Goal: Task Accomplishment & Management: Use online tool/utility

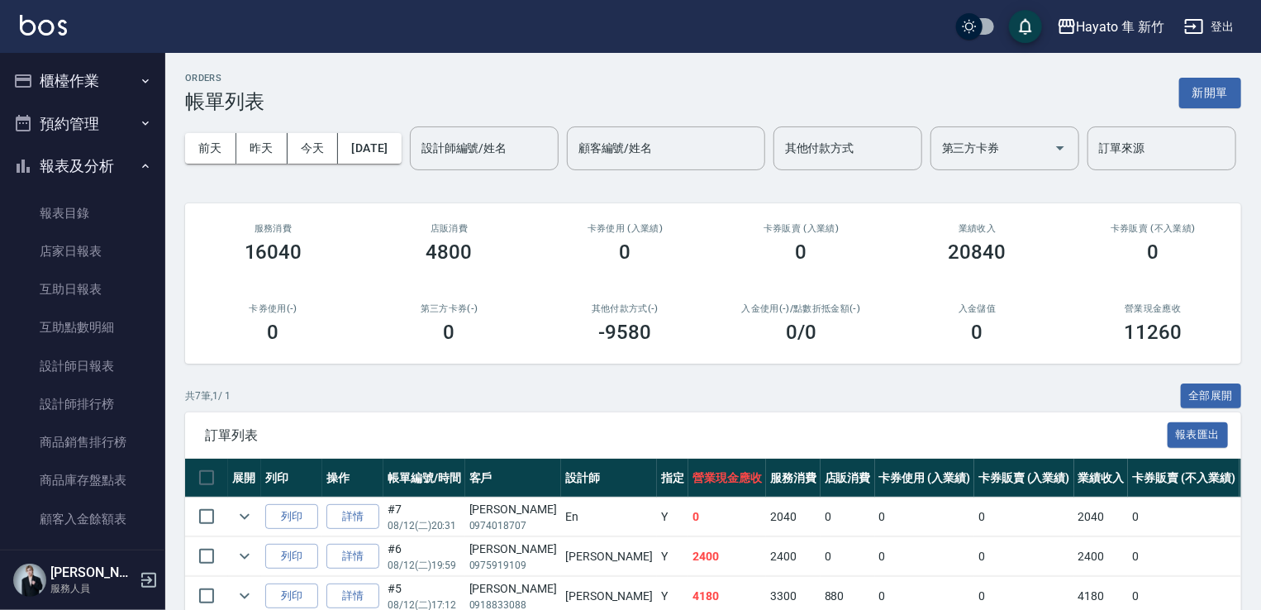
click at [88, 70] on button "櫃檯作業" at bounding box center [83, 80] width 152 height 43
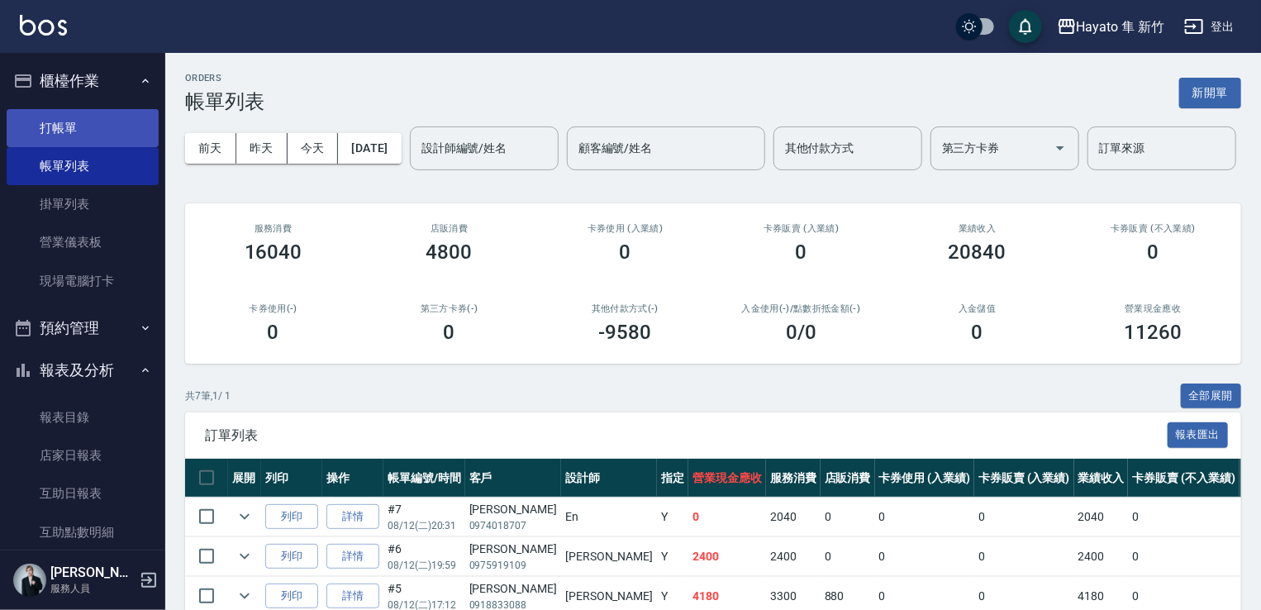
click at [62, 127] on link "打帳單" at bounding box center [83, 128] width 152 height 38
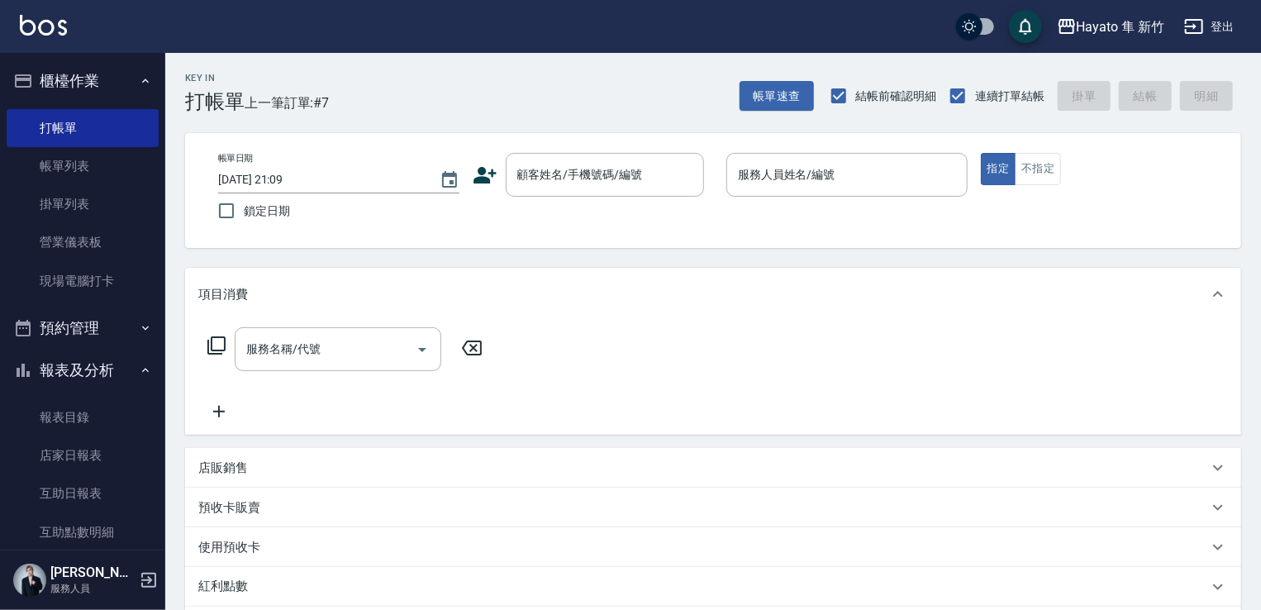
click at [499, 176] on div "顧客姓名/手機號碼/編號 顧客姓名/手機號碼/編號" at bounding box center [593, 175] width 241 height 44
click at [492, 181] on icon at bounding box center [485, 175] width 25 height 25
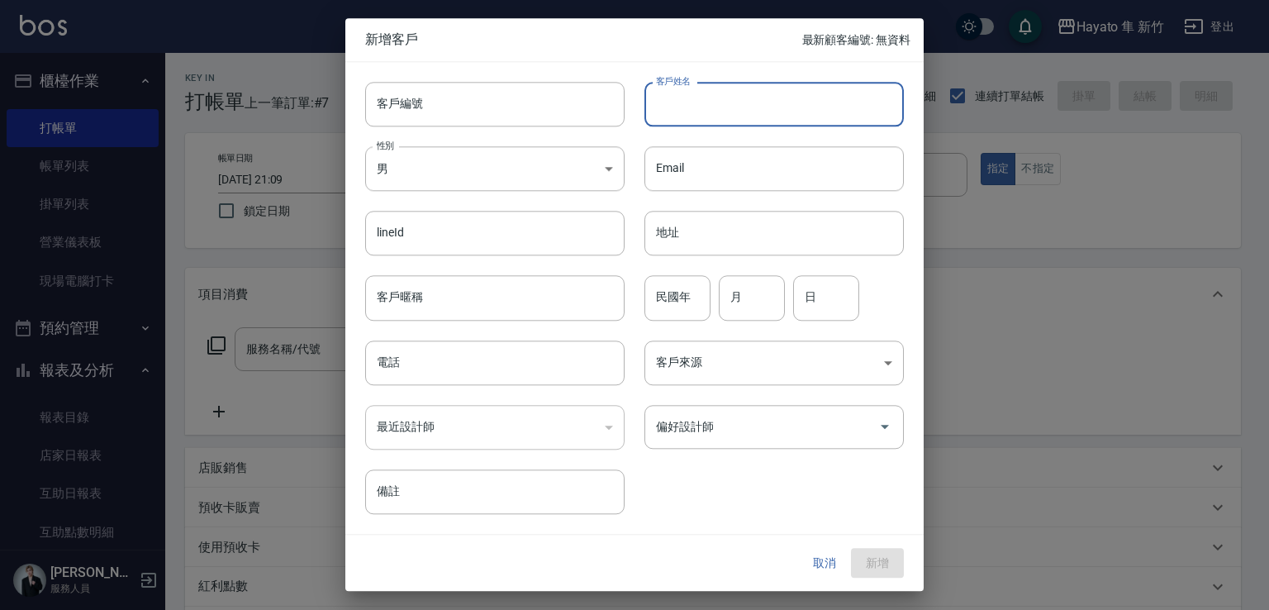
click at [691, 98] on input "客戶姓名" at bounding box center [773, 104] width 259 height 45
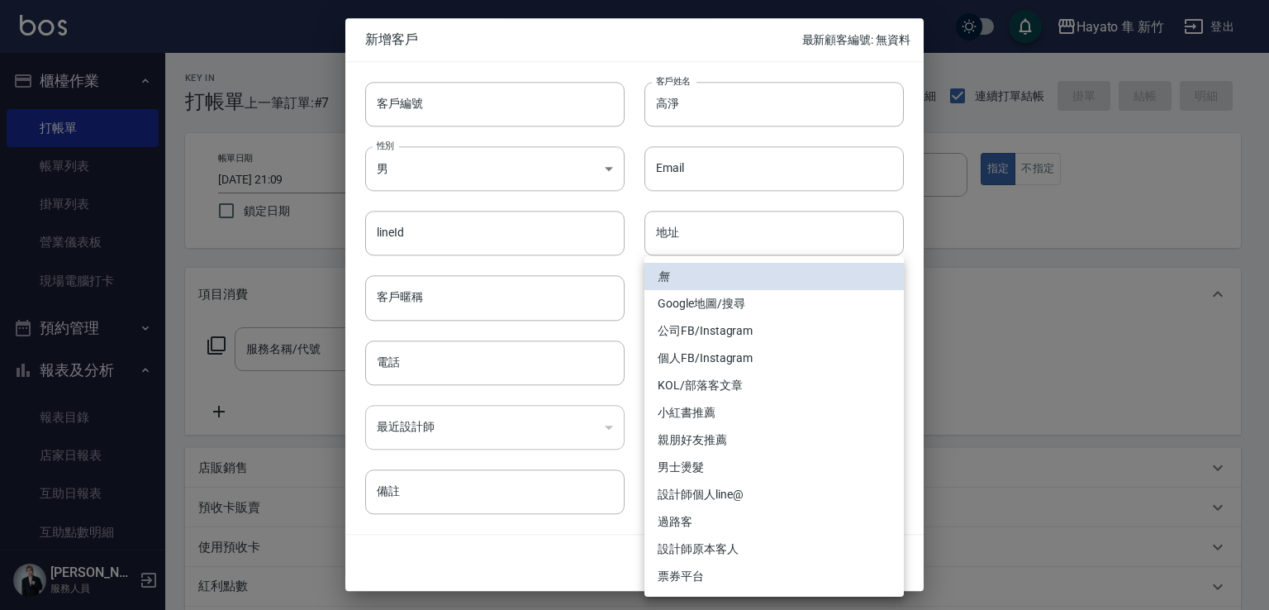
click at [741, 382] on body "Hayato 隼 新竹 登出 櫃檯作業 打帳單 帳單列表 掛單列表 營業儀表板 現場電腦打卡 預約管理 預約管理 報表及分析 報表目錄 店家日報表 互助日報表…" at bounding box center [634, 432] width 1269 height 865
click at [690, 107] on div at bounding box center [634, 305] width 1269 height 610
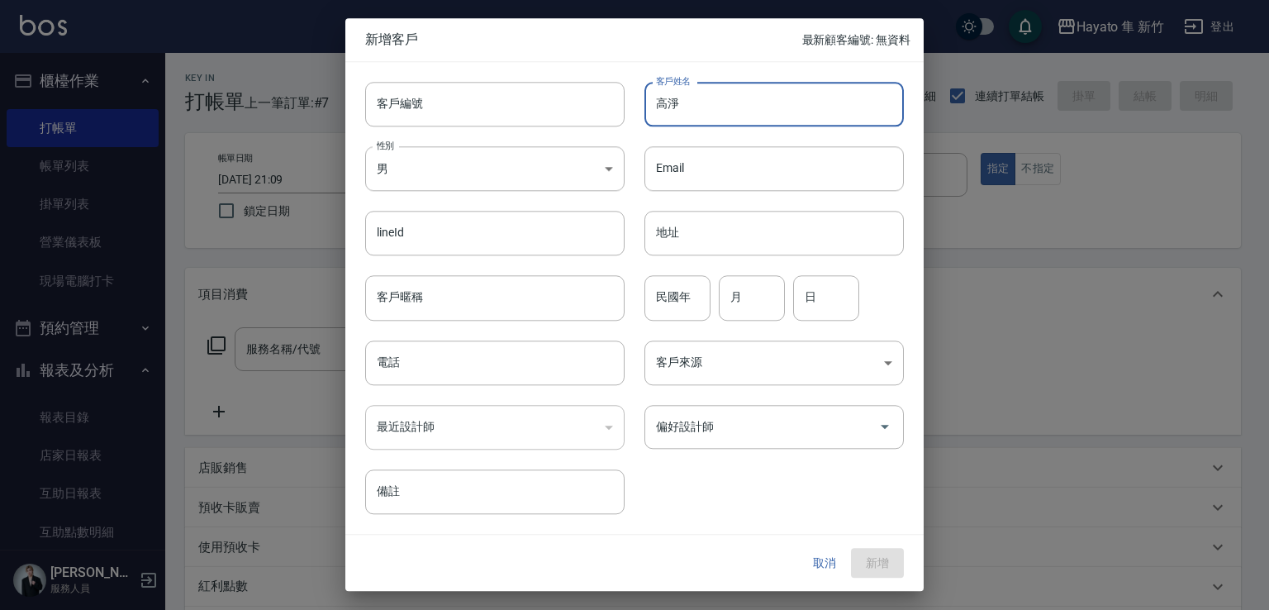
click at [690, 107] on input "高淨" at bounding box center [773, 104] width 259 height 45
drag, startPoint x: 656, startPoint y: 104, endPoint x: 836, endPoint y: 129, distance: 181.8
click at [836, 129] on div "客戶編號 客戶編號 客戶姓名 [PERSON_NAME] 客戶姓名 性別 男 [DEMOGRAPHIC_DATA] 性別 Email Email lineId…" at bounding box center [624, 288] width 558 height 452
type input "[PERSON_NAME]"
click at [433, 179] on body "Hayato 隼 新竹 登出 櫃檯作業 打帳單 帳單列表 掛單列表 營業儀表板 現場電腦打卡 預約管理 預約管理 報表及分析 報表目錄 店家日報表 互助日報表…" at bounding box center [634, 432] width 1269 height 865
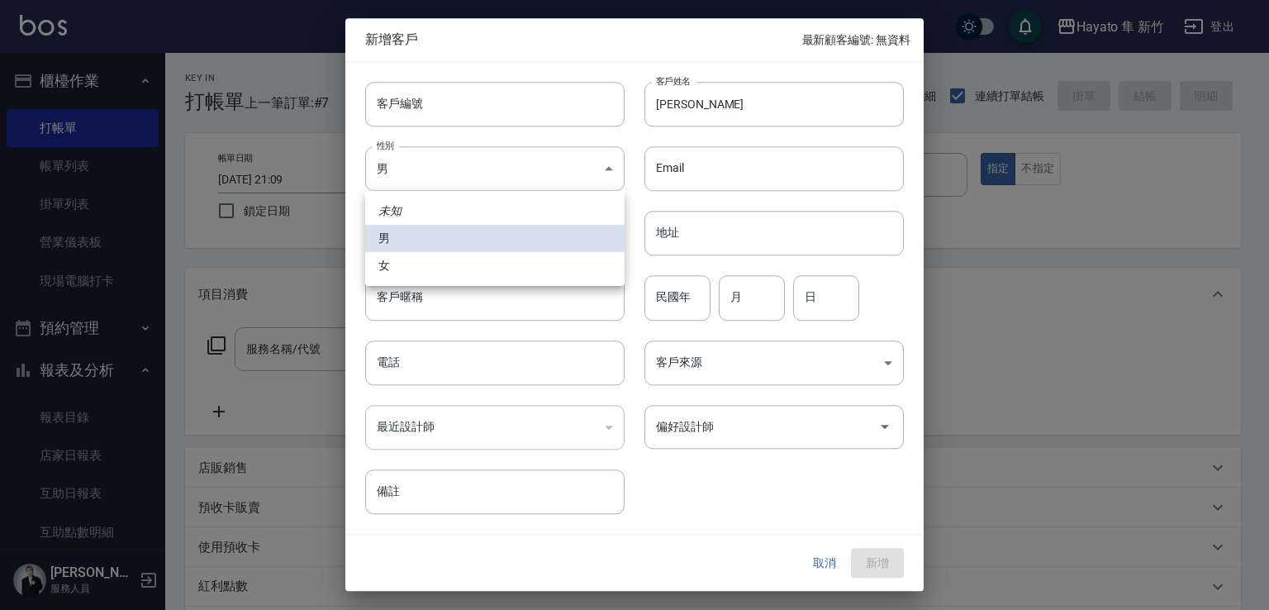
click at [482, 278] on li "女" at bounding box center [494, 265] width 259 height 27
type input "[DEMOGRAPHIC_DATA]"
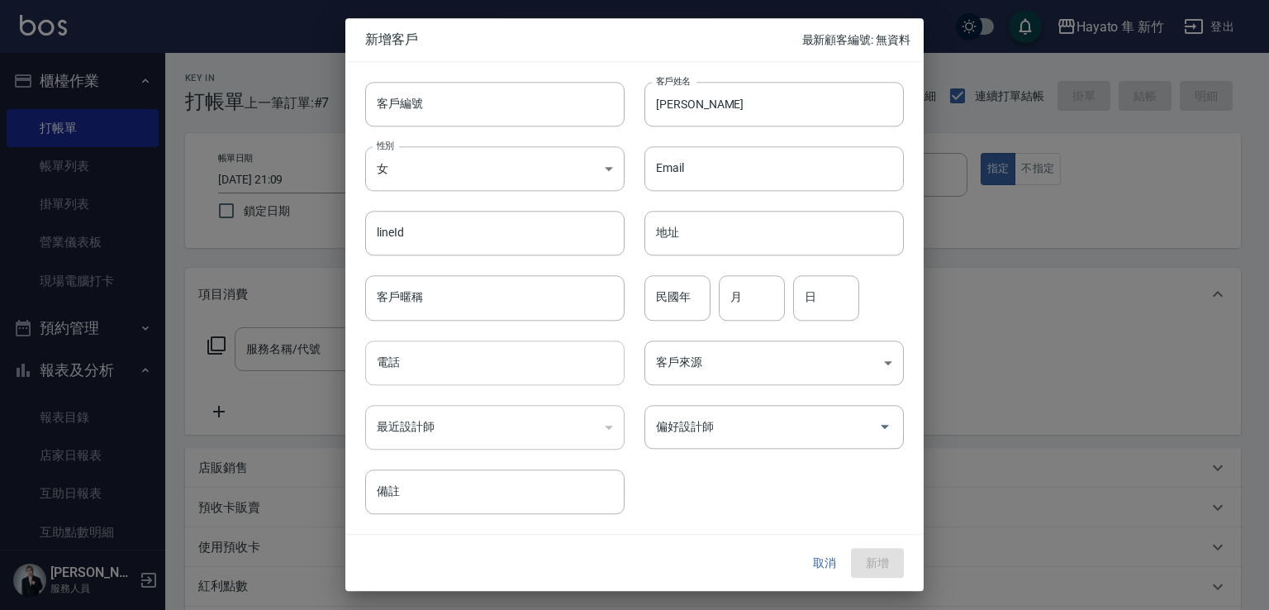
click at [501, 371] on input "電話" at bounding box center [494, 362] width 259 height 45
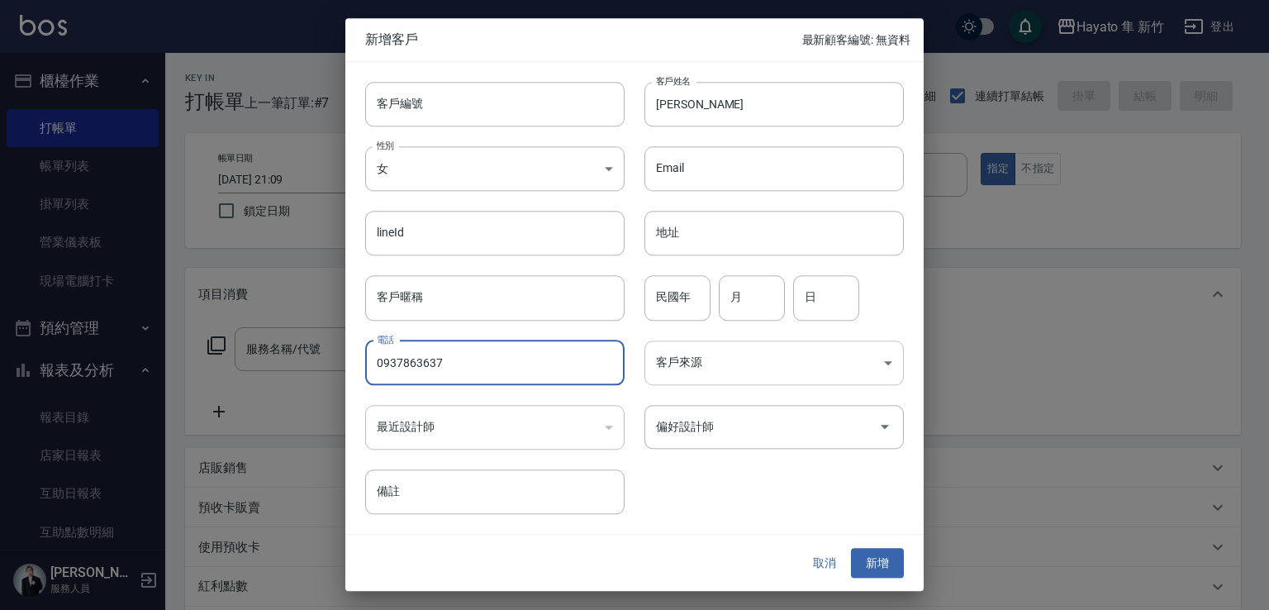
type input "0937863637"
click at [705, 363] on body "Hayato 隼 新竹 登出 櫃檯作業 打帳單 帳單列表 掛單列表 營業儀表板 現場電腦打卡 預約管理 預約管理 報表及分析 報表目錄 店家日報表 互助日報表…" at bounding box center [634, 432] width 1269 height 865
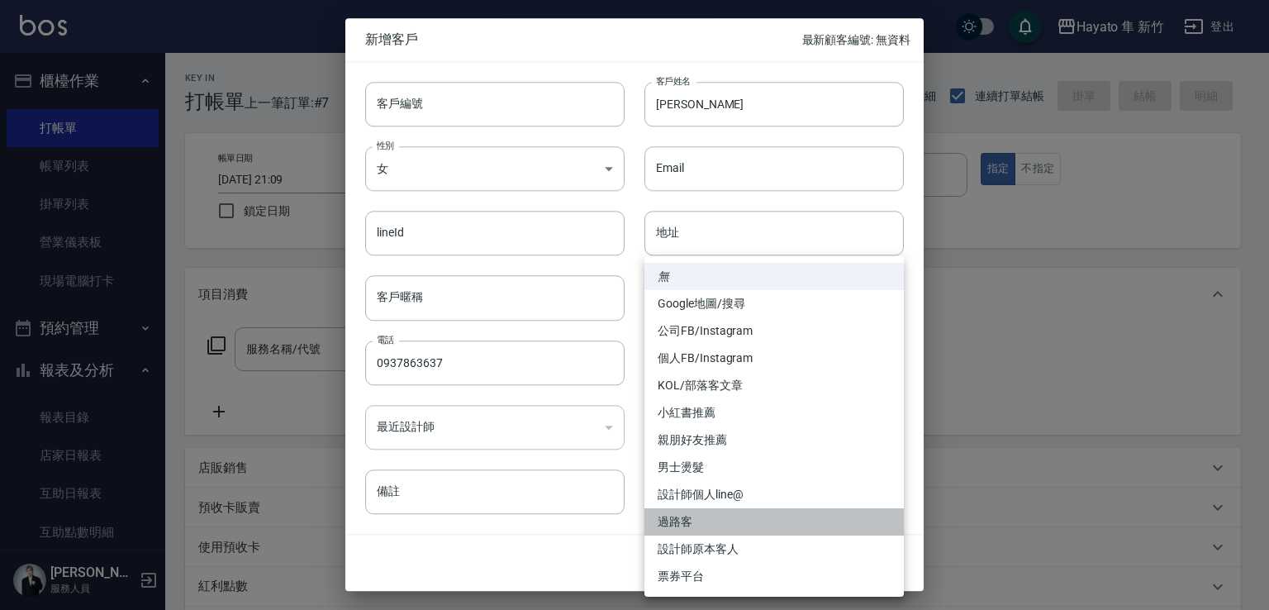
click at [678, 518] on li "過路客" at bounding box center [773, 521] width 259 height 27
type input "過路客"
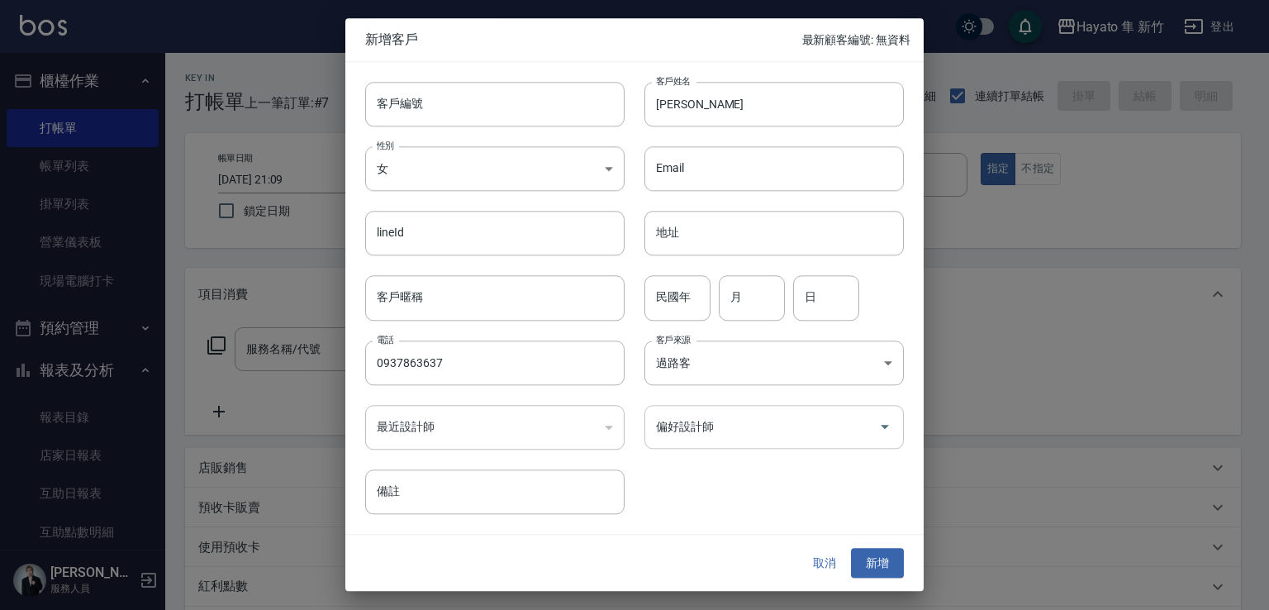
click at [729, 425] on input "偏好設計師" at bounding box center [762, 426] width 220 height 29
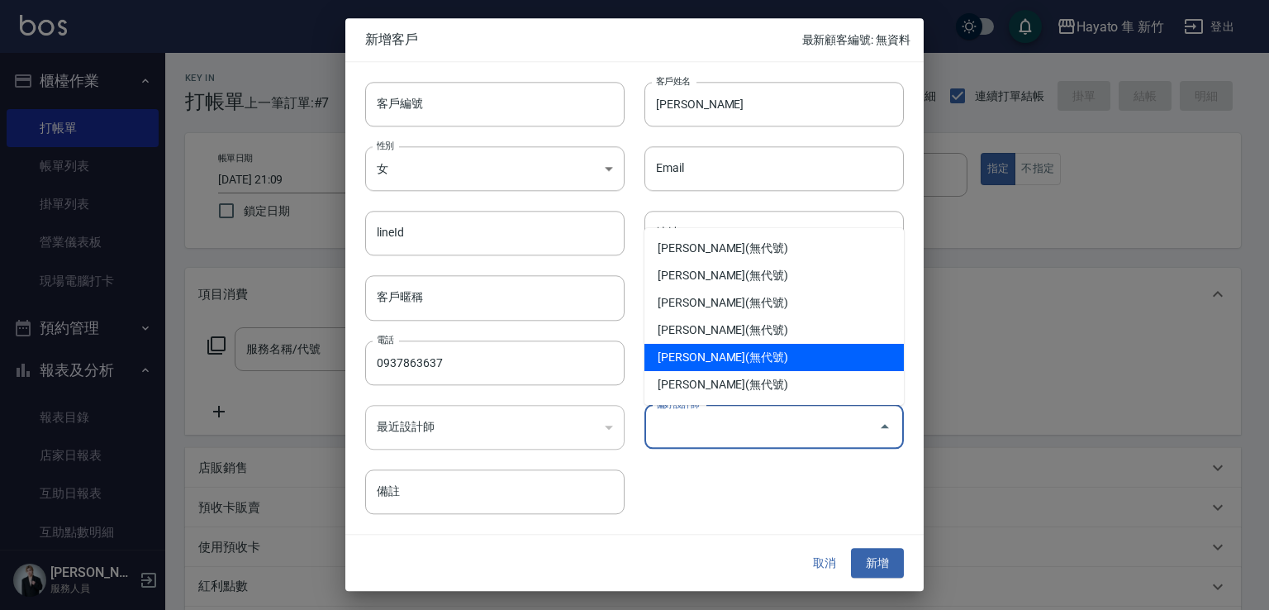
click at [662, 356] on li "[PERSON_NAME](無代號)" at bounding box center [773, 357] width 259 height 27
type input "[PERSON_NAME]"
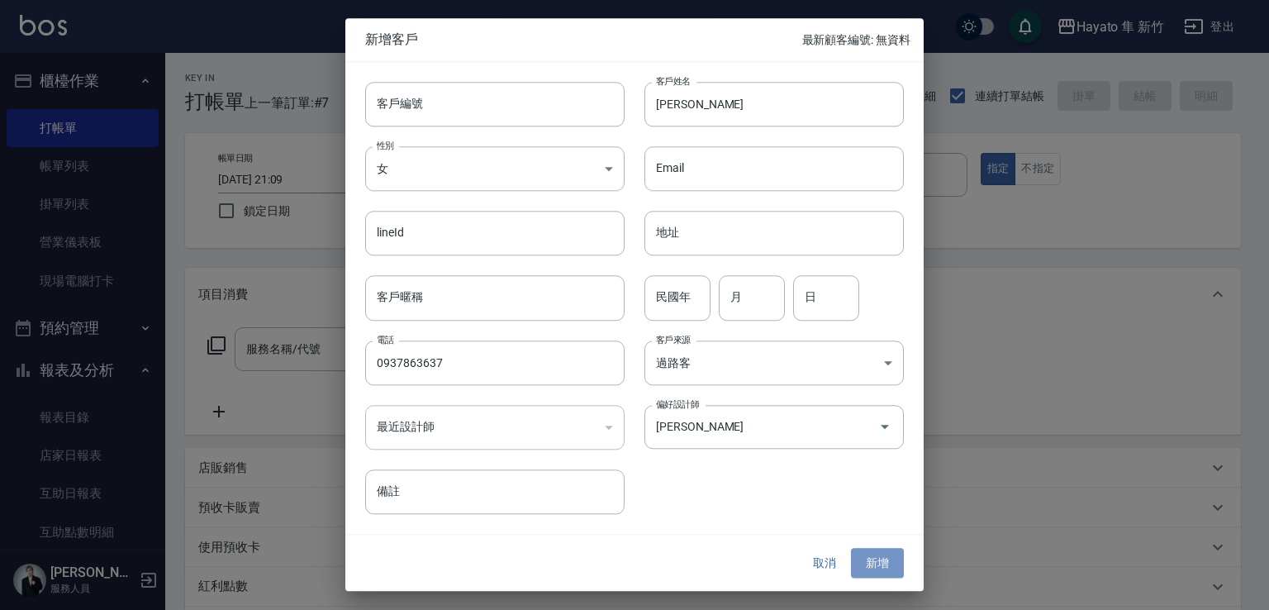
drag, startPoint x: 884, startPoint y: 563, endPoint x: 849, endPoint y: 507, distance: 66.0
click at [879, 559] on button "新增" at bounding box center [877, 563] width 53 height 31
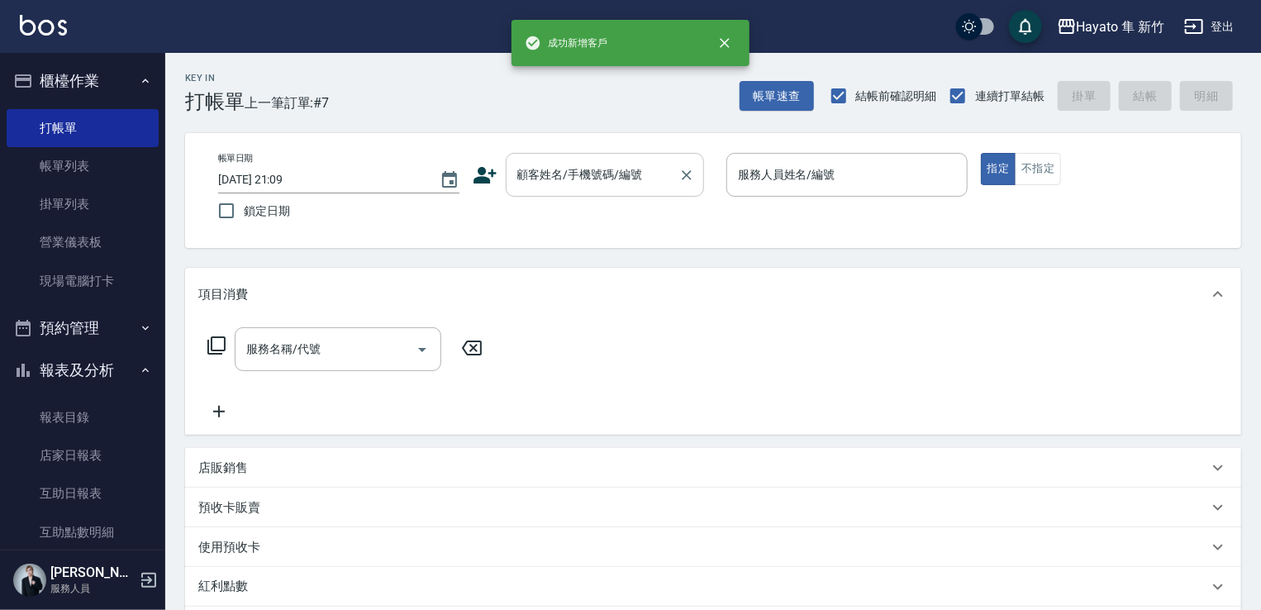
click at [549, 176] on input "顧客姓名/手機號碼/編號" at bounding box center [592, 174] width 159 height 29
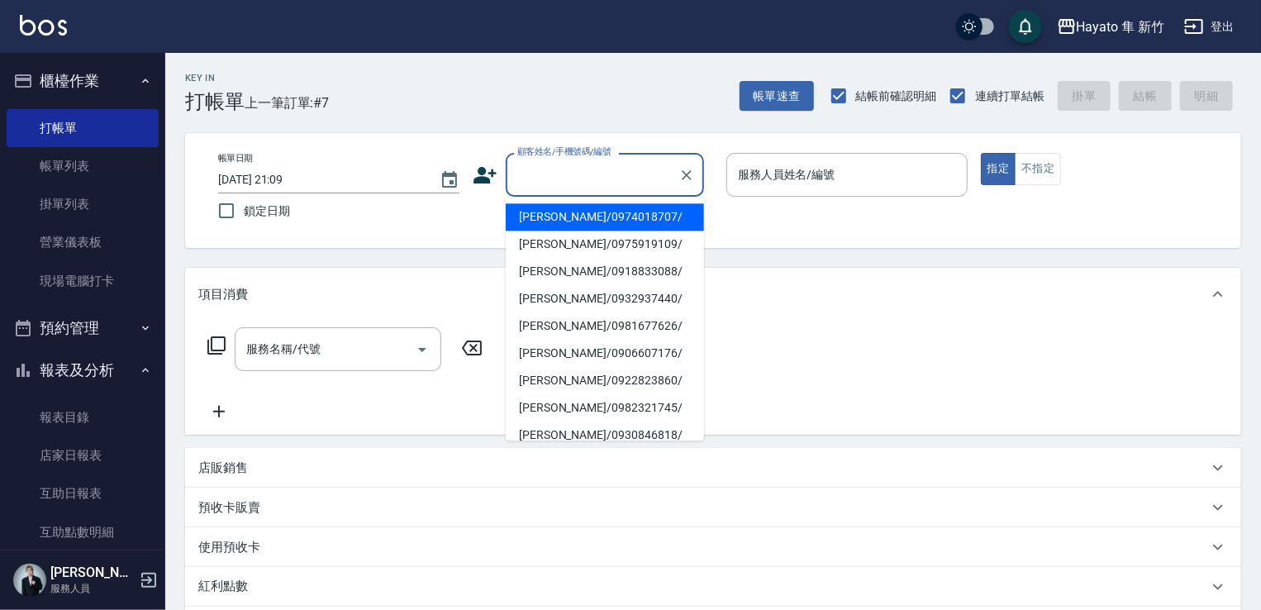
paste input "[PERSON_NAME]"
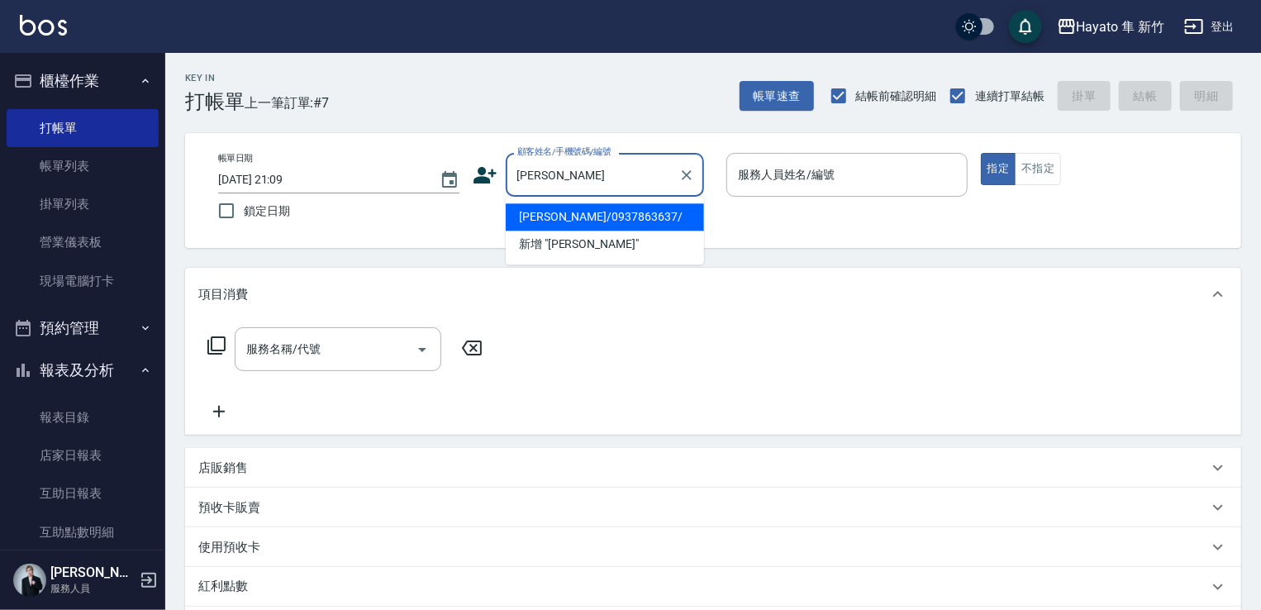
drag, startPoint x: 612, startPoint y: 219, endPoint x: 832, endPoint y: 200, distance: 220.6
click at [615, 216] on li "[PERSON_NAME]/0937863637/" at bounding box center [605, 216] width 198 height 27
type input "[PERSON_NAME]/0937863637/"
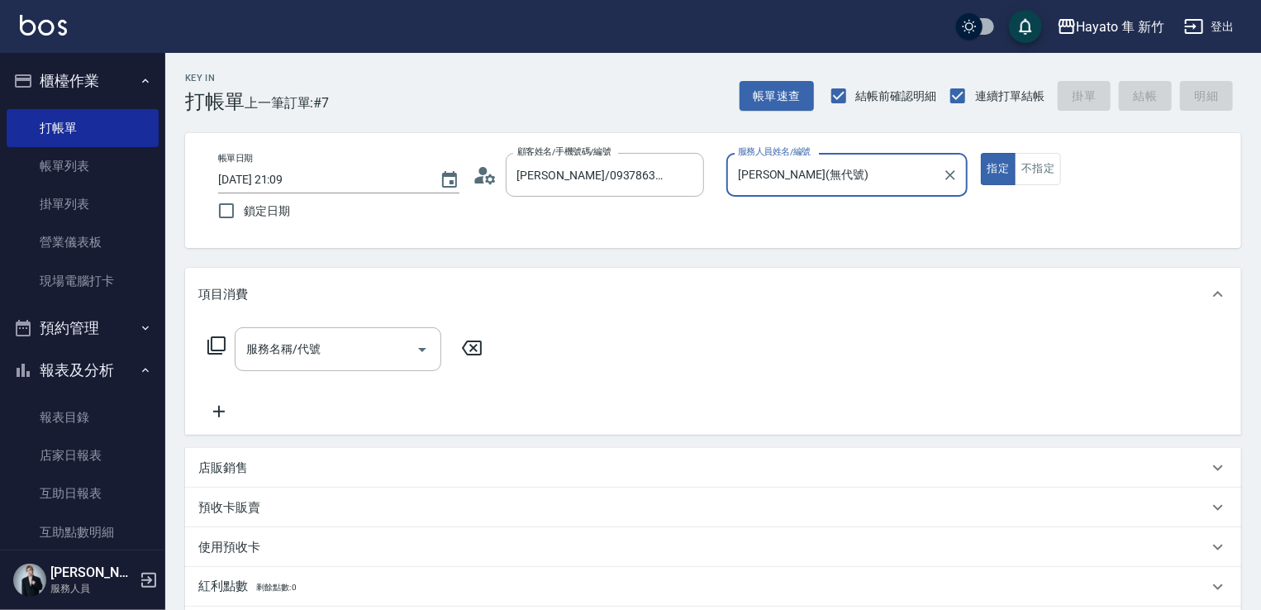
type input "[PERSON_NAME](無代號)"
drag, startPoint x: 1041, startPoint y: 170, endPoint x: 729, endPoint y: 330, distance: 350.6
click at [1034, 176] on button "不指定" at bounding box center [1037, 169] width 46 height 32
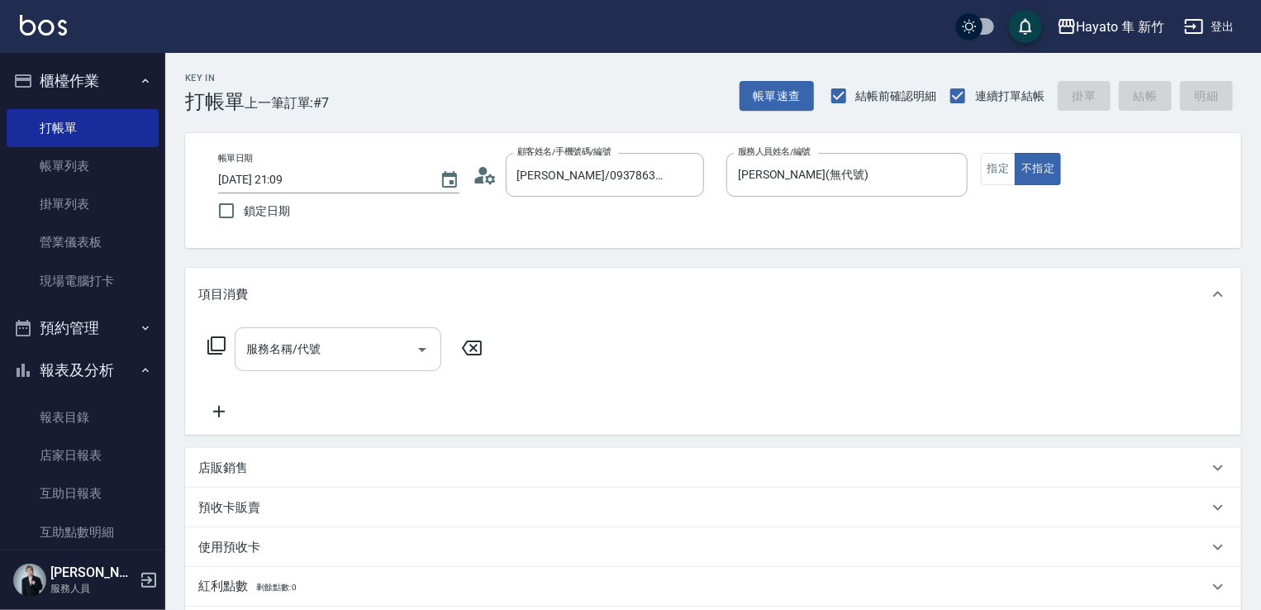
click at [343, 357] on input "服務名稱/代號" at bounding box center [325, 349] width 167 height 29
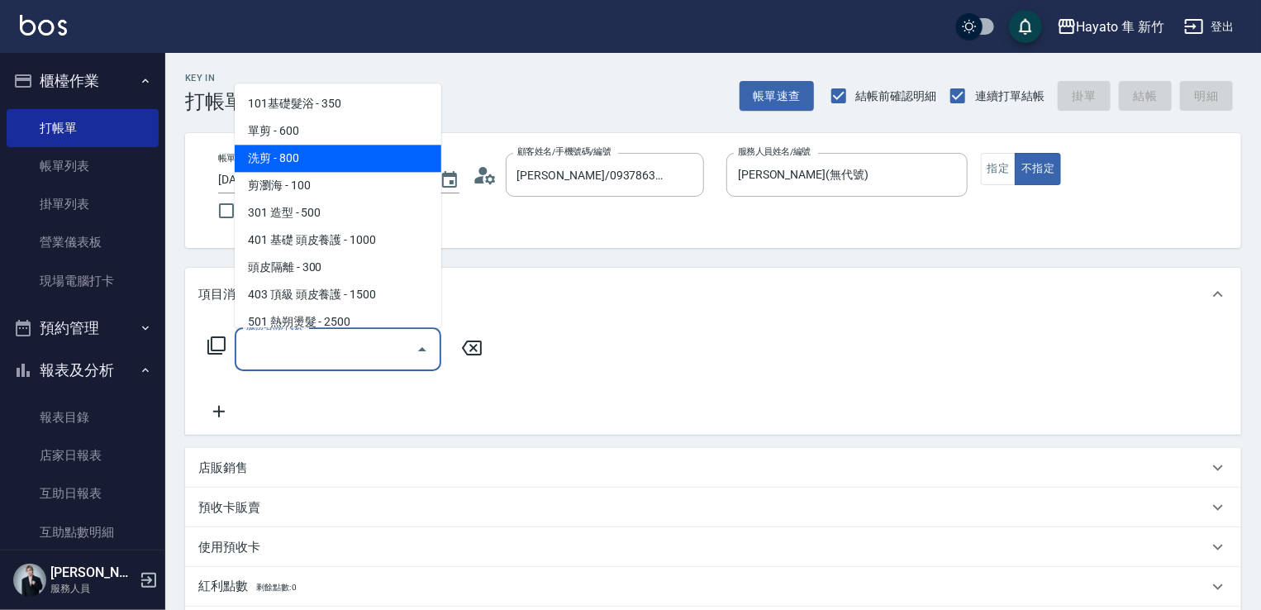
click at [297, 154] on span "洗剪 - 800" at bounding box center [338, 158] width 207 height 27
type input "洗剪(201)"
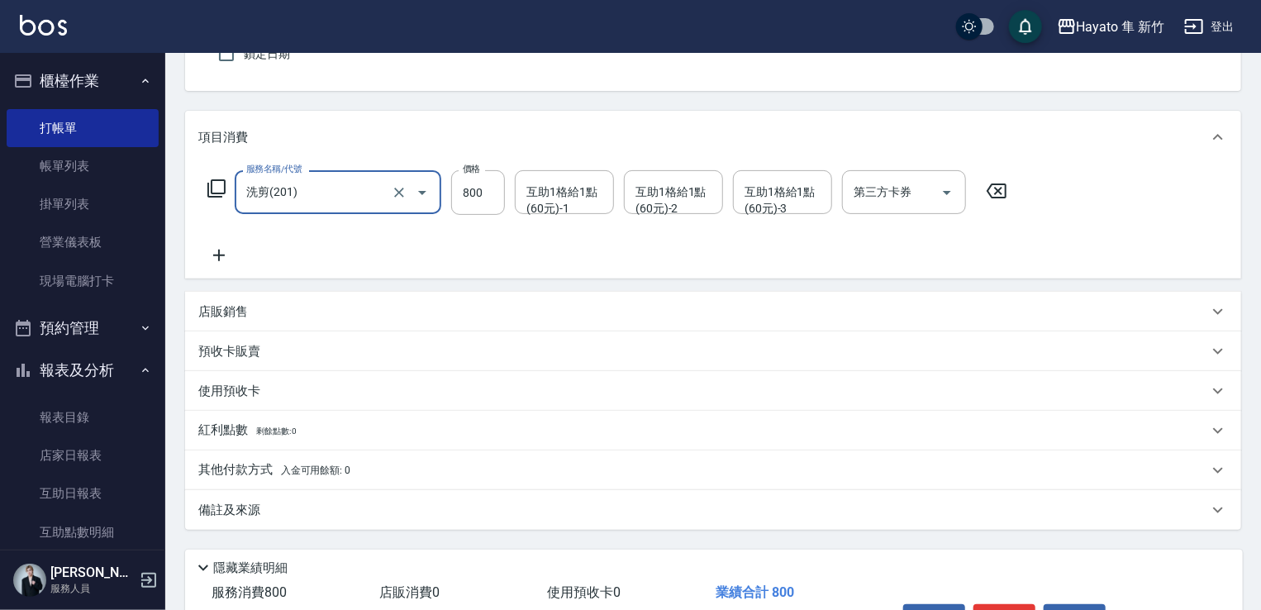
scroll to position [165, 0]
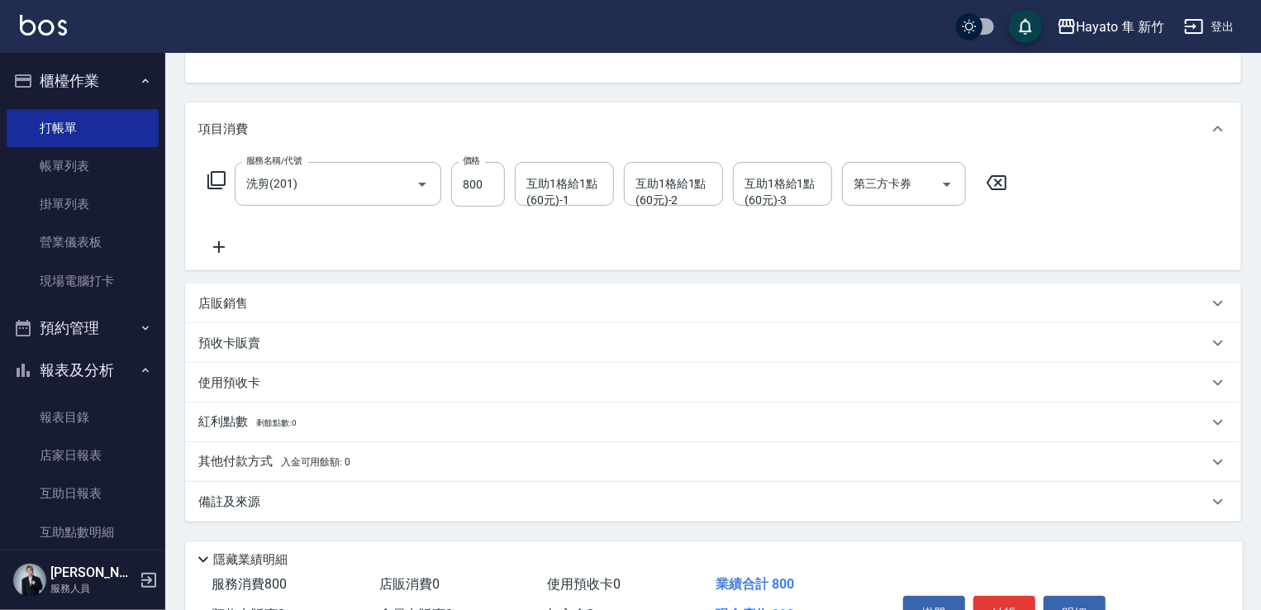
click at [342, 501] on div "備註及來源" at bounding box center [702, 501] width 1009 height 17
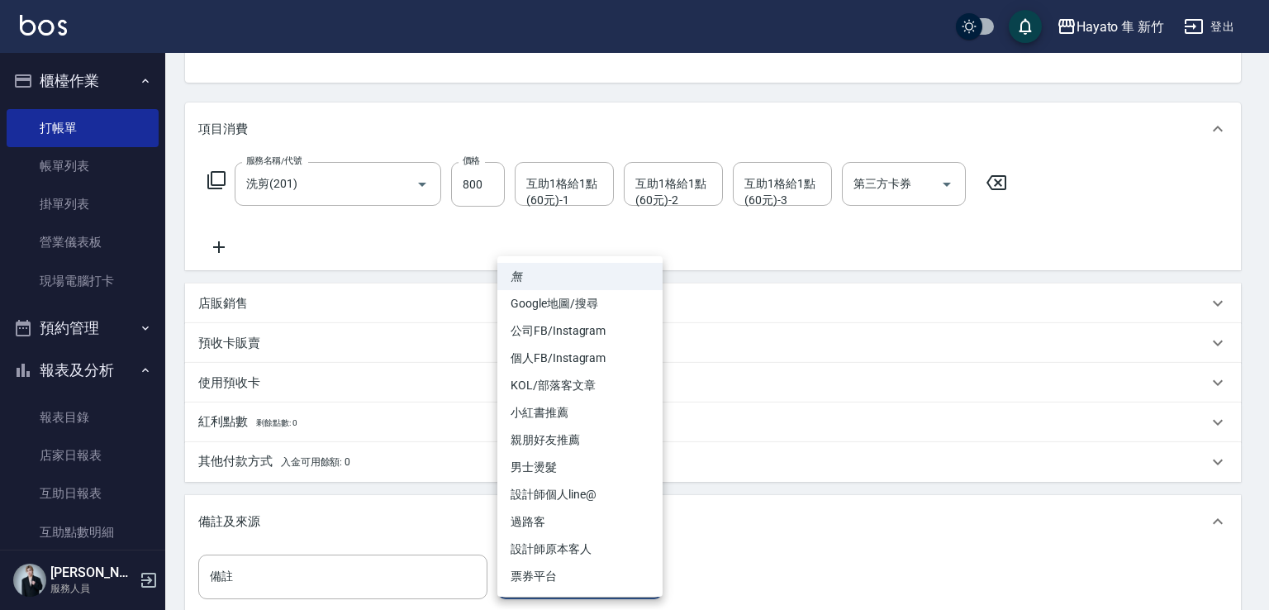
click at [579, 577] on body "Hayato 隼 新竹 登出 櫃檯作業 打帳單 帳單列表 掛單列表 營業儀表板 現場電腦打卡 預約管理 預約管理 報表及分析 報表目錄 店家日報表 互助日報表…" at bounding box center [634, 323] width 1269 height 976
click at [541, 525] on li "過路客" at bounding box center [579, 521] width 165 height 27
type input "過路客"
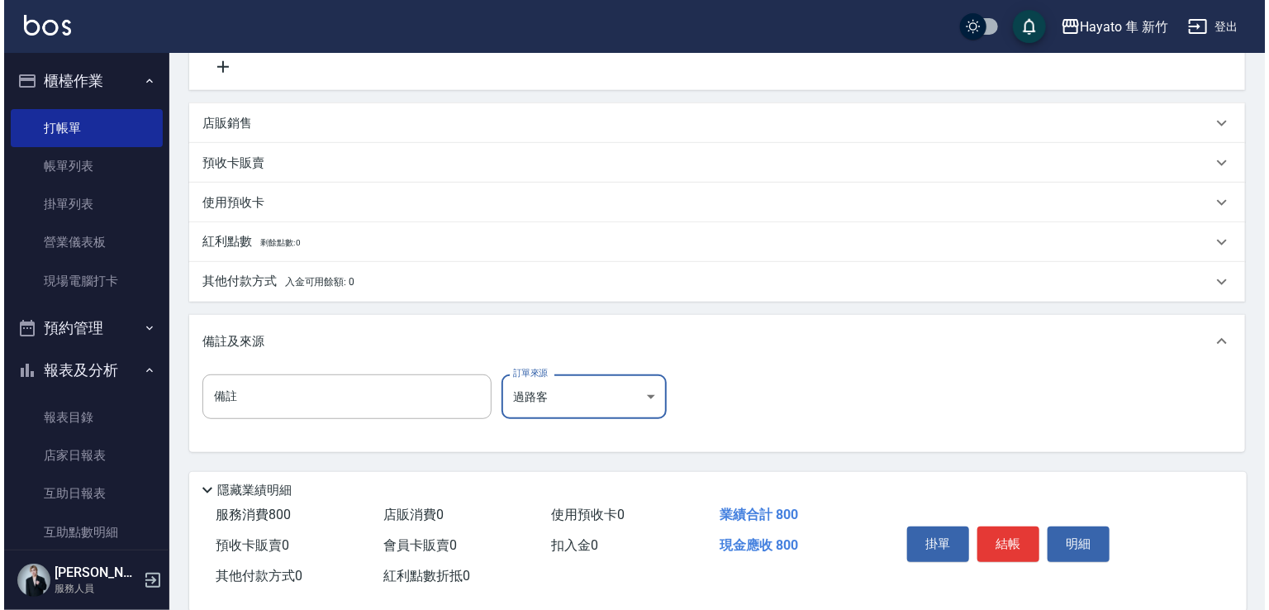
scroll to position [373, 0]
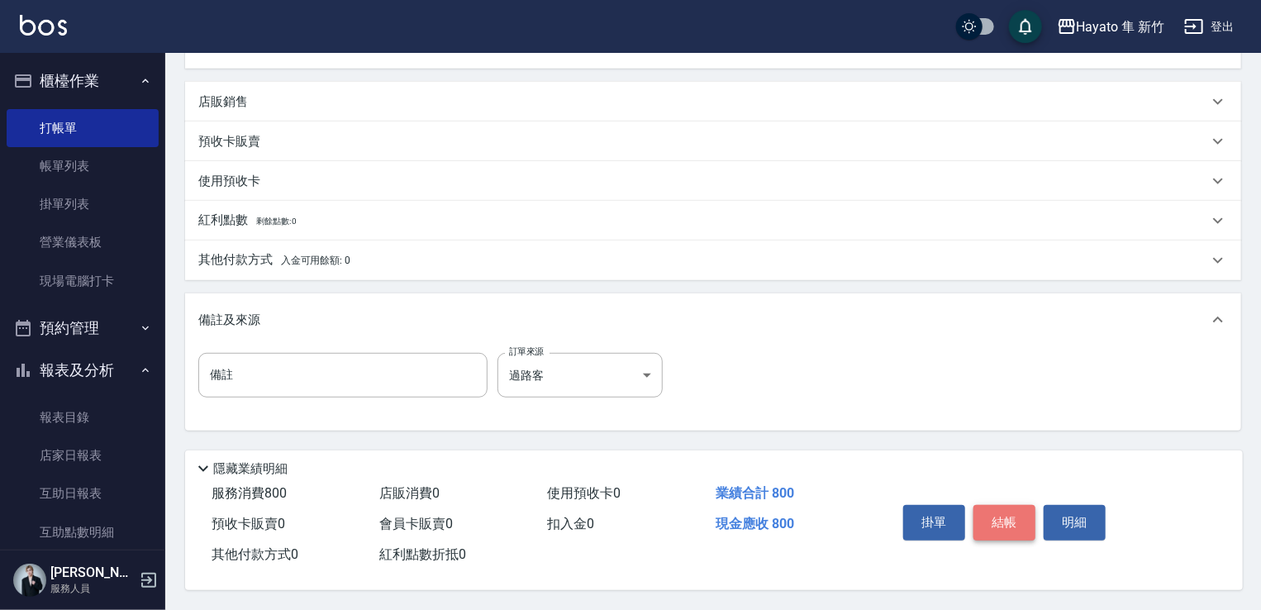
click at [1009, 506] on button "結帳" at bounding box center [1004, 522] width 62 height 35
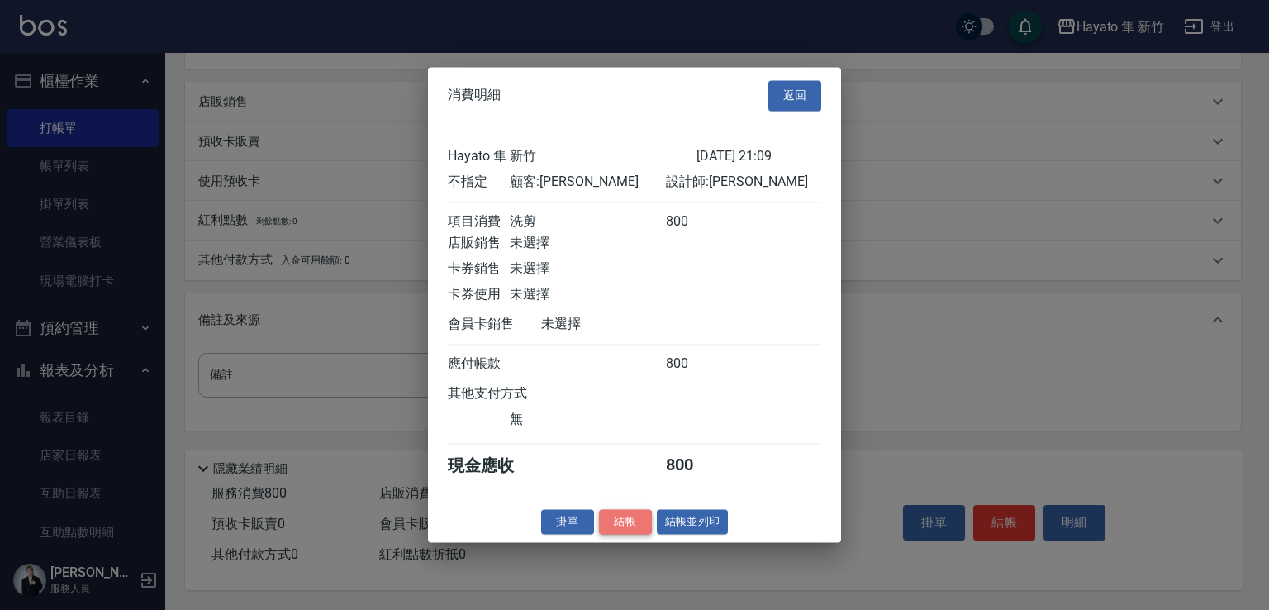
click at [638, 525] on button "結帳" at bounding box center [625, 522] width 53 height 26
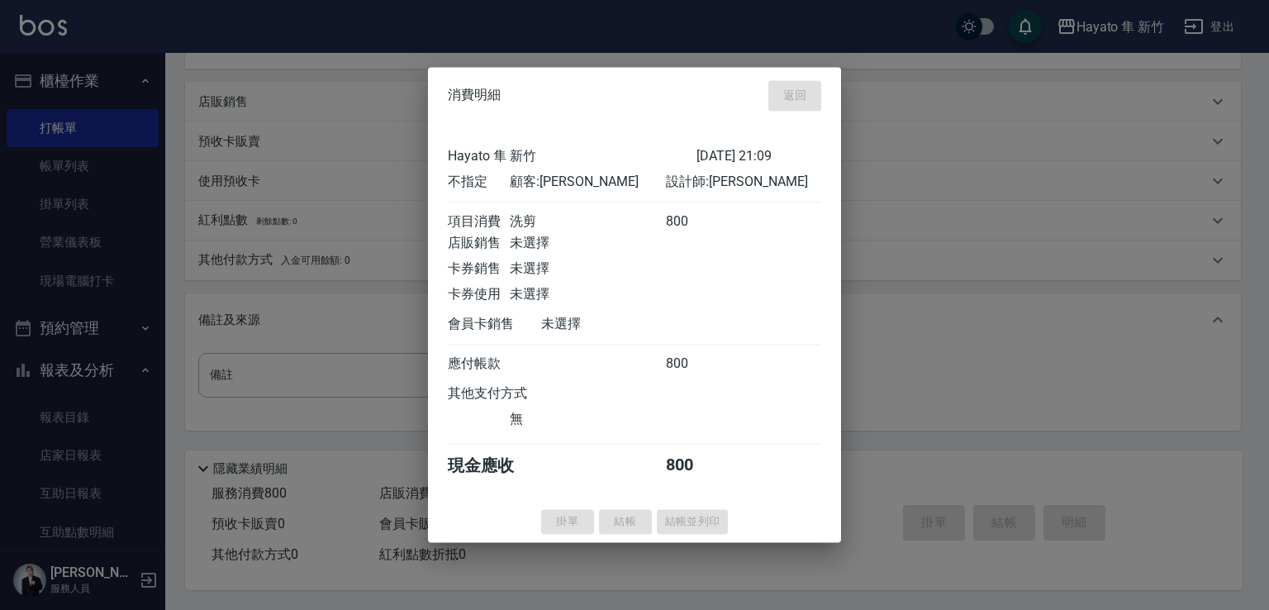
type input "[DATE] 21:10"
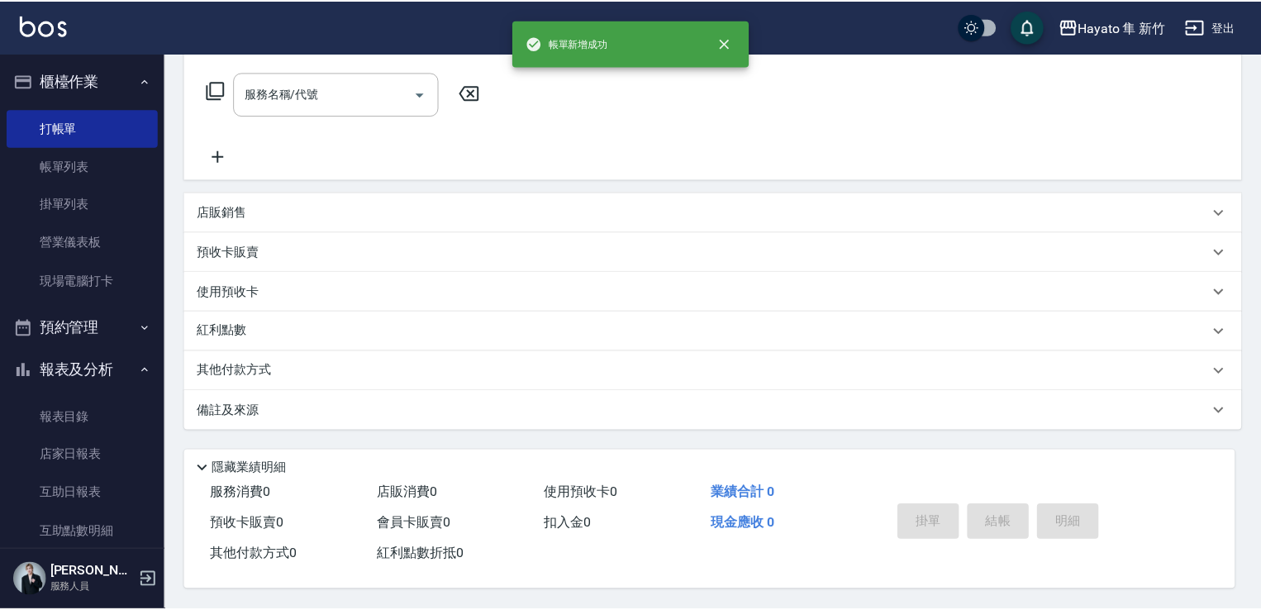
scroll to position [0, 0]
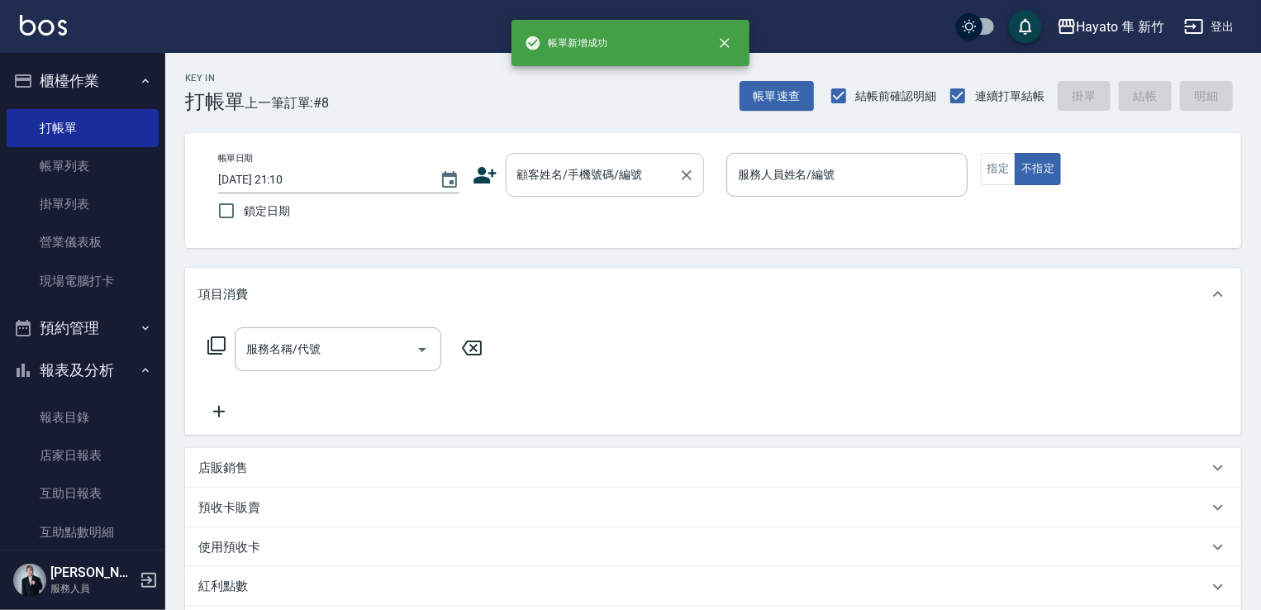
click at [641, 171] on input "顧客姓名/手機號碼/編號" at bounding box center [592, 174] width 159 height 29
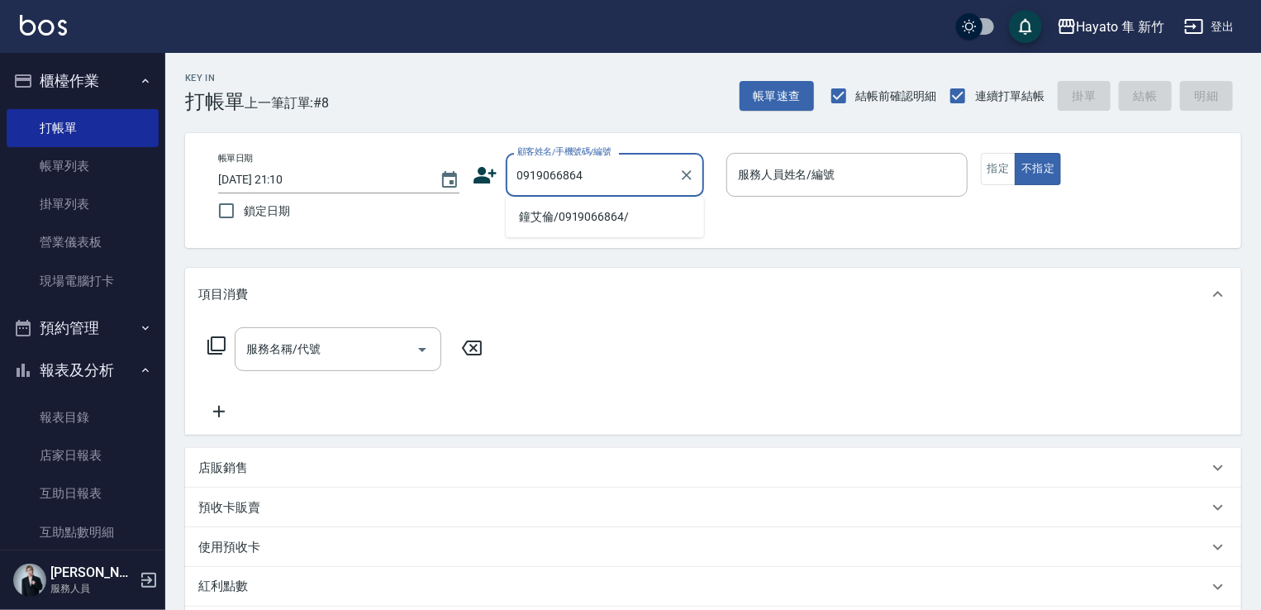
click at [609, 220] on li "鐘艾倫/0919066864/" at bounding box center [605, 216] width 198 height 27
type input "鐘艾倫/0919066864/"
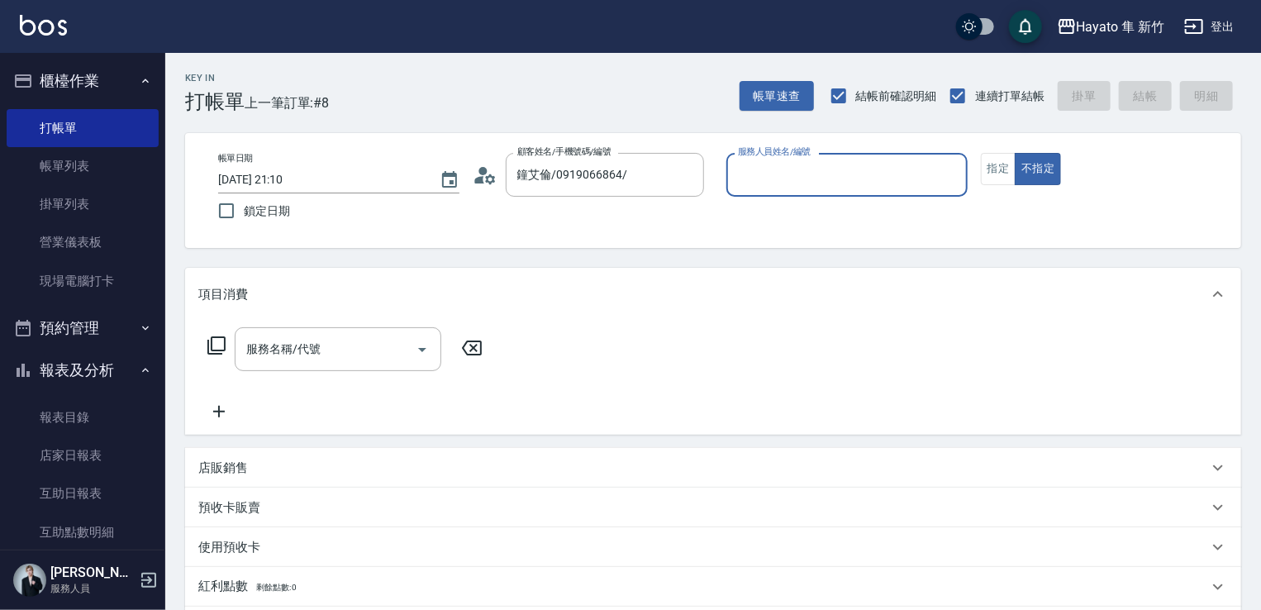
type input "[PERSON_NAME](無代號)"
click at [992, 167] on button "指定" at bounding box center [999, 169] width 36 height 32
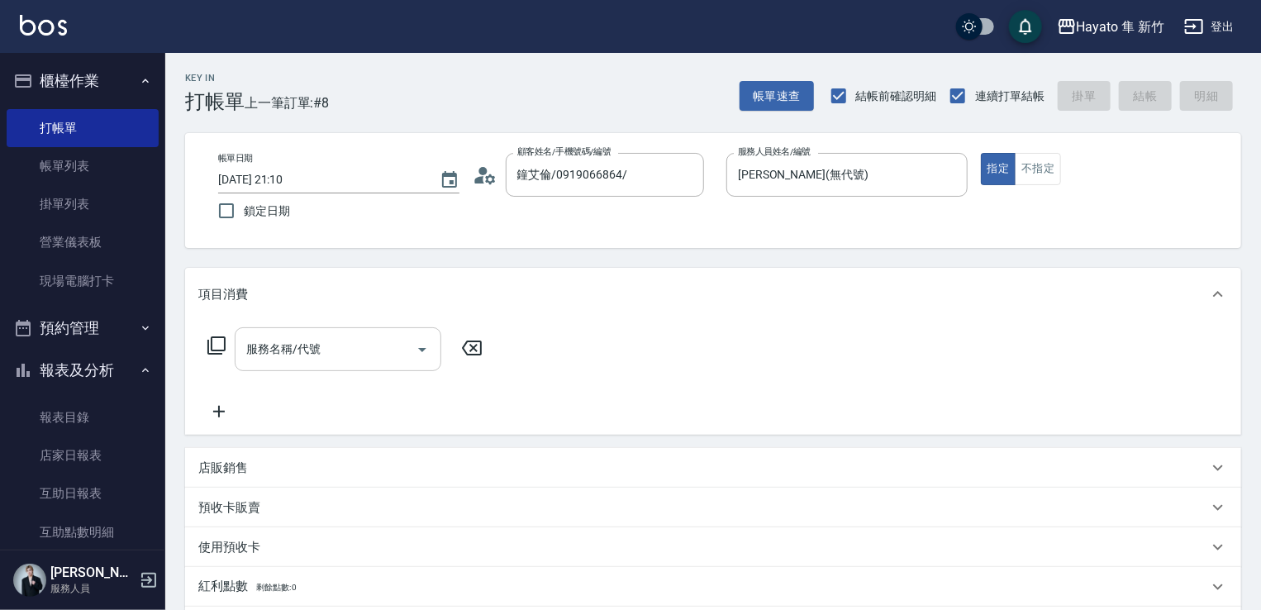
click at [274, 351] on input "服務名稱/代號" at bounding box center [325, 349] width 167 height 29
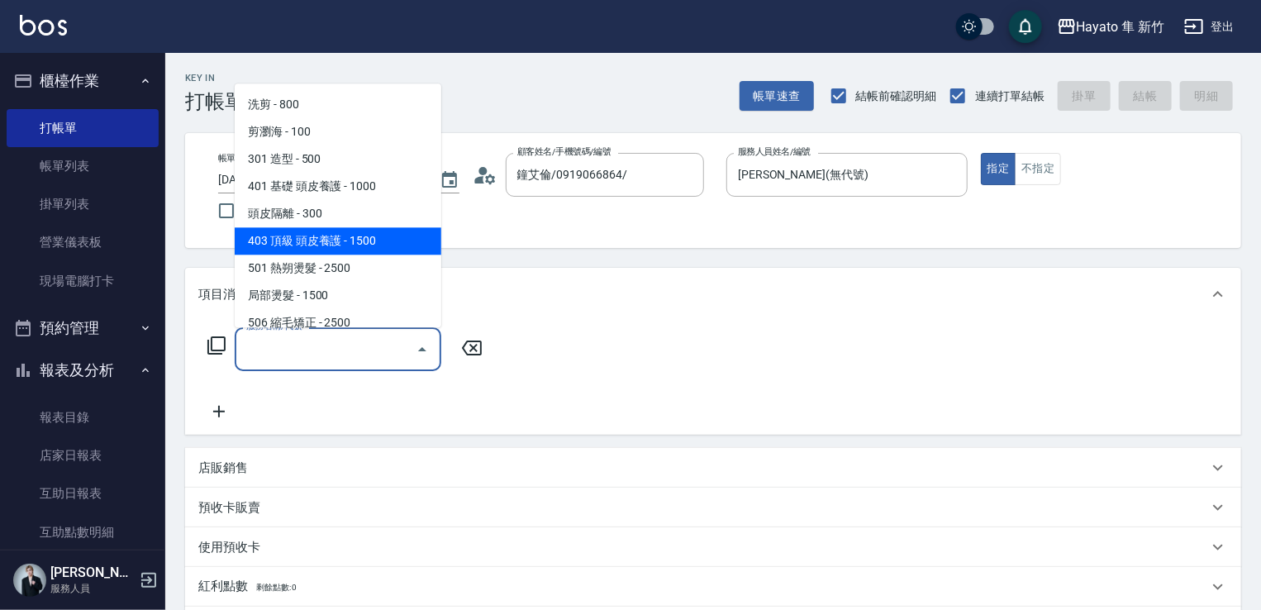
scroll to position [83, 0]
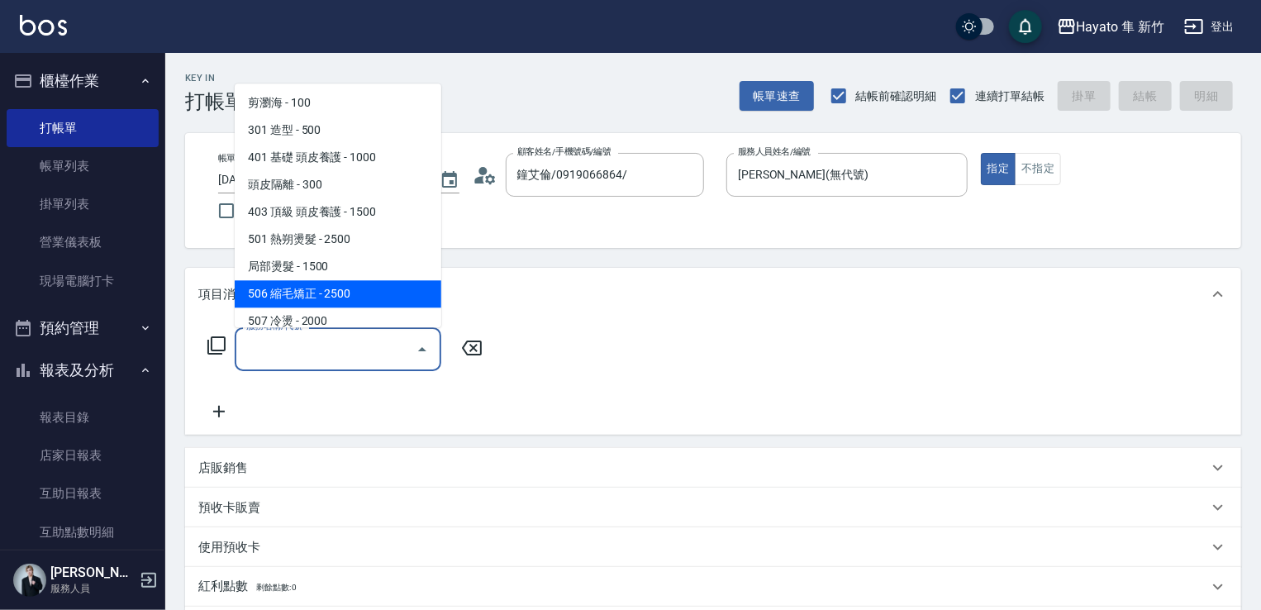
click at [332, 297] on span "506 縮毛矯正 - 2500" at bounding box center [338, 293] width 207 height 27
type input "506 縮毛矯正 (506)"
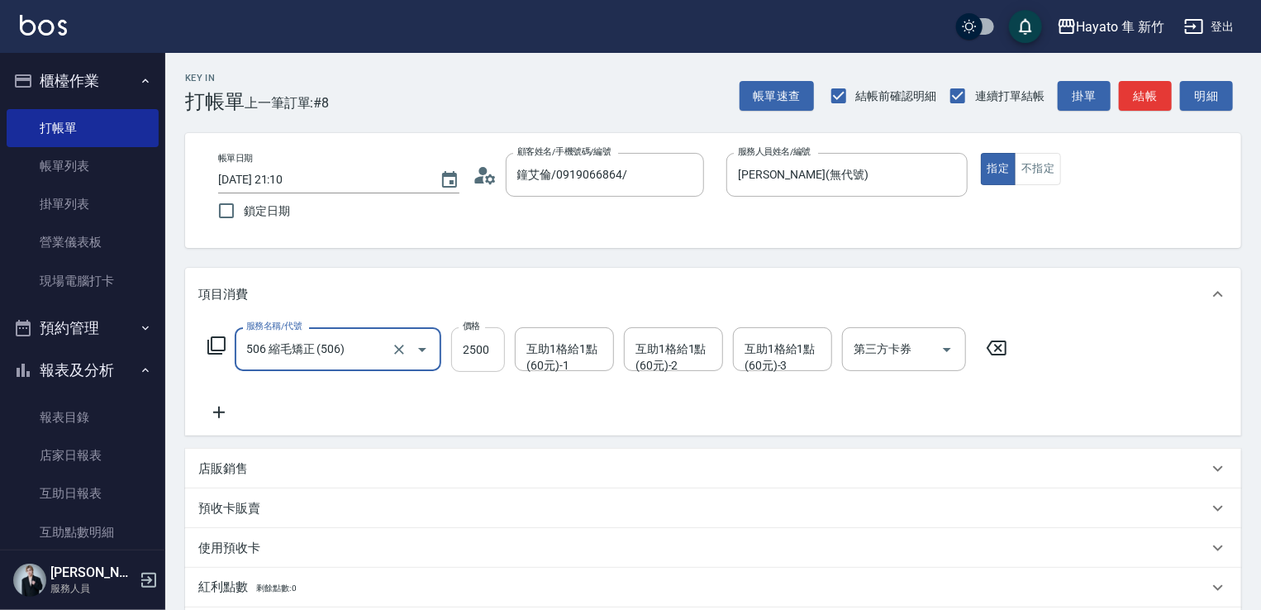
click at [470, 346] on input "2500" at bounding box center [478, 349] width 54 height 45
type input "2300"
click at [273, 393] on div "服務名稱/代號 506 縮毛矯正 (506) 服務名稱/代號 價格 2300 價格 互助1格給1點(60元)-1 互助1格給1點(60元)-1 互助1格給1點…" at bounding box center [607, 374] width 819 height 95
click at [216, 411] on icon at bounding box center [218, 412] width 41 height 20
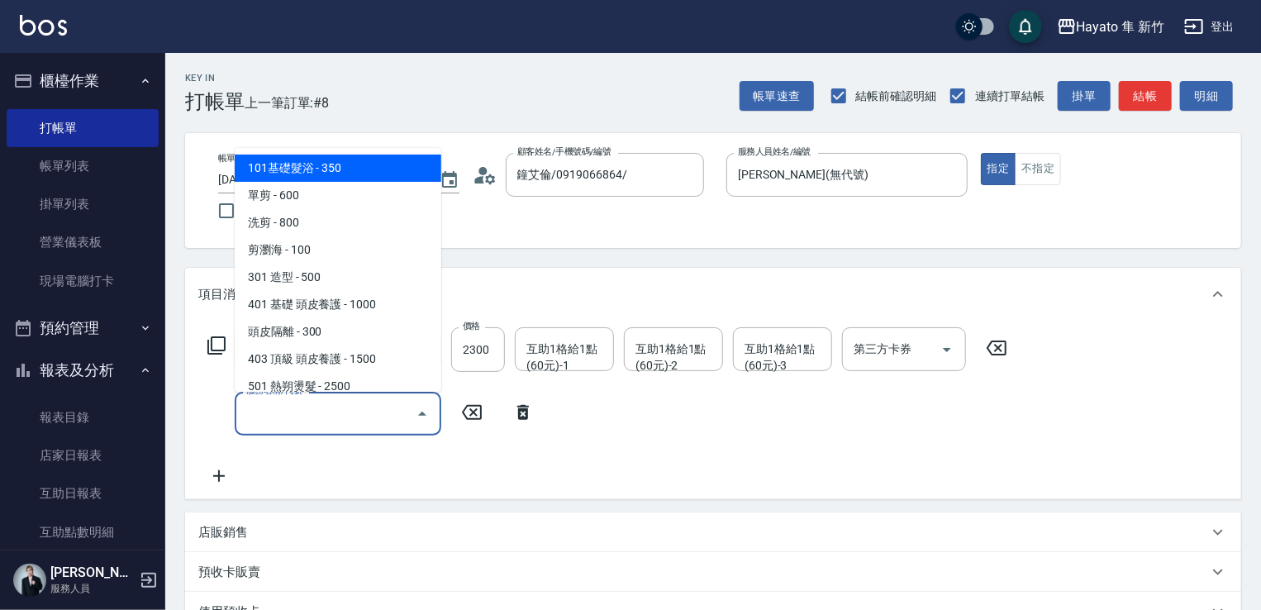
click at [334, 412] on input "服務名稱/代號" at bounding box center [325, 413] width 167 height 29
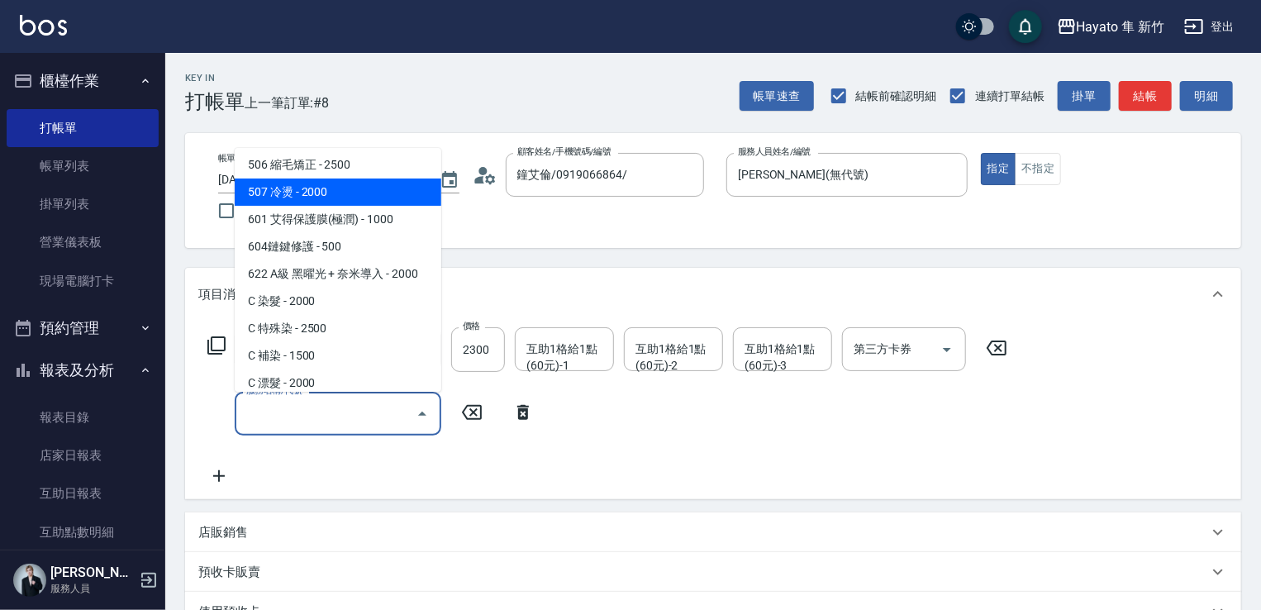
scroll to position [287, 0]
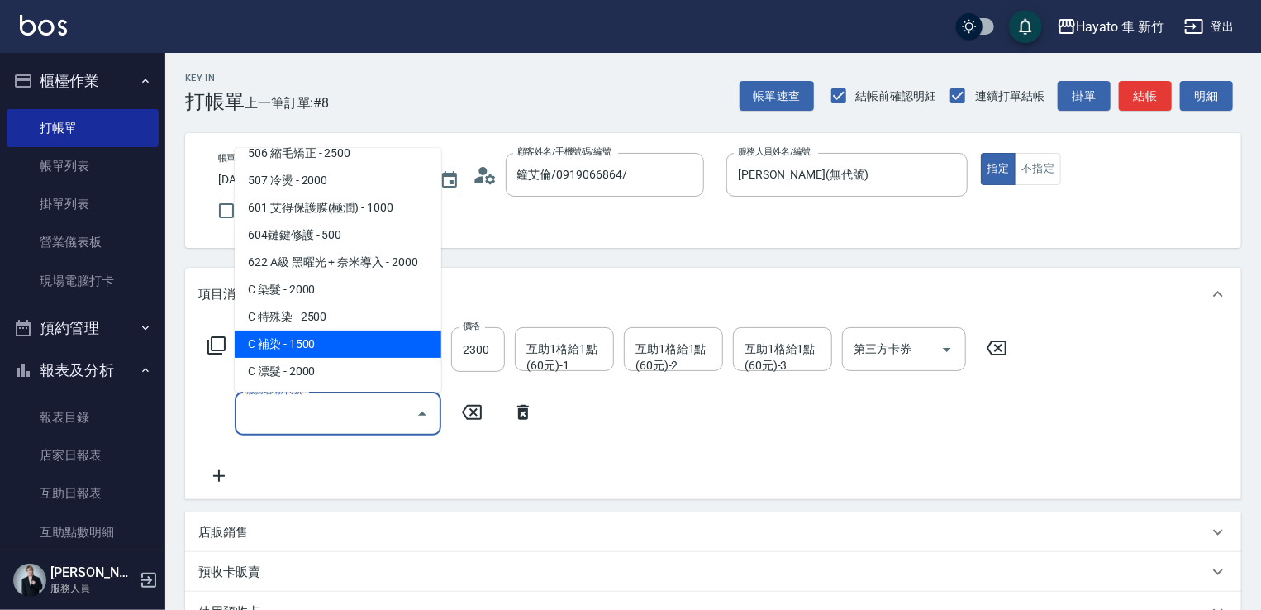
click at [282, 336] on span "C 補染 - 1500" at bounding box center [338, 343] width 207 height 27
type input "C 補染(704)"
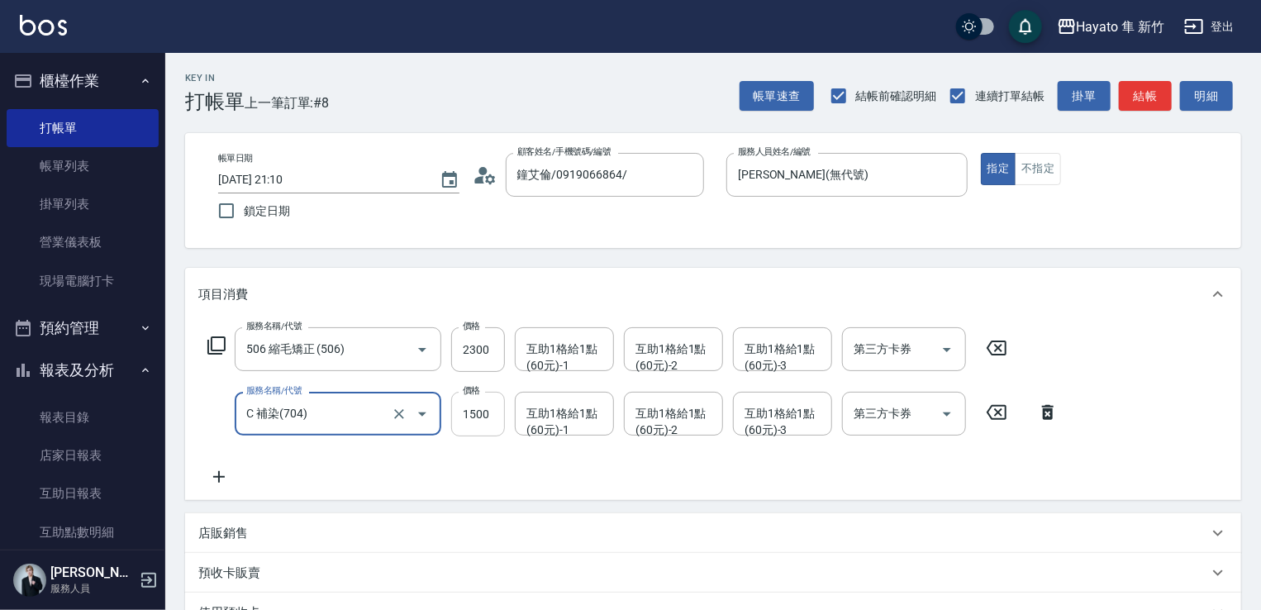
click at [487, 418] on input "1500" at bounding box center [478, 414] width 54 height 45
type input "1440"
click at [278, 470] on div "服務名稱/代號 506 縮毛矯正 (506) 服務名稱/代號 價格 2300 價格 互助1格給1點(60元)-1 互助1格給1點(60元)-1 互助1格給1點…" at bounding box center [633, 406] width 870 height 159
click at [223, 487] on div "服務名稱/代號 506 縮毛矯正 (506) 服務名稱/代號 價格 2300 價格 互助1格給1點(60元)-1 互助1格給1點(60元)-1 互助1格給1點…" at bounding box center [713, 410] width 1056 height 179
click at [223, 483] on icon at bounding box center [218, 477] width 41 height 20
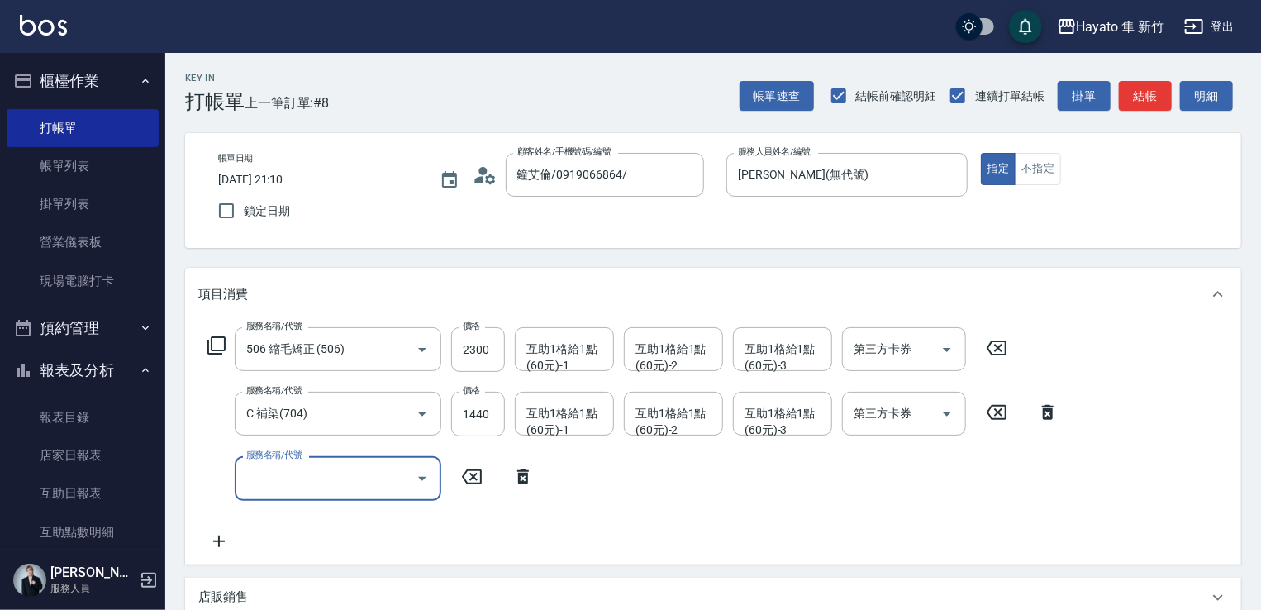
click at [278, 484] on input "服務名稱/代號" at bounding box center [325, 477] width 167 height 29
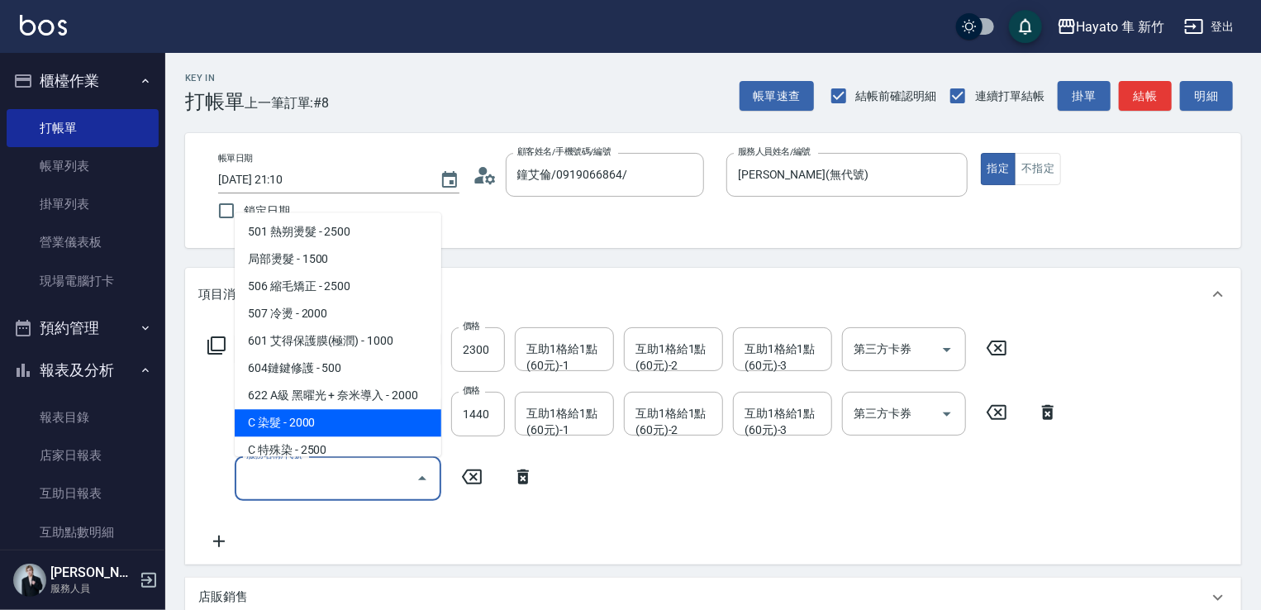
scroll to position [248, 0]
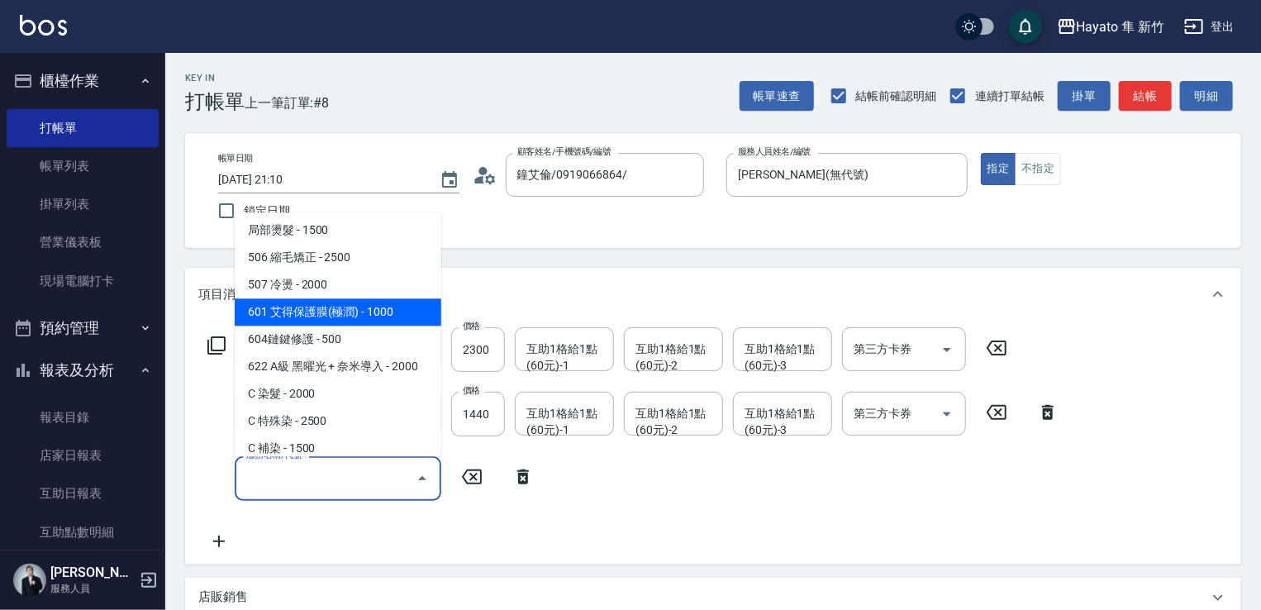
click at [361, 305] on span "601 艾得保護膜(極潤) - 1000" at bounding box center [338, 311] width 207 height 27
type input "601 艾得保護膜(極潤)(601)"
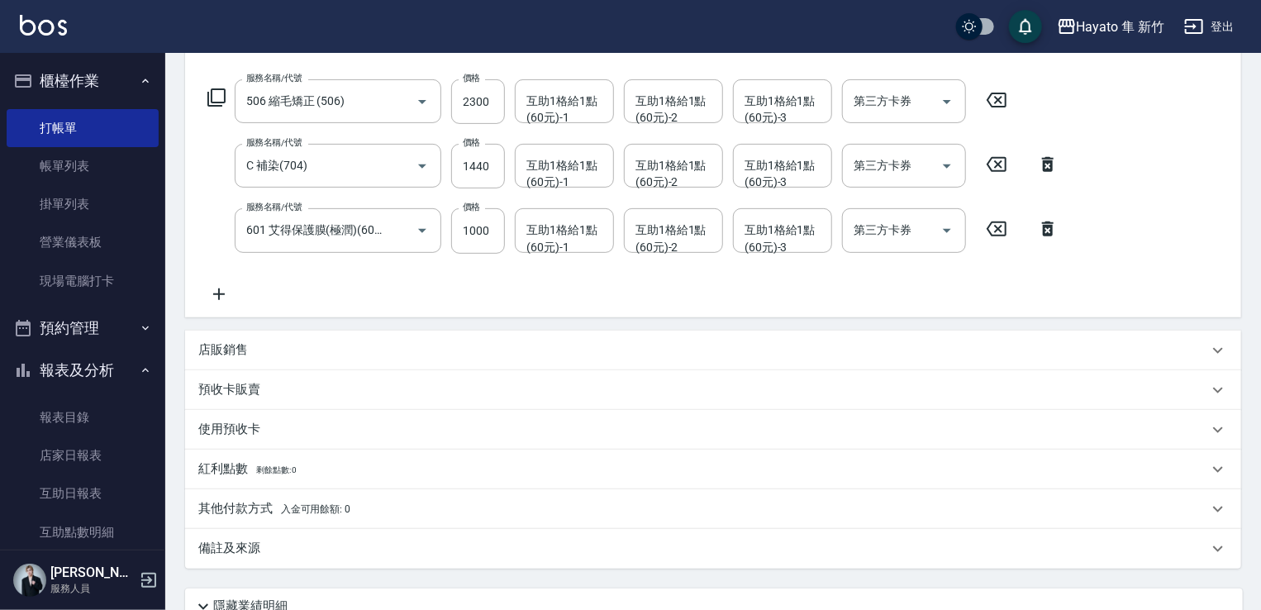
click at [251, 330] on div "店販銷售" at bounding box center [713, 350] width 1056 height 40
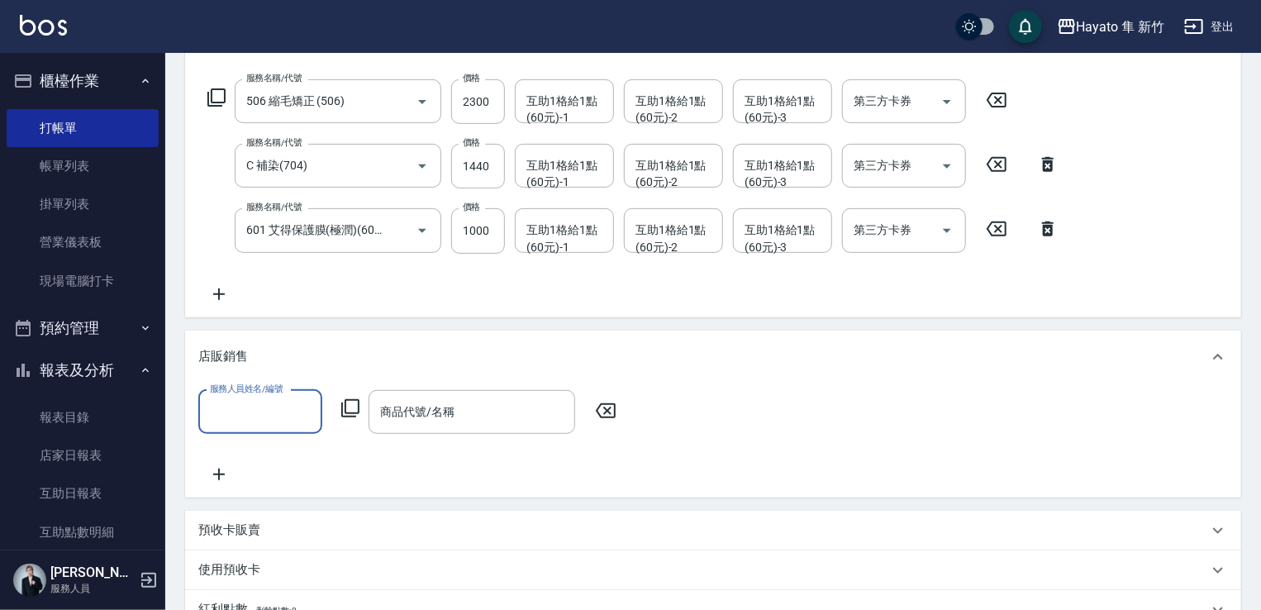
scroll to position [0, 0]
click at [287, 430] on div "服務人員姓名/編號" at bounding box center [260, 412] width 124 height 44
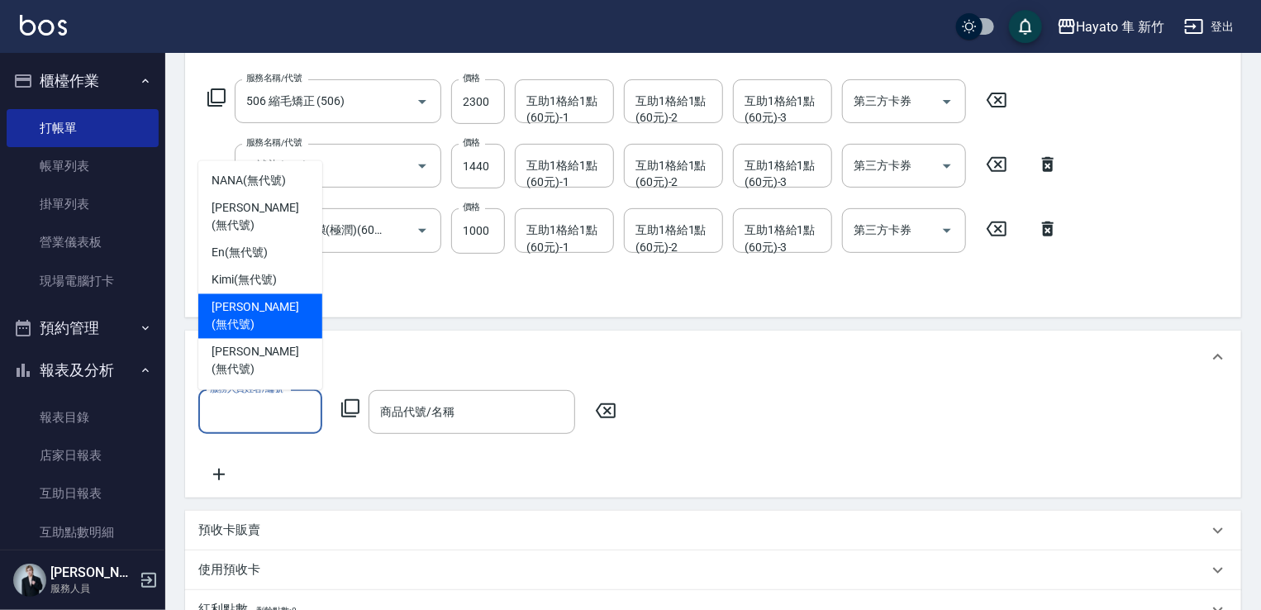
click at [255, 334] on span "[PERSON_NAME] (無代號)" at bounding box center [259, 316] width 97 height 35
type input "[PERSON_NAME](無代號)"
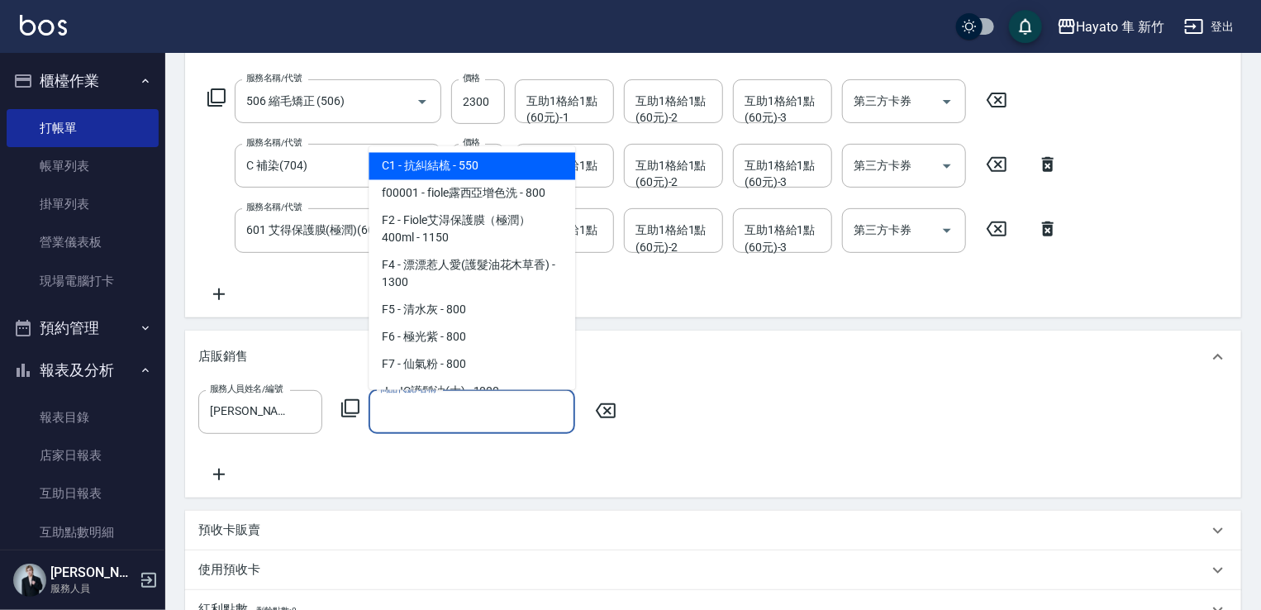
click at [426, 412] on input "商品代號/名稱" at bounding box center [472, 411] width 192 height 29
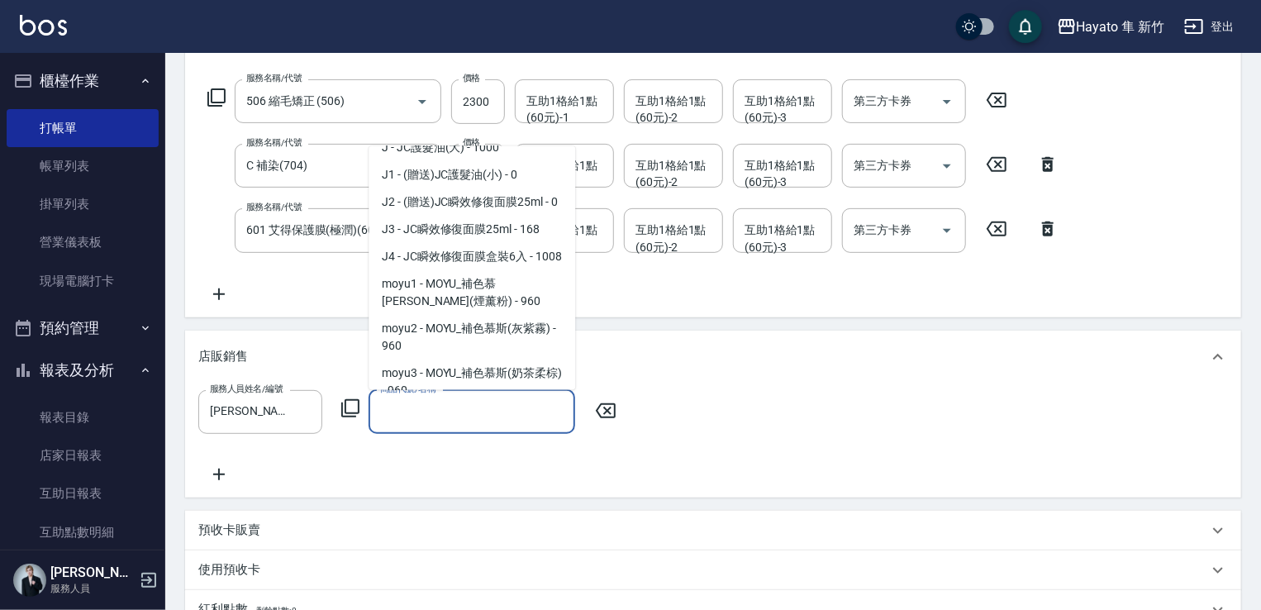
scroll to position [248, 0]
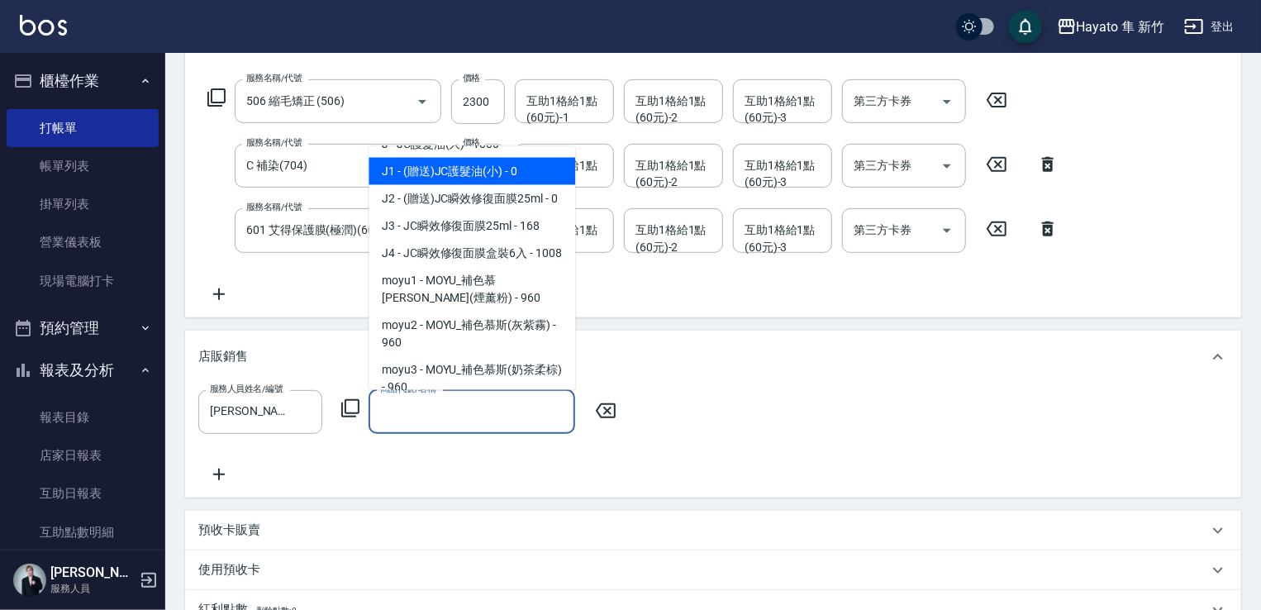
click at [435, 175] on span "J1 - (贈送)JC護髮油(小) - 0" at bounding box center [471, 170] width 207 height 27
type input "(贈送)JC護髮油(小)"
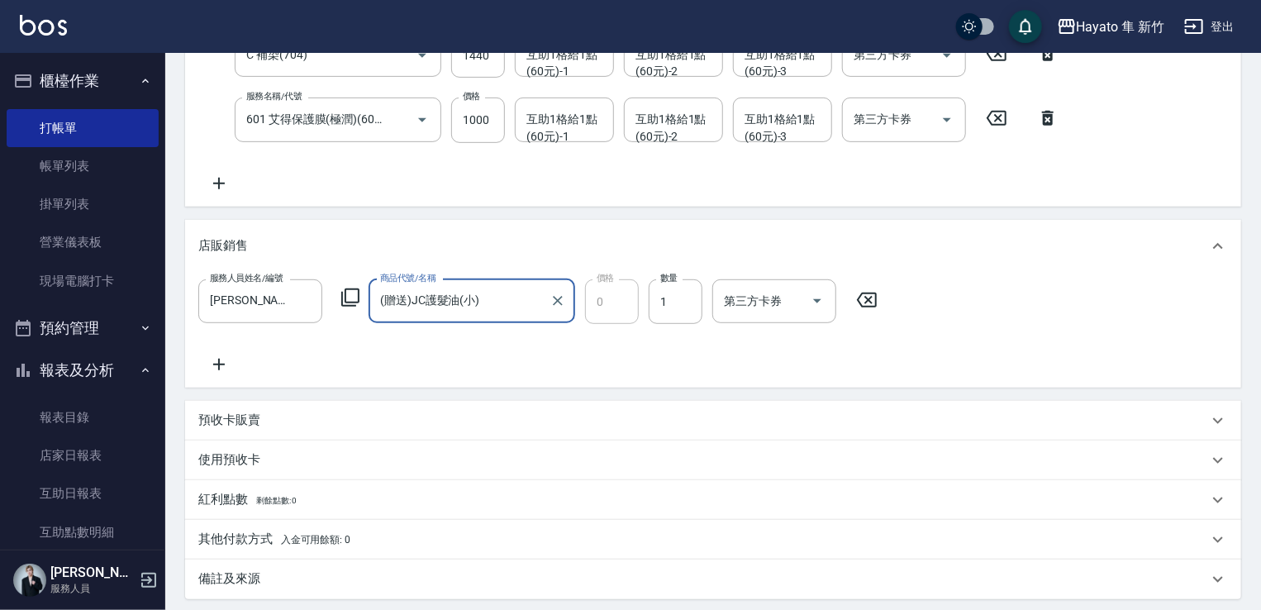
scroll to position [496, 0]
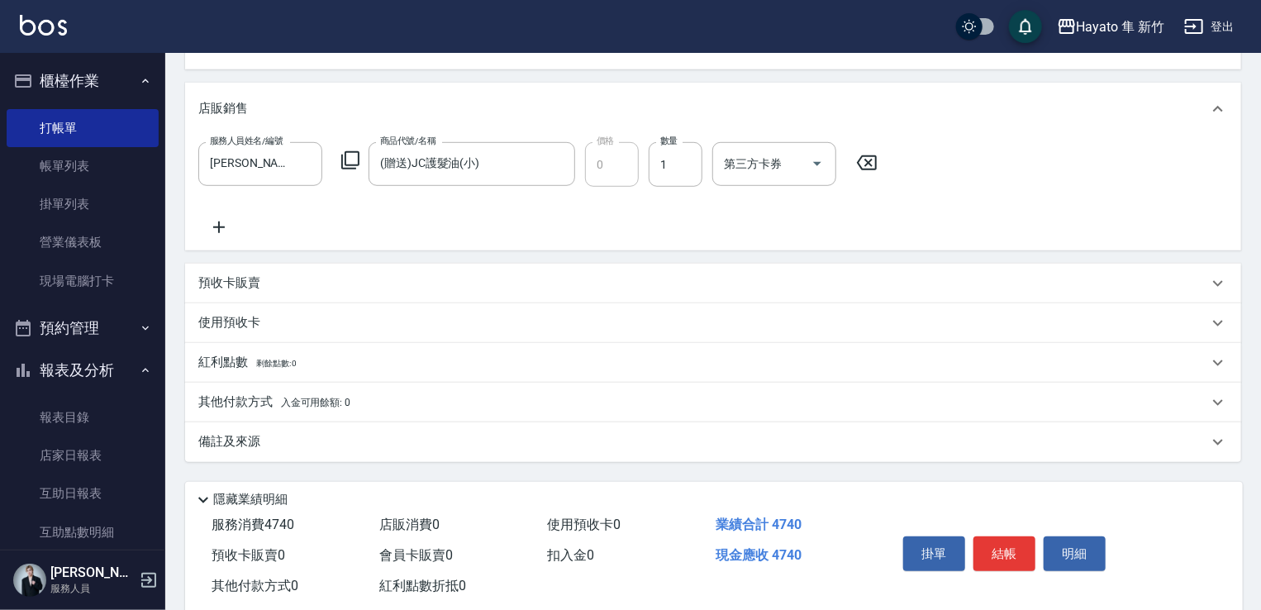
click at [288, 429] on div "備註及來源" at bounding box center [713, 442] width 1056 height 40
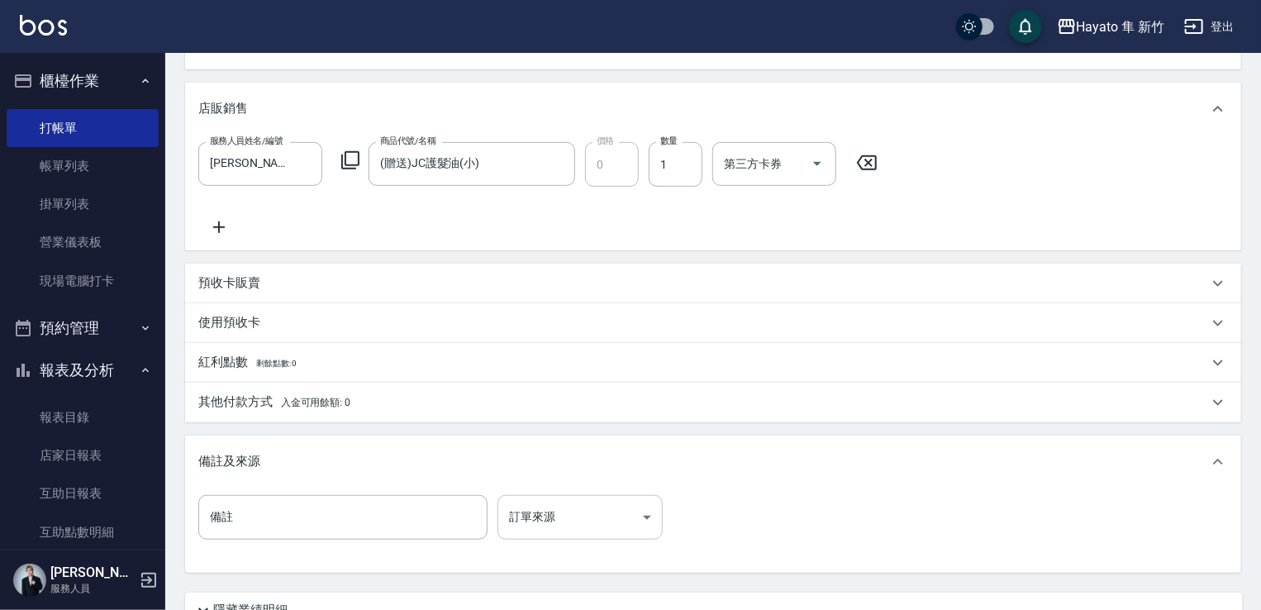
click at [563, 511] on body "Hayato 隼 新竹 登出 櫃檯作業 打帳單 帳單列表 掛單列表 營業儀表板 現場電腦打卡 預約管理 預約管理 報表及分析 報表目錄 店家日報表 互助日報表…" at bounding box center [630, 127] width 1261 height 1247
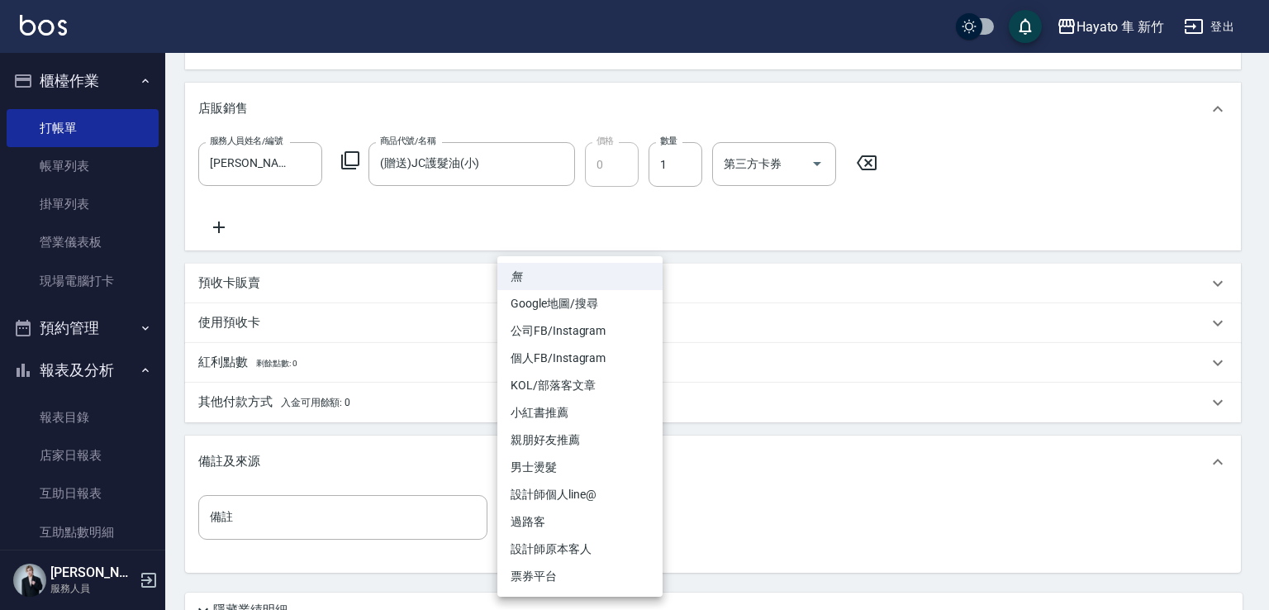
click at [563, 548] on li "設計師原本客人" at bounding box center [579, 548] width 165 height 27
type input "設計師原本客人"
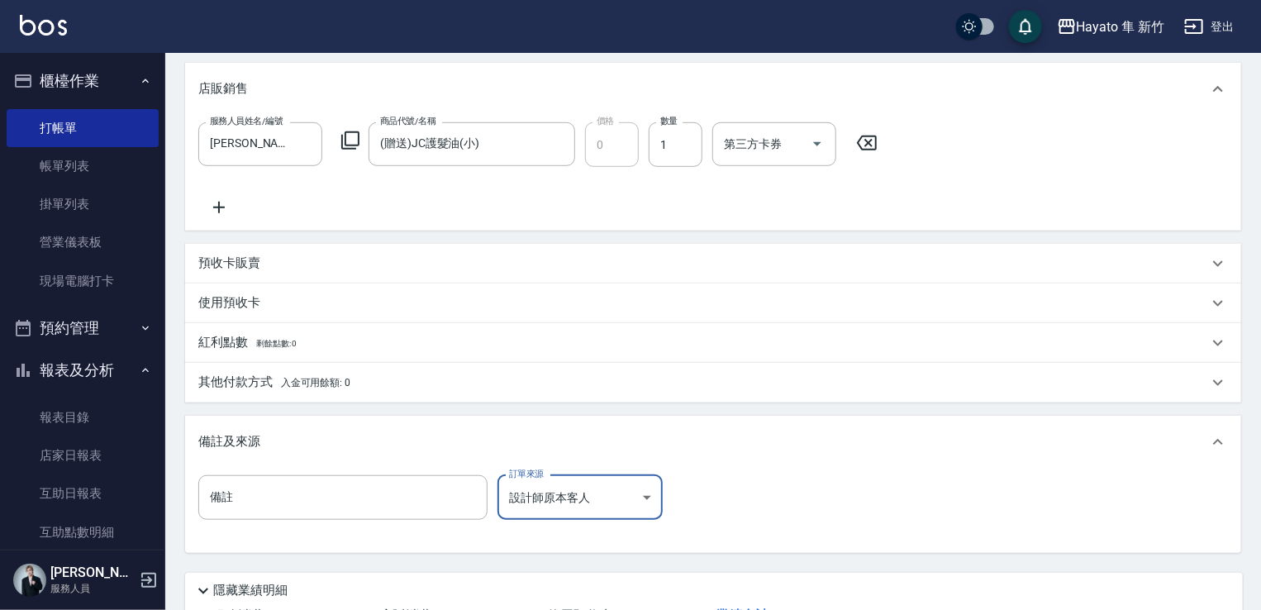
scroll to position [643, 0]
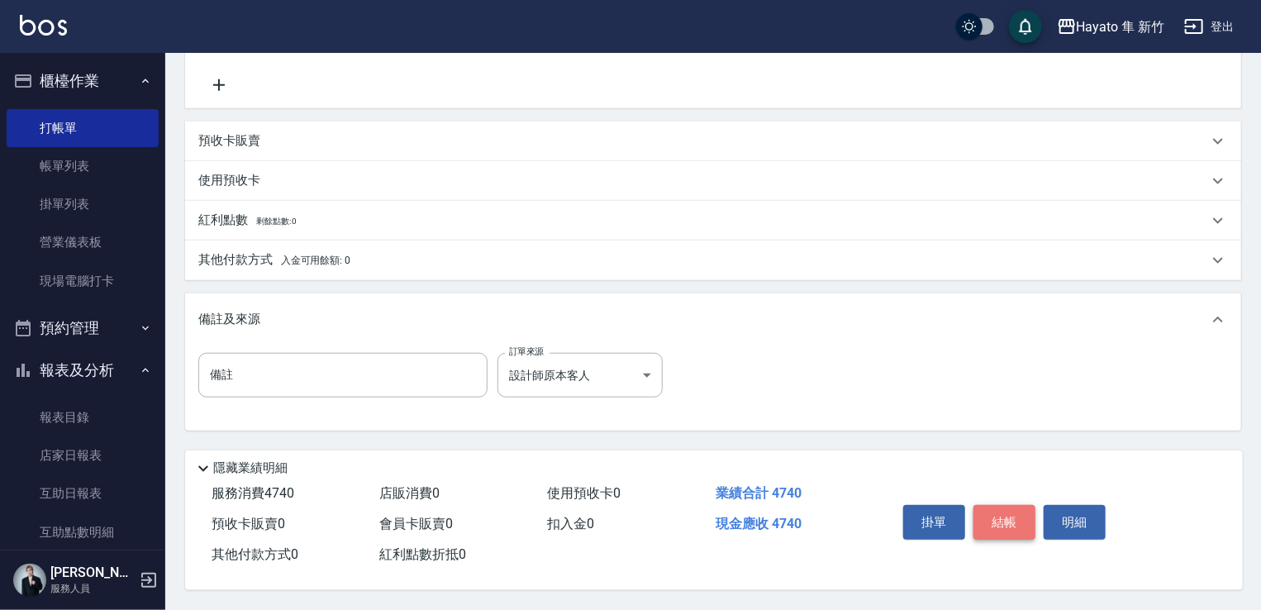
click at [993, 520] on button "結帳" at bounding box center [1004, 522] width 62 height 35
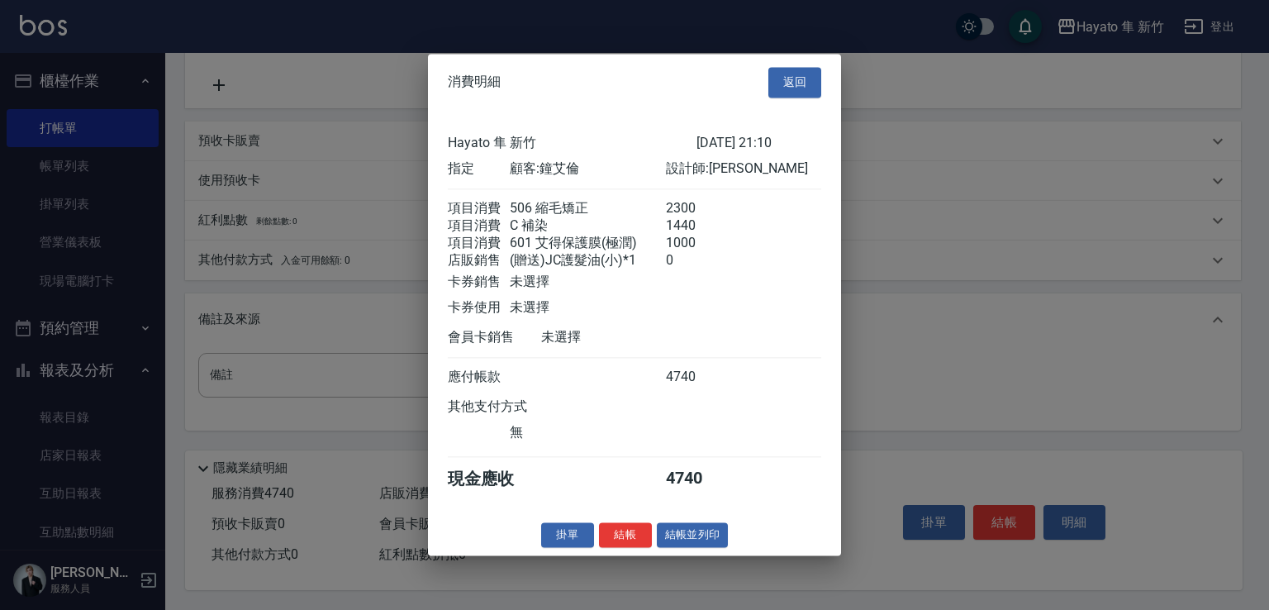
click at [959, 414] on div at bounding box center [634, 305] width 1269 height 610
click at [788, 67] on button "返回" at bounding box center [794, 82] width 53 height 31
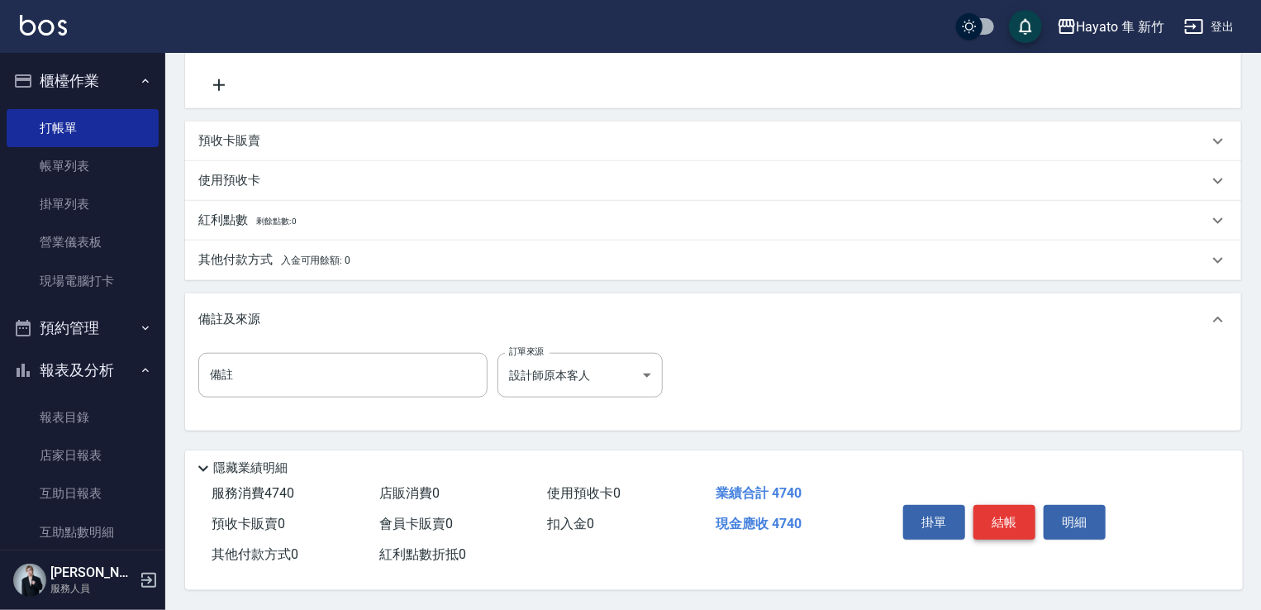
click at [1011, 521] on button "結帳" at bounding box center [1004, 522] width 62 height 35
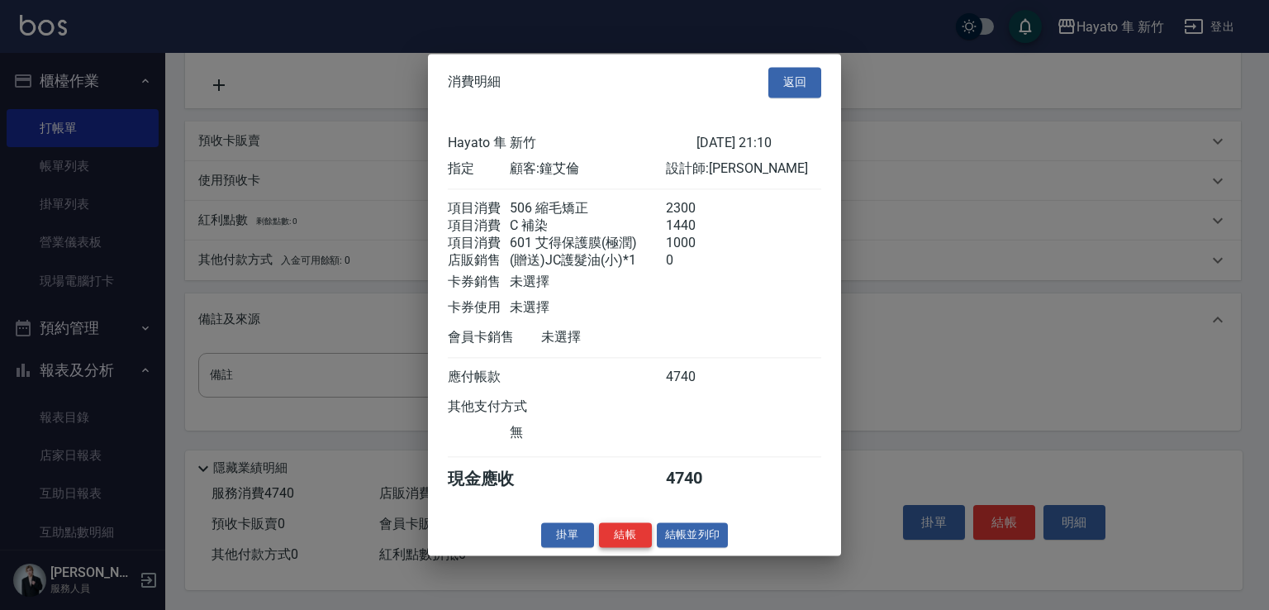
click at [621, 544] on button "結帳" at bounding box center [625, 535] width 53 height 26
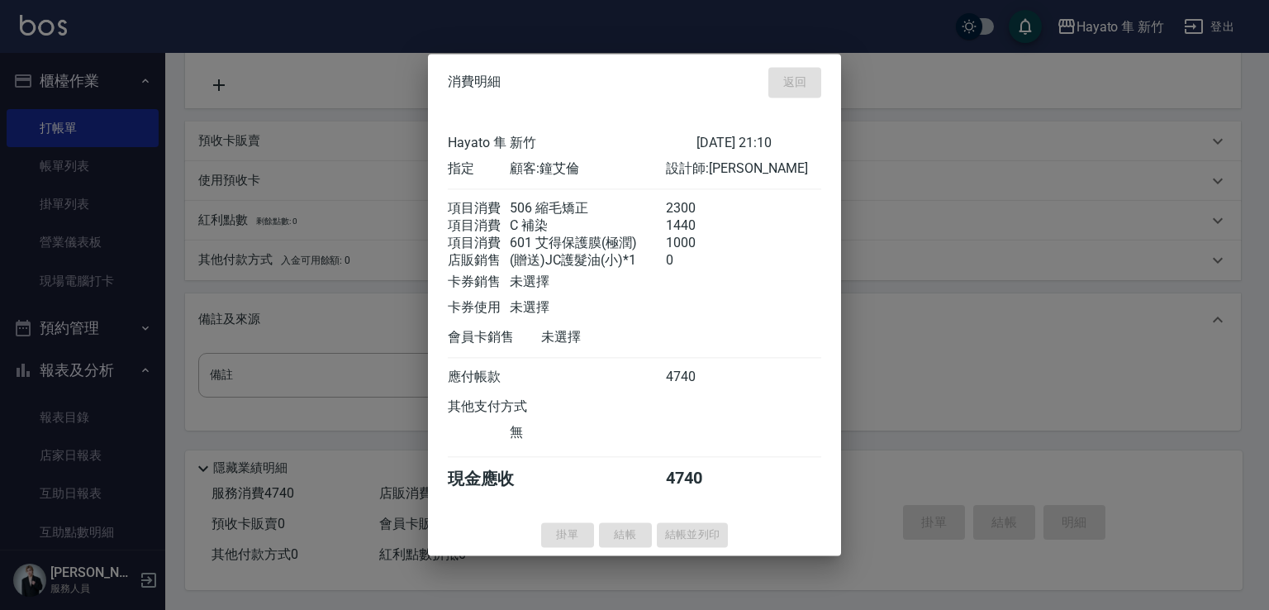
type input "[DATE] 21:11"
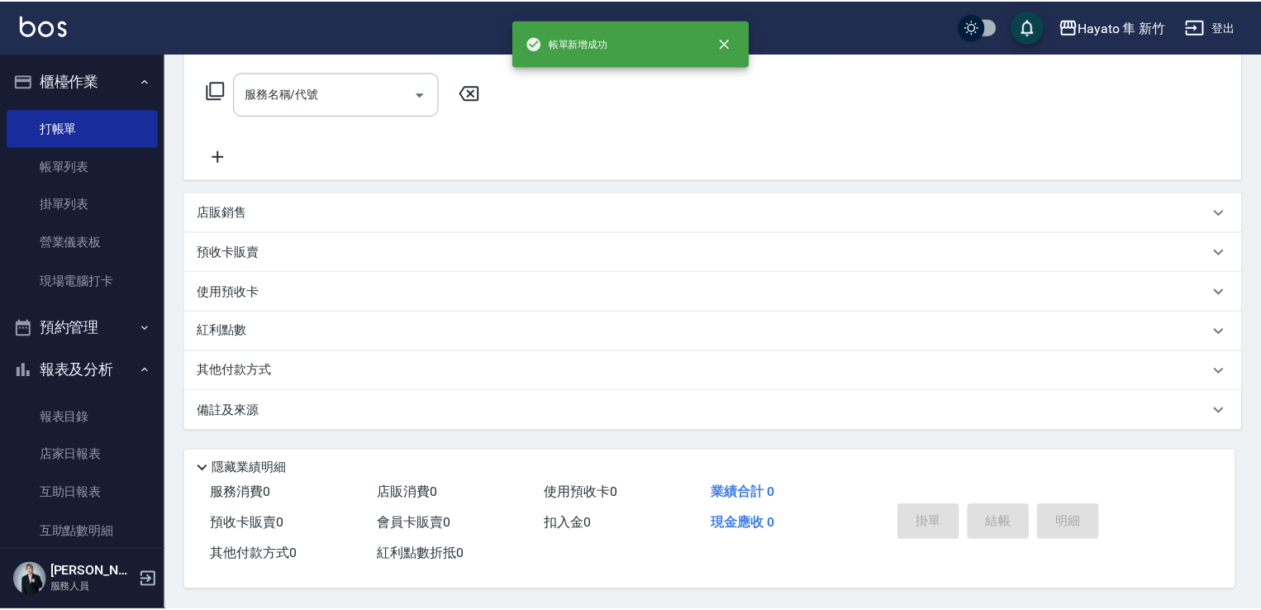
scroll to position [0, 0]
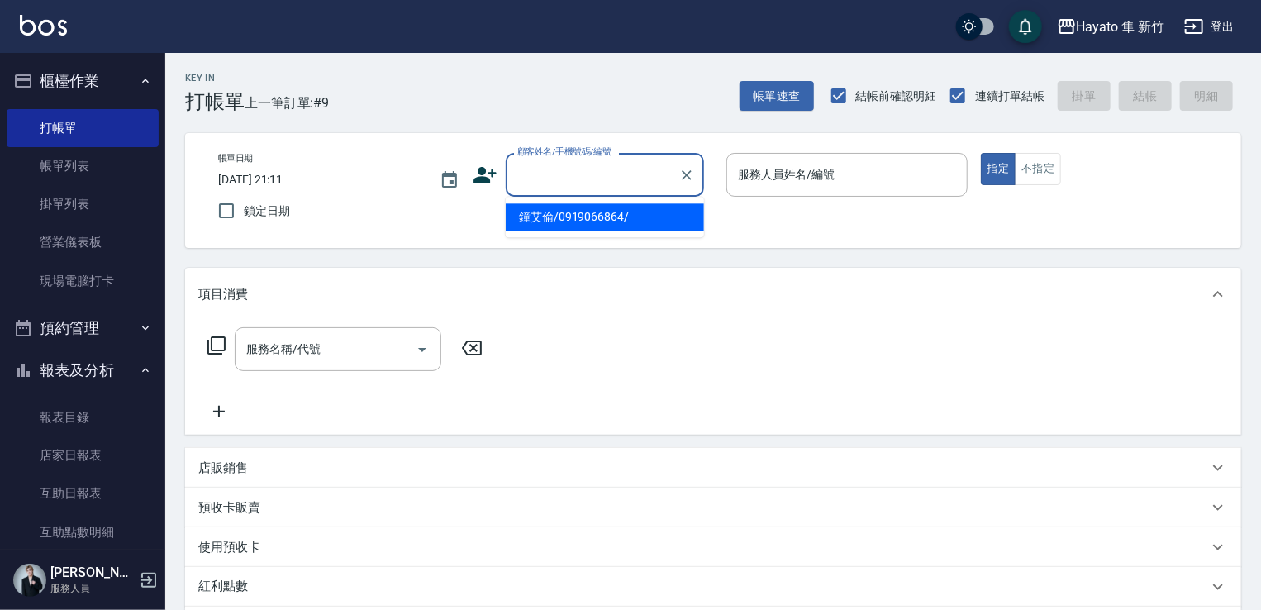
click at [565, 175] on input "顧客姓名/手機號碼/編號" at bounding box center [592, 174] width 159 height 29
click at [553, 211] on li "[PERSON_NAME]/0963503230/" at bounding box center [605, 216] width 198 height 27
type input "[PERSON_NAME]/0963503230/"
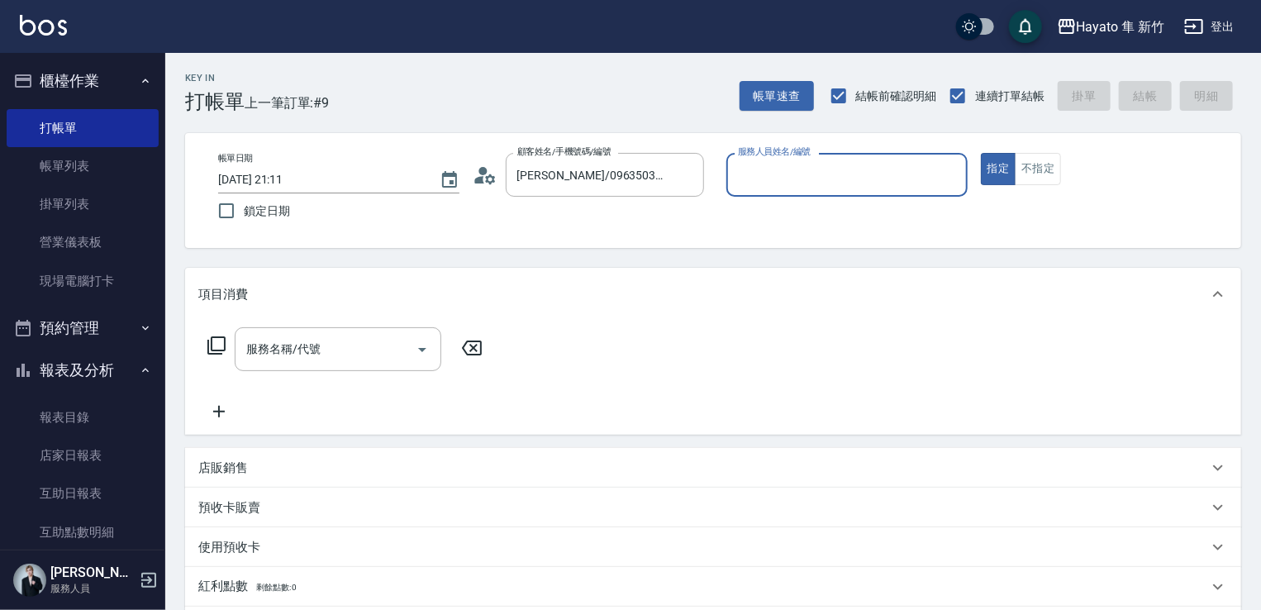
type input "[PERSON_NAME](無代號)"
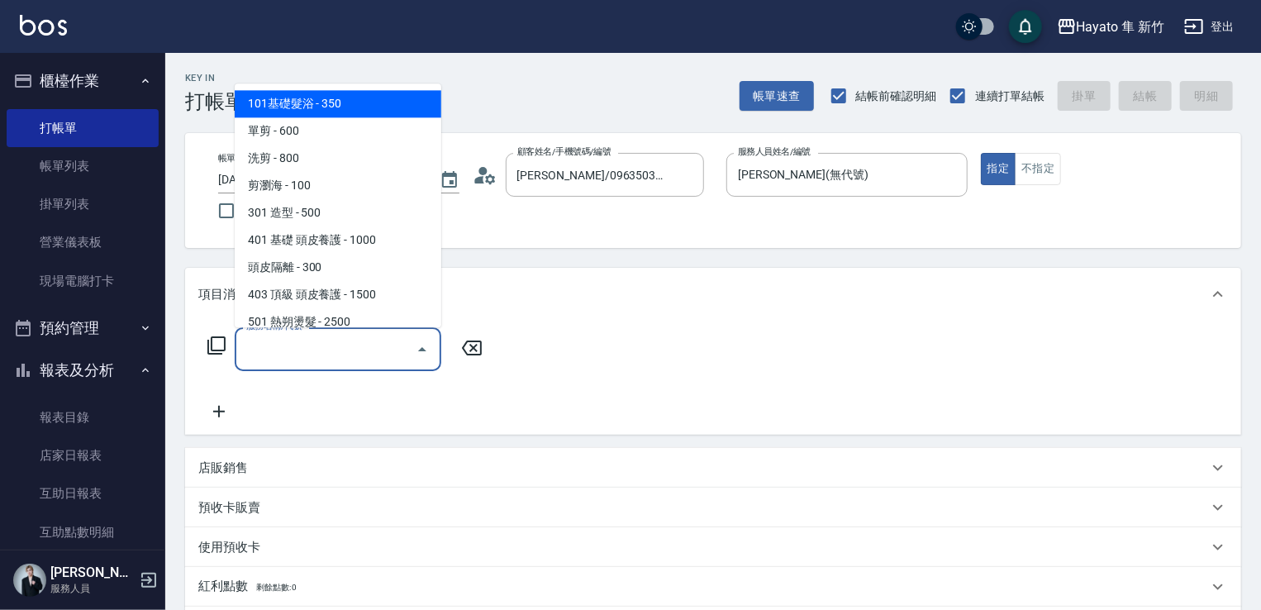
click at [272, 348] on input "服務名稱/代號" at bounding box center [325, 349] width 167 height 29
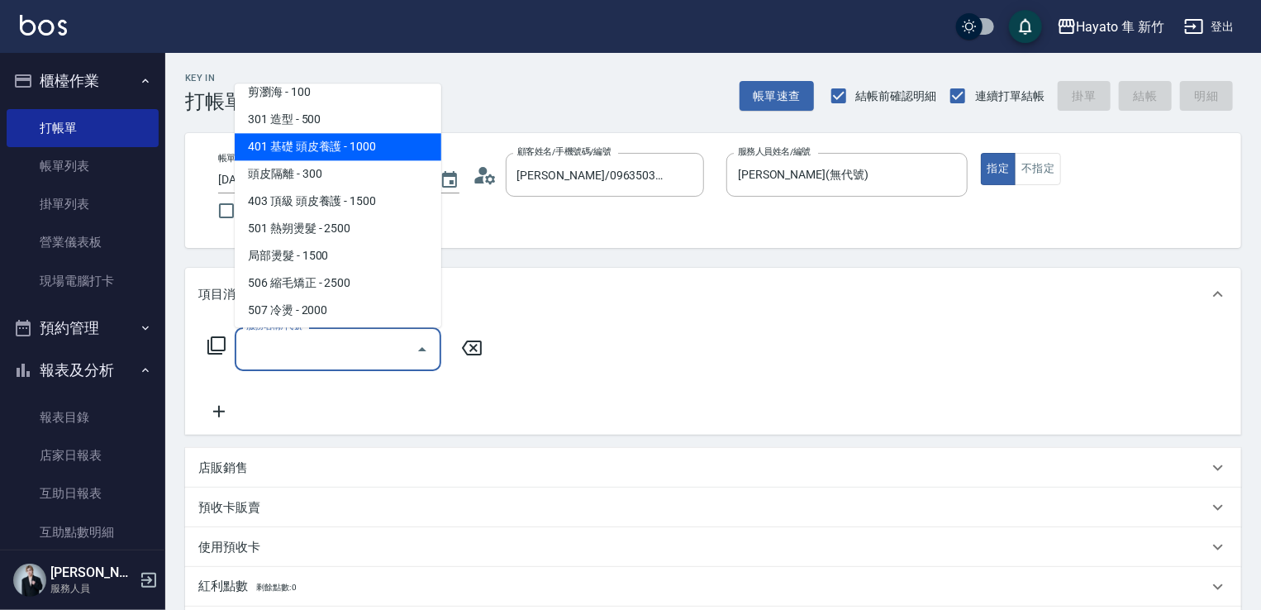
scroll to position [122, 0]
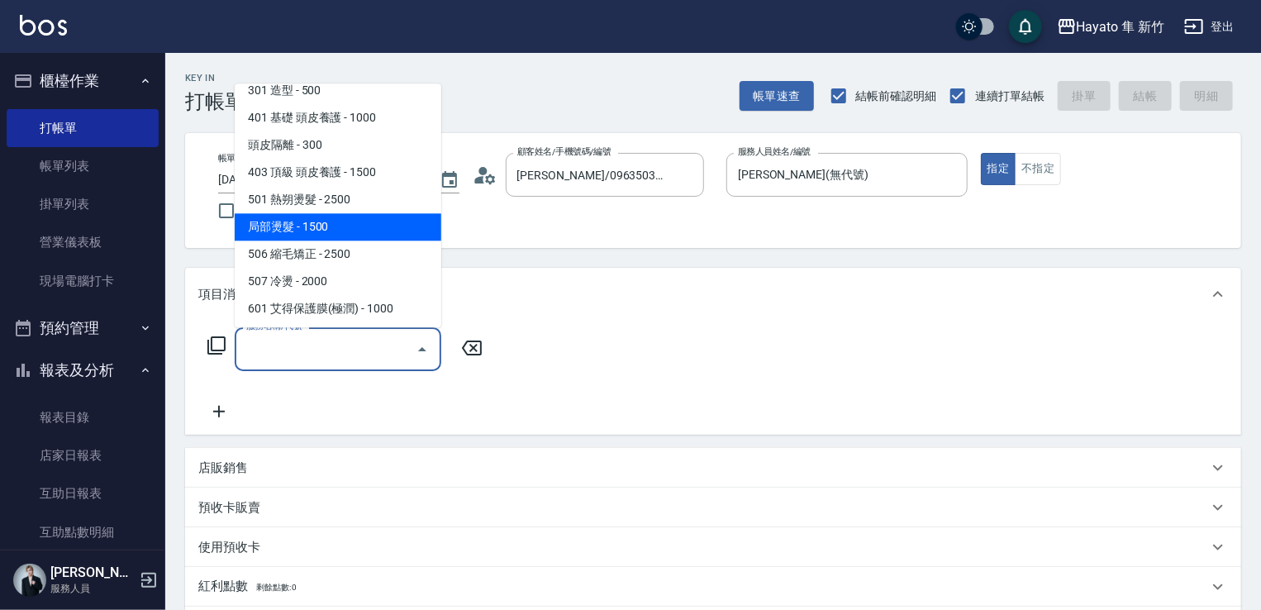
click at [325, 225] on span "局部燙髮 - 1500" at bounding box center [338, 226] width 207 height 27
type input "局部燙髮(502)"
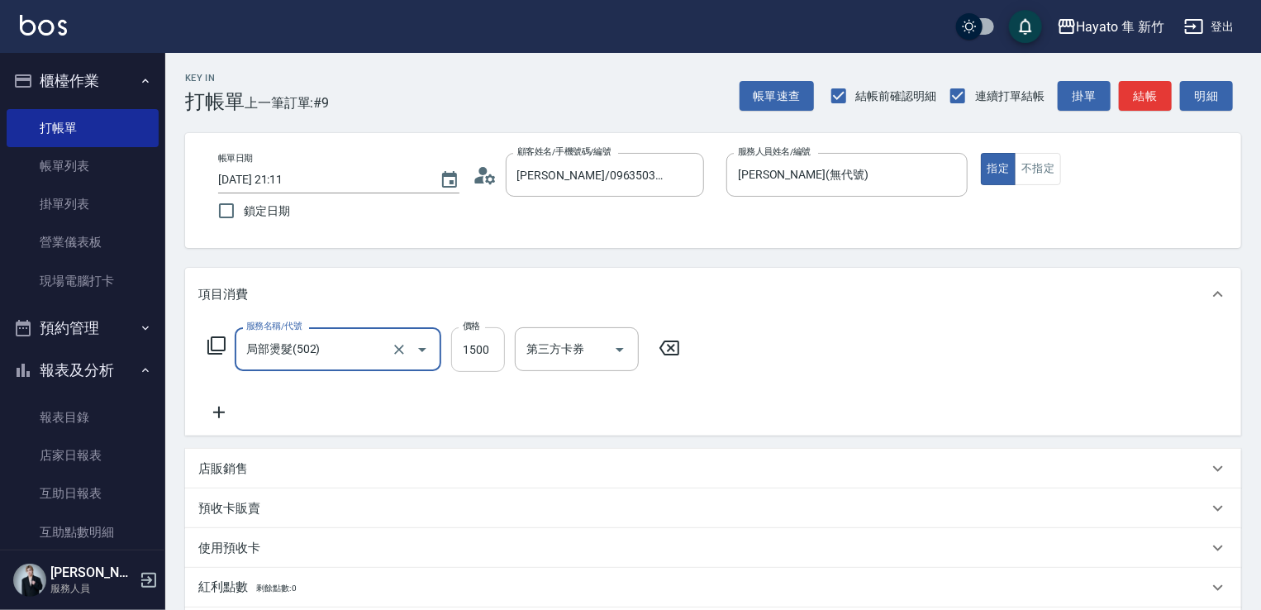
click at [478, 352] on input "1500" at bounding box center [478, 349] width 54 height 45
type input "600"
click at [287, 394] on div "服務名稱/代號 局部燙髮(502) 服務名稱/代號 價格 600 價格 第三方卡券 第三方卡券" at bounding box center [444, 374] width 492 height 95
click at [212, 417] on icon at bounding box center [218, 412] width 41 height 20
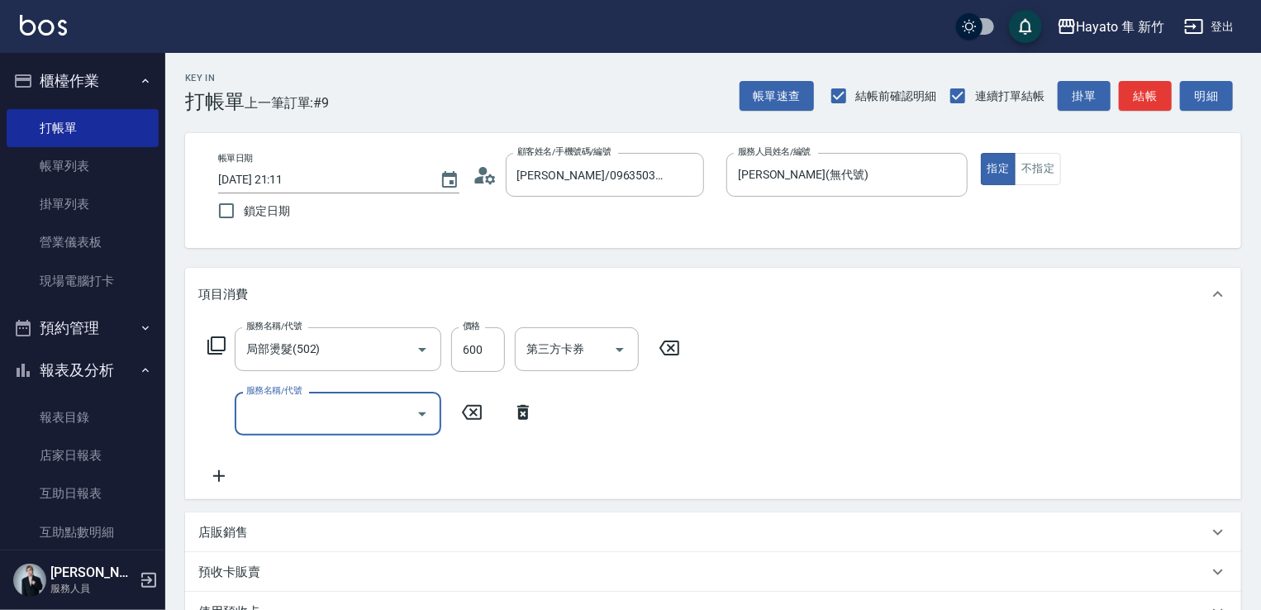
click at [284, 400] on input "服務名稱/代號" at bounding box center [325, 413] width 167 height 29
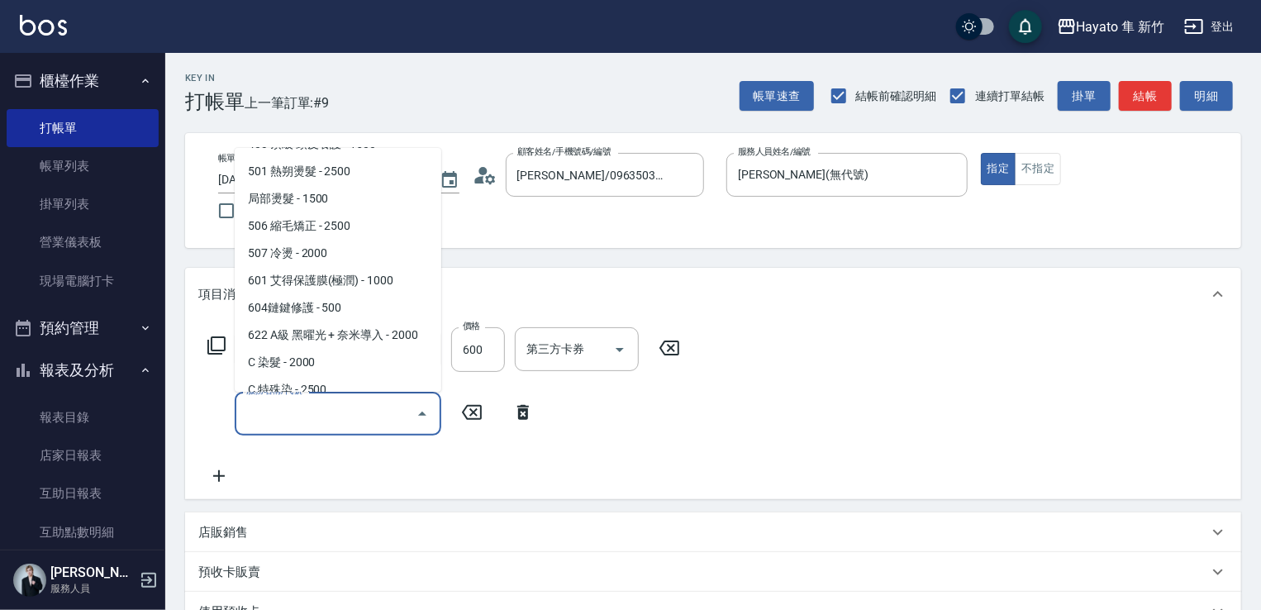
scroll to position [248, 0]
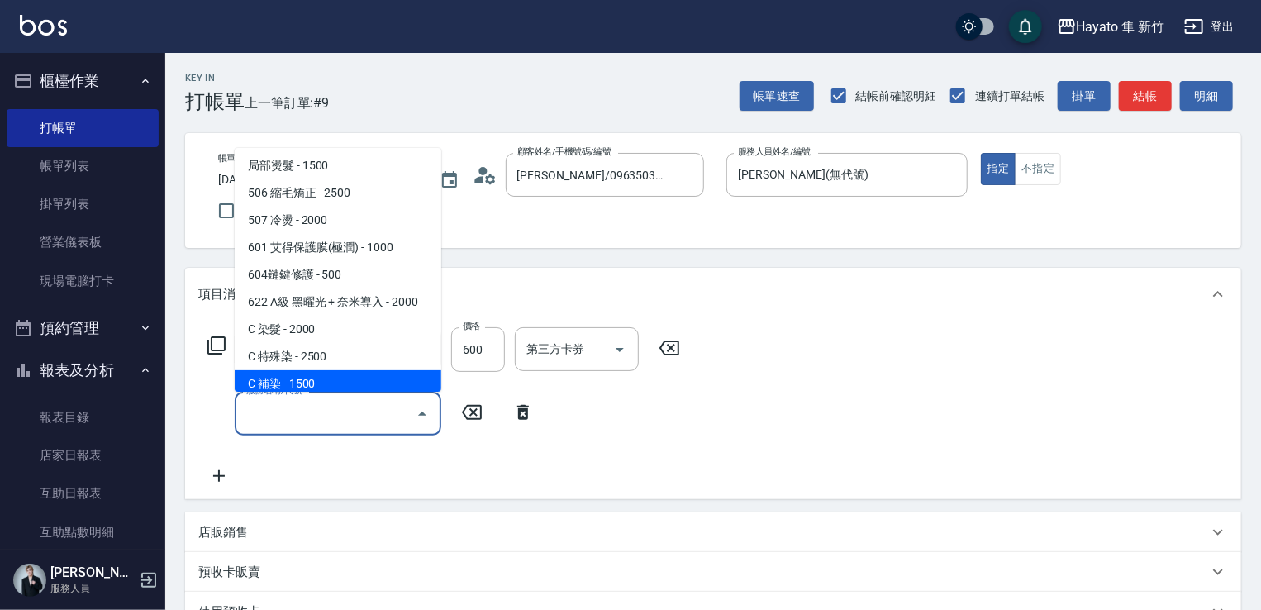
click at [289, 387] on span "C 補染 - 1500" at bounding box center [338, 383] width 207 height 27
type input "C 補染(704)"
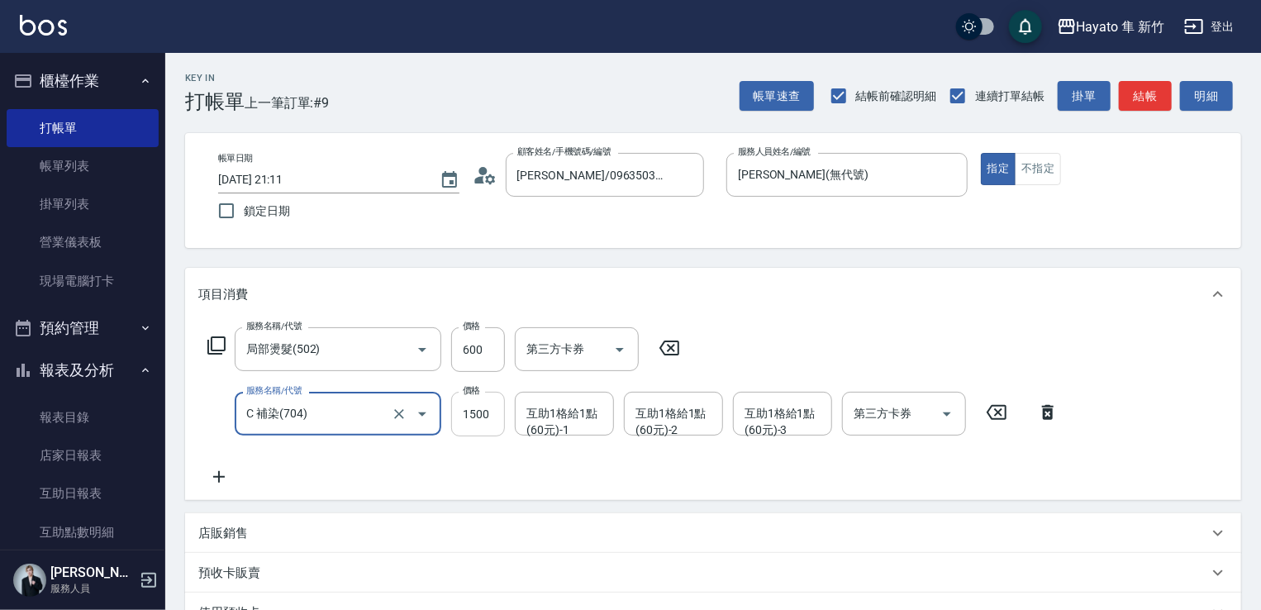
click at [501, 420] on input "1500" at bounding box center [478, 414] width 54 height 45
type input "1600"
drag, startPoint x: 430, startPoint y: 484, endPoint x: 561, endPoint y: 427, distance: 143.2
click at [439, 474] on div "服務名稱/代號 局部燙髮(502) 服務名稱/代號 價格 600 價格 第三方卡券 第三方卡券 服務名稱/代號 C 補染(704) 服務名稱/代號 價格 16…" at bounding box center [633, 406] width 870 height 159
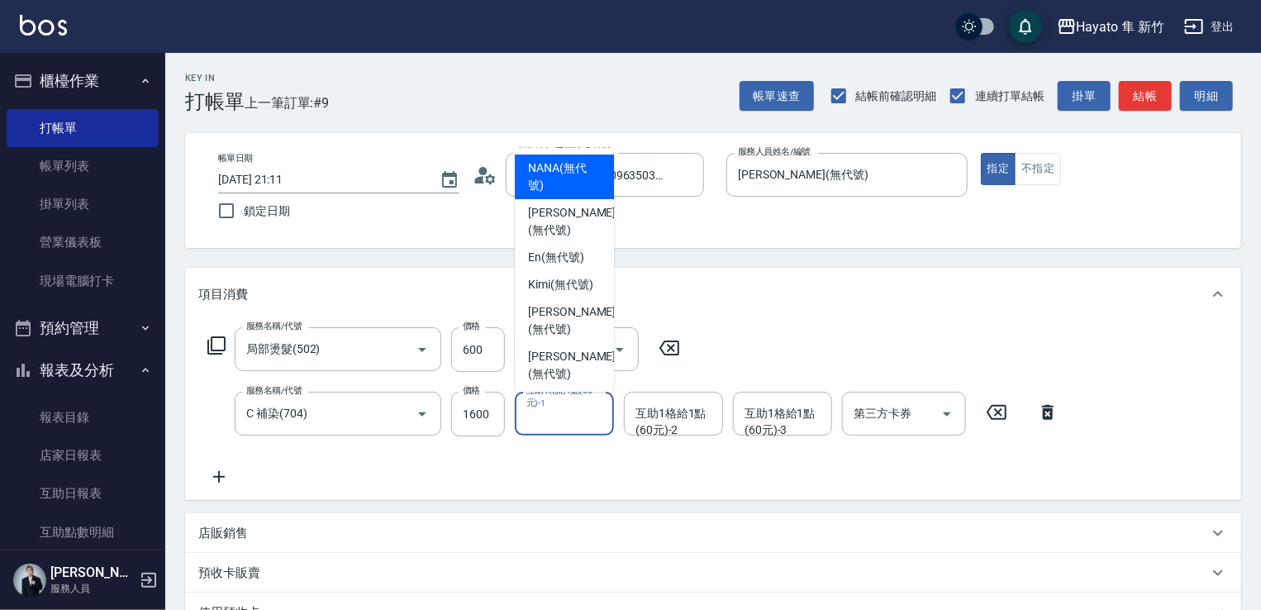
click at [563, 425] on input "互助1格給1點(60元)-1" at bounding box center [564, 413] width 84 height 29
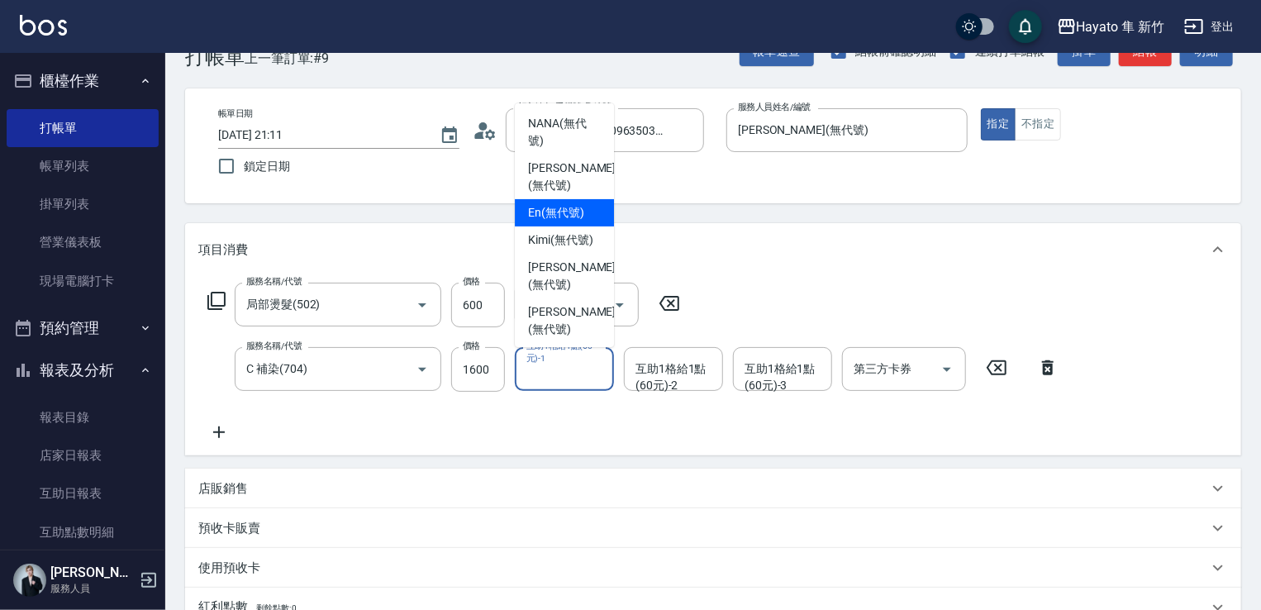
scroll to position [83, 0]
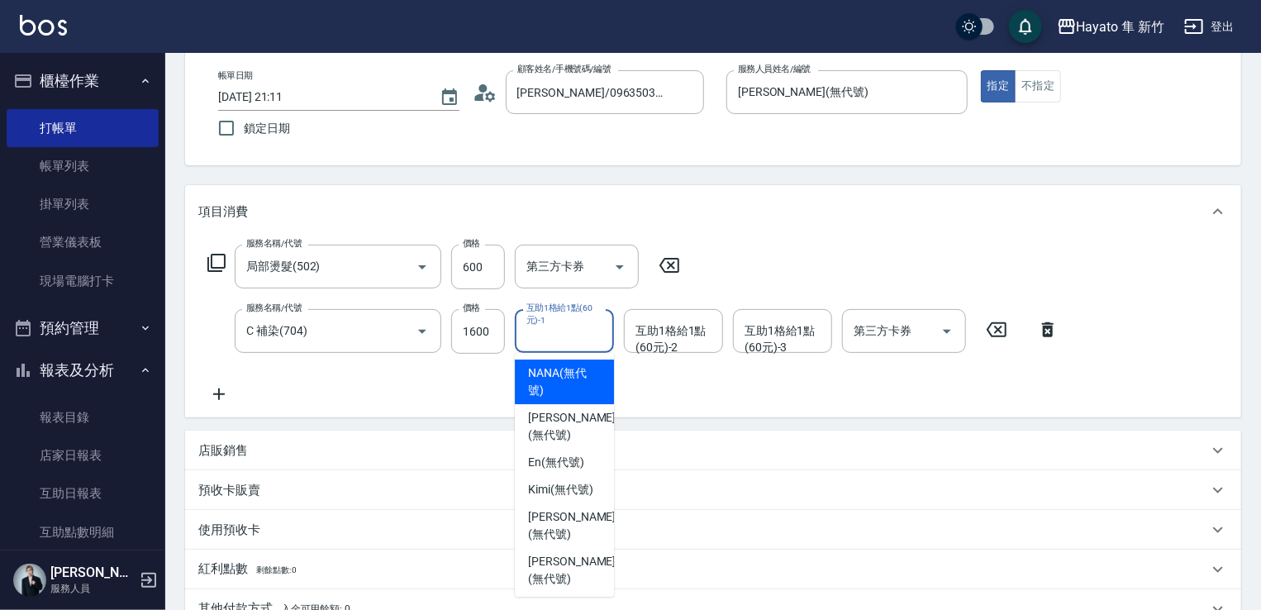
click at [582, 393] on span "NANA (無代號)" at bounding box center [564, 381] width 73 height 35
type input "NANA(無代號)"
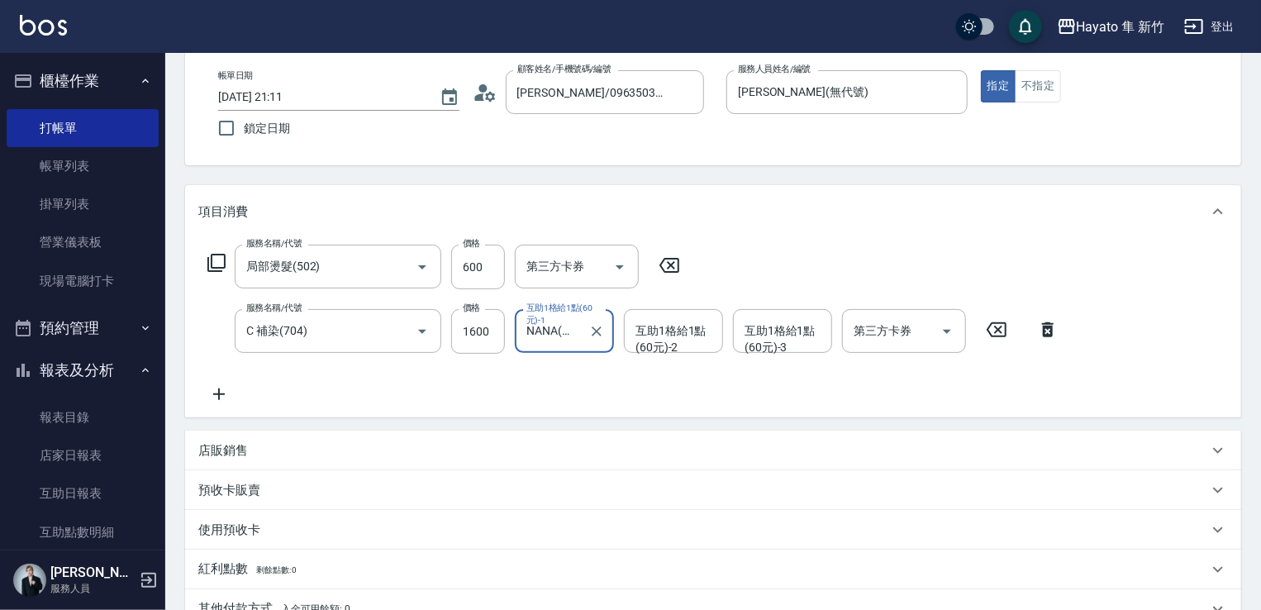
click at [287, 442] on div "店販銷售" at bounding box center [702, 450] width 1009 height 17
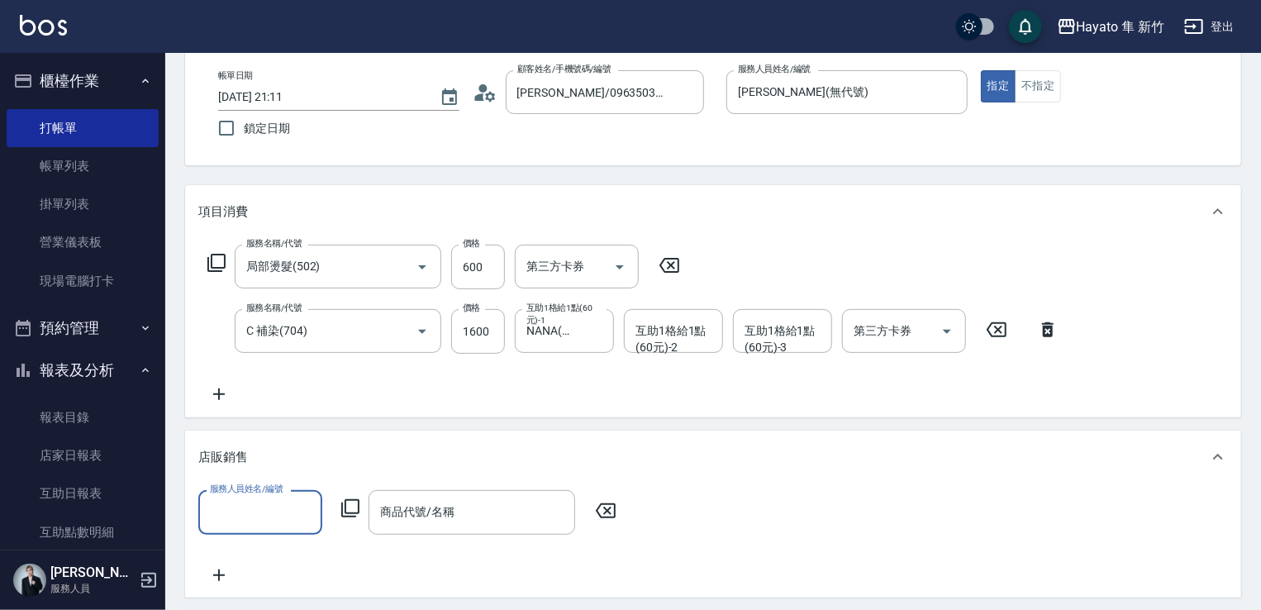
scroll to position [0, 0]
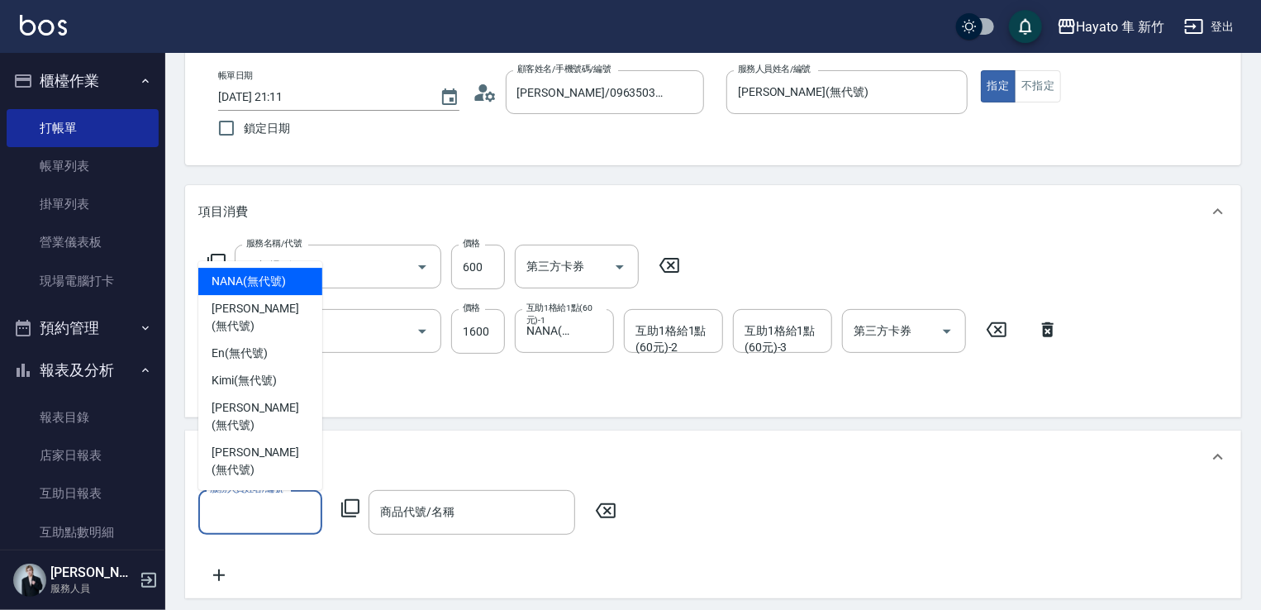
click at [256, 511] on input "服務人員姓名/編號" at bounding box center [260, 511] width 109 height 29
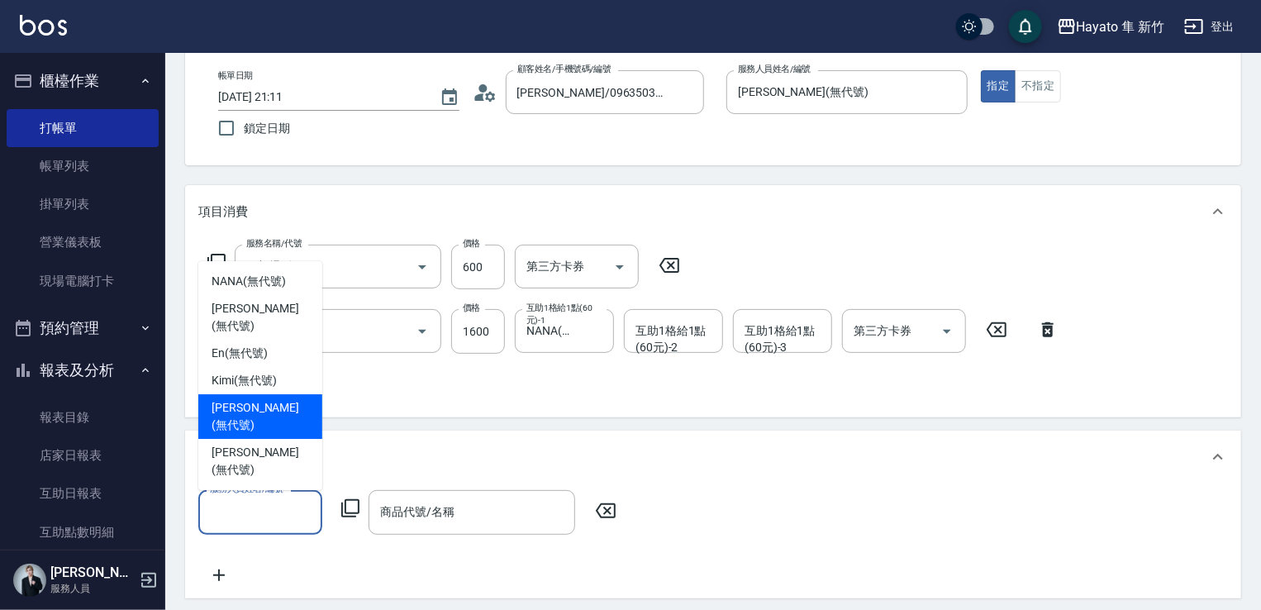
click at [245, 434] on span "[PERSON_NAME] (無代號)" at bounding box center [259, 416] width 97 height 35
type input "[PERSON_NAME](無代號)"
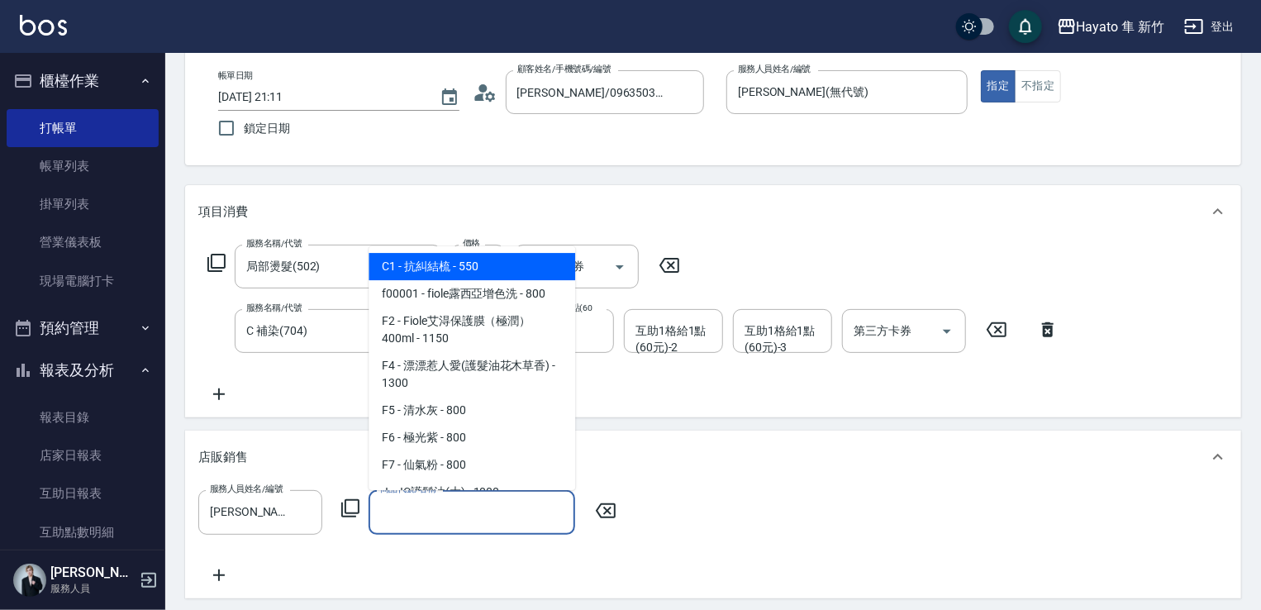
click at [456, 503] on input "商品代號/名稱" at bounding box center [472, 511] width 192 height 29
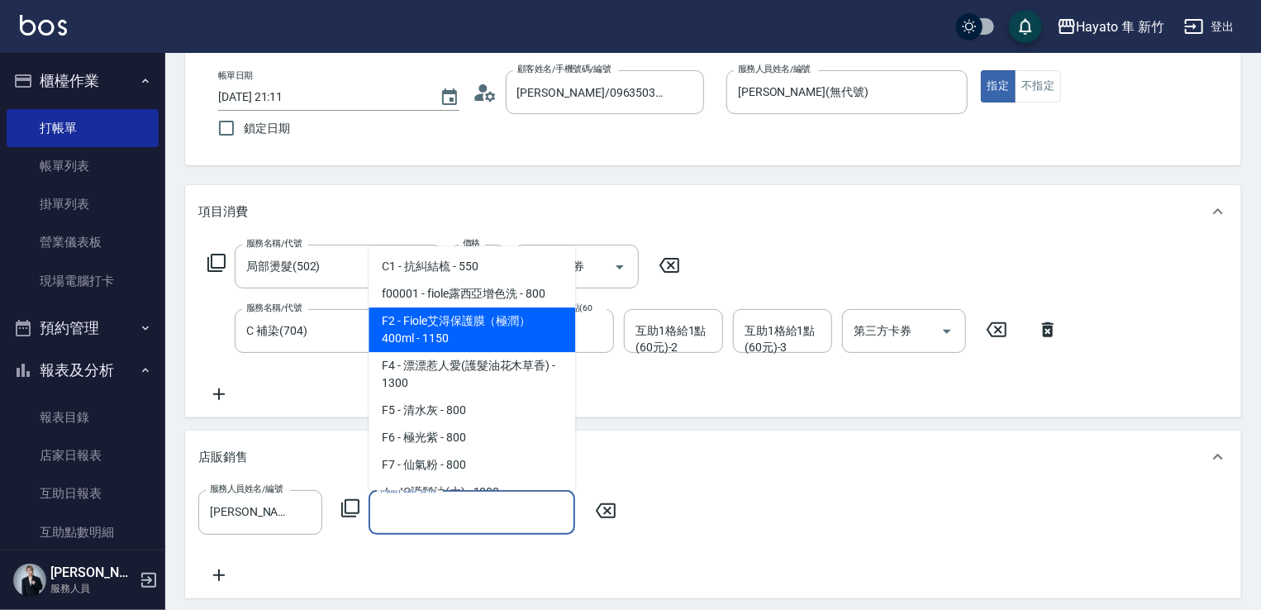
scroll to position [165, 0]
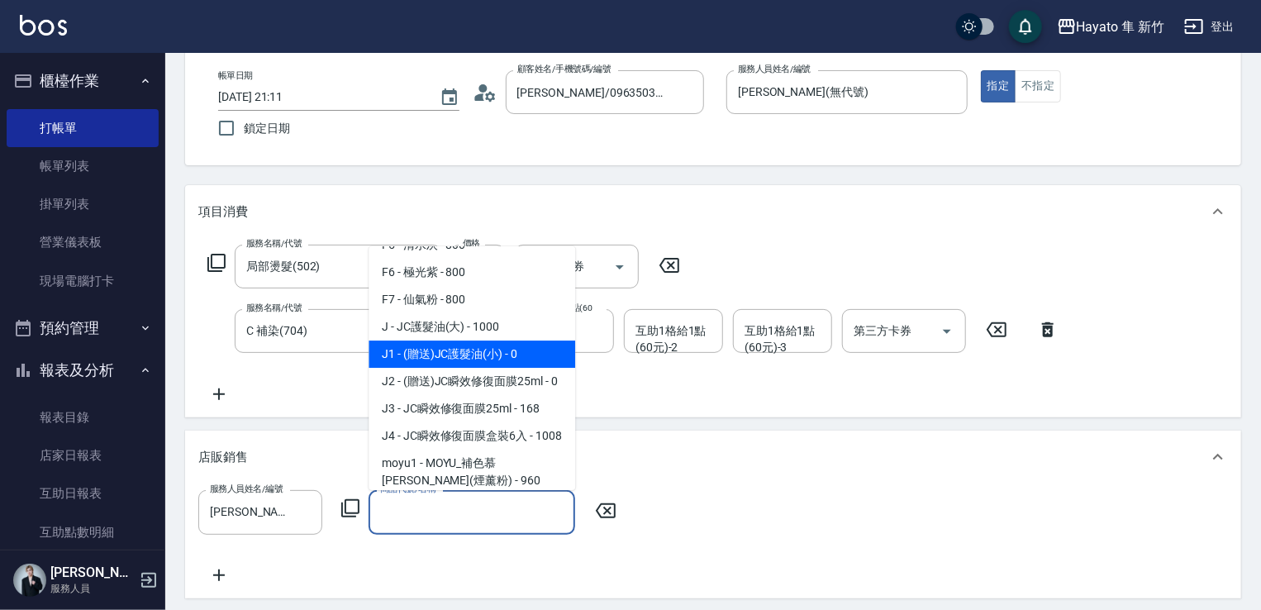
click at [442, 350] on span "J1 - (贈送)JC護髮油(小) - 0" at bounding box center [471, 353] width 207 height 27
type input "(贈送)JC護髮油(小)"
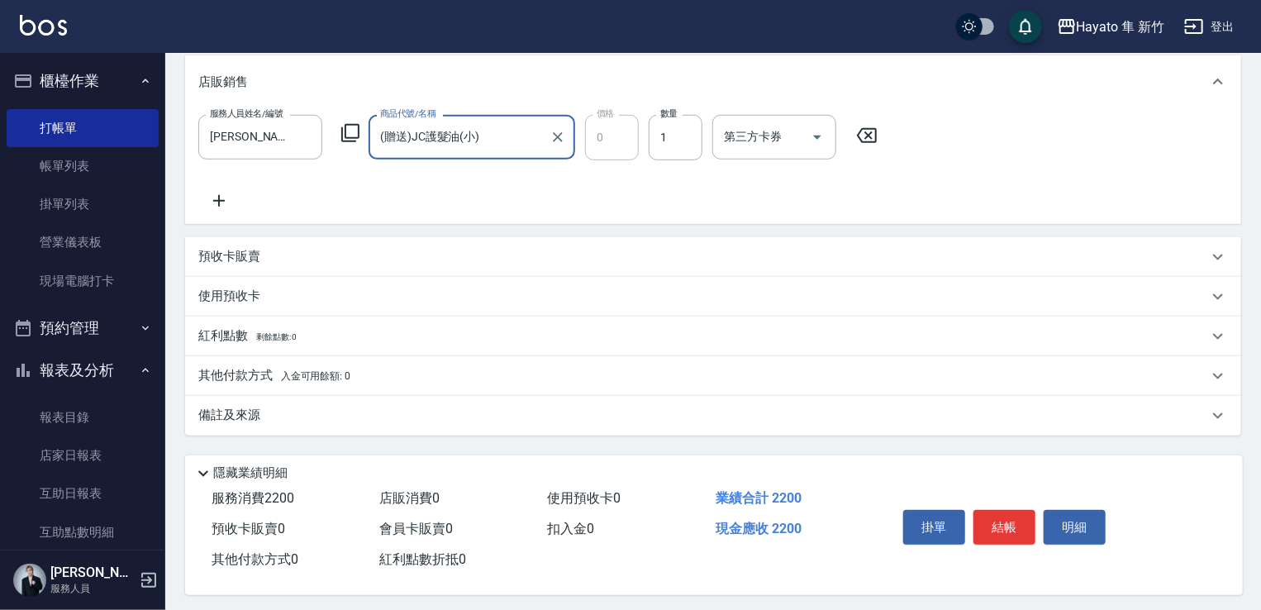
scroll to position [468, 0]
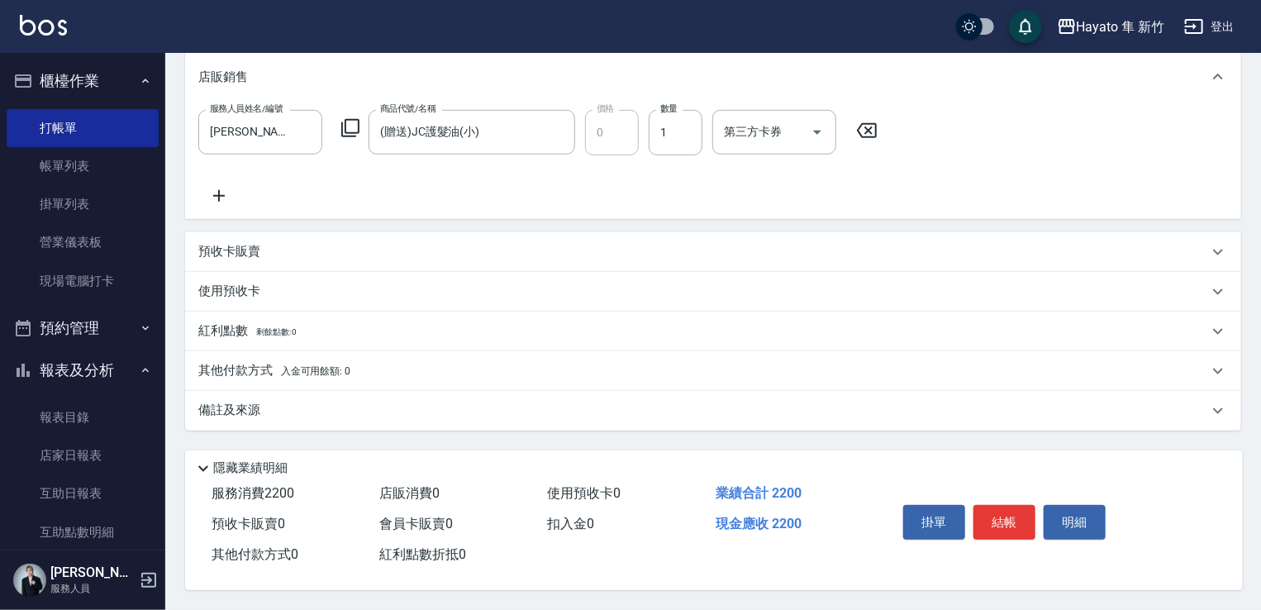
drag, startPoint x: 327, startPoint y: 406, endPoint x: 542, endPoint y: 488, distance: 229.8
click at [330, 404] on div "備註及來源" at bounding box center [702, 409] width 1009 height 17
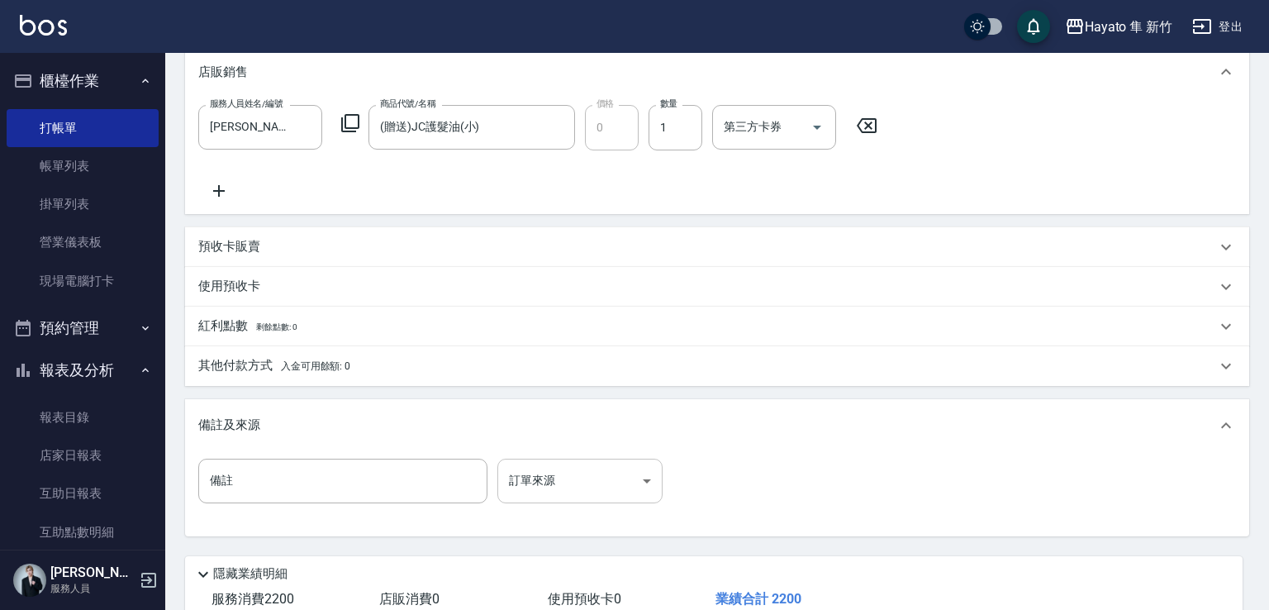
click at [558, 490] on body "Hayato 隼 新竹 登出 櫃檯作業 打帳單 帳單列表 掛單列表 營業儀表板 現場電腦打卡 預約管理 預約管理 報表及分析 報表目錄 店家日報表 互助日報表…" at bounding box center [634, 123] width 1269 height 1183
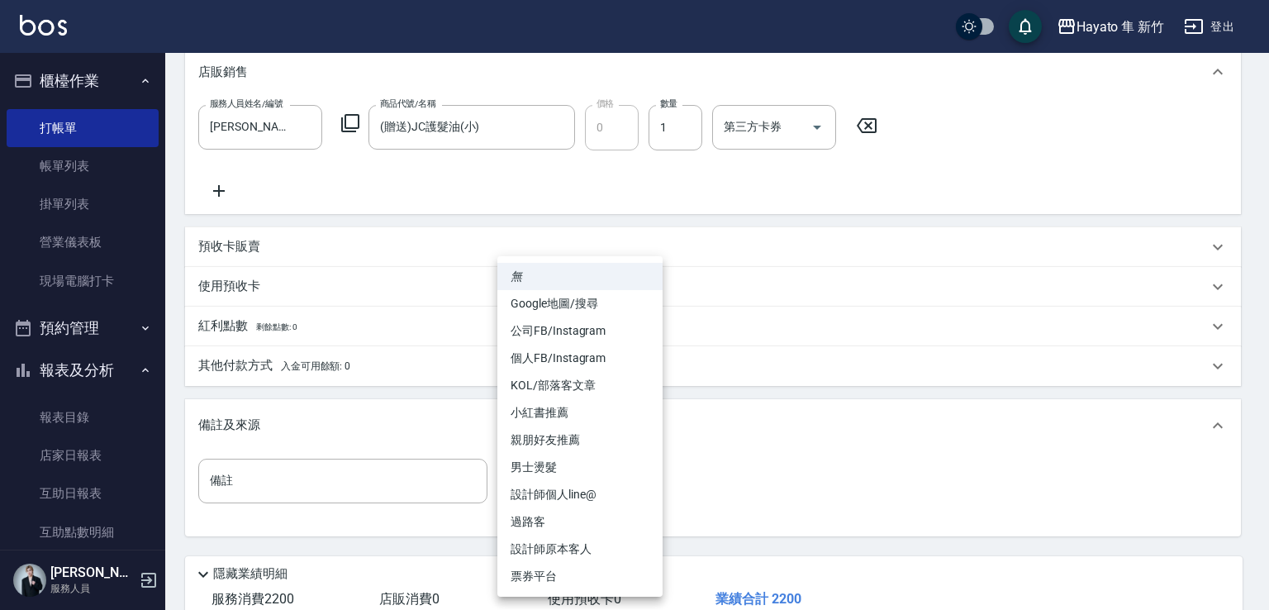
click at [575, 555] on li "設計師原本客人" at bounding box center [579, 548] width 165 height 27
type input "設計師原本客人"
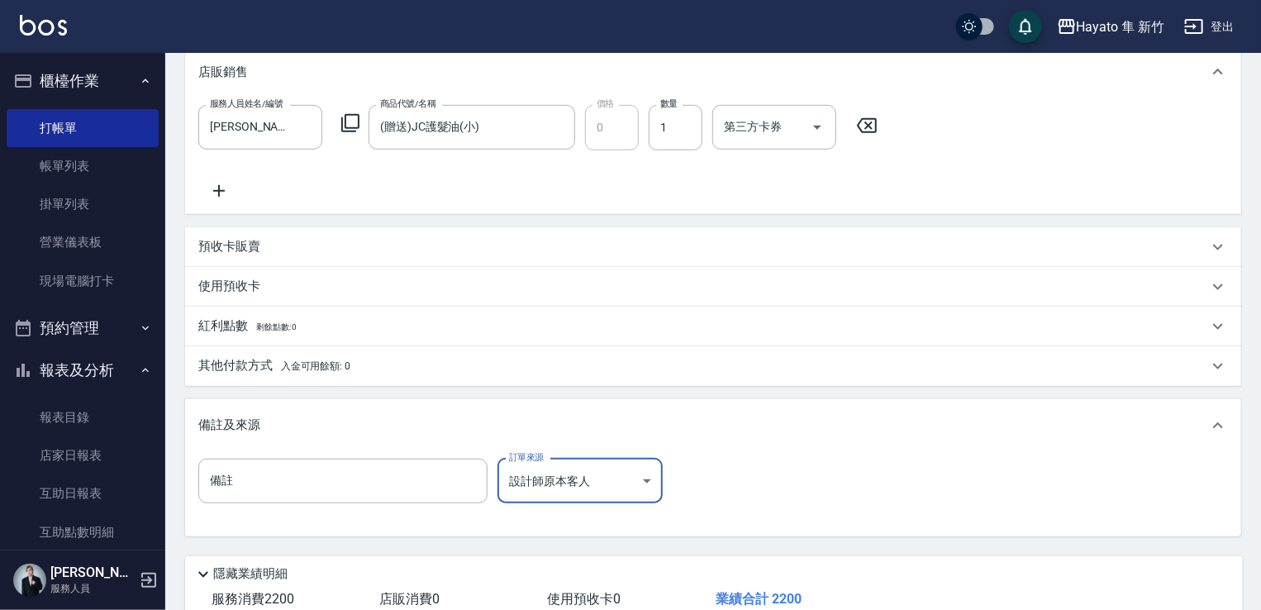
click at [328, 371] on span "入金可用餘額: 0" at bounding box center [316, 366] width 70 height 12
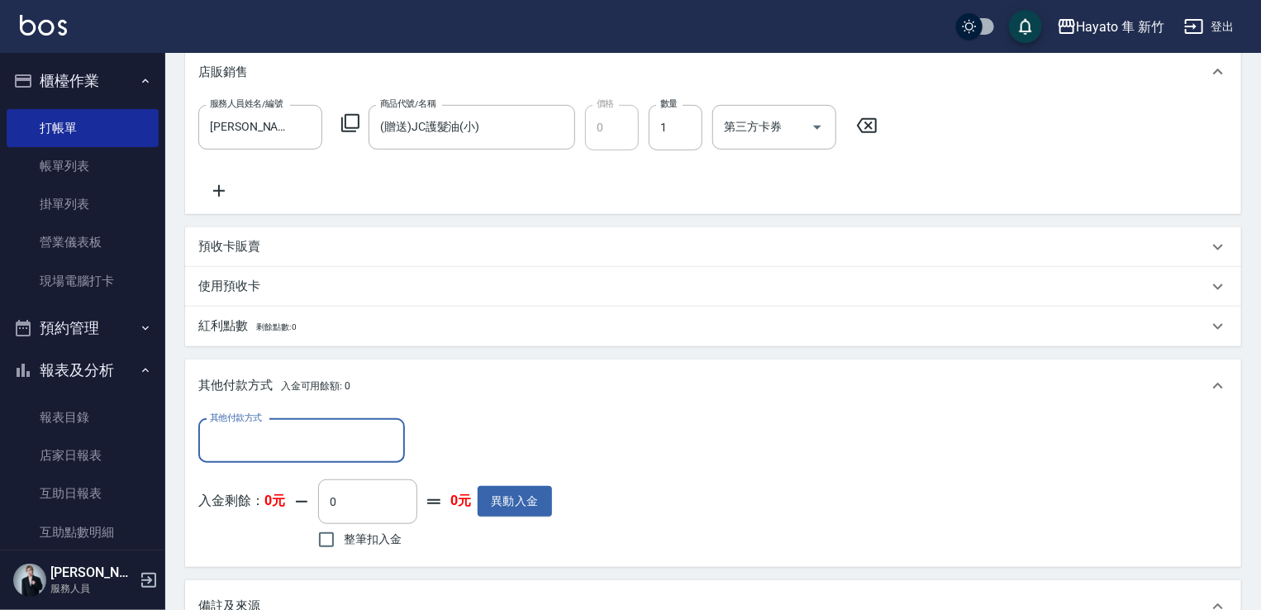
scroll to position [0, 0]
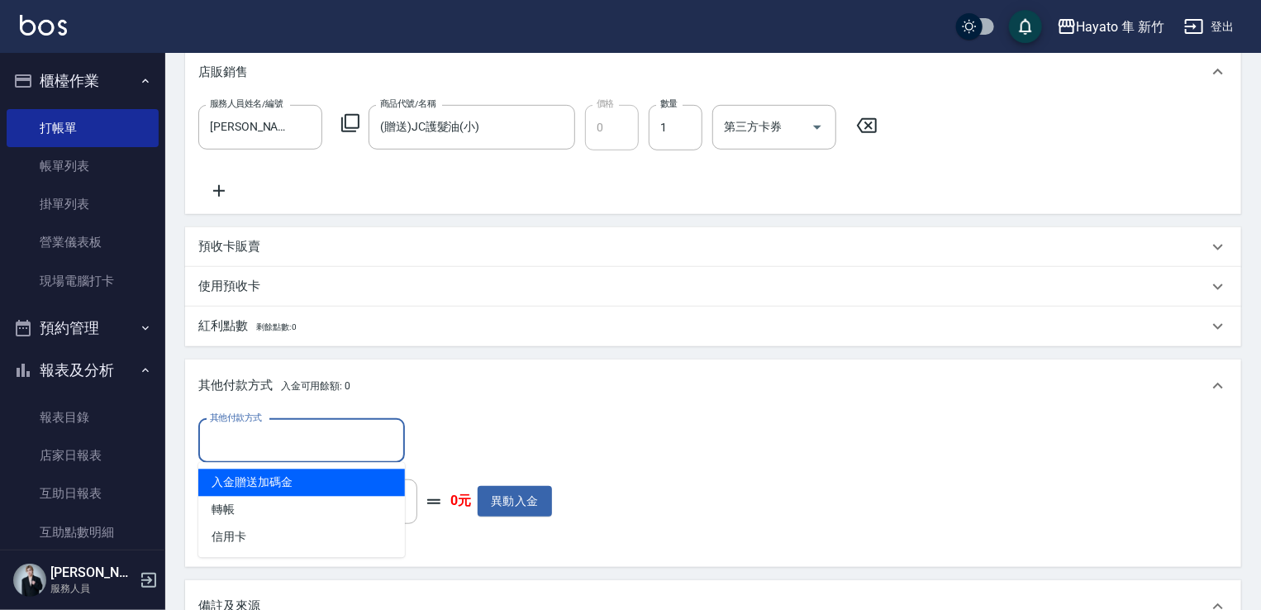
click at [289, 444] on input "其他付款方式" at bounding box center [302, 440] width 192 height 29
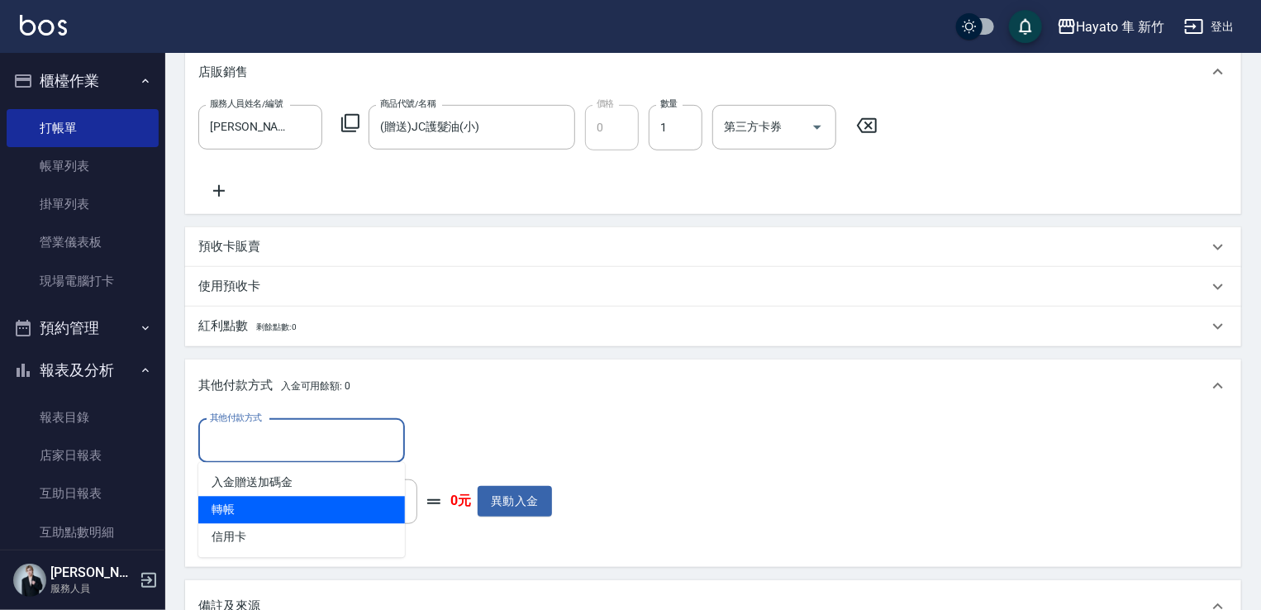
click at [248, 506] on span "轉帳" at bounding box center [301, 509] width 207 height 27
type input "轉帳"
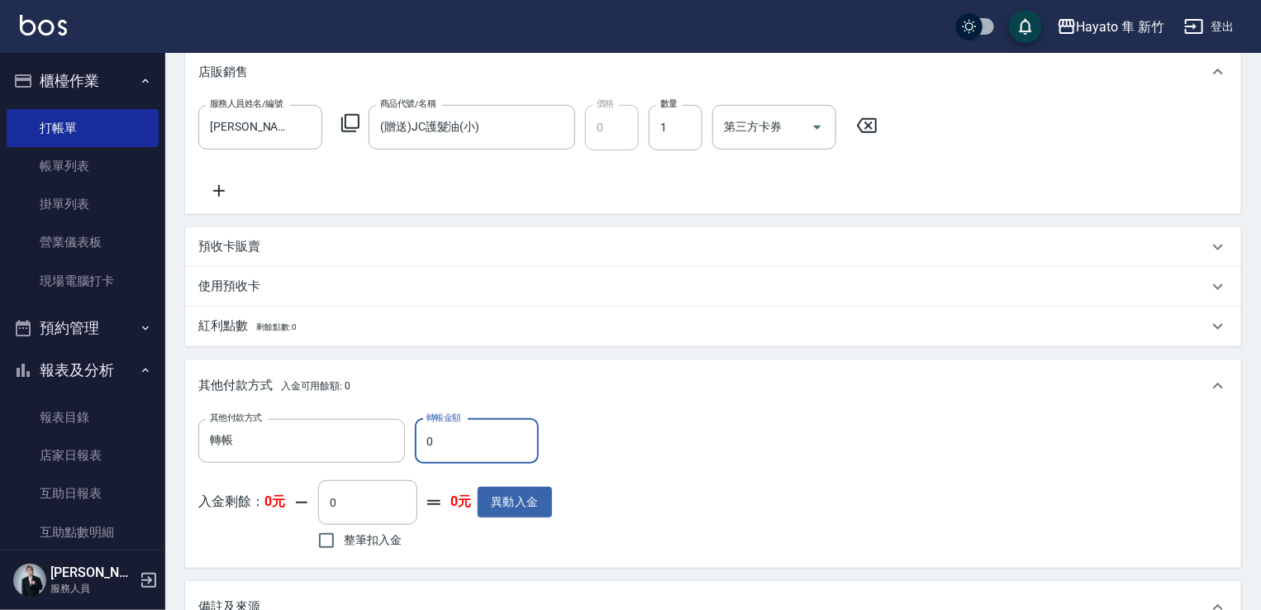
click at [449, 433] on input "0" at bounding box center [477, 441] width 124 height 45
type input "2200"
click at [825, 428] on div "其他付款方式 轉帳 其他付款方式 轉帳金額 2200 轉帳金額 入金剩餘： 0元 0 ​ 整筆扣入金 0元 異動入金" at bounding box center [712, 486] width 1029 height 135
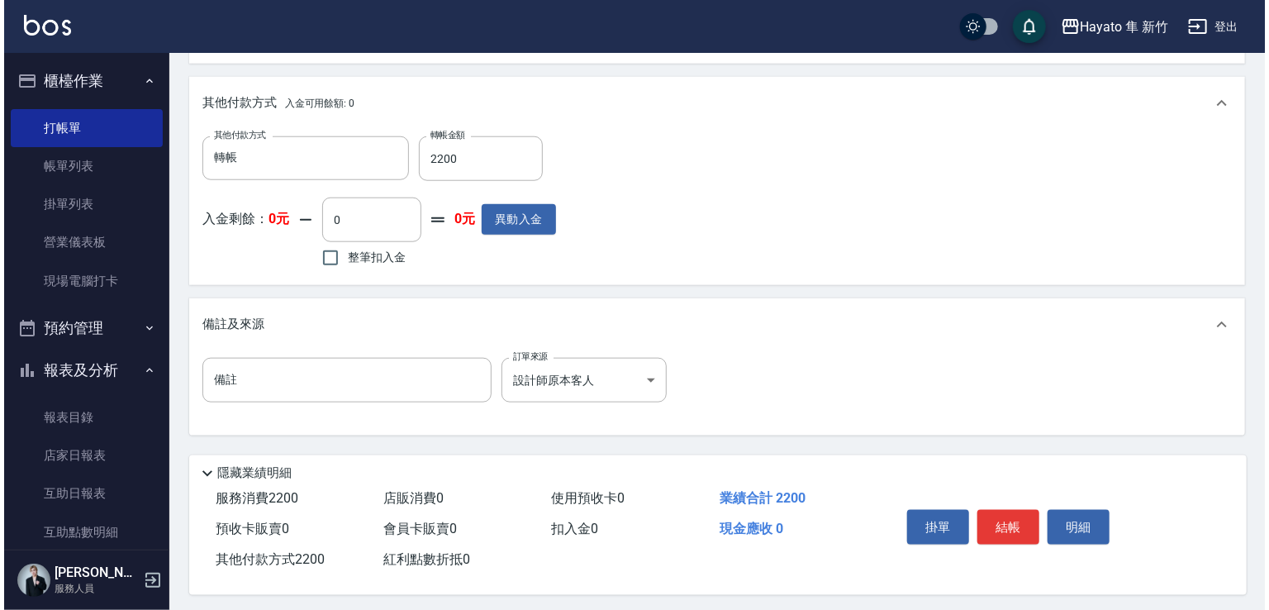
scroll to position [760, 0]
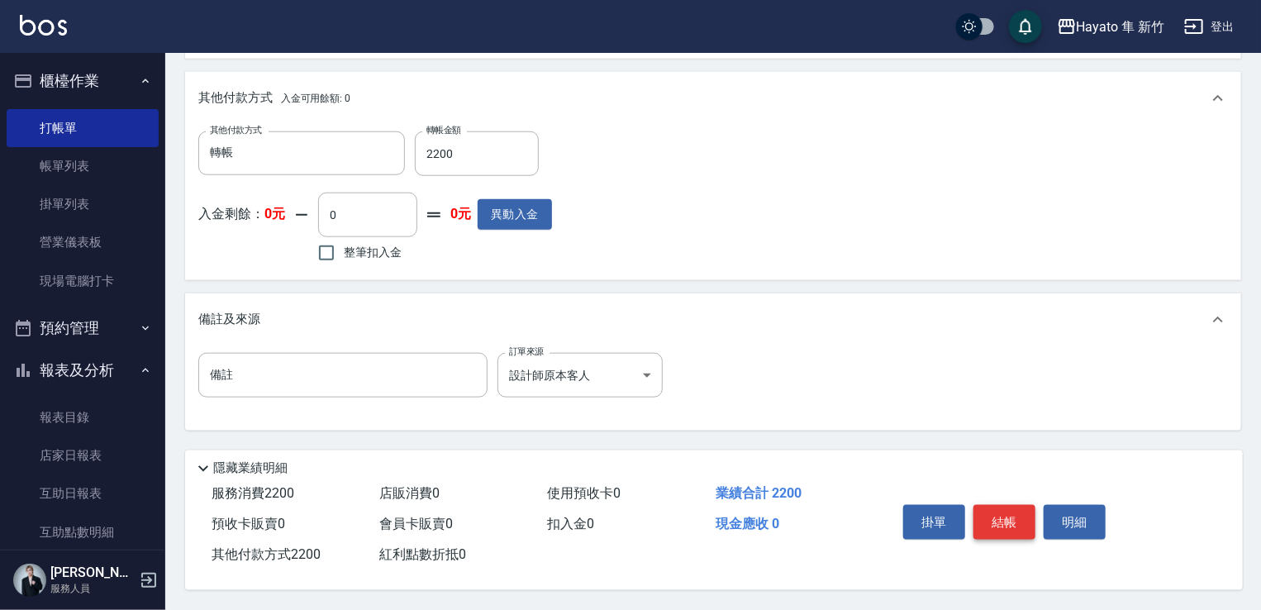
click at [1005, 515] on button "結帳" at bounding box center [1004, 522] width 62 height 35
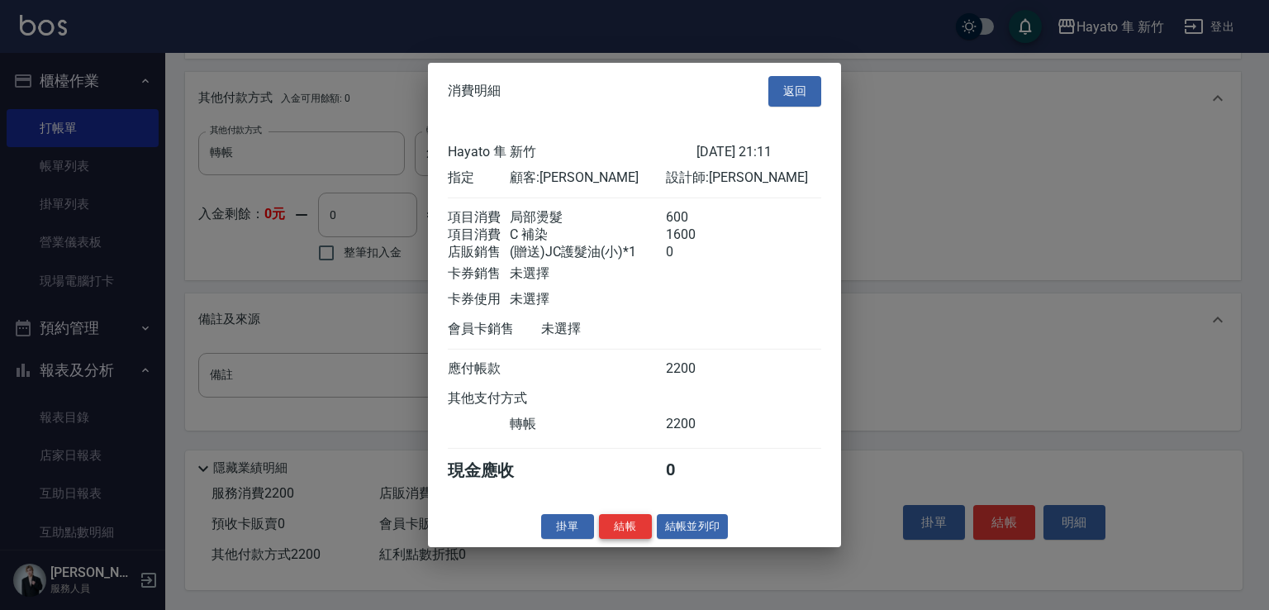
click at [621, 538] on button "結帳" at bounding box center [625, 526] width 53 height 26
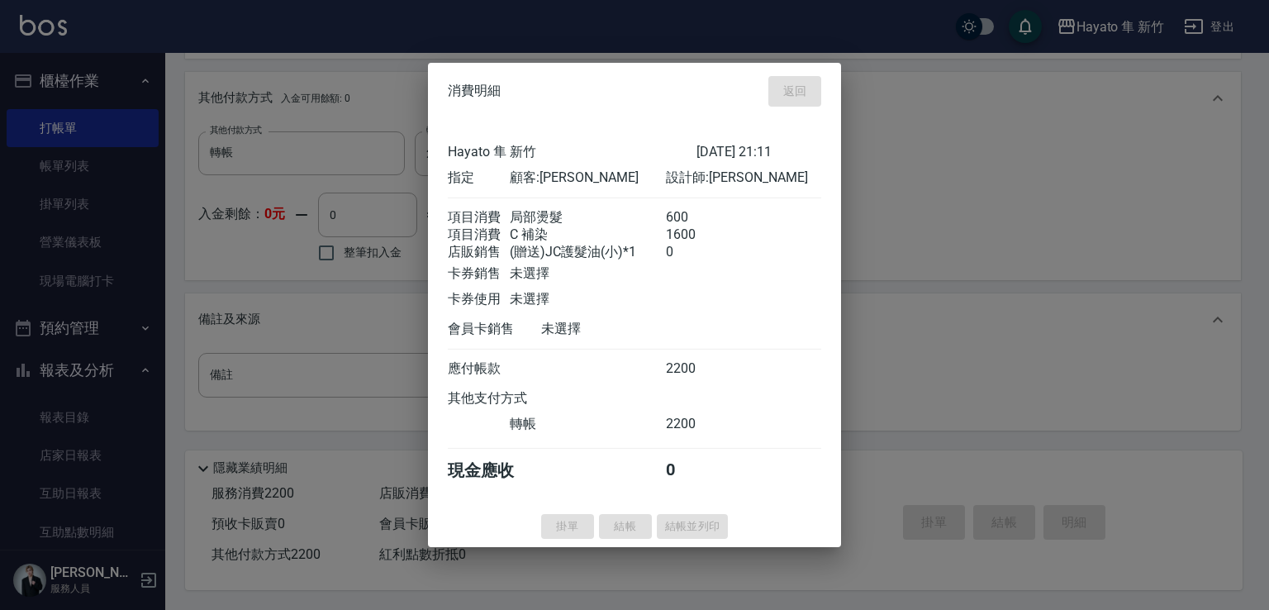
type input "[DATE] 21:13"
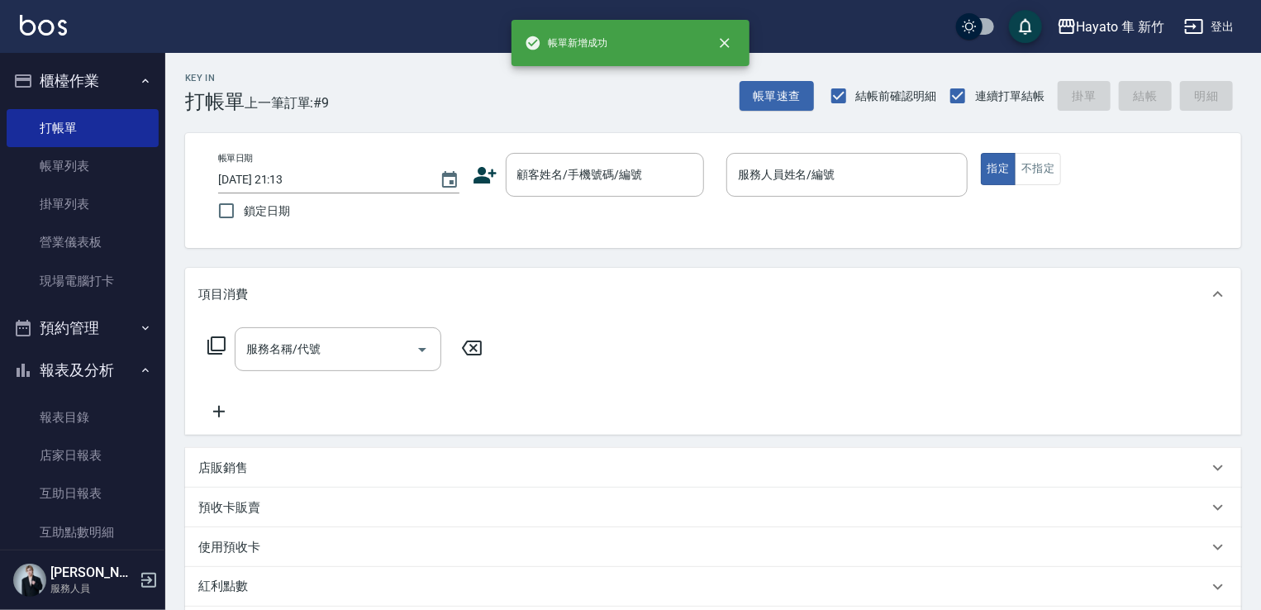
scroll to position [0, 0]
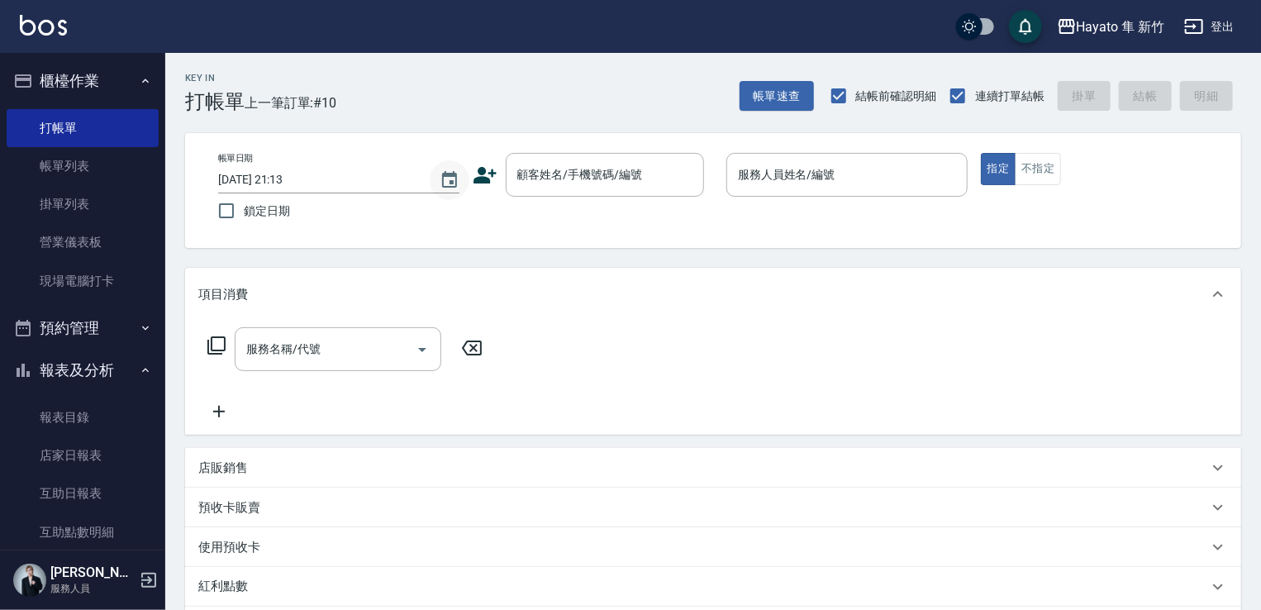
click at [456, 170] on icon "Choose date, selected date is 2025-08-12" at bounding box center [449, 180] width 20 height 20
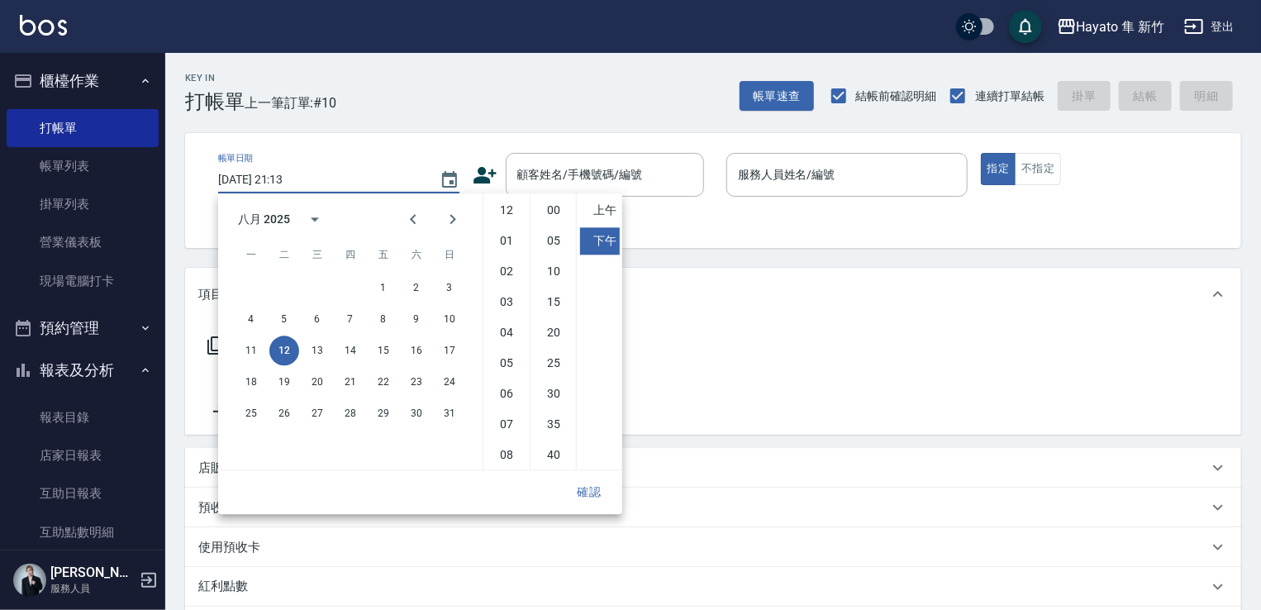
scroll to position [93, 0]
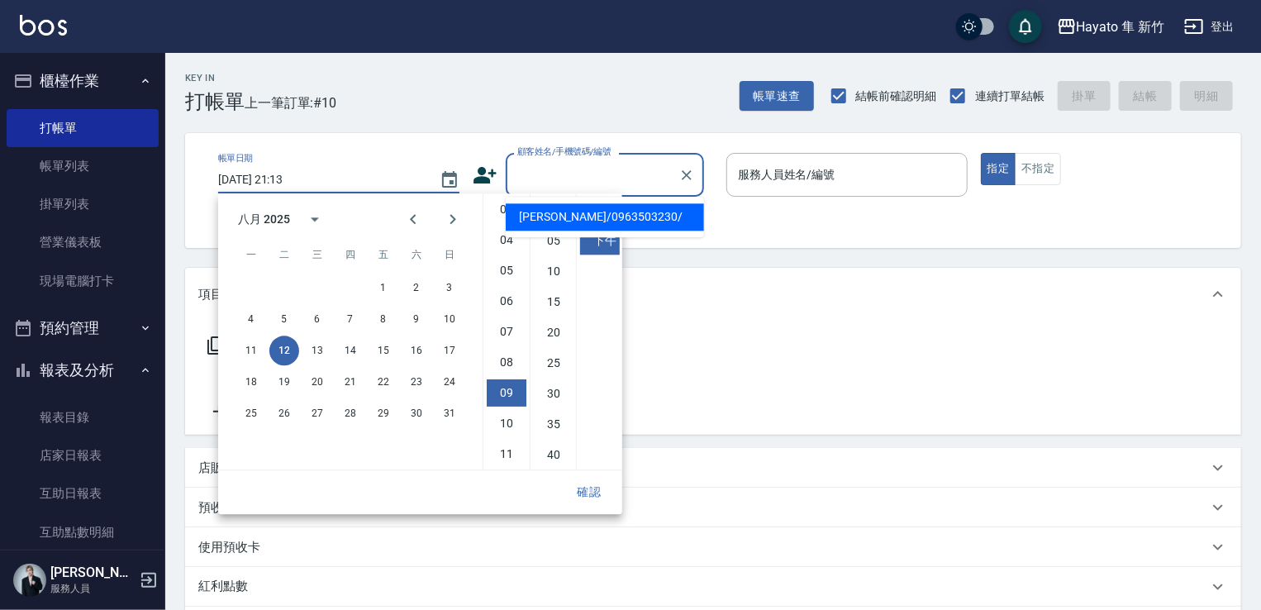
click at [602, 167] on input "顧客姓名/手機號碼/編號" at bounding box center [592, 174] width 159 height 29
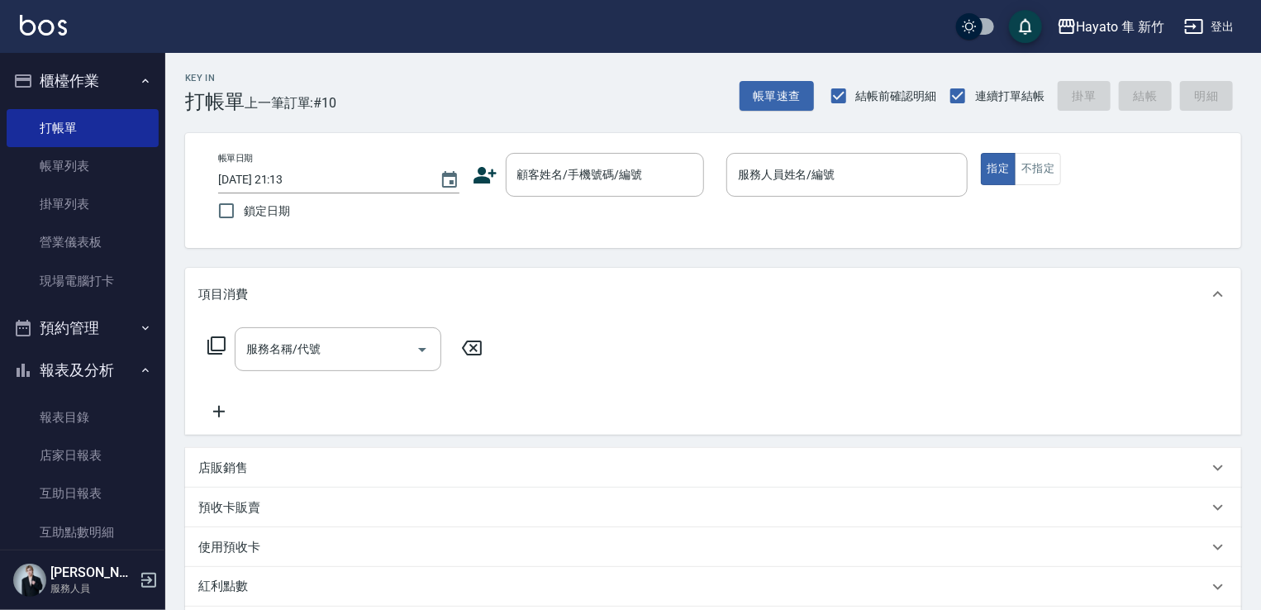
click at [475, 181] on icon at bounding box center [484, 175] width 23 height 17
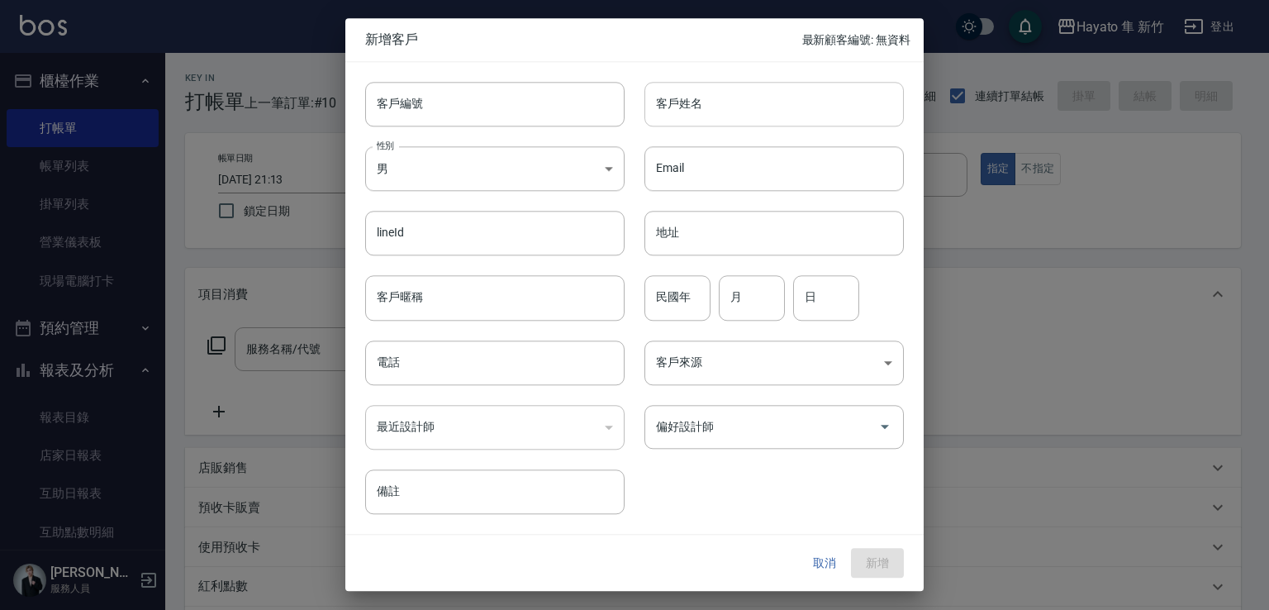
click at [685, 113] on input "客戶姓名" at bounding box center [773, 104] width 259 height 45
type input "周"
drag, startPoint x: 658, startPoint y: 107, endPoint x: 881, endPoint y: 145, distance: 227.2
click at [881, 145] on div "客戶編號 客戶編號 客戶姓名 [PERSON_NAME] 客戶姓名 性別 男 [DEMOGRAPHIC_DATA] 性別 Email Email lineId…" at bounding box center [624, 288] width 558 height 452
type input "[PERSON_NAME]"
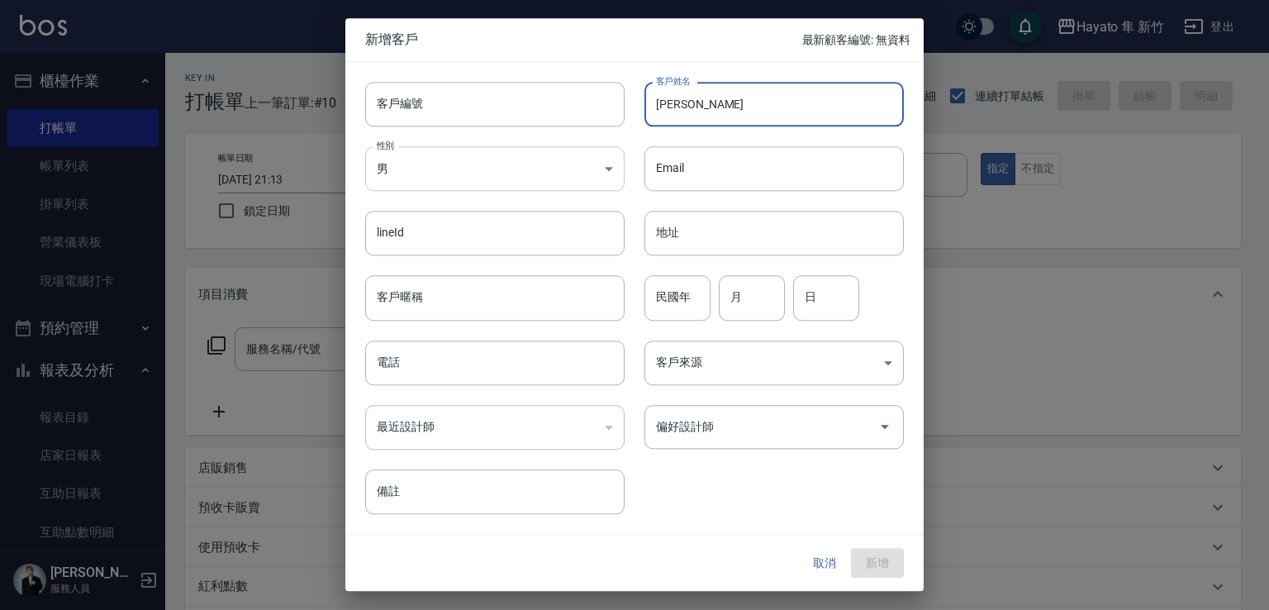
click at [444, 169] on body "Hayato 隼 新竹 登出 櫃檯作業 打帳單 帳單列表 掛單列表 營業儀表板 現場電腦打卡 預約管理 預約管理 報表及分析 報表目錄 店家日報表 互助日報表…" at bounding box center [634, 432] width 1269 height 865
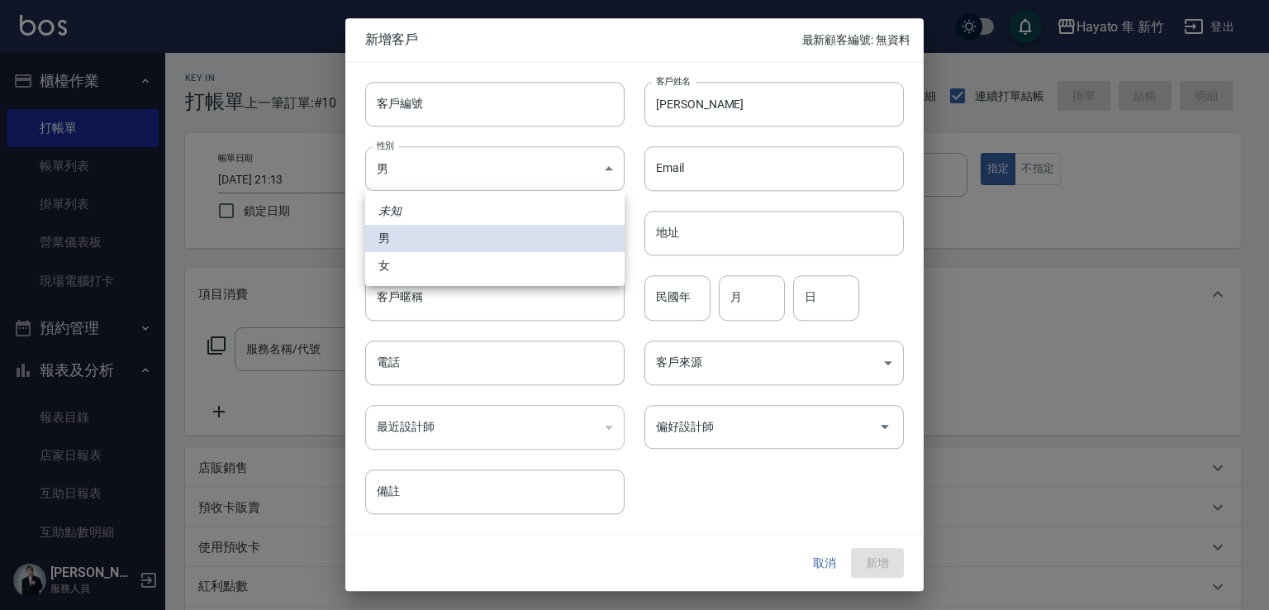
drag, startPoint x: 478, startPoint y: 258, endPoint x: 489, endPoint y: 350, distance: 93.1
click at [478, 264] on li "女" at bounding box center [494, 265] width 259 height 27
type input "[DEMOGRAPHIC_DATA]"
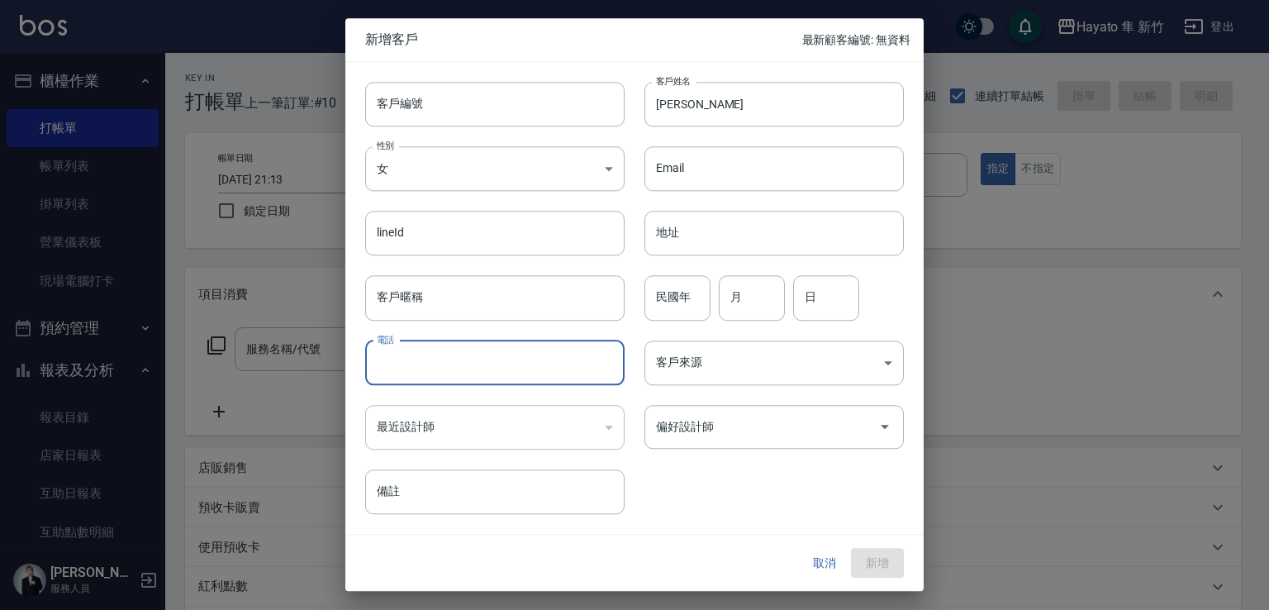
click at [486, 354] on input "電話" at bounding box center [494, 362] width 259 height 45
type input "0916886403"
click at [720, 363] on body "Hayato 隼 新竹 登出 櫃檯作業 打帳單 帳單列表 掛單列表 營業儀表板 現場電腦打卡 預約管理 預約管理 報表及分析 報表目錄 店家日報表 互助日報表…" at bounding box center [634, 432] width 1269 height 865
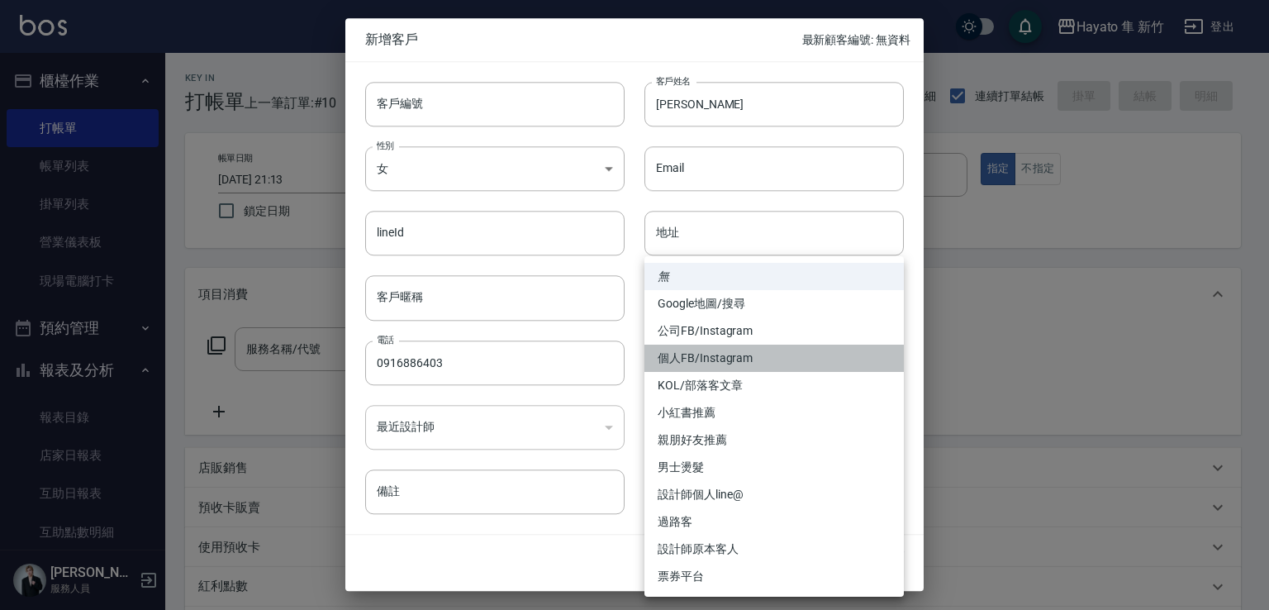
click at [720, 353] on li "個人FB/Instagram" at bounding box center [773, 357] width 259 height 27
type input "個人FB/Instagram"
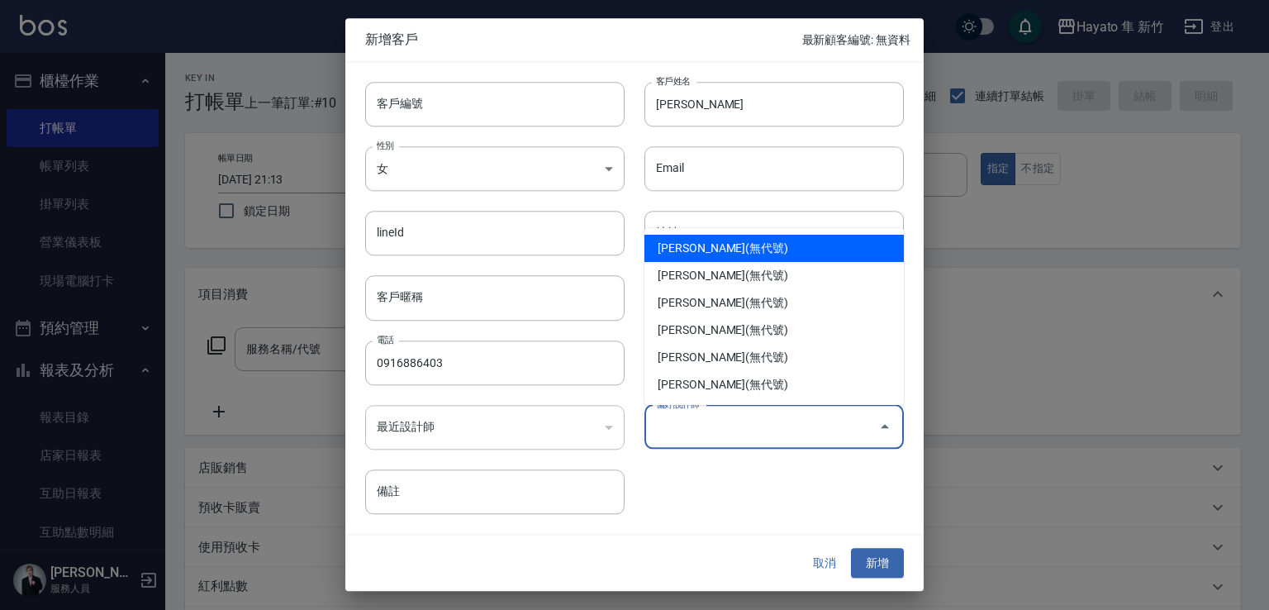
click at [702, 435] on input "偏好設計師" at bounding box center [762, 426] width 220 height 29
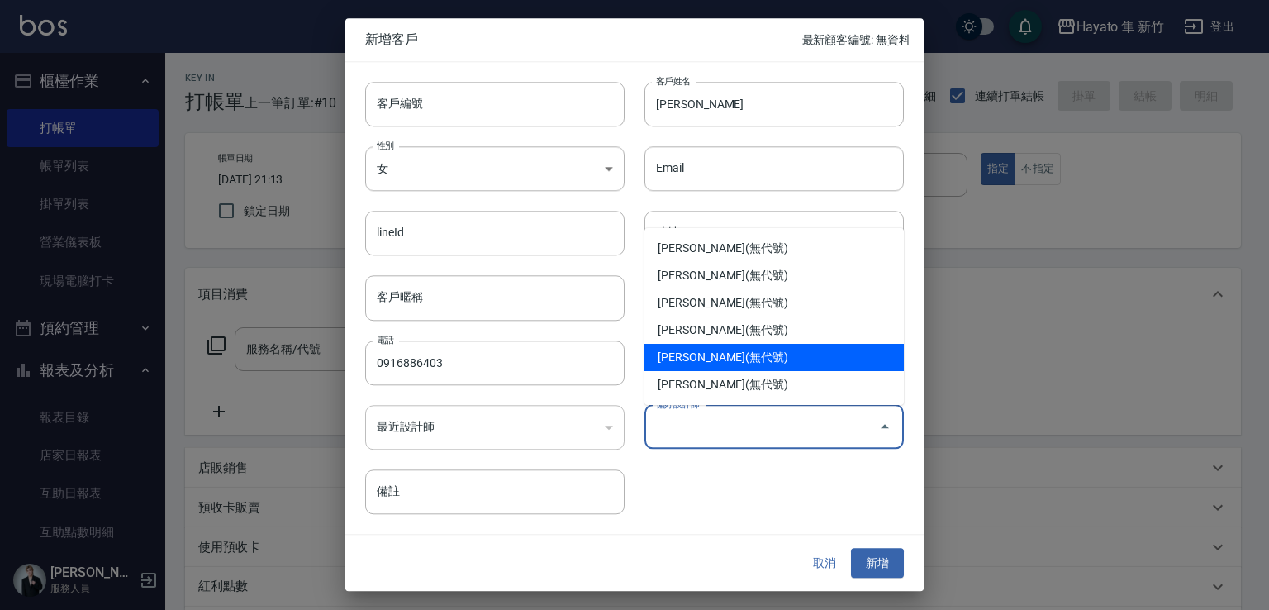
click at [671, 354] on li "[PERSON_NAME](無代號)" at bounding box center [773, 357] width 259 height 27
type input "[PERSON_NAME]"
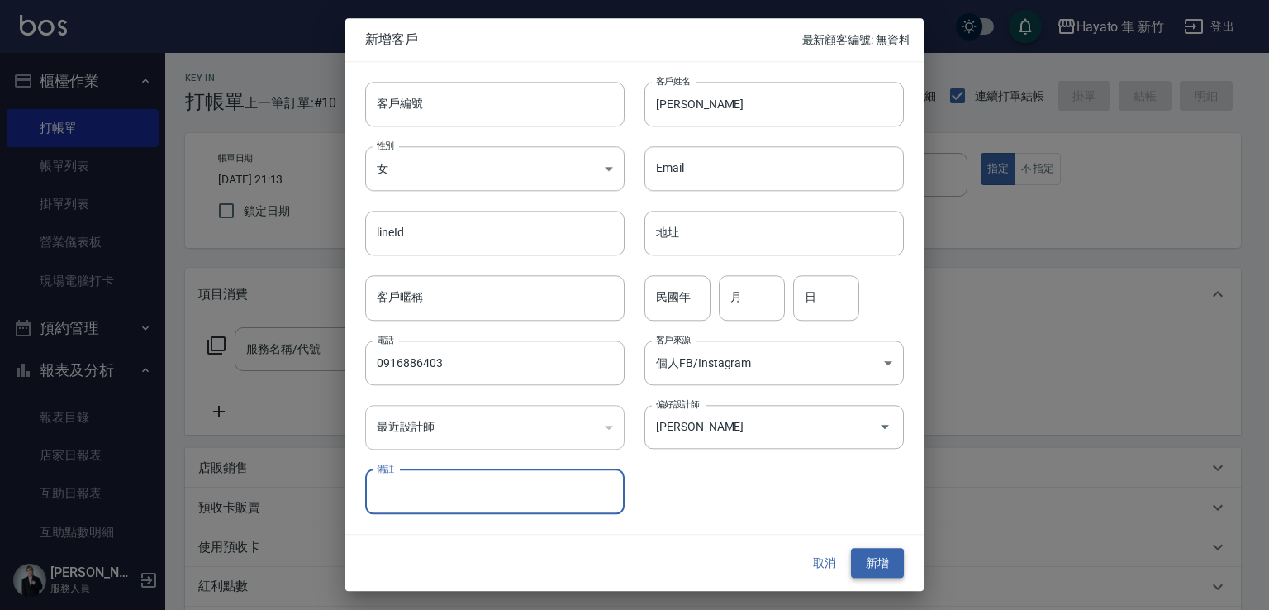
click at [888, 563] on button "新增" at bounding box center [877, 563] width 53 height 31
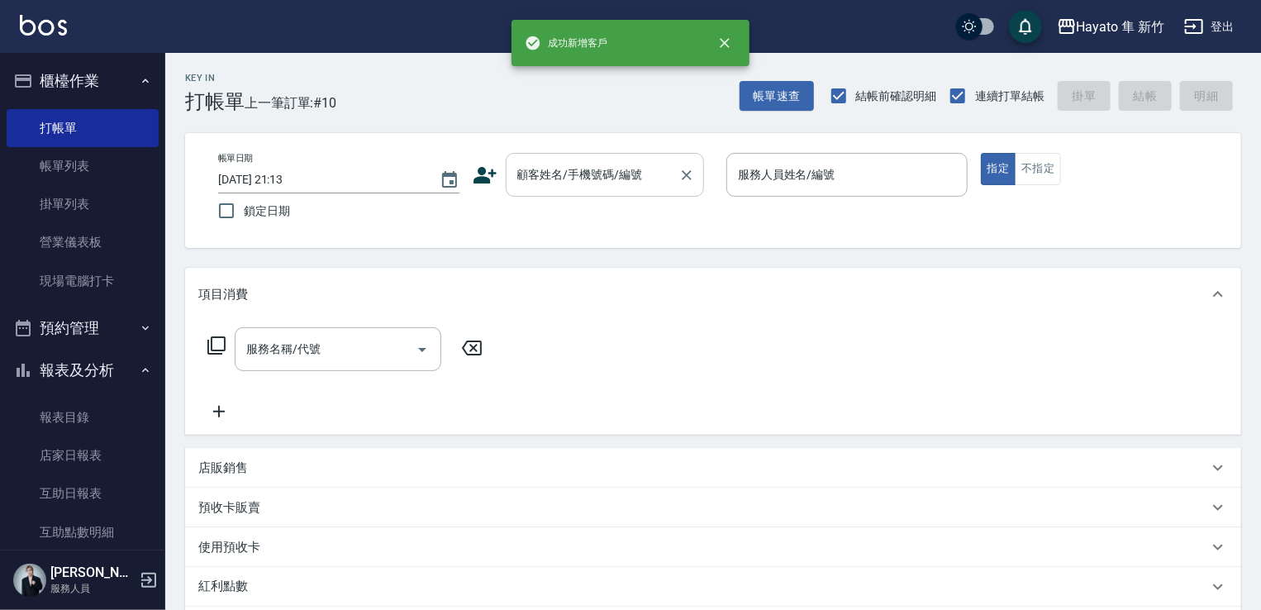
click at [542, 173] on input "顧客姓名/手機號碼/編號" at bounding box center [592, 174] width 159 height 29
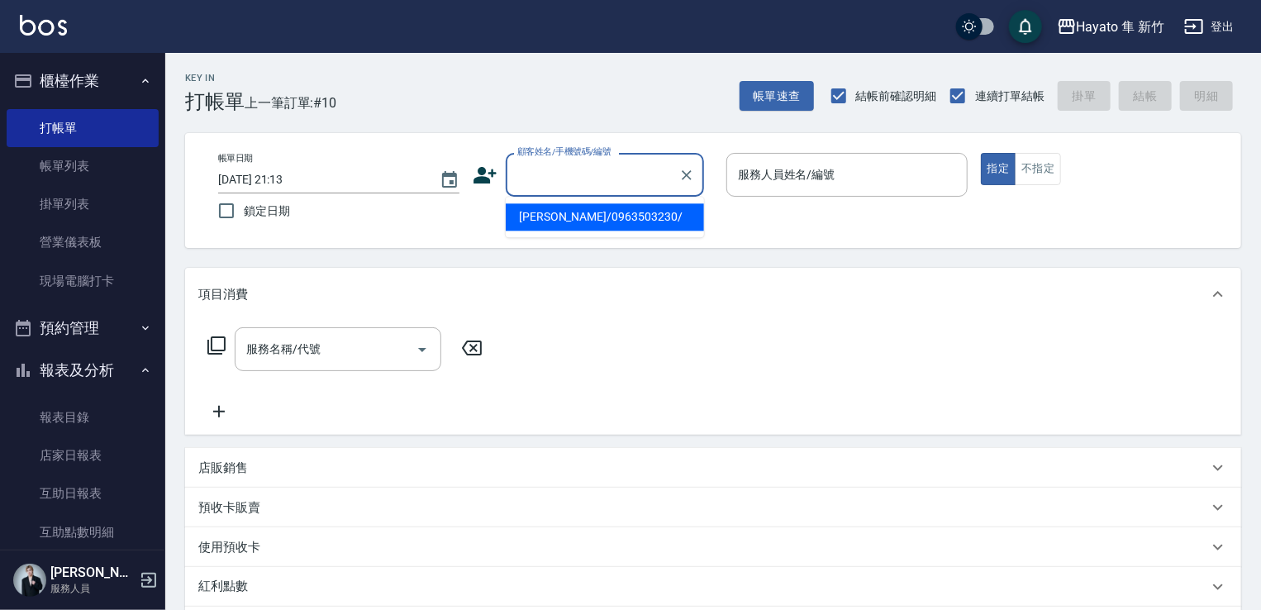
paste input "[PERSON_NAME]"
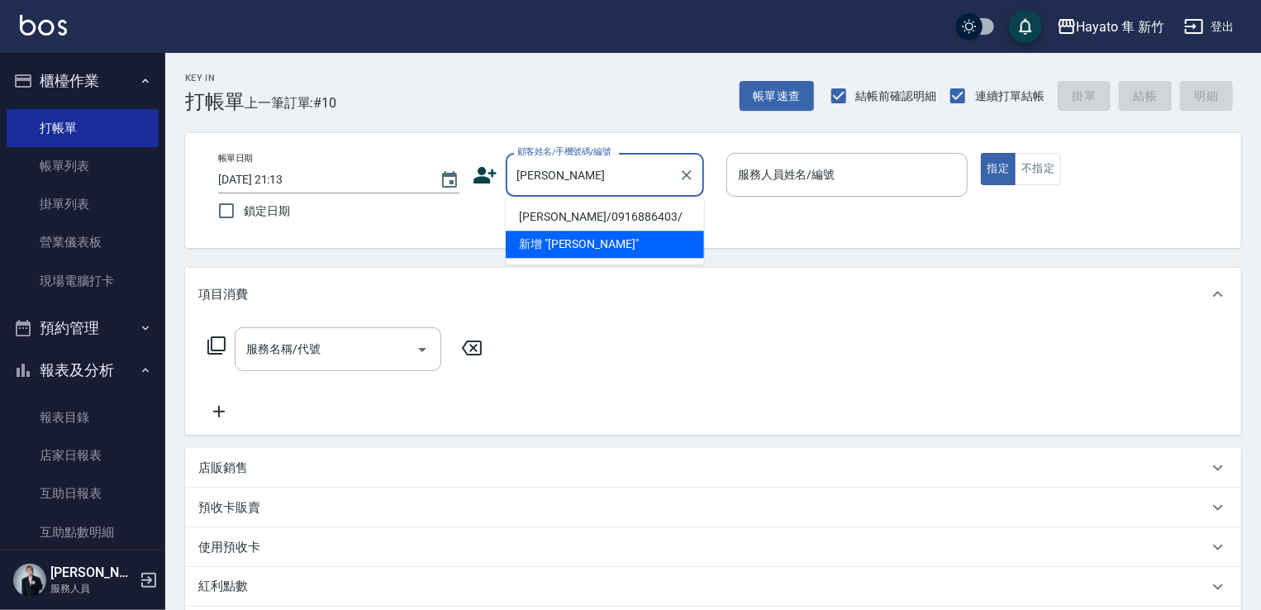
click at [612, 202] on ul "[PERSON_NAME]/0916886403/ 新增 "[PERSON_NAME]"" at bounding box center [605, 231] width 198 height 68
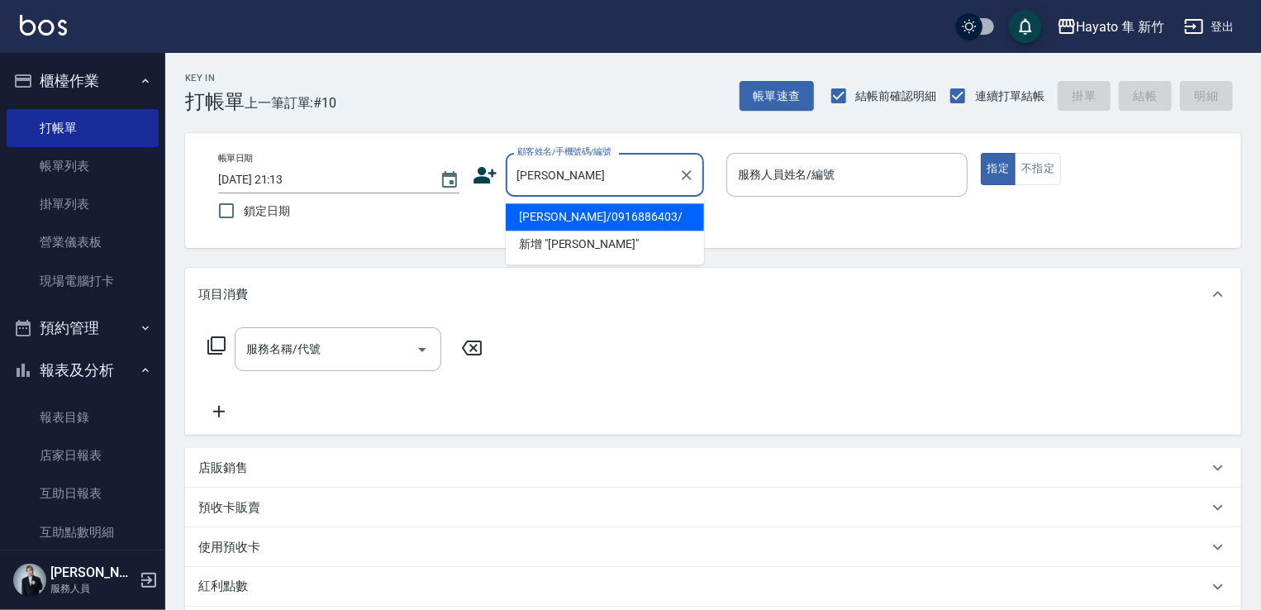
click at [625, 221] on li "[PERSON_NAME]/0916886403/" at bounding box center [605, 216] width 198 height 27
type input "[PERSON_NAME]/0916886403/"
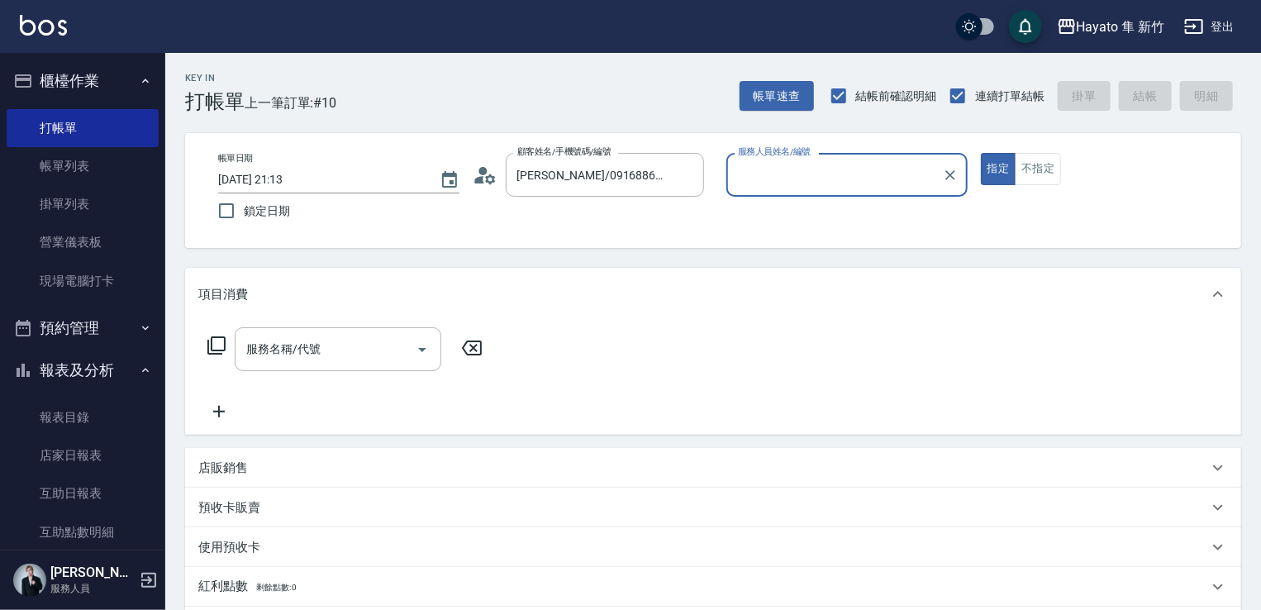
type input "[PERSON_NAME](無代號)"
drag, startPoint x: 1034, startPoint y: 164, endPoint x: 1036, endPoint y: 189, distance: 24.8
click at [1036, 166] on button "不指定" at bounding box center [1037, 169] width 46 height 32
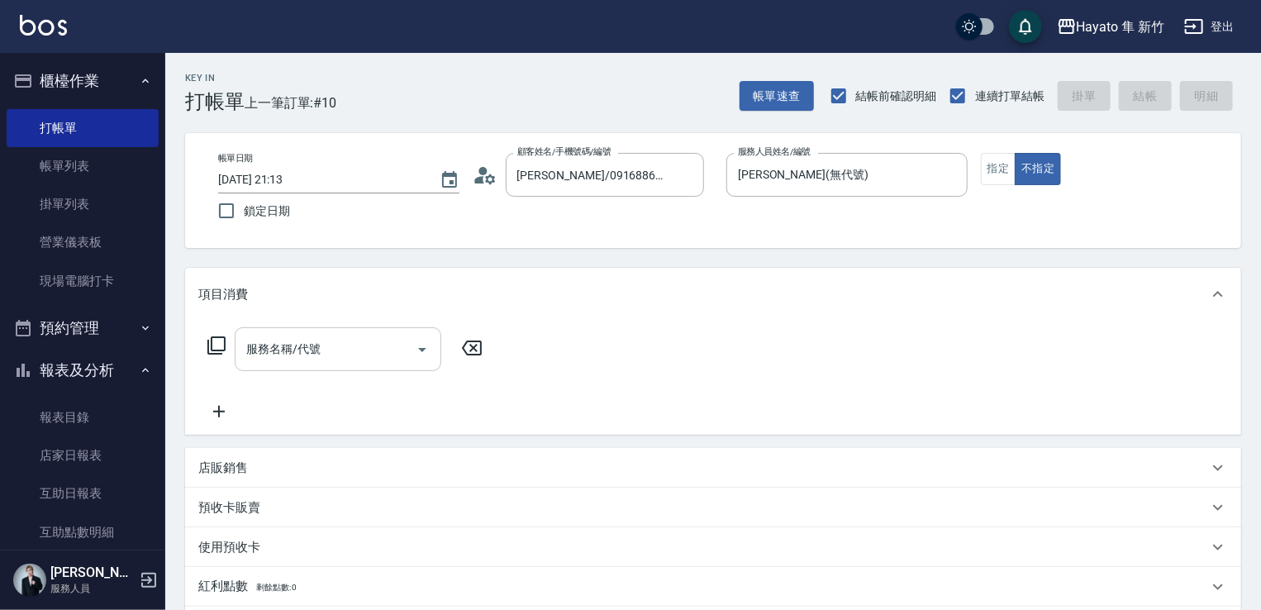
click at [331, 365] on div "服務名稱/代號" at bounding box center [338, 349] width 207 height 44
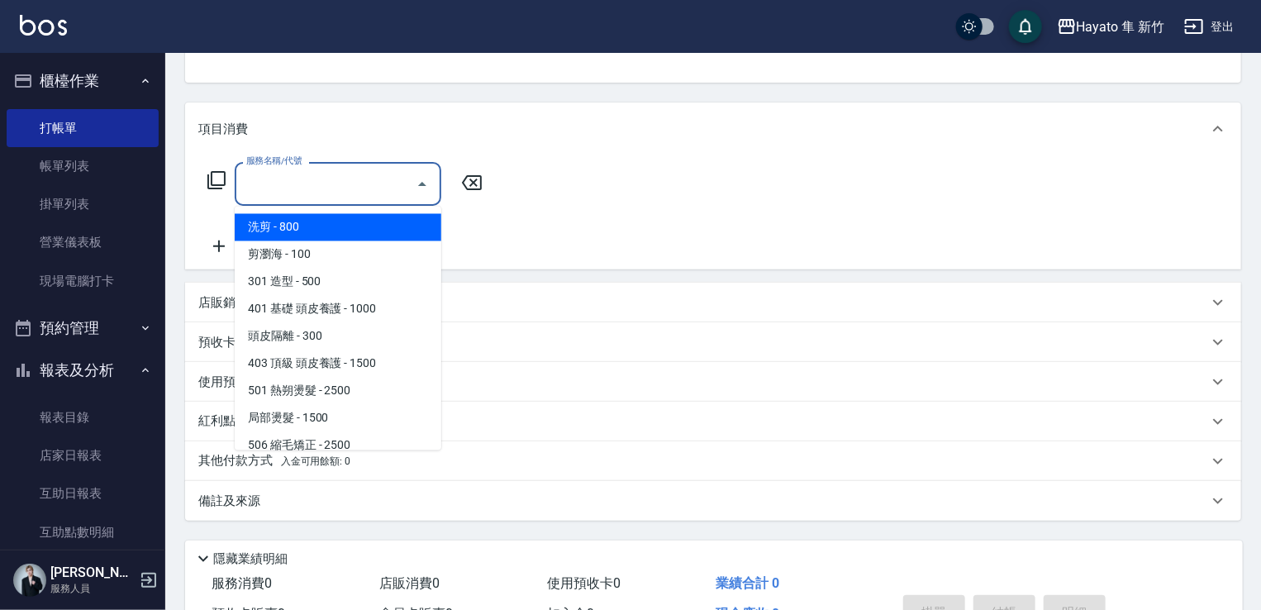
scroll to position [83, 0]
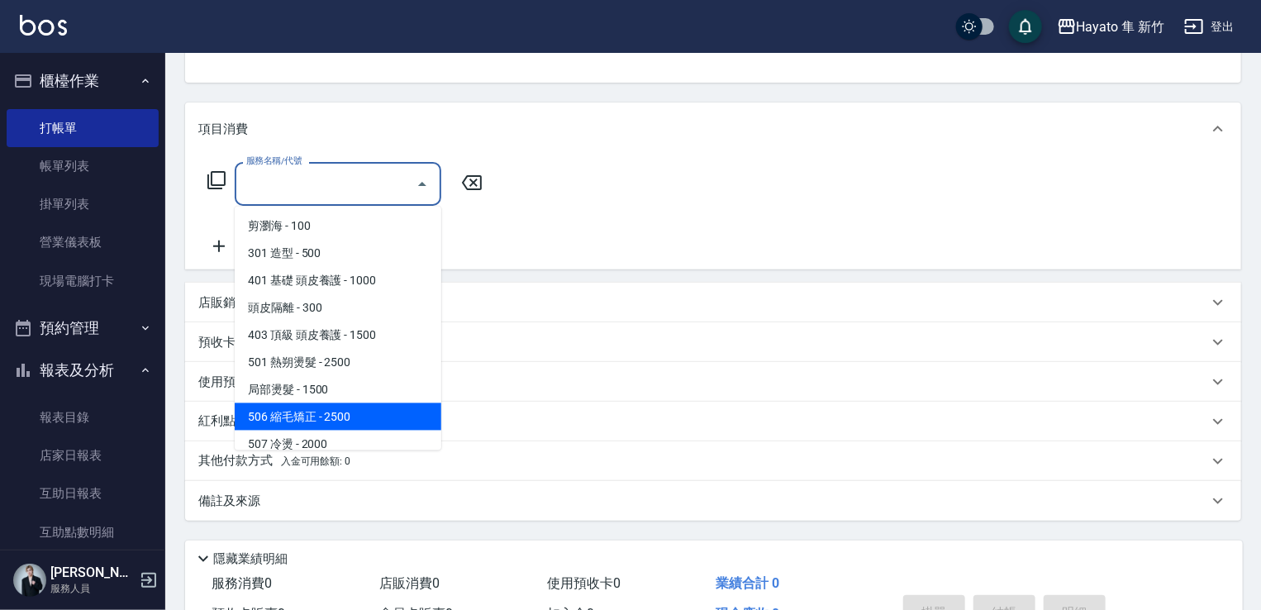
click at [316, 420] on span "506 縮毛矯正 - 2500" at bounding box center [338, 416] width 207 height 27
type input "506 縮毛矯正 (506)"
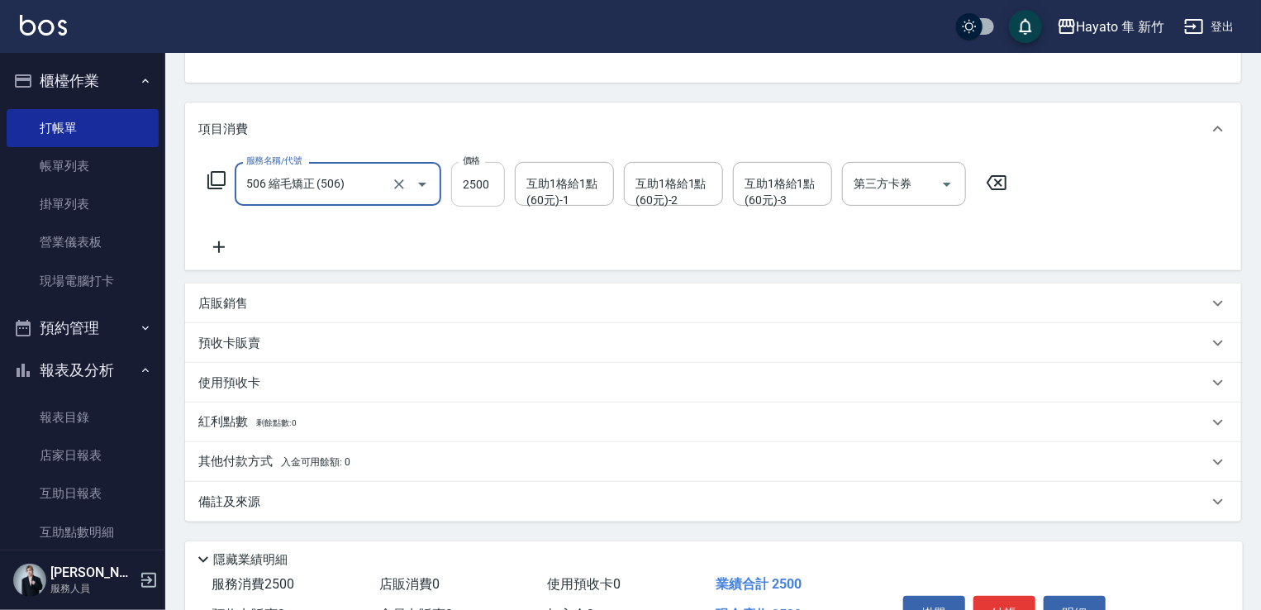
click at [468, 181] on input "2500" at bounding box center [478, 184] width 54 height 45
type input "1980"
click at [421, 224] on div "服務名稱/代號 506 縮毛矯正 (506) 服務名稱/代號 價格 1980 價格 互助1格給1點(60元)-1 互助1格給1點(60元)-1 互助1格給1點…" at bounding box center [607, 209] width 819 height 95
click at [218, 252] on icon at bounding box center [218, 247] width 41 height 20
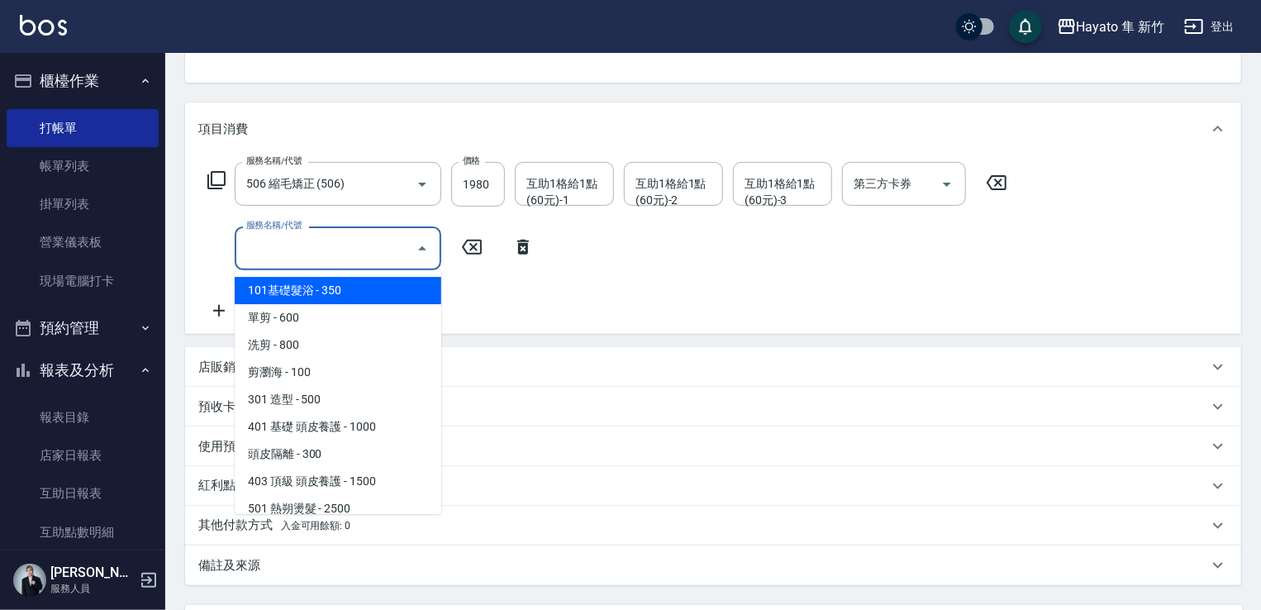
click at [303, 247] on input "服務名稱/代號" at bounding box center [325, 248] width 167 height 29
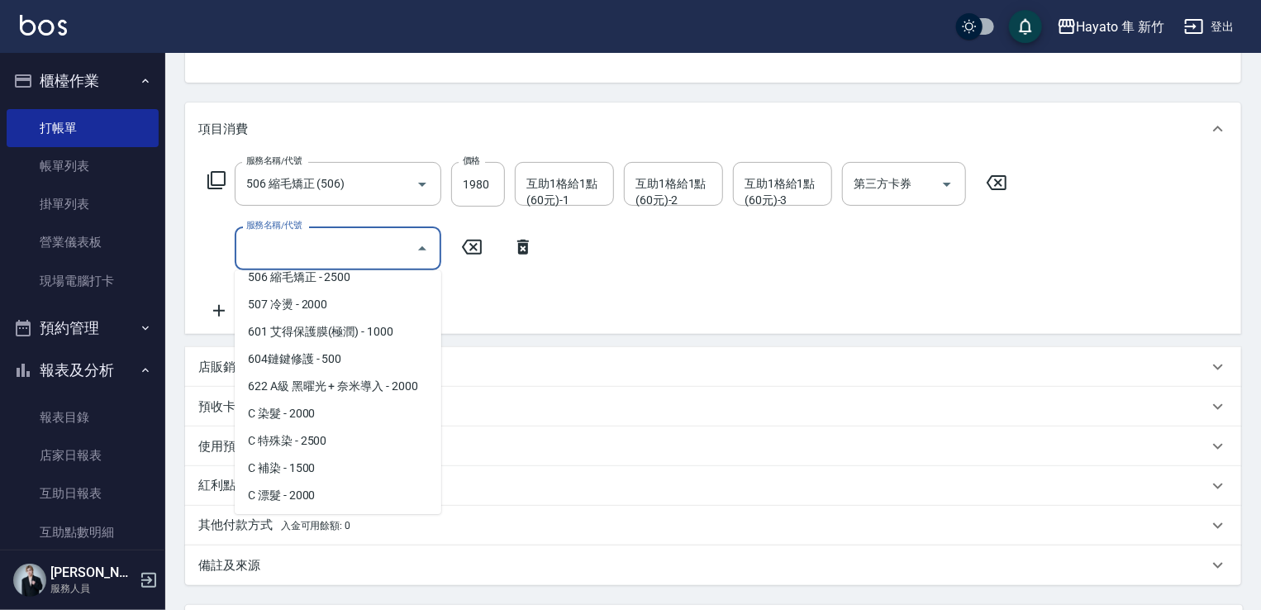
scroll to position [287, 0]
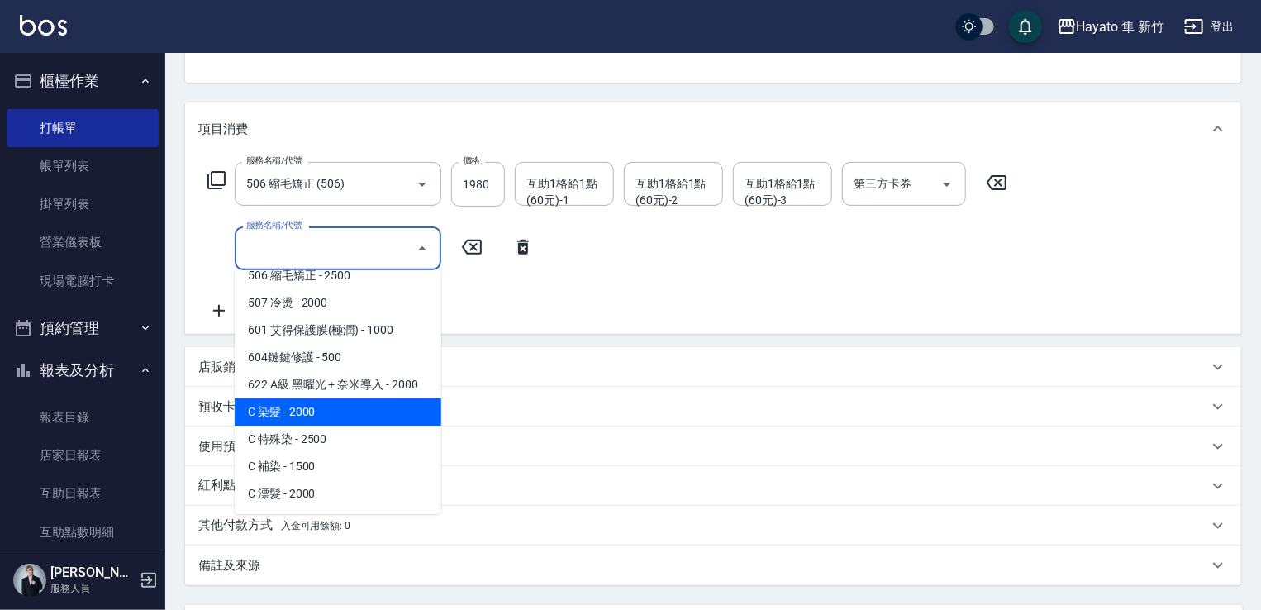
click at [292, 411] on span "C 染髮 - 2000" at bounding box center [338, 411] width 207 height 27
type input "C 染髮(701)"
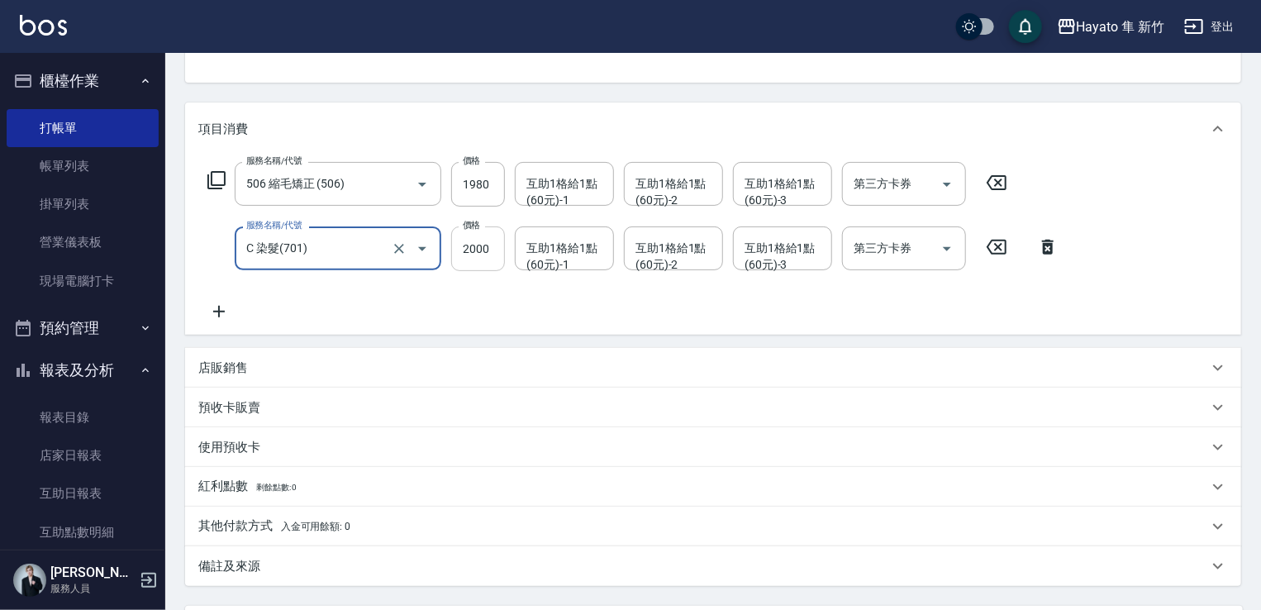
click at [468, 239] on input "2000" at bounding box center [478, 248] width 54 height 45
type input "1800"
click at [413, 354] on div "店販銷售" at bounding box center [713, 368] width 1056 height 40
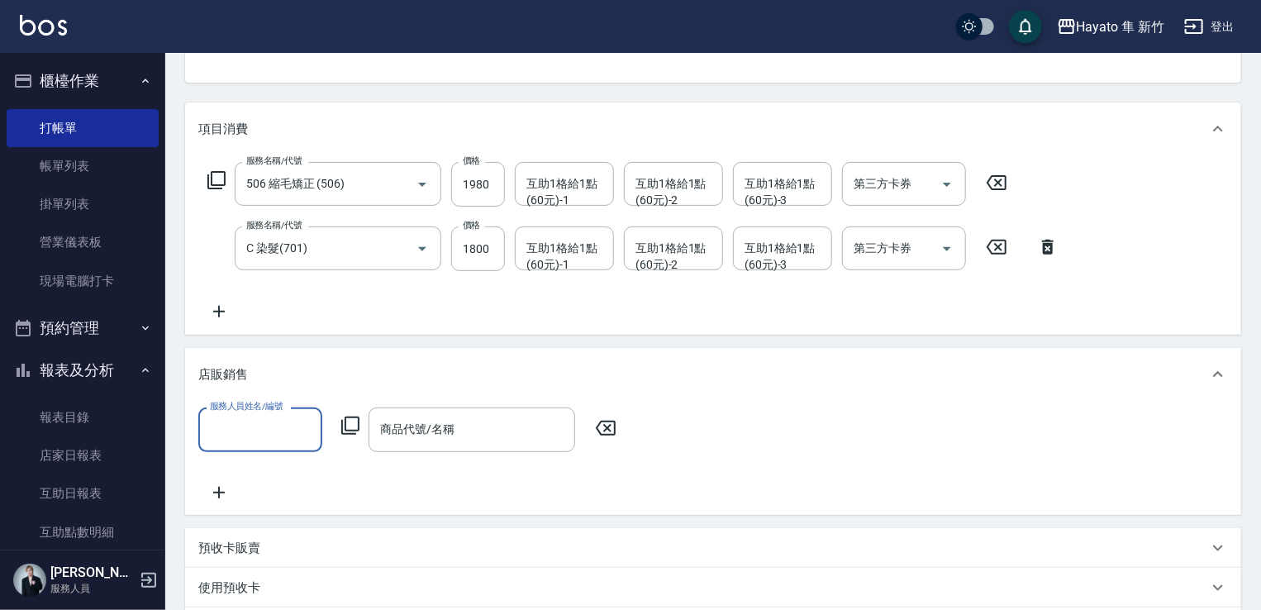
scroll to position [0, 0]
click at [565, 264] on div "互助1格給1點(60元)-1" at bounding box center [564, 248] width 99 height 44
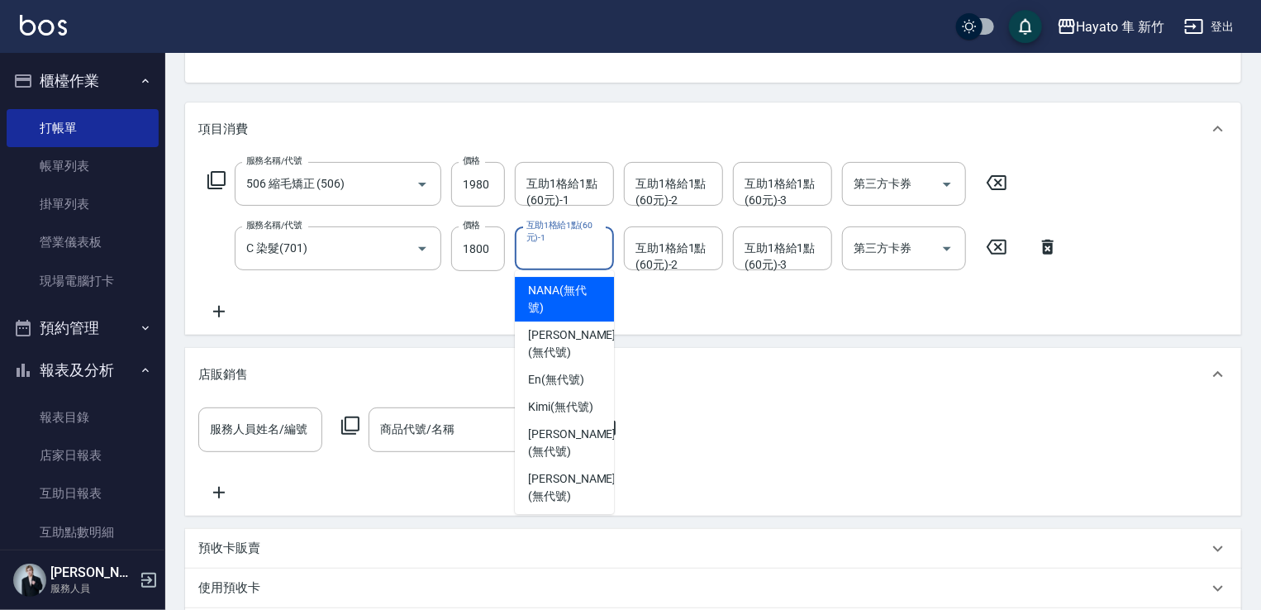
click at [565, 292] on span "NANA (無代號)" at bounding box center [564, 299] width 73 height 35
type input "NANA(無代號)"
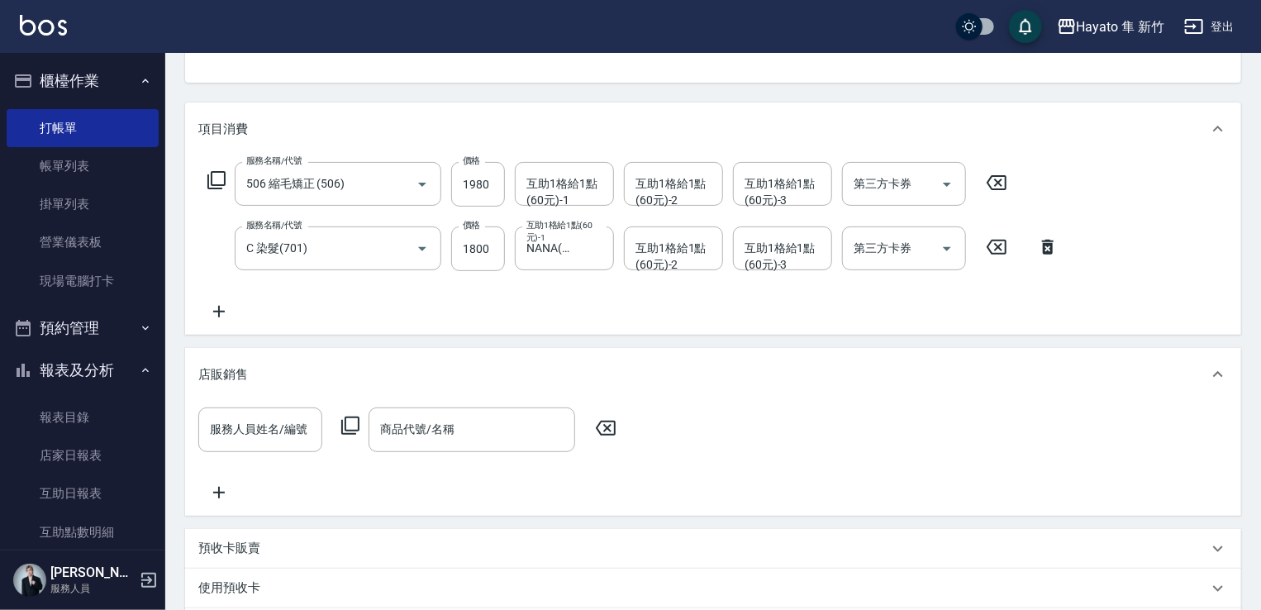
click at [226, 309] on icon at bounding box center [218, 312] width 41 height 20
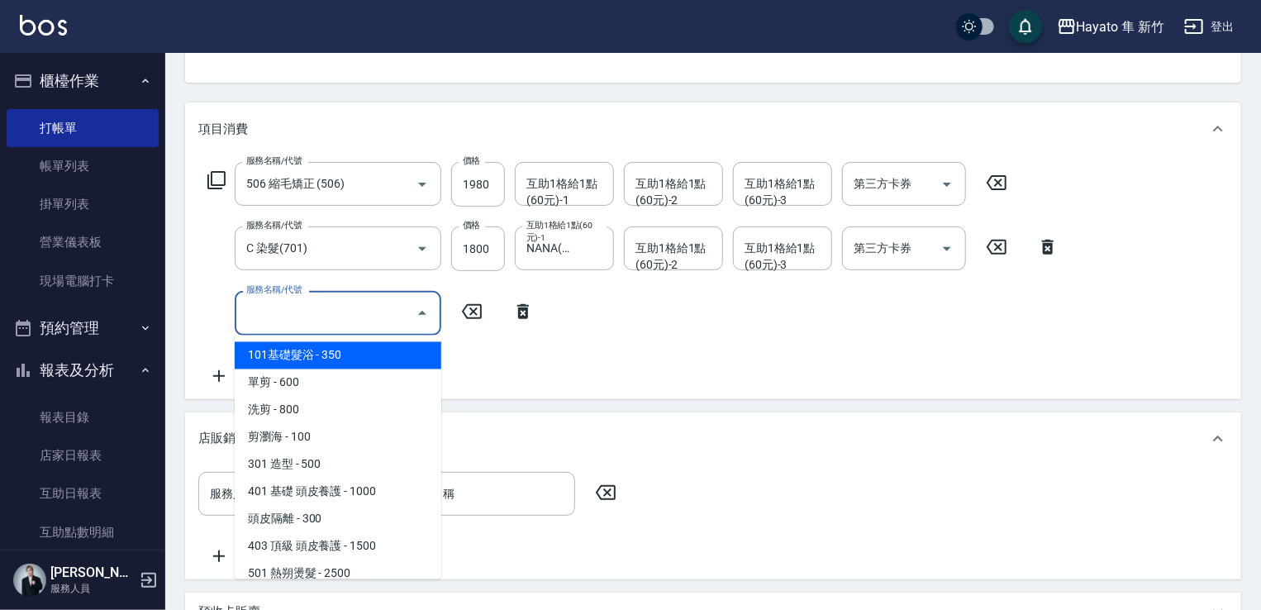
click at [371, 303] on input "服務名稱/代號" at bounding box center [325, 312] width 167 height 29
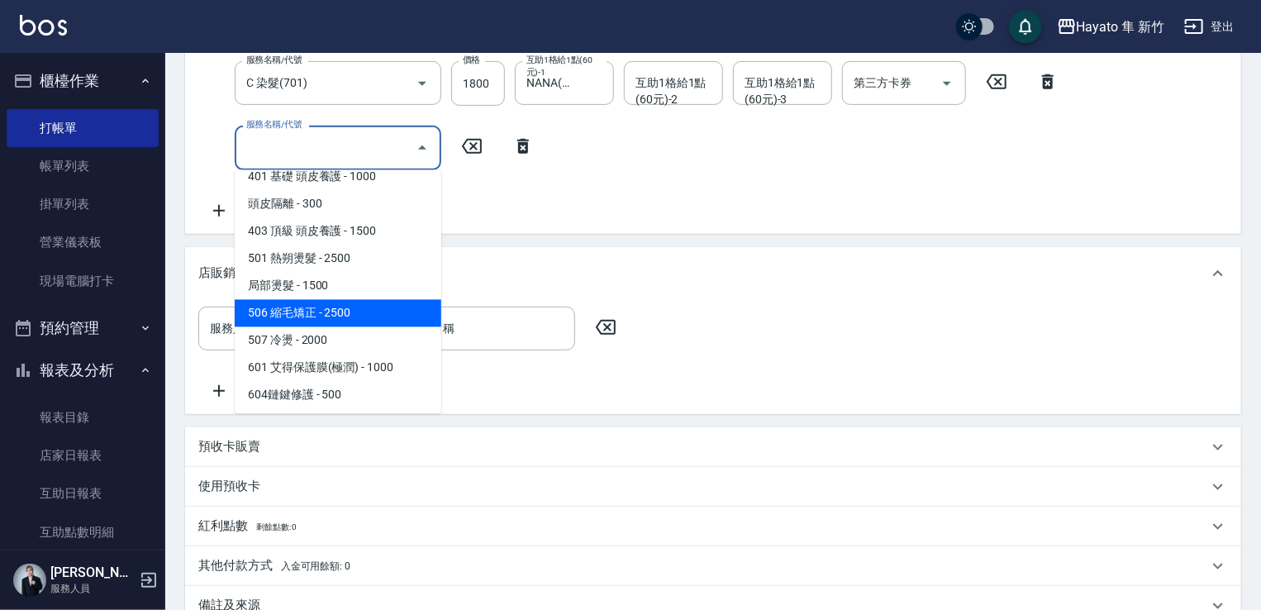
scroll to position [165, 0]
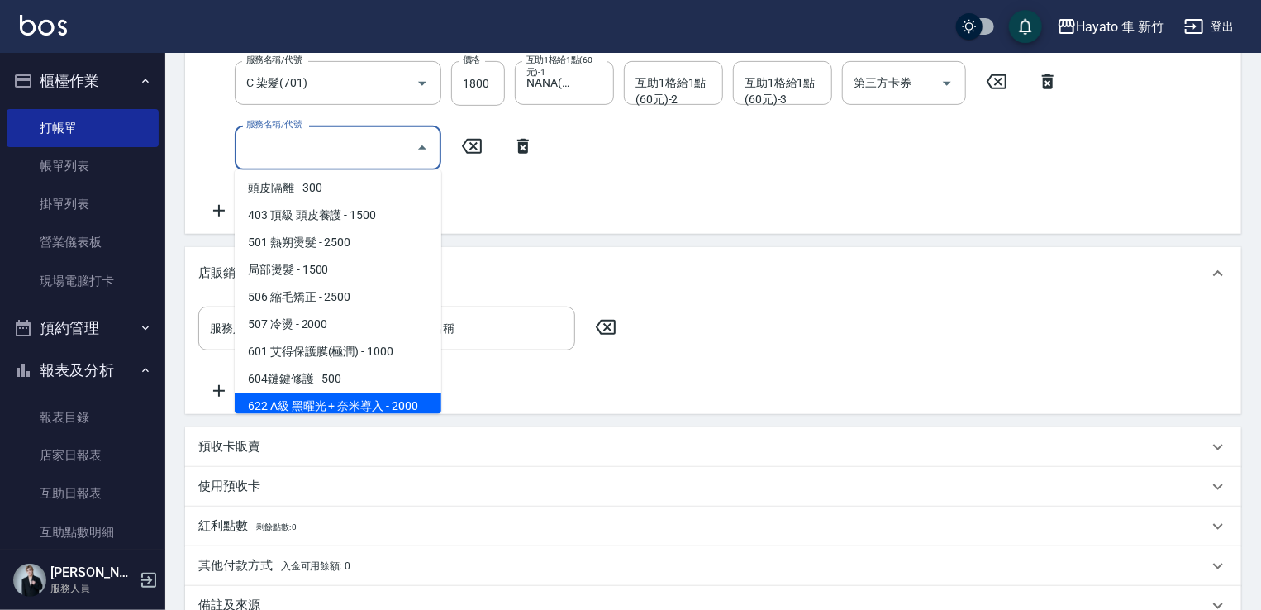
click at [375, 400] on span "622 A級 黑曜光 + 奈米導入 - 2000" at bounding box center [338, 406] width 207 height 27
type input "622 A級 黑曜光 + 奈米導入(622)"
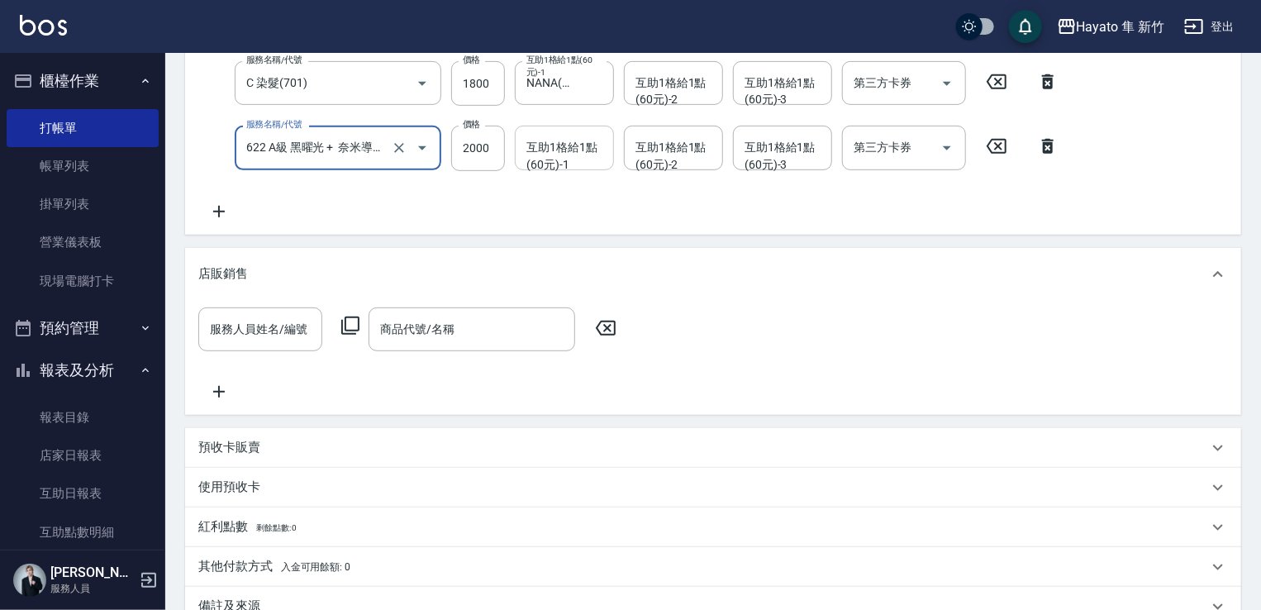
click at [553, 146] on div "互助1格給1點(60元)-1 互助1格給1點(60元)-1" at bounding box center [564, 148] width 99 height 44
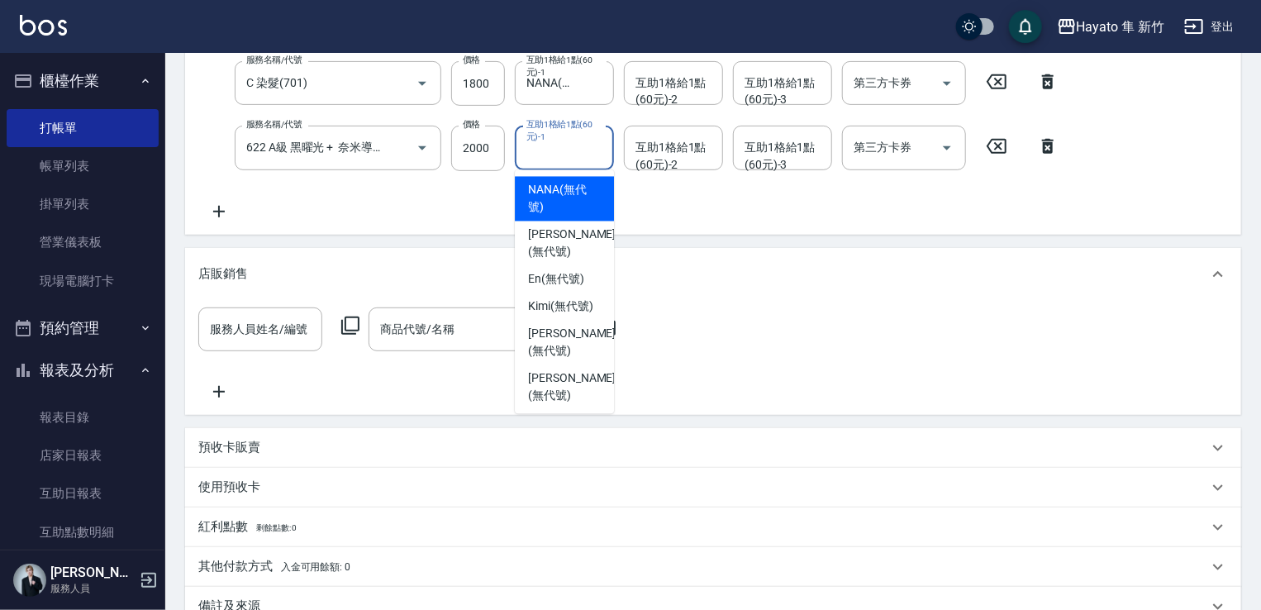
click at [563, 183] on span "NANA (無代號)" at bounding box center [564, 199] width 73 height 35
type input "NANA(無代號)"
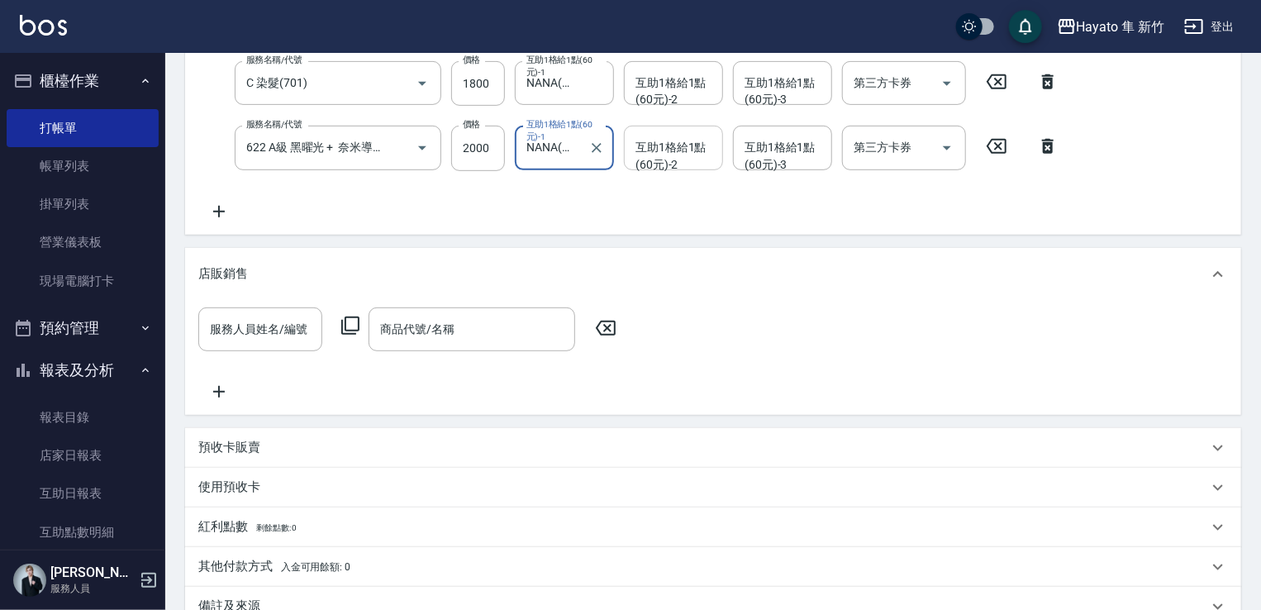
click at [656, 144] on div "互助1格給1點(60元)-2 互助1格給1點(60元)-2" at bounding box center [673, 148] width 99 height 44
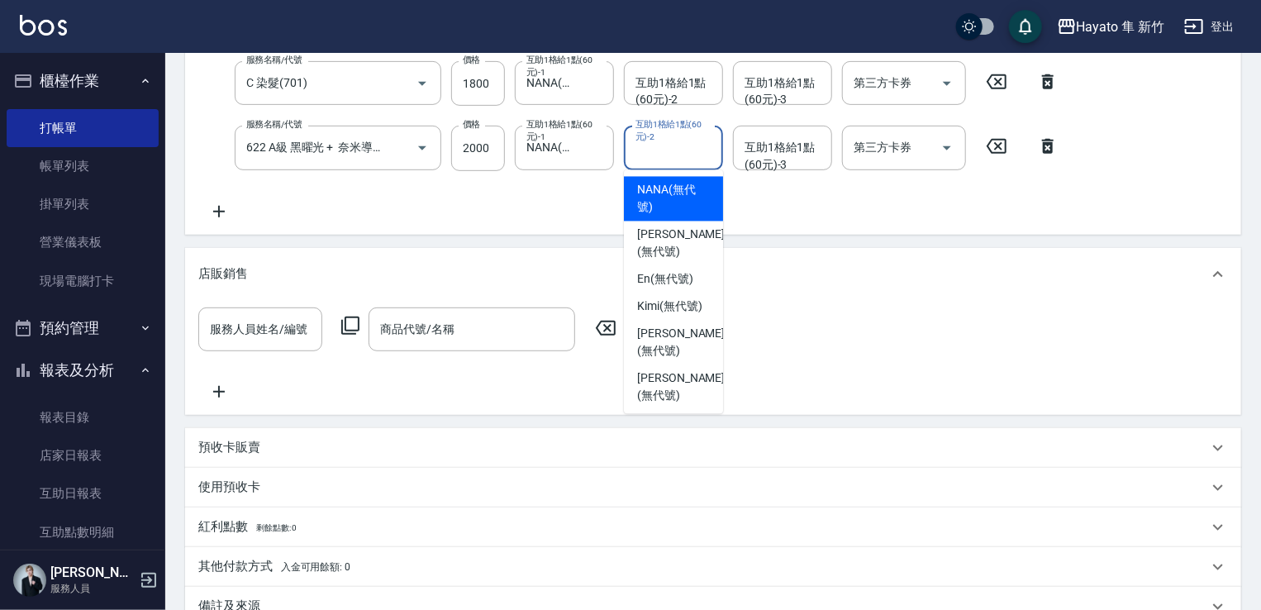
click at [664, 193] on span "NANA (無代號)" at bounding box center [673, 199] width 73 height 35
type input "NANA(無代號)"
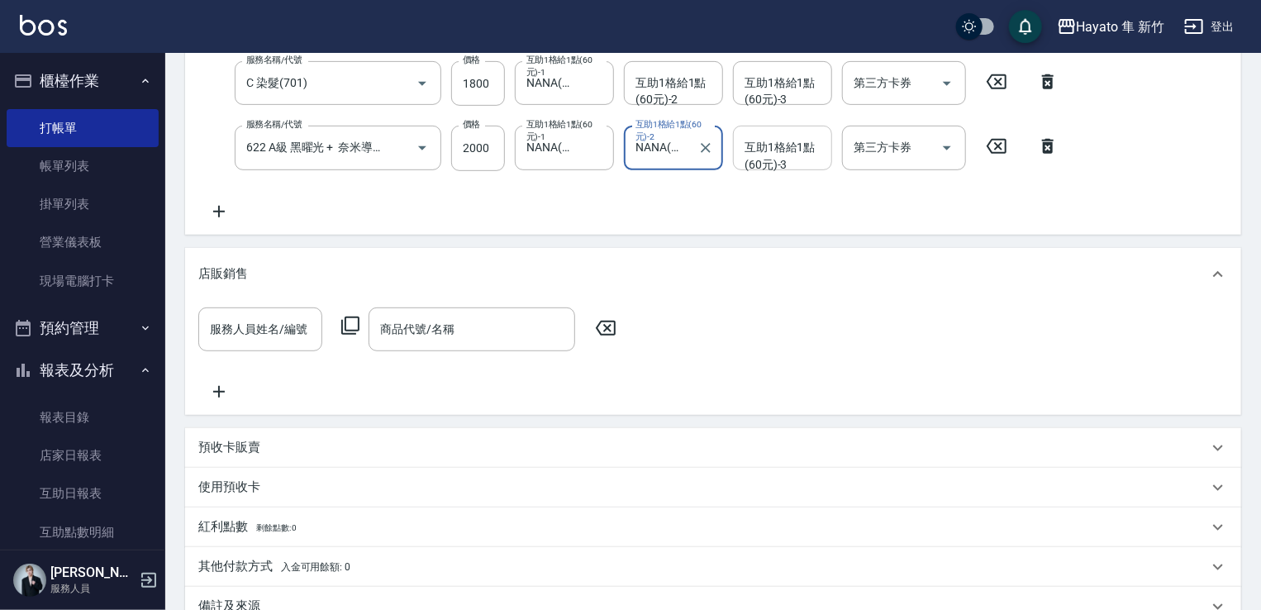
click at [777, 150] on div "互助1格給1點(60元)-3 互助1格給1點(60元)-3" at bounding box center [782, 148] width 99 height 44
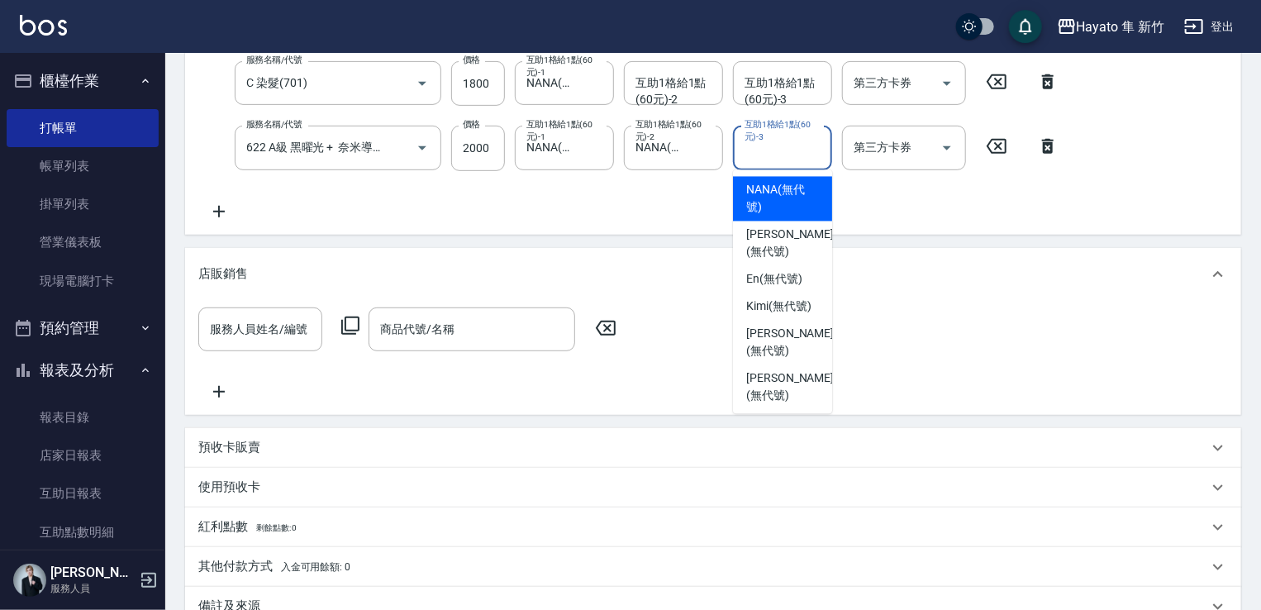
click at [777, 191] on span "NANA (無代號)" at bounding box center [782, 199] width 73 height 35
type input "NANA(無代號)"
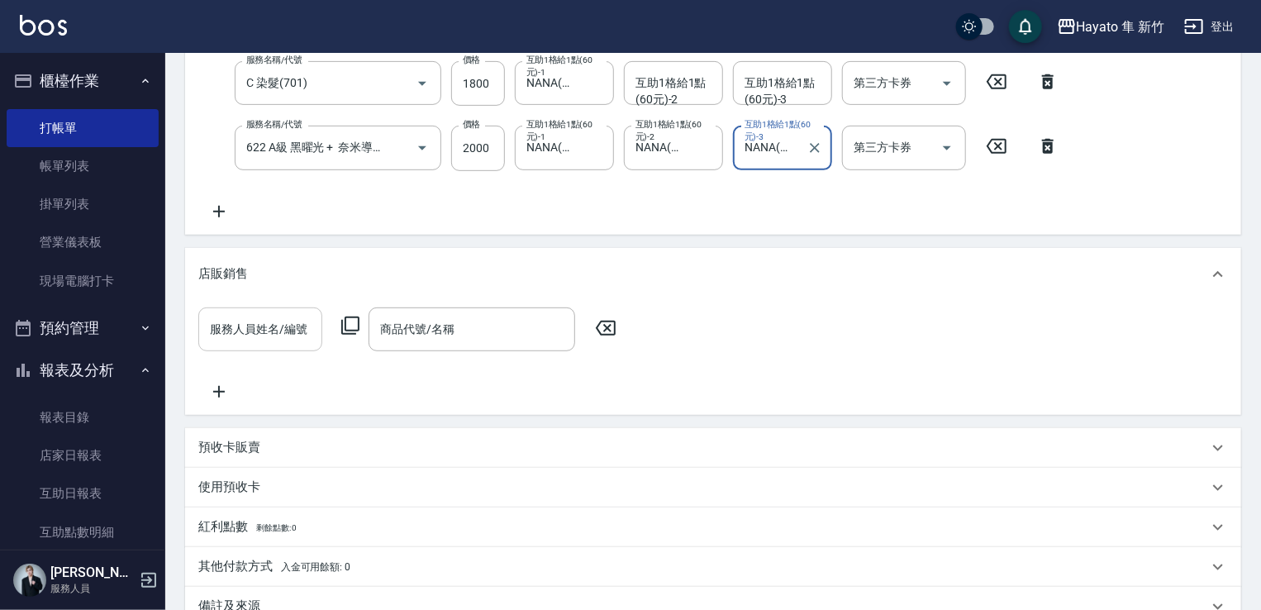
click at [276, 346] on div "服務人員姓名/編號" at bounding box center [260, 329] width 124 height 44
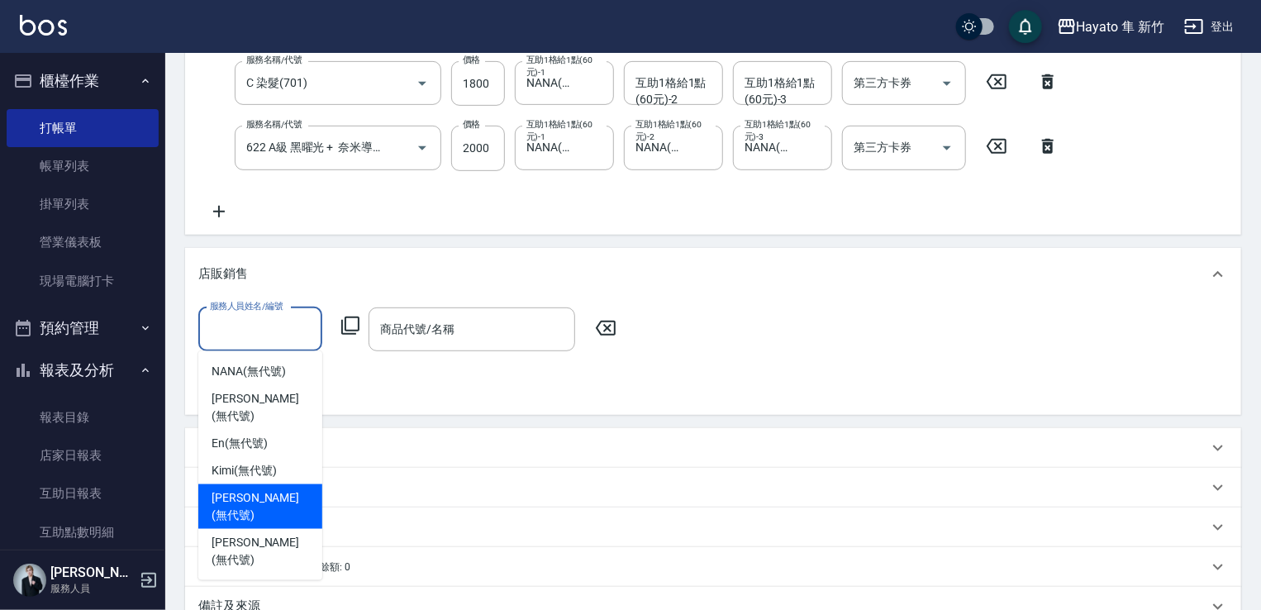
drag, startPoint x: 245, startPoint y: 480, endPoint x: 331, endPoint y: 379, distance: 132.4
click at [255, 489] on span "[PERSON_NAME] (無代號)" at bounding box center [259, 506] width 97 height 35
type input "[PERSON_NAME](無代號)"
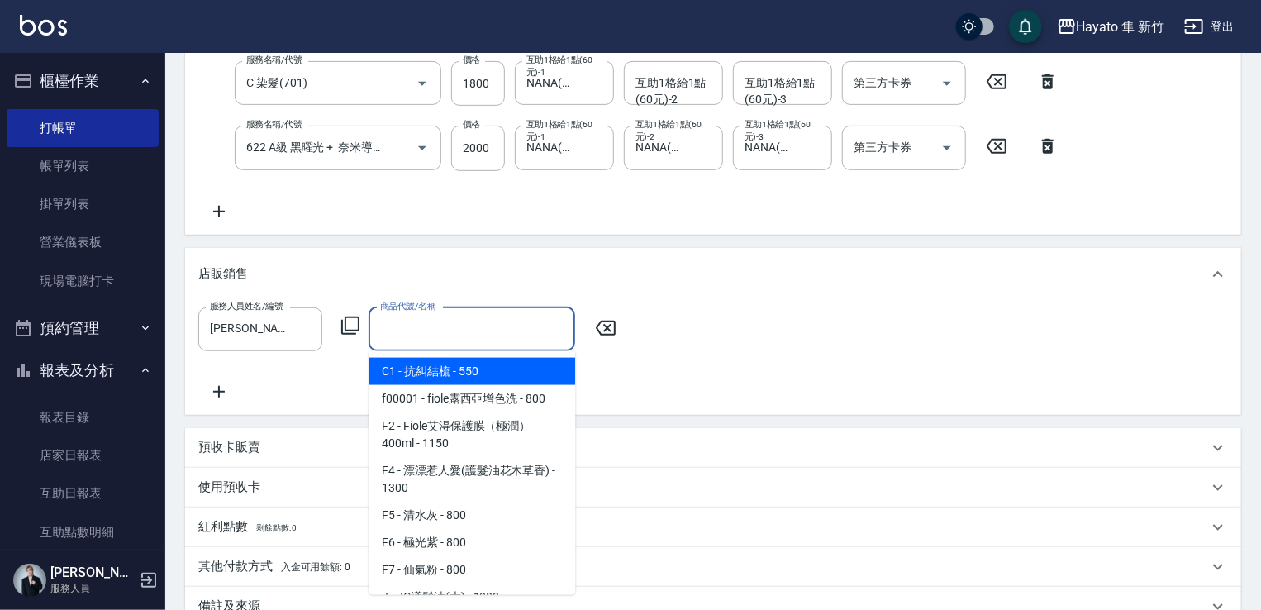
click at [408, 330] on input "商品代號/名稱" at bounding box center [472, 329] width 192 height 29
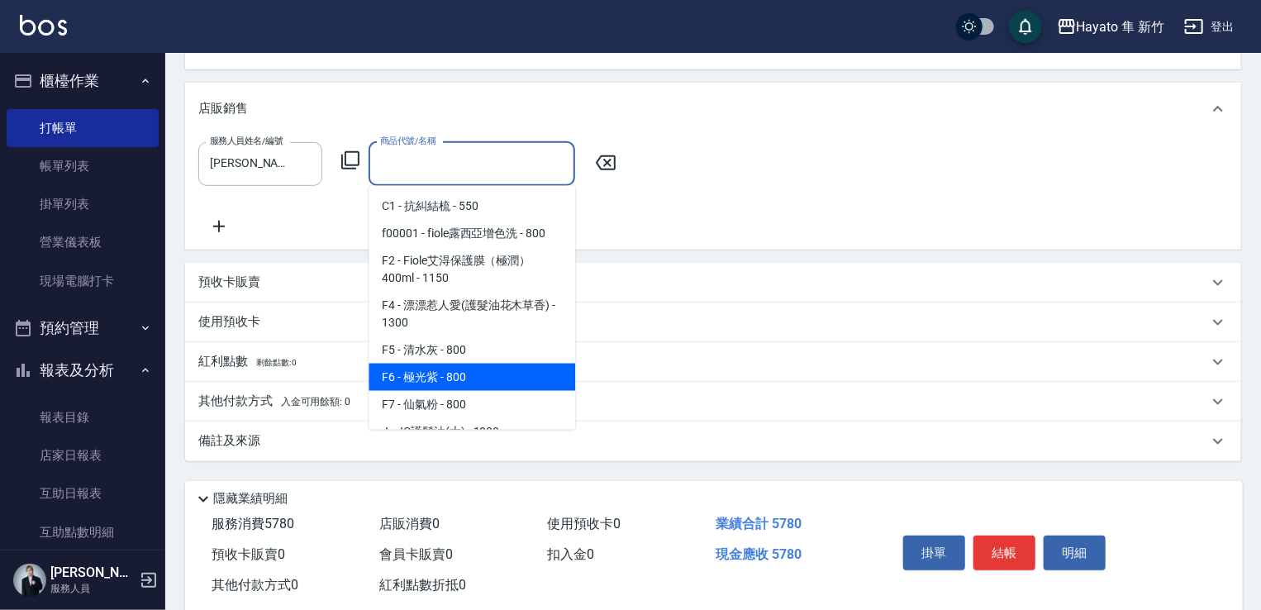
scroll to position [83, 0]
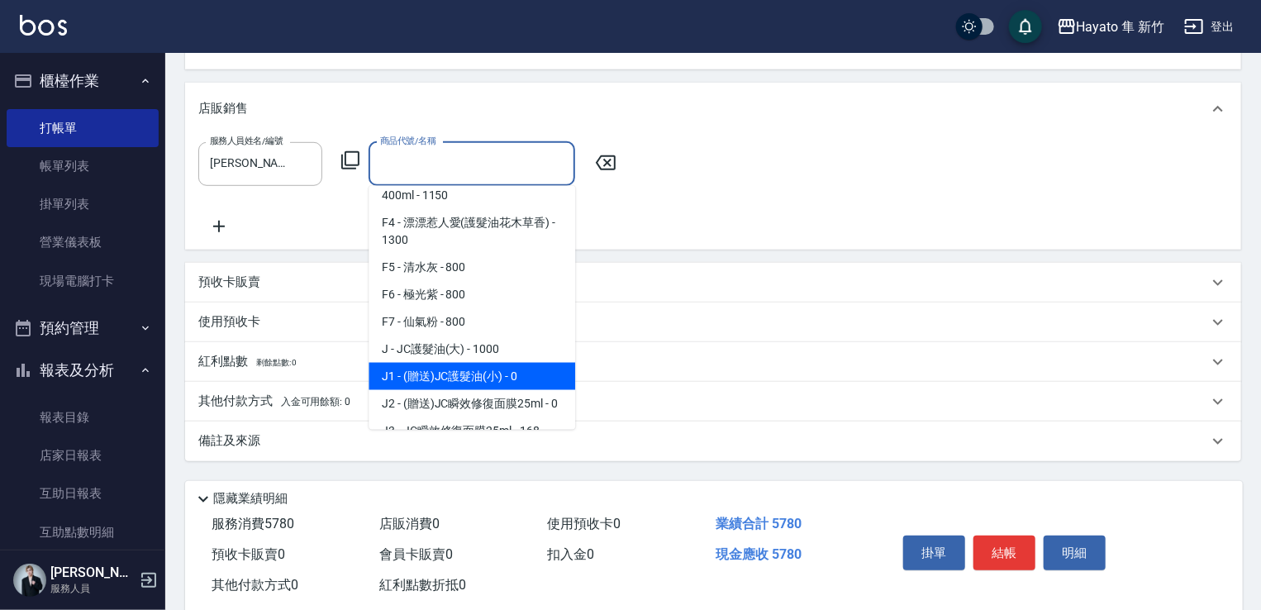
click at [489, 369] on span "J1 - (贈送)JC護髮油(小) - 0" at bounding box center [471, 376] width 207 height 27
type input "(贈送)JC護髮油(小)"
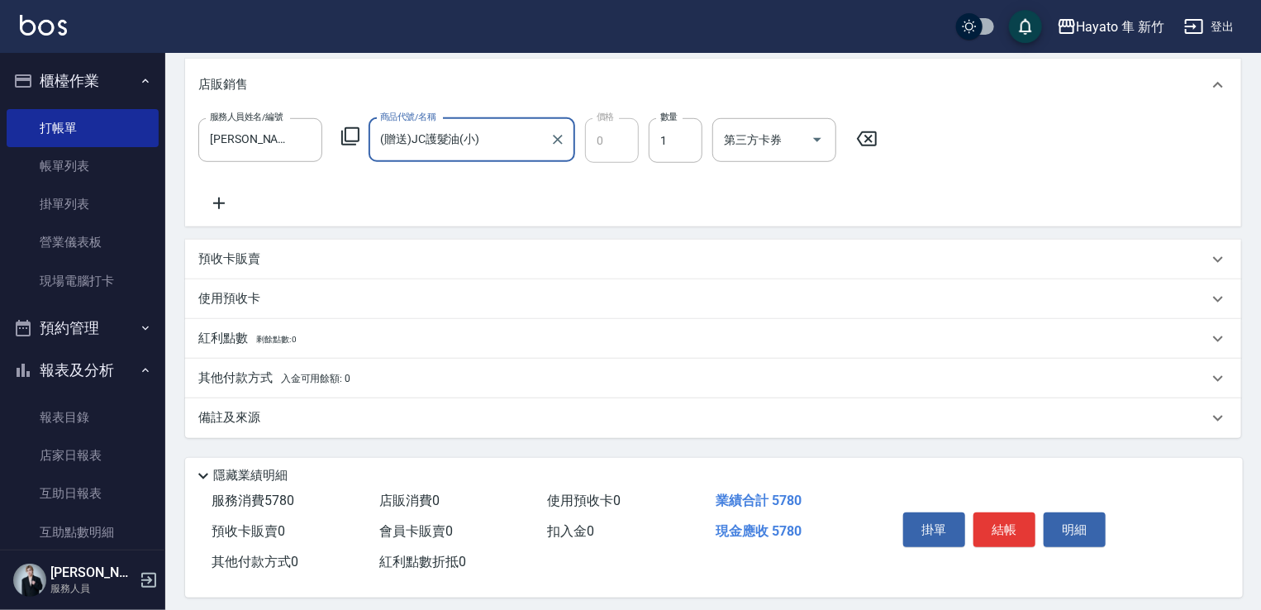
scroll to position [532, 0]
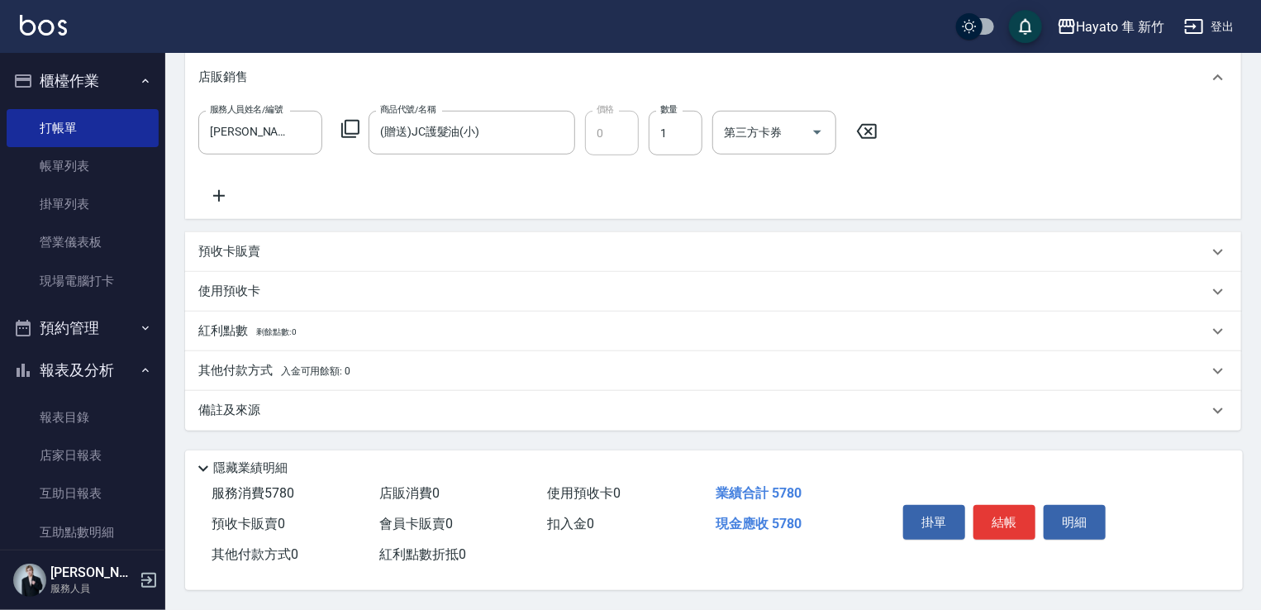
click at [396, 401] on div "備註及來源" at bounding box center [702, 409] width 1009 height 17
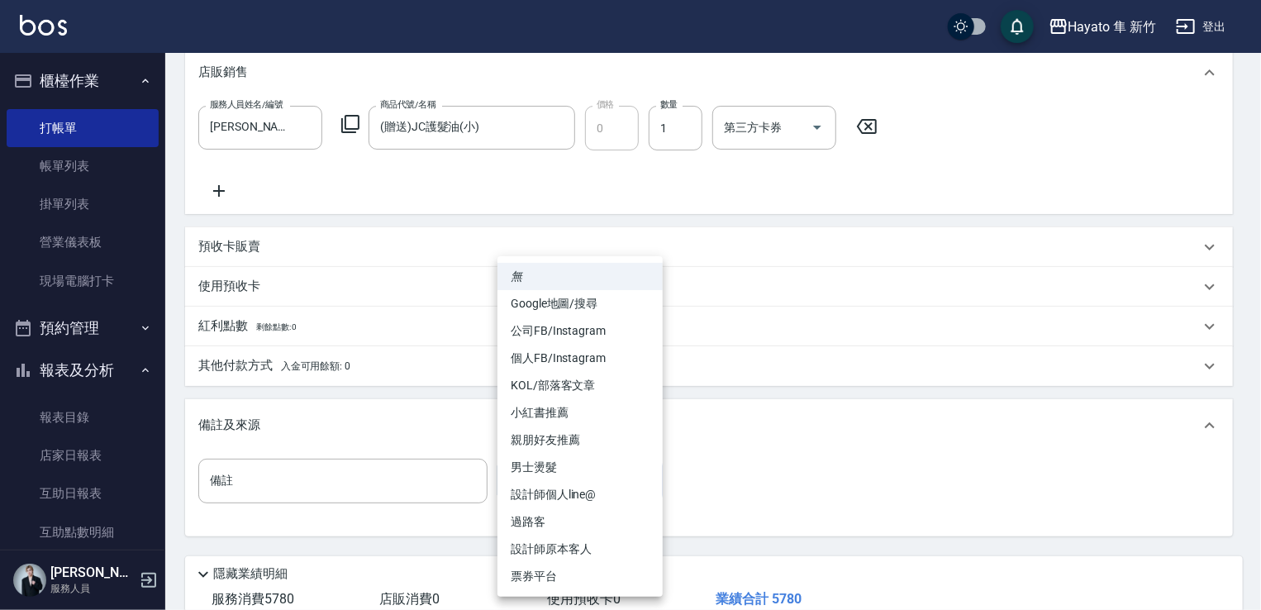
click at [569, 478] on body "Hayato 隼 新竹 登出 櫃檯作業 打帳單 帳單列表 掛單列表 營業儀表板 現場電腦打卡 預約管理 預約管理 報表及分析 報表目錄 店家日報表 互助日報表…" at bounding box center [630, 91] width 1261 height 1247
click at [607, 353] on li "個人FB/Instagram" at bounding box center [579, 357] width 165 height 27
type input "個人FB/Instagram"
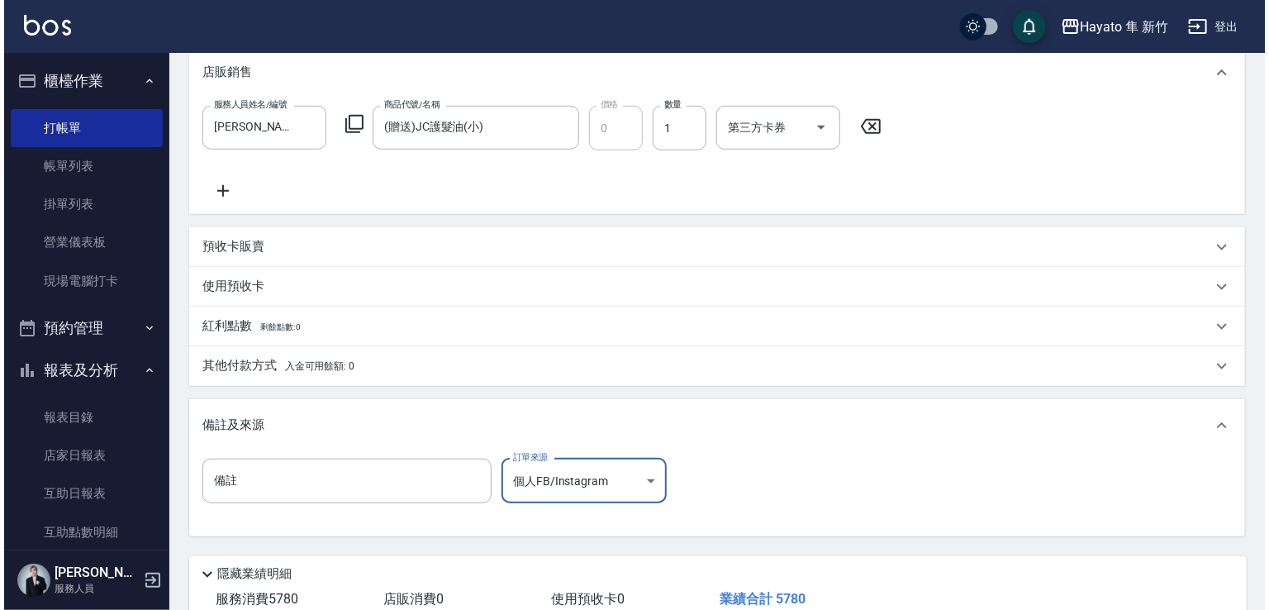
scroll to position [643, 0]
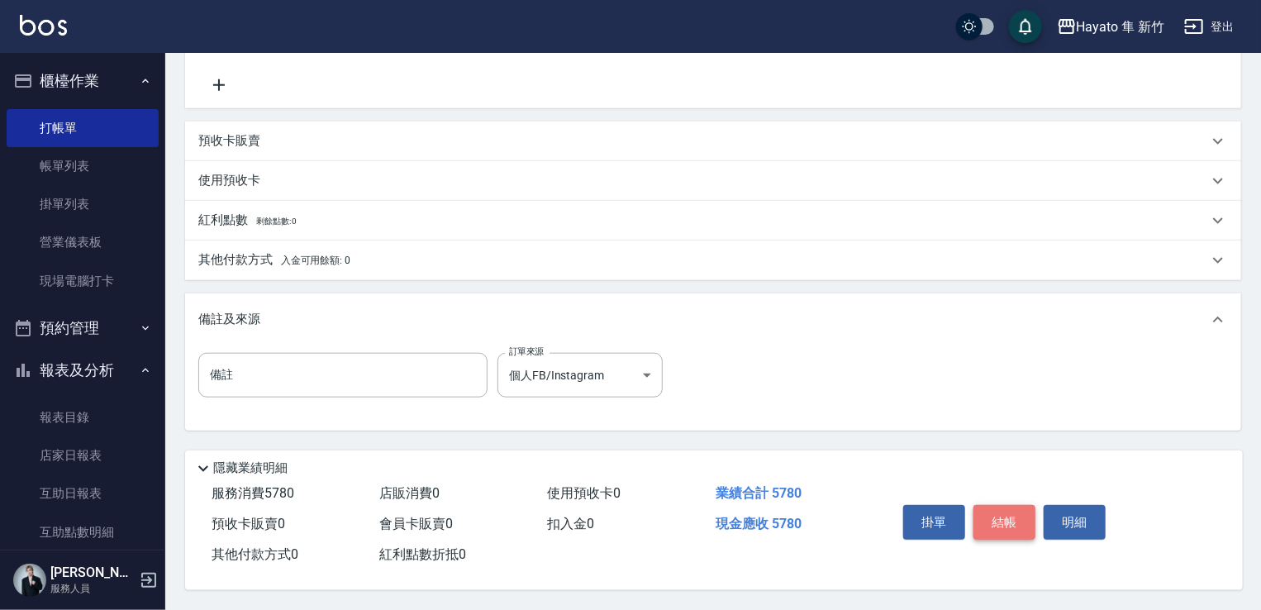
click at [988, 515] on button "結帳" at bounding box center [1004, 522] width 62 height 35
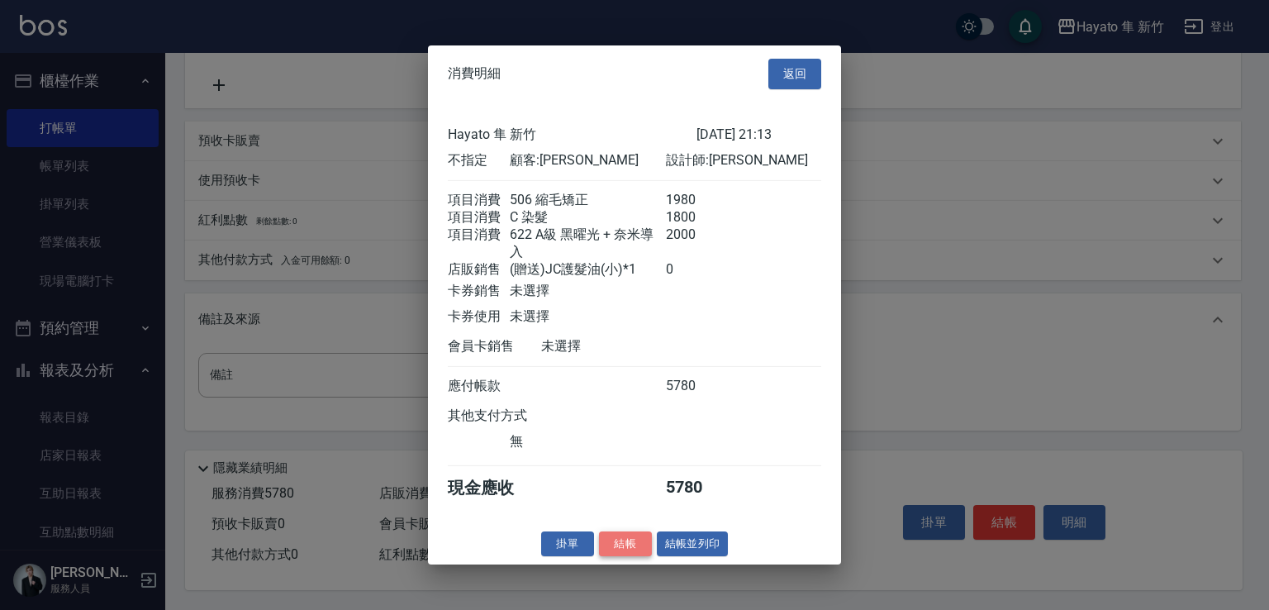
click at [638, 551] on button "結帳" at bounding box center [625, 543] width 53 height 26
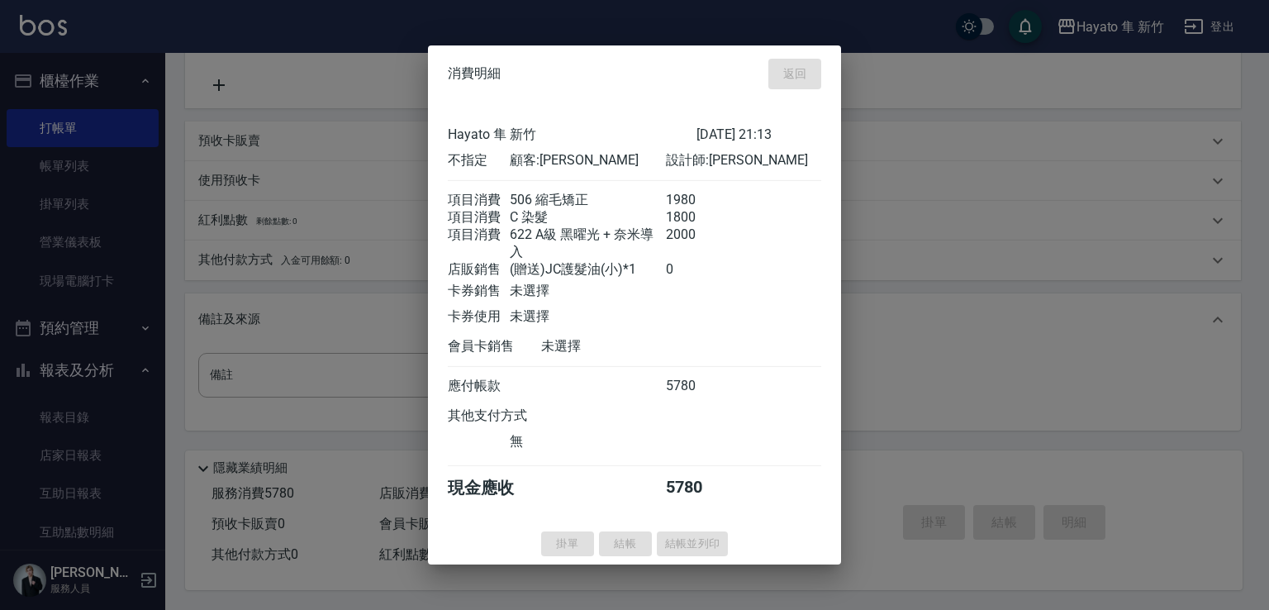
type input "[DATE] 21:15"
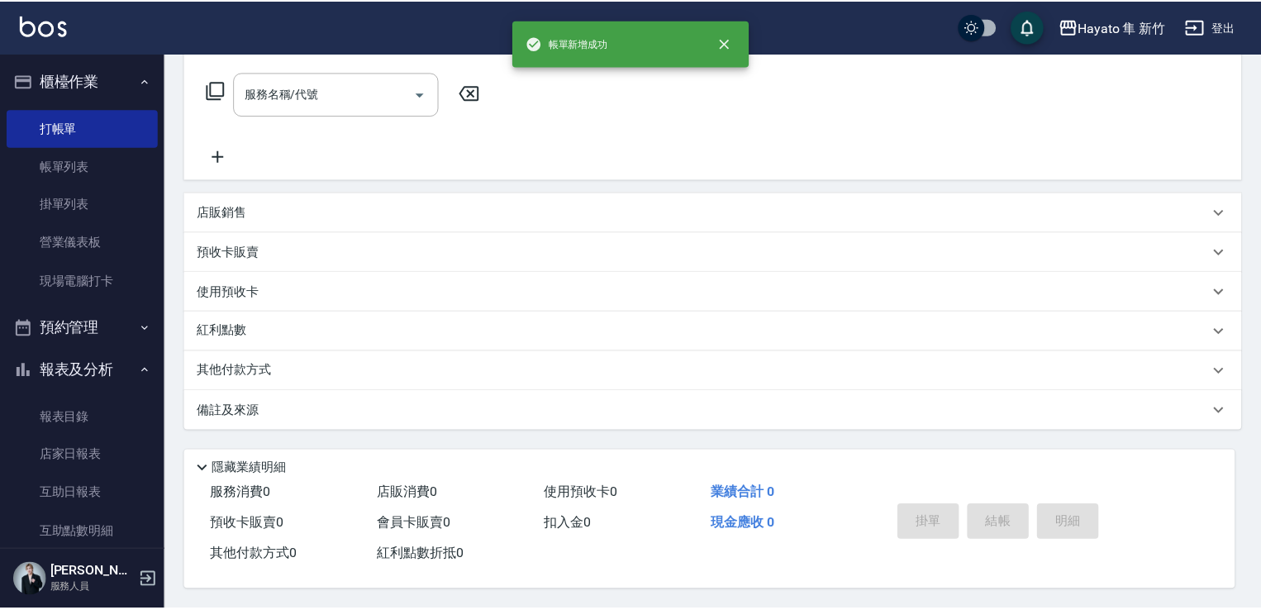
scroll to position [0, 0]
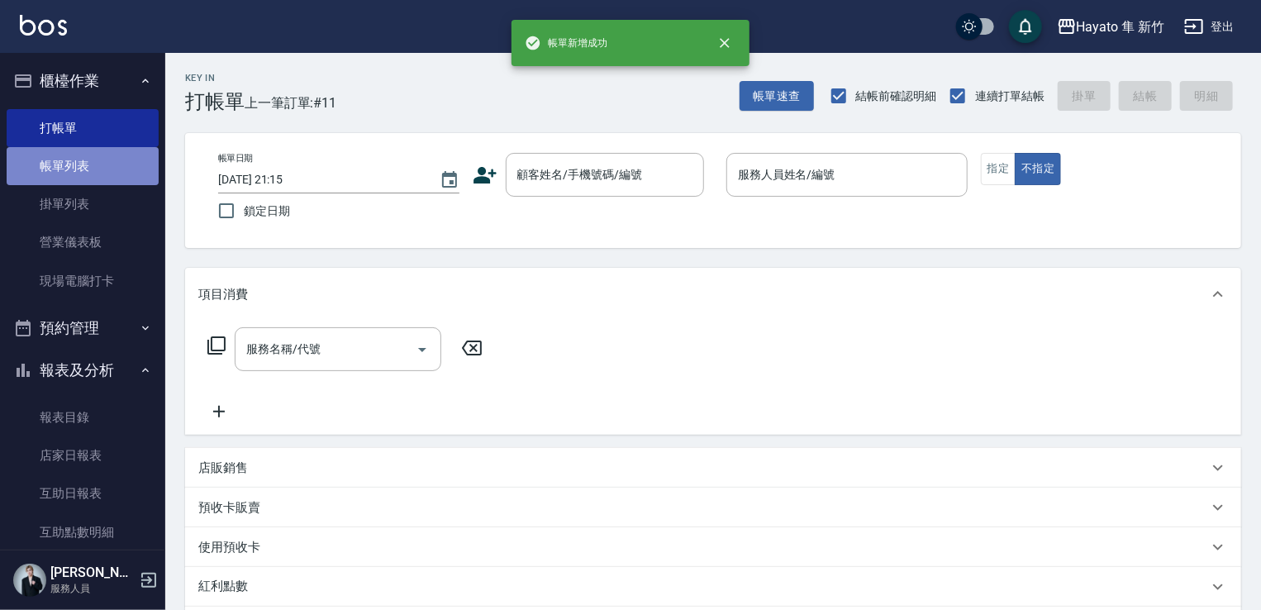
click at [88, 154] on link "帳單列表" at bounding box center [83, 166] width 152 height 38
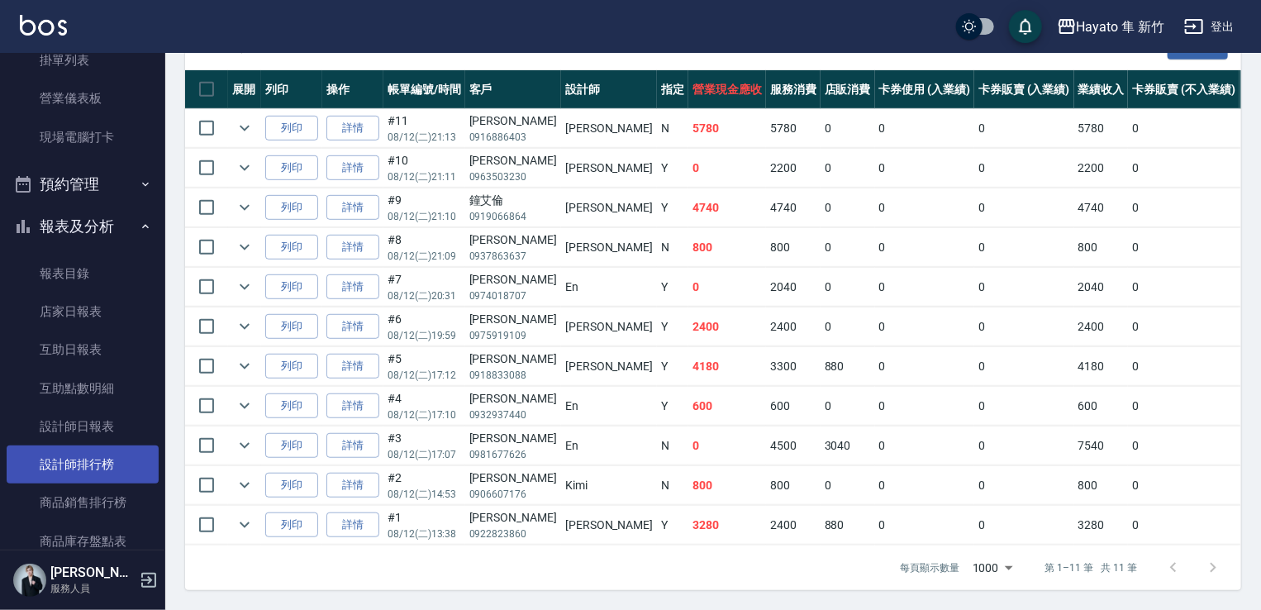
scroll to position [165, 0]
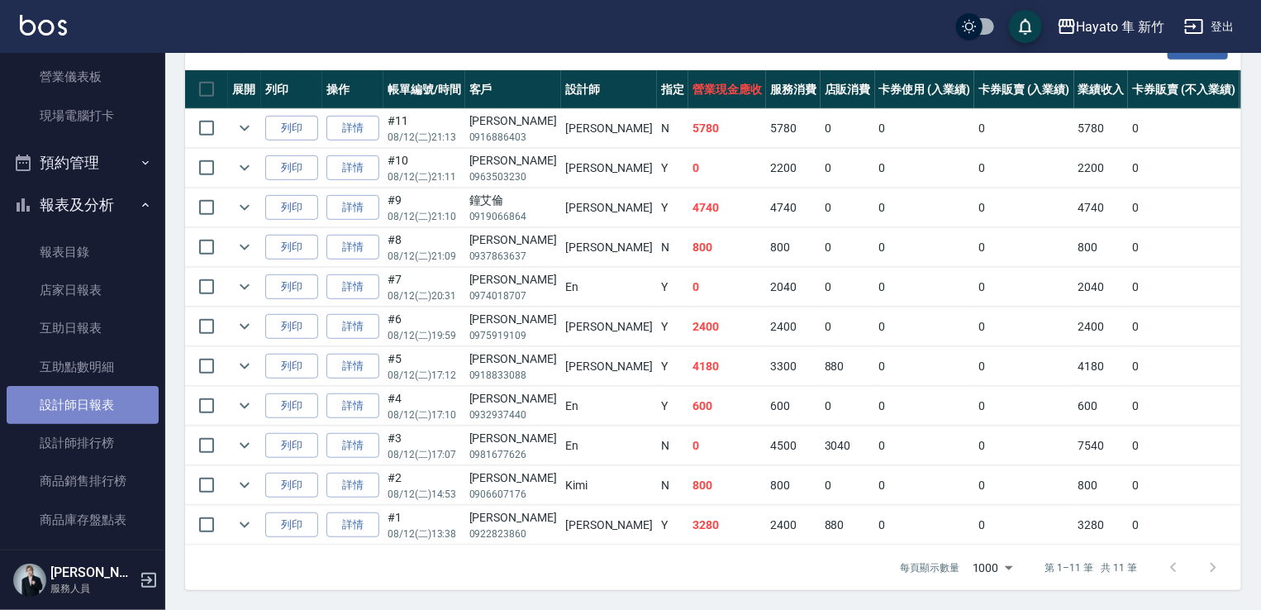
click at [102, 387] on link "設計師日報表" at bounding box center [83, 405] width 152 height 38
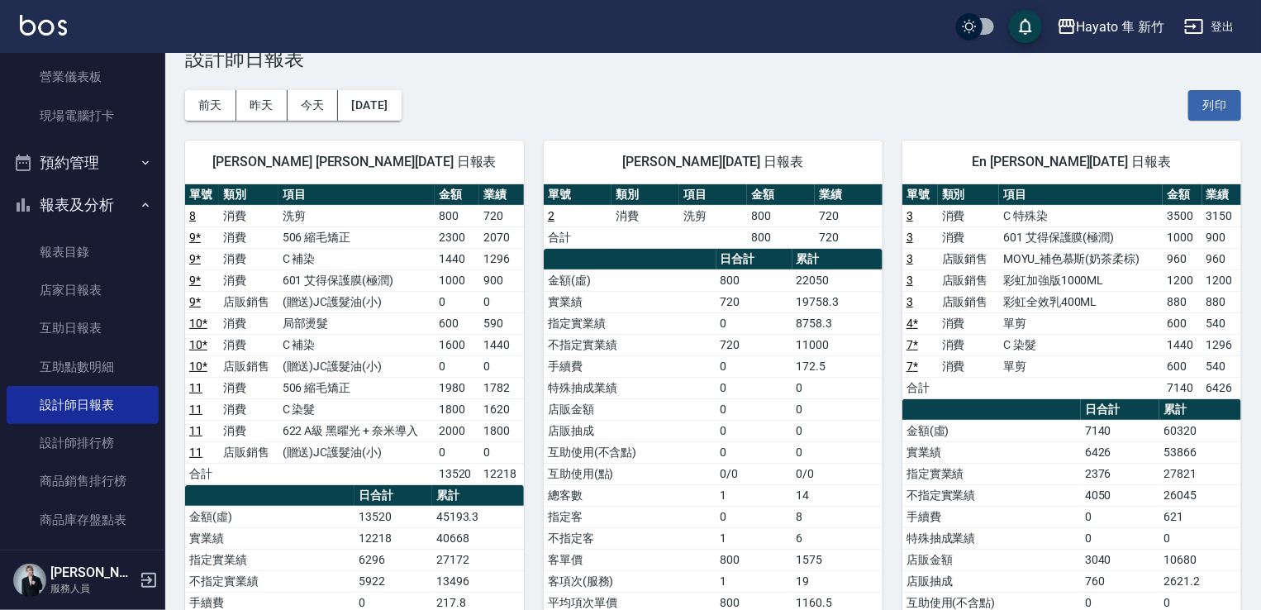
scroll to position [83, 0]
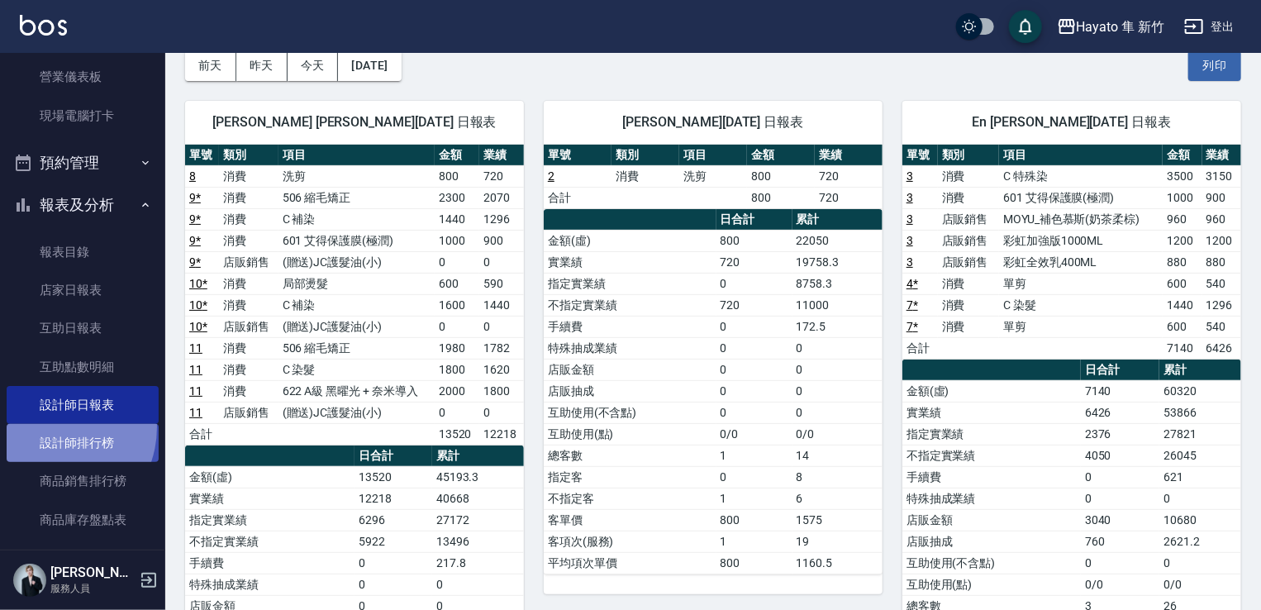
click at [49, 427] on link "設計師排行榜" at bounding box center [83, 443] width 152 height 38
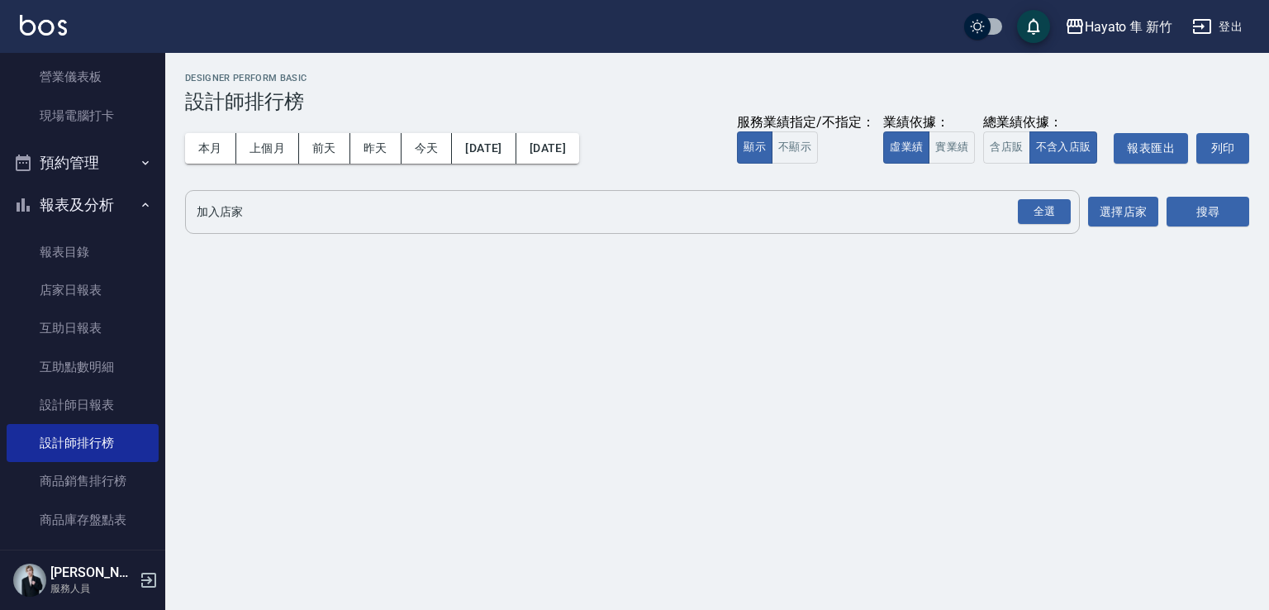
click at [1030, 196] on div "全選" at bounding box center [1043, 212] width 58 height 44
click at [1054, 214] on div "全選" at bounding box center [1044, 212] width 53 height 26
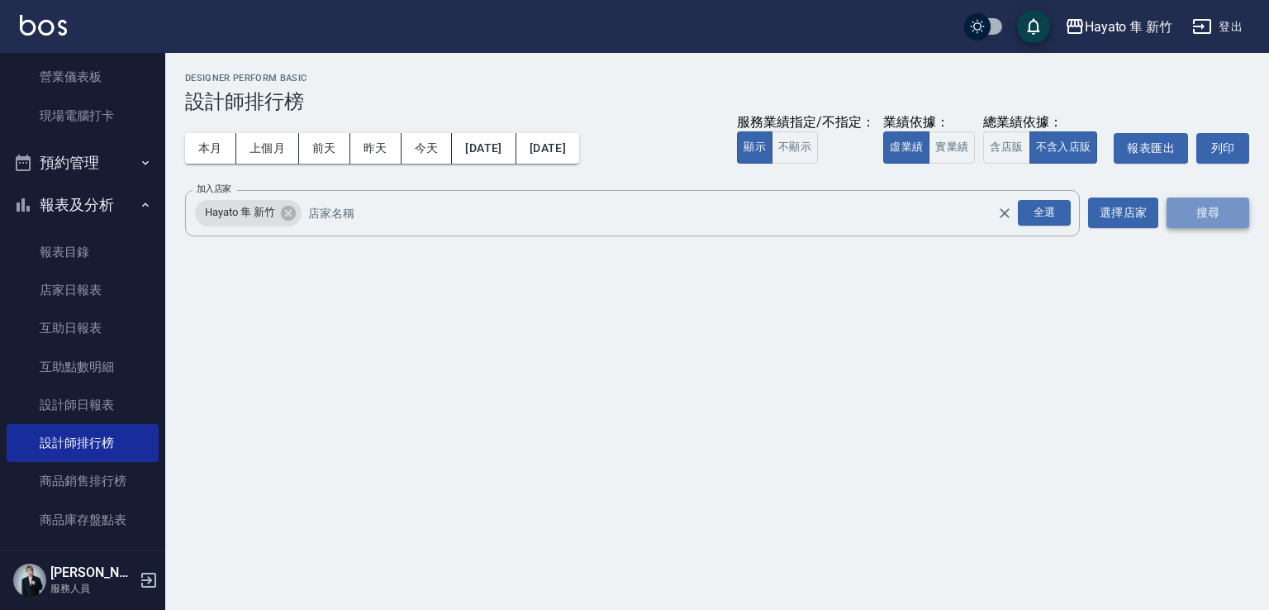
click at [1223, 216] on button "搜尋" at bounding box center [1207, 212] width 83 height 31
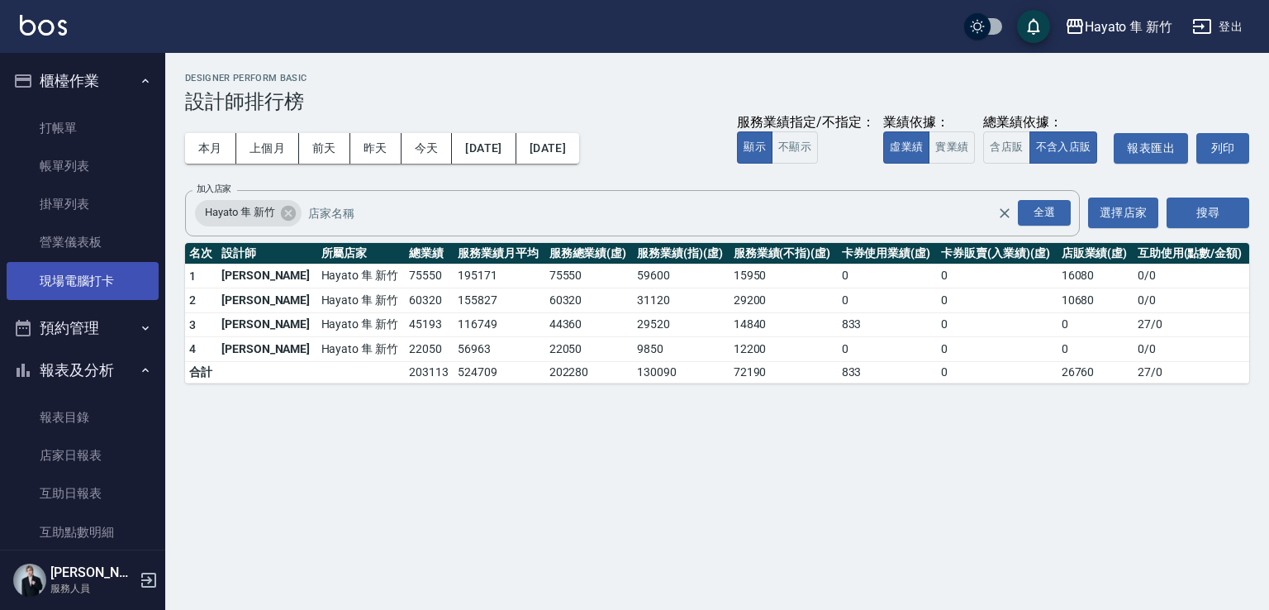
click at [102, 271] on link "現場電腦打卡" at bounding box center [83, 281] width 152 height 38
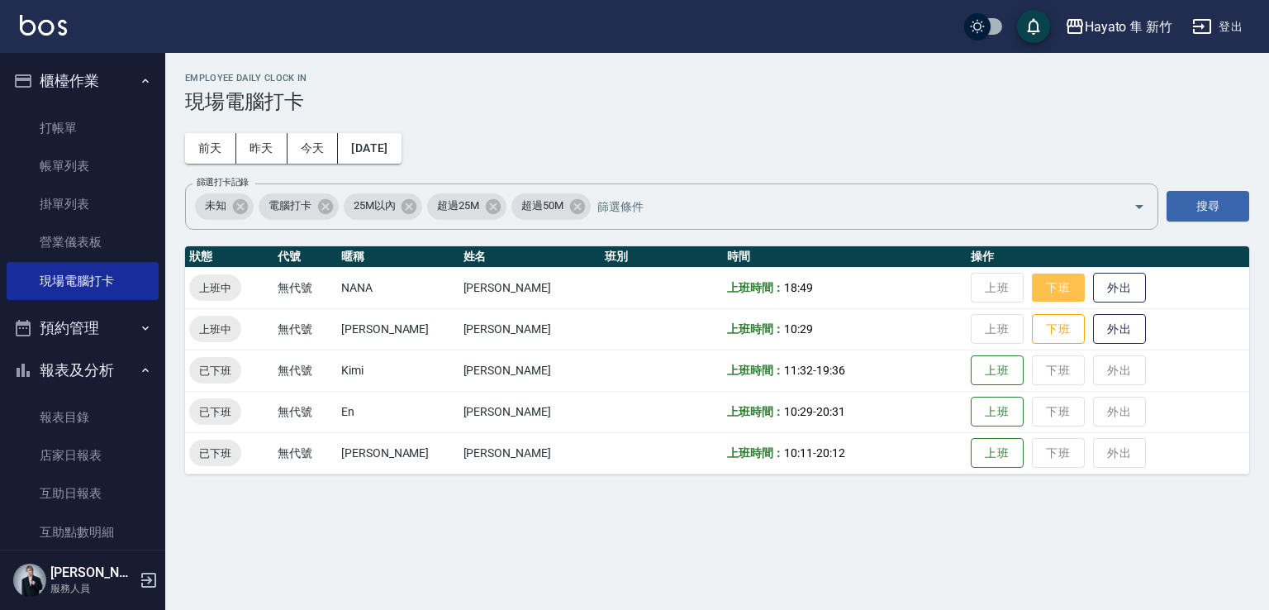
click at [1032, 295] on button "下班" at bounding box center [1058, 287] width 53 height 29
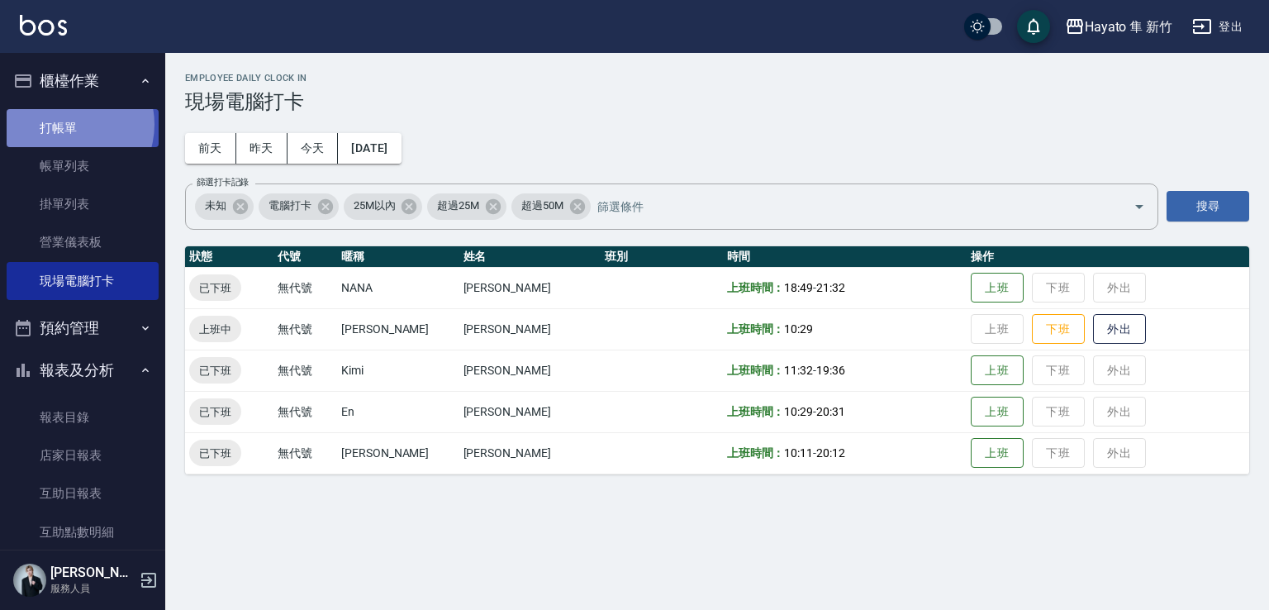
click at [65, 124] on link "打帳單" at bounding box center [83, 128] width 152 height 38
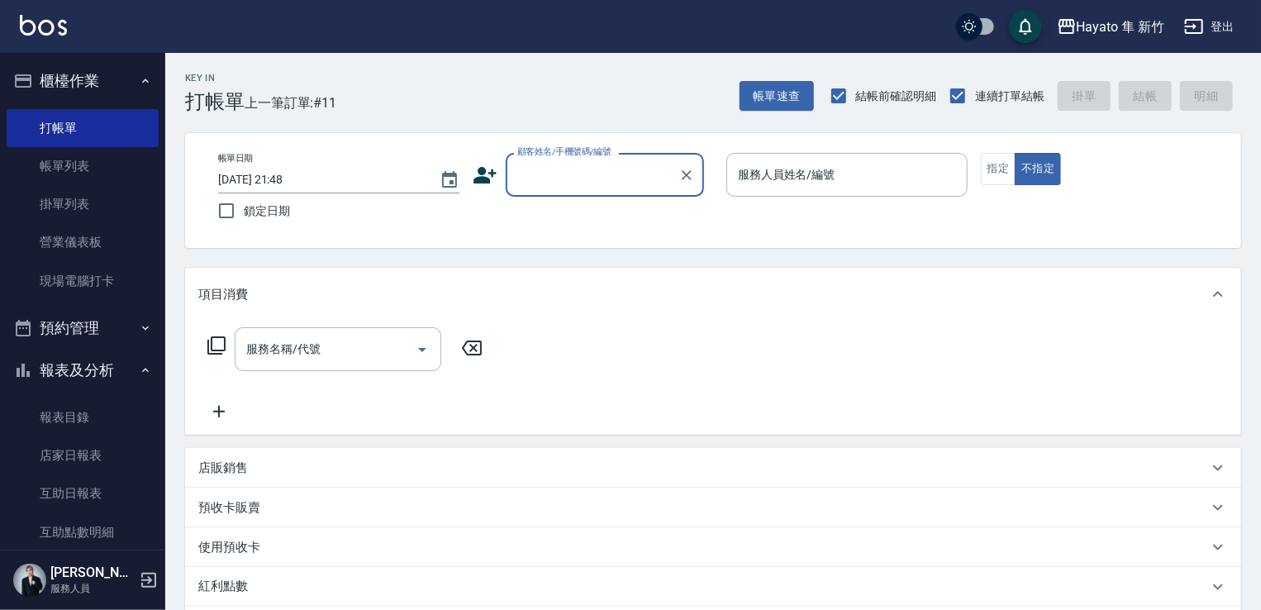
click at [555, 176] on input "顧客姓名/手機號碼/編號" at bounding box center [592, 174] width 159 height 29
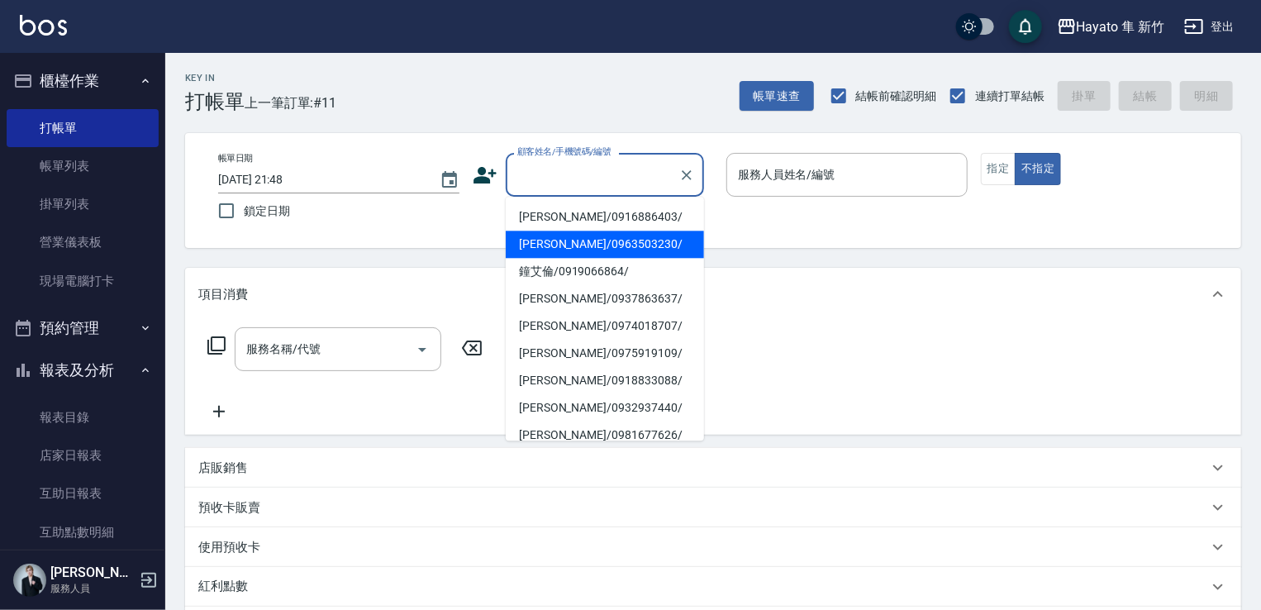
click at [558, 235] on li "[PERSON_NAME]/0963503230/" at bounding box center [605, 243] width 198 height 27
type input "[PERSON_NAME]/0963503230/"
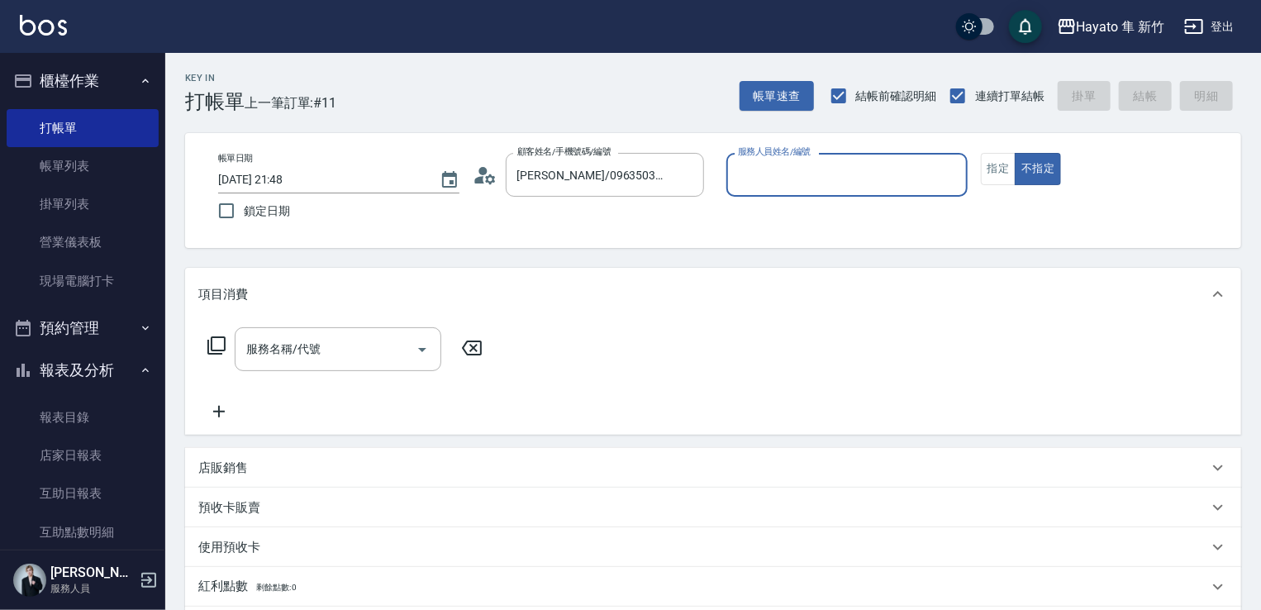
type input "[PERSON_NAME](無代號)"
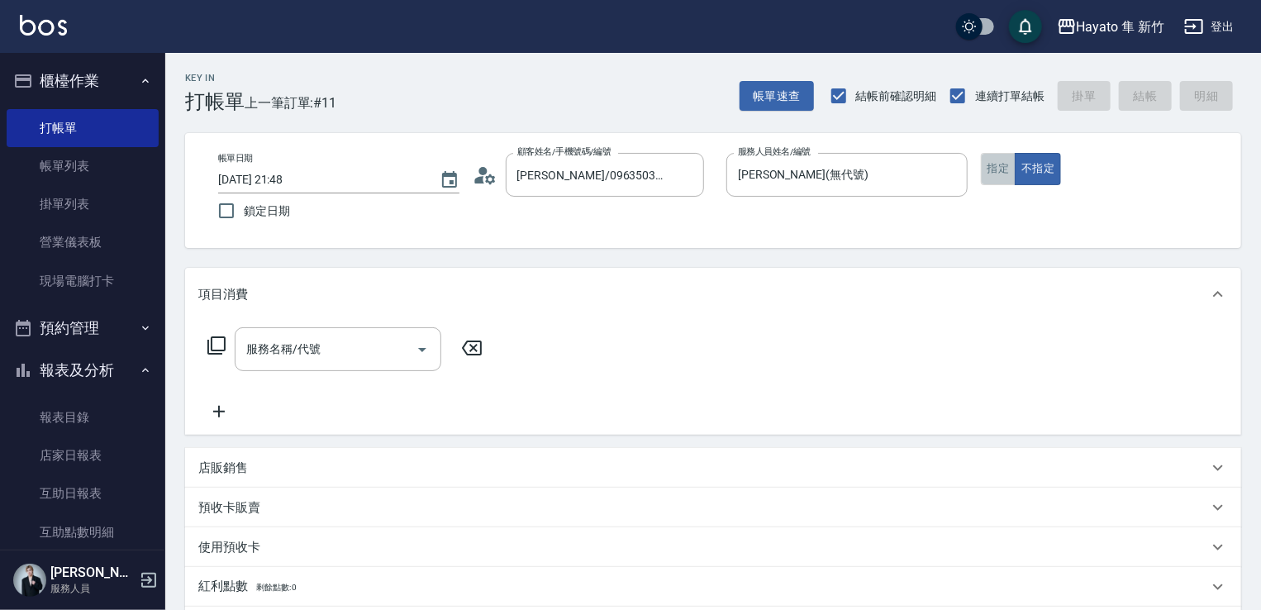
click at [1014, 169] on button "指定" at bounding box center [999, 169] width 36 height 32
click at [355, 341] on input "服務名稱/代號" at bounding box center [325, 349] width 167 height 29
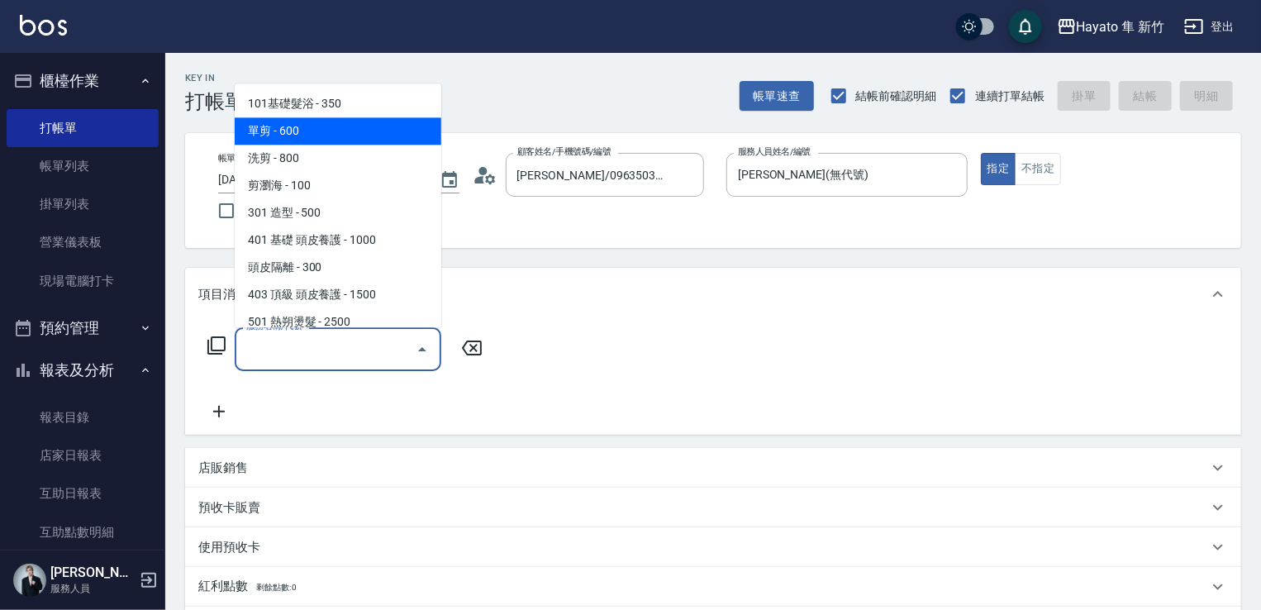
click at [282, 122] on span "單剪 - 600" at bounding box center [338, 130] width 207 height 27
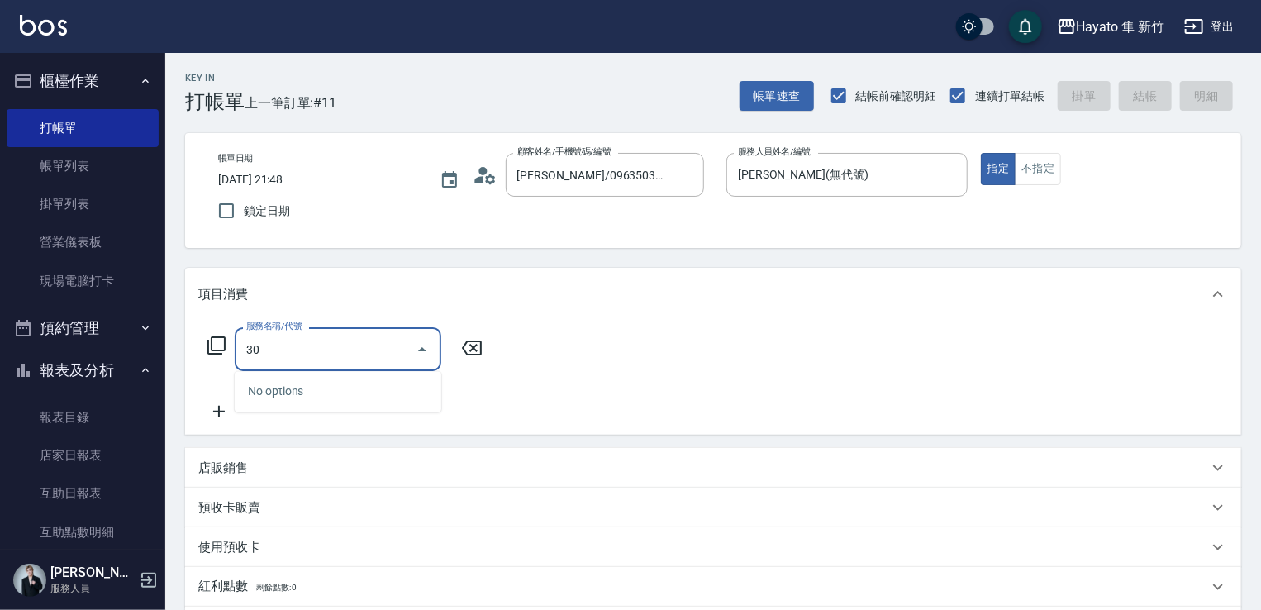
type input "3"
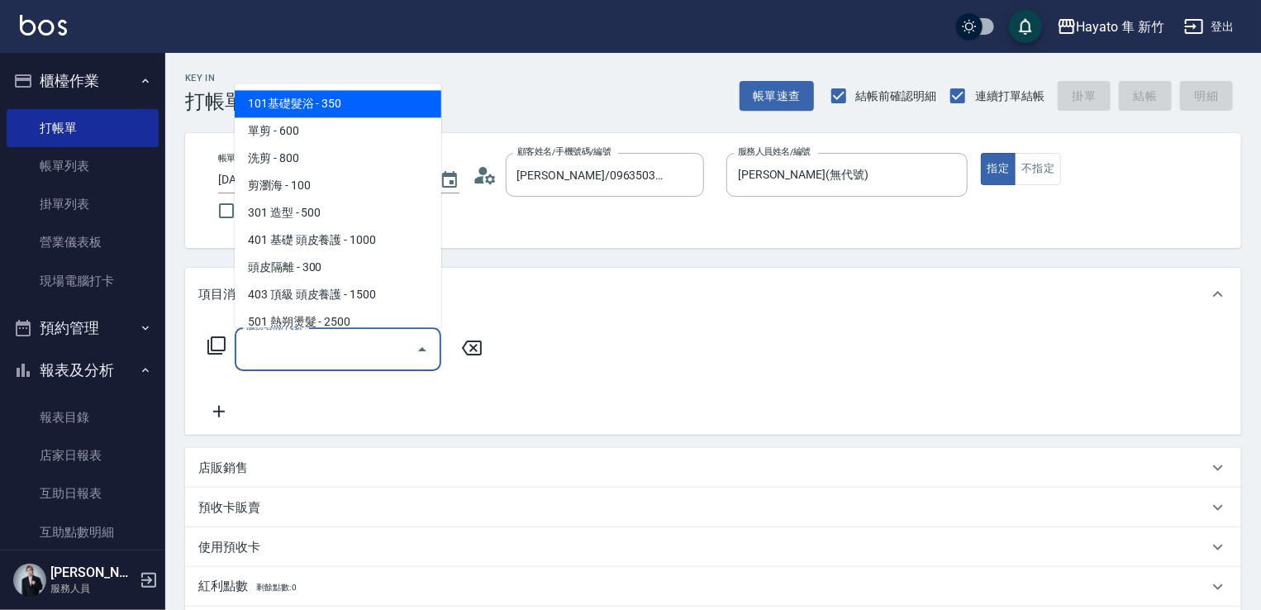
click at [274, 103] on span "101基礎髮浴 - 350" at bounding box center [338, 103] width 207 height 27
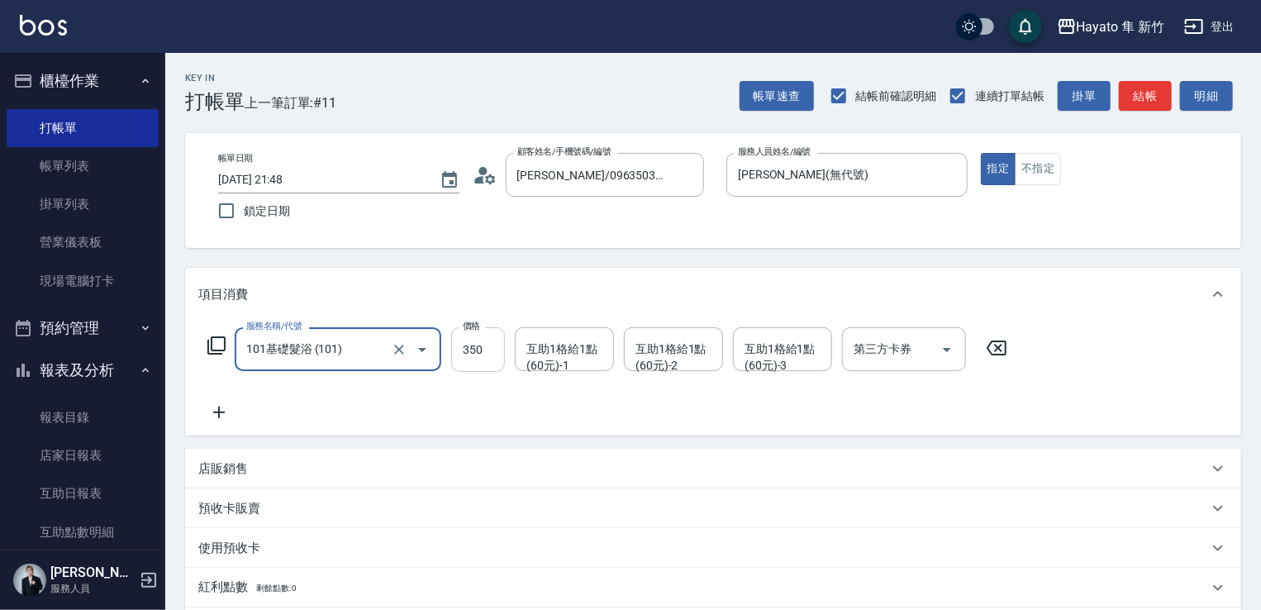
type input "101基礎髮浴 (101)"
click at [464, 363] on input "350" at bounding box center [478, 349] width 54 height 45
type input "300"
click at [431, 404] on div "服務名稱/代號 101基礎髮浴 (101) 服務名稱/代號 價格 300 價格 互助1格給1點(60元)-1 互助1格給1點(60元)-1 互助1格給1點(6…" at bounding box center [607, 374] width 819 height 95
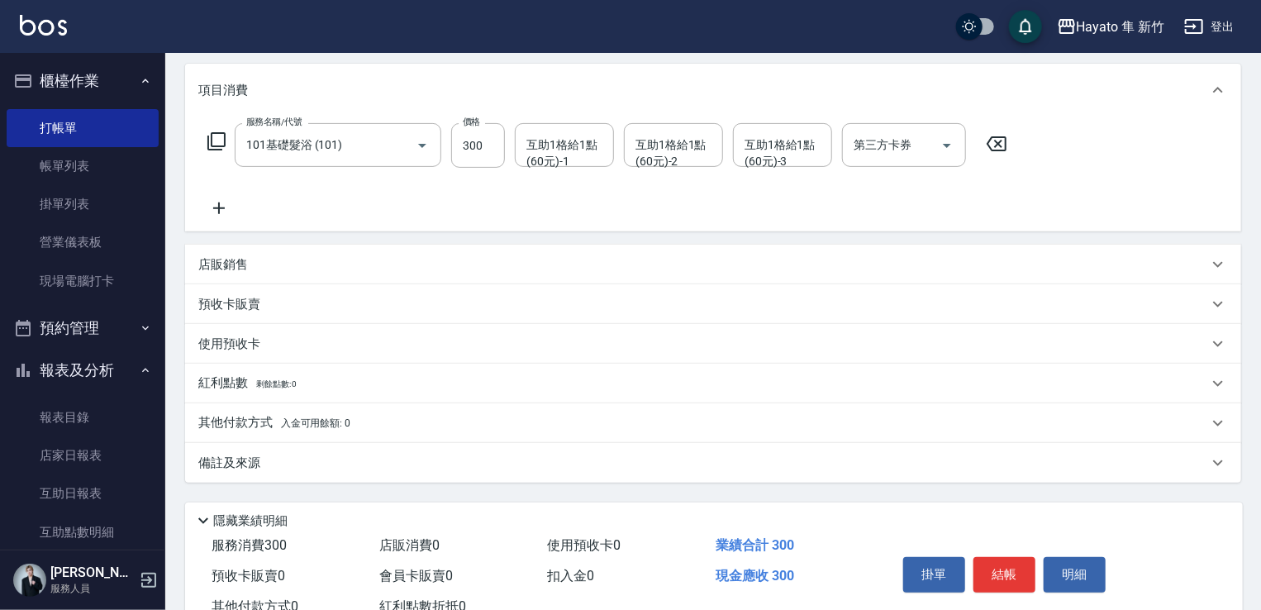
scroll to position [248, 0]
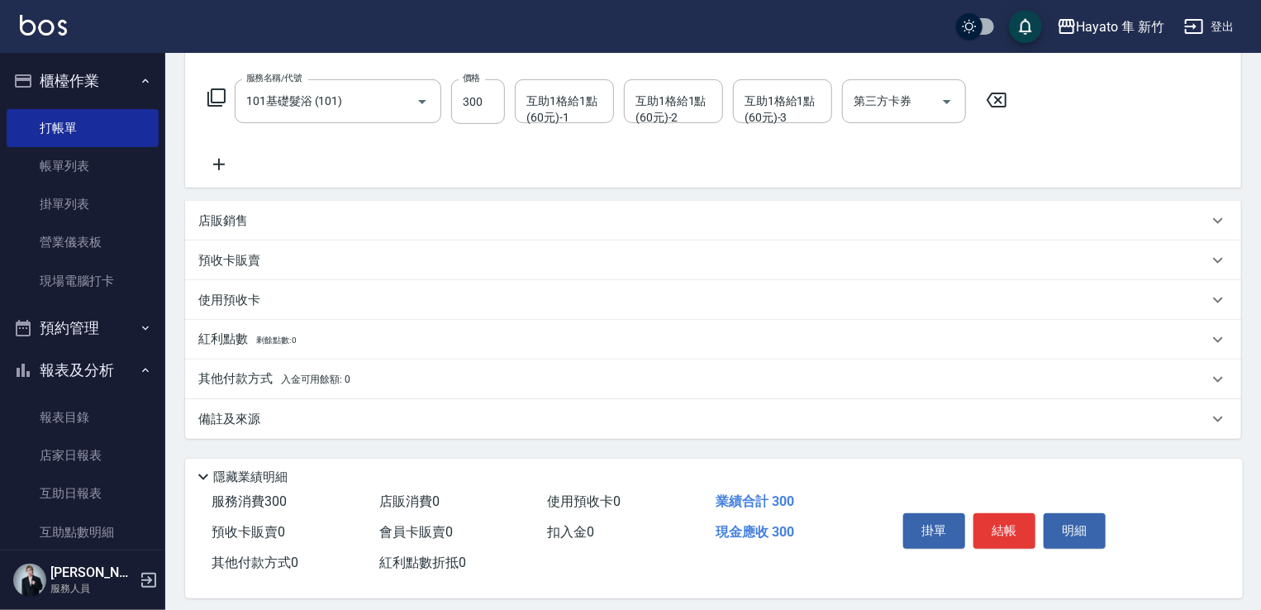
click at [332, 380] on span "入金可用餘額: 0" at bounding box center [316, 379] width 70 height 12
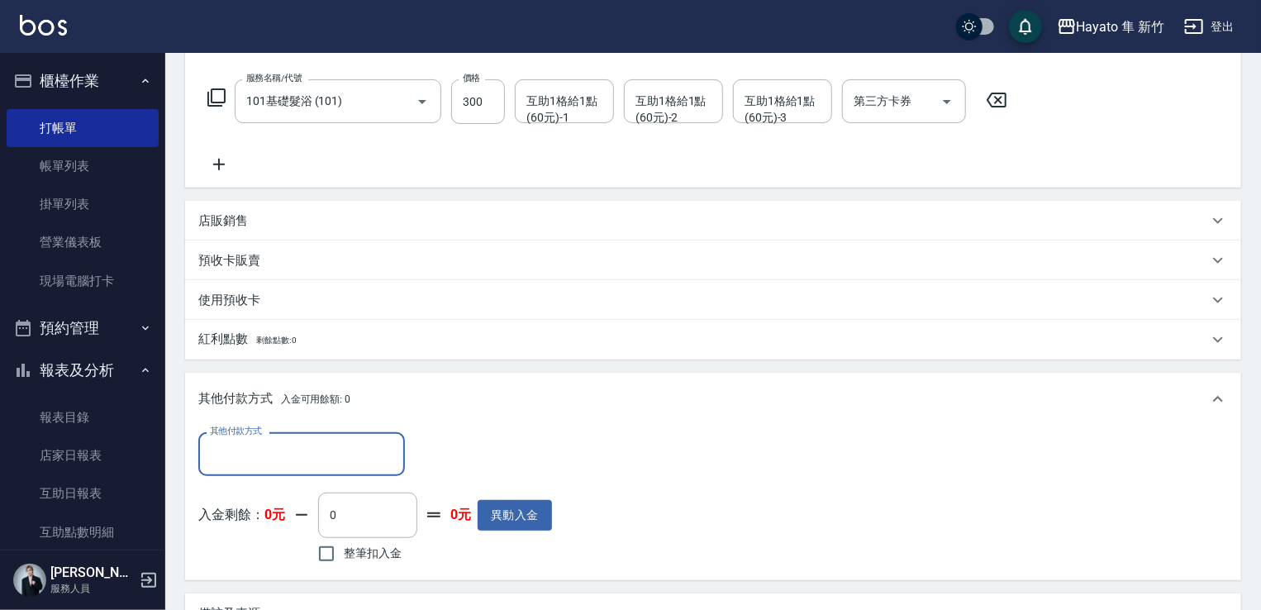
scroll to position [0, 0]
click at [297, 452] on input "其他付款方式" at bounding box center [302, 453] width 192 height 29
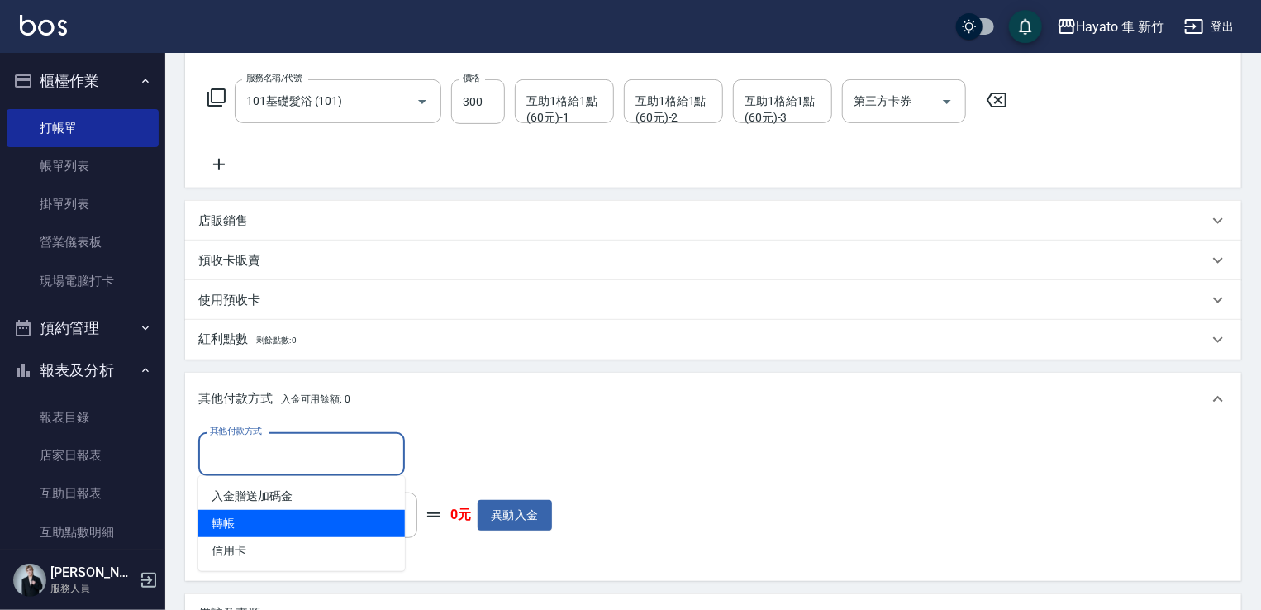
drag, startPoint x: 266, startPoint y: 526, endPoint x: 367, endPoint y: 473, distance: 113.8
click at [268, 520] on span "轉帳" at bounding box center [301, 523] width 207 height 27
type input "轉帳"
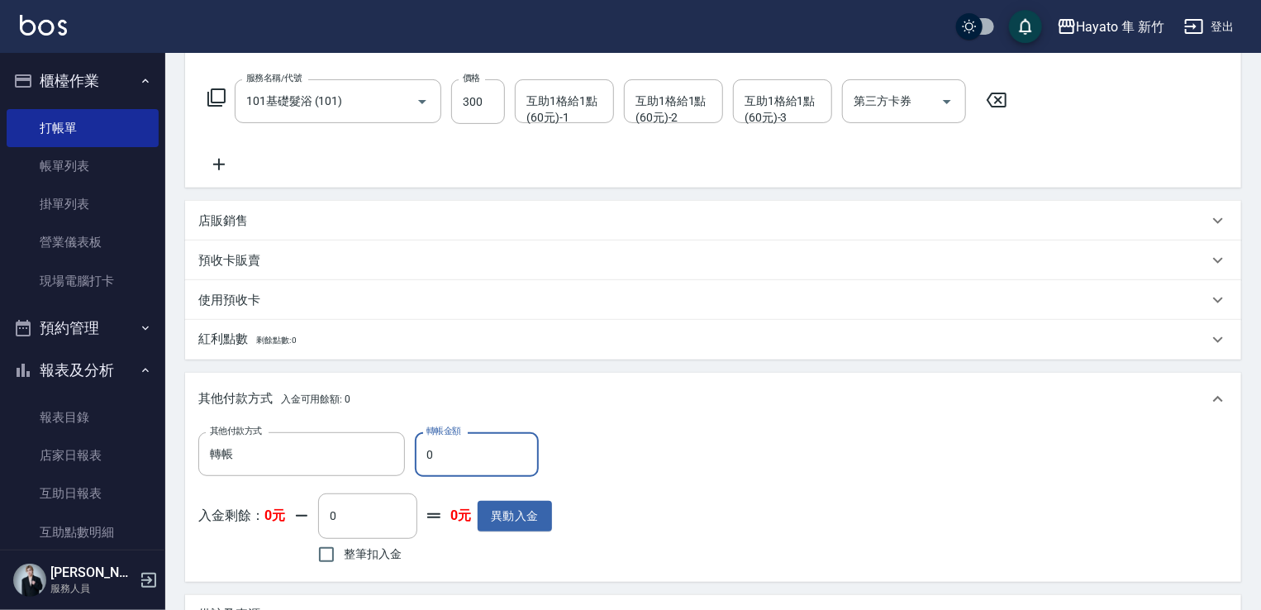
click at [466, 454] on input "0" at bounding box center [477, 454] width 124 height 45
type input "300"
click at [796, 450] on div "其他付款方式 轉帳 其他付款方式 轉帳金額 300 轉帳金額 入金剩餘： 0元 0 ​ 整筆扣入金 0元 異動入金" at bounding box center [712, 499] width 1029 height 135
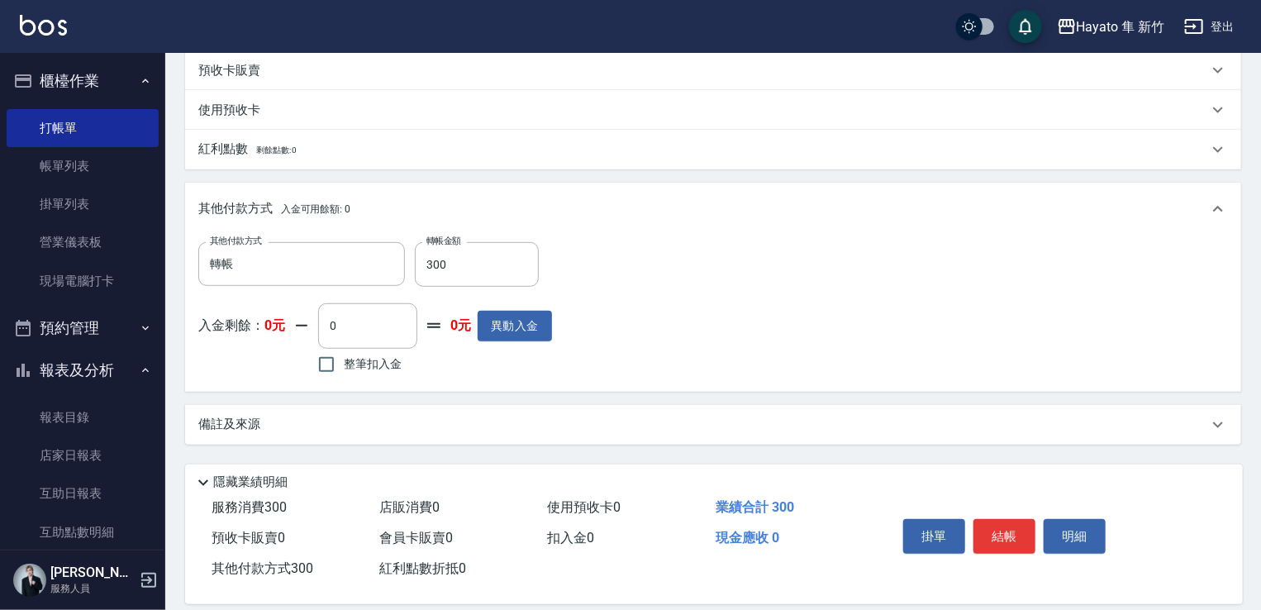
scroll to position [457, 0]
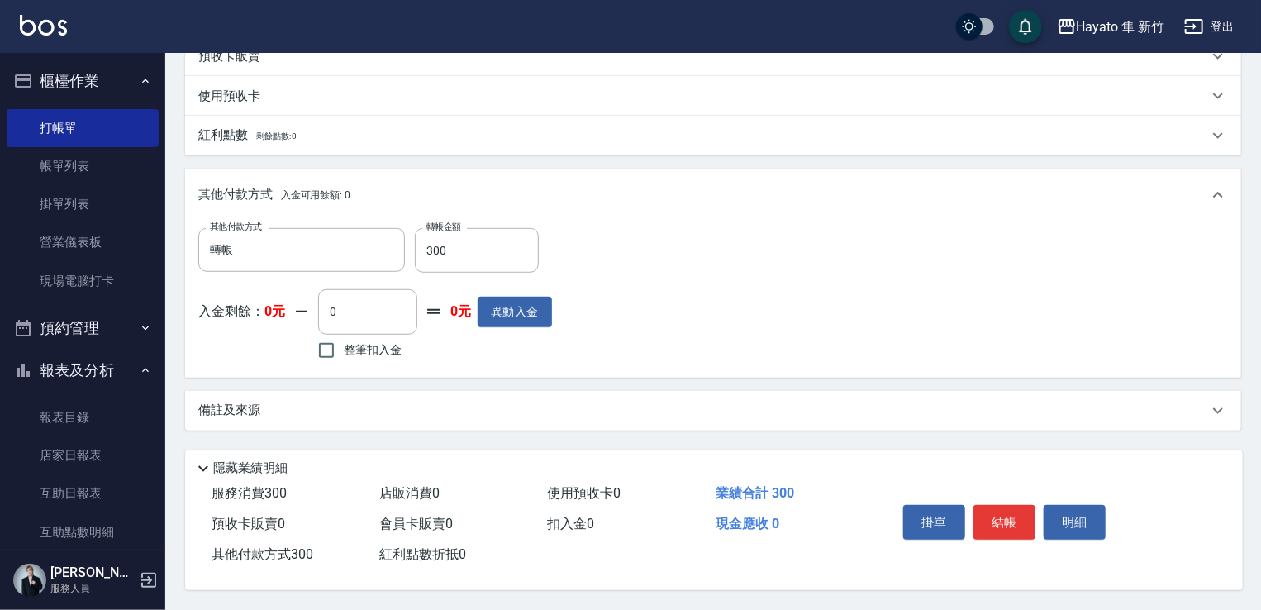
drag, startPoint x: 449, startPoint y: 405, endPoint x: 489, endPoint y: 412, distance: 40.3
click at [451, 403] on div "備註及來源" at bounding box center [702, 409] width 1009 height 17
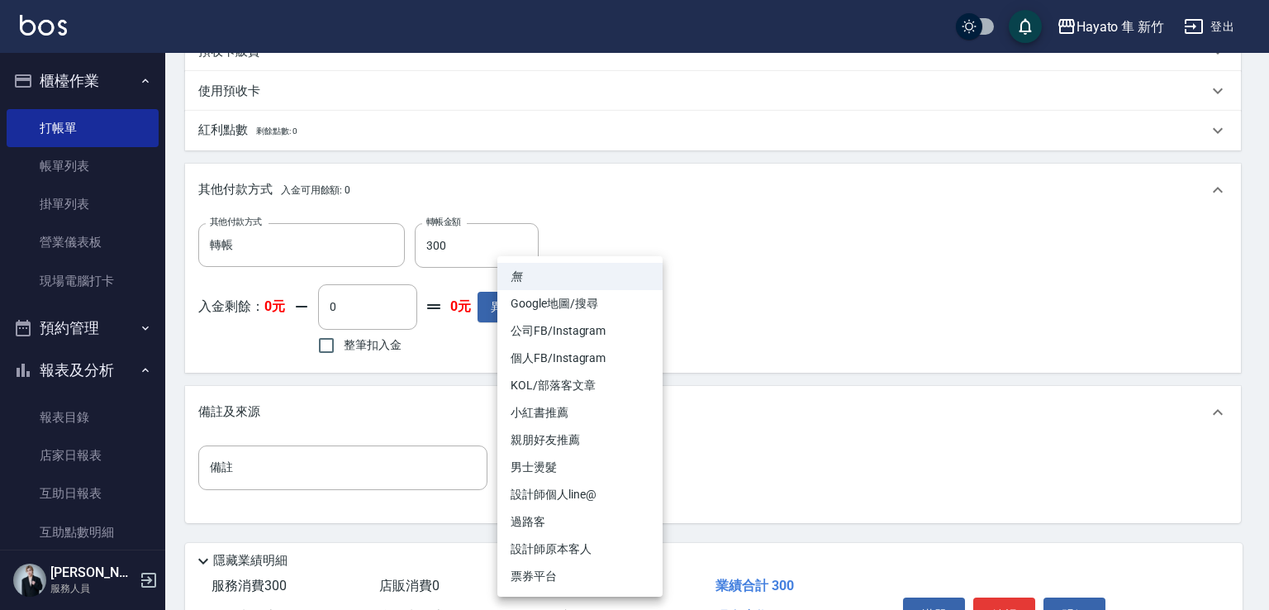
click at [575, 483] on body "Hayato 隼 新竹 登出 櫃檯作業 打帳單 帳單列表 掛單列表 營業儀表板 現場電腦打卡 預約管理 預約管理 報表及分析 報表目錄 店家日報表 互助日報表…" at bounding box center [634, 122] width 1269 height 1159
click at [591, 541] on li "設計師原本客人" at bounding box center [579, 548] width 165 height 27
type input "設計師原本客人"
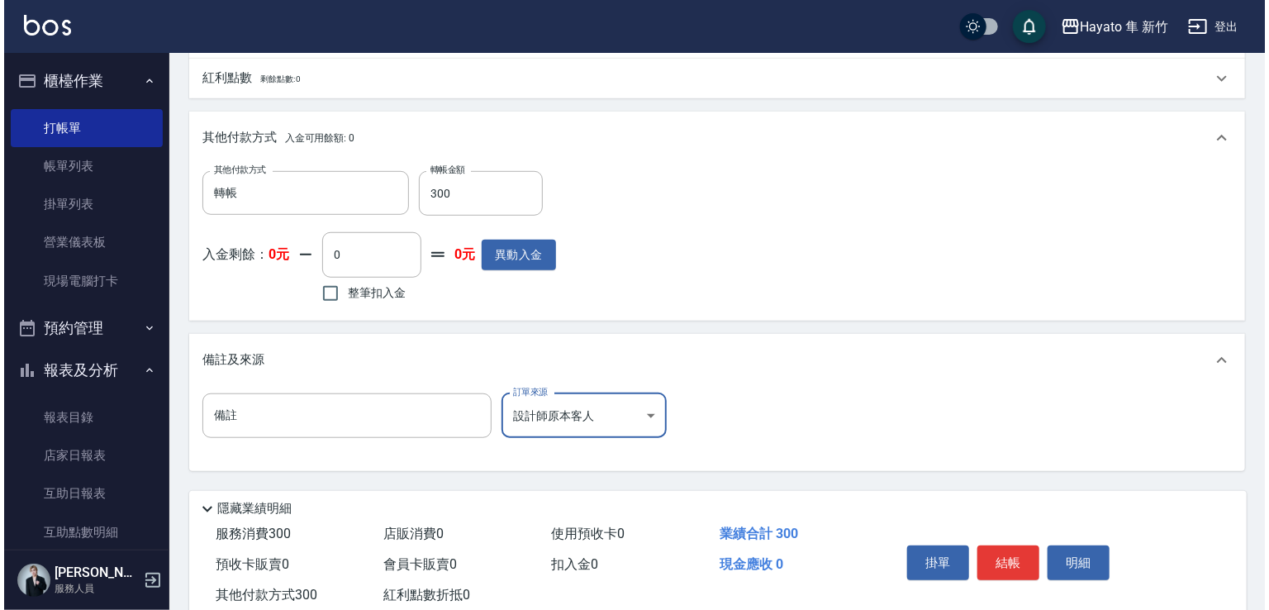
scroll to position [555, 0]
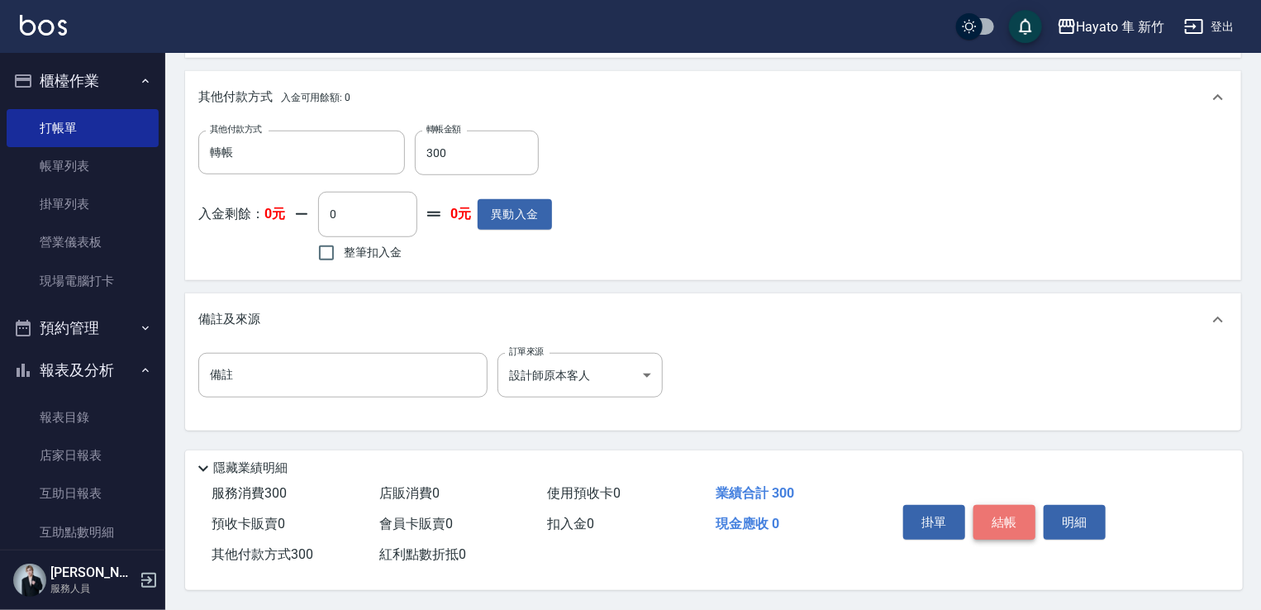
click at [1015, 519] on button "結帳" at bounding box center [1004, 522] width 62 height 35
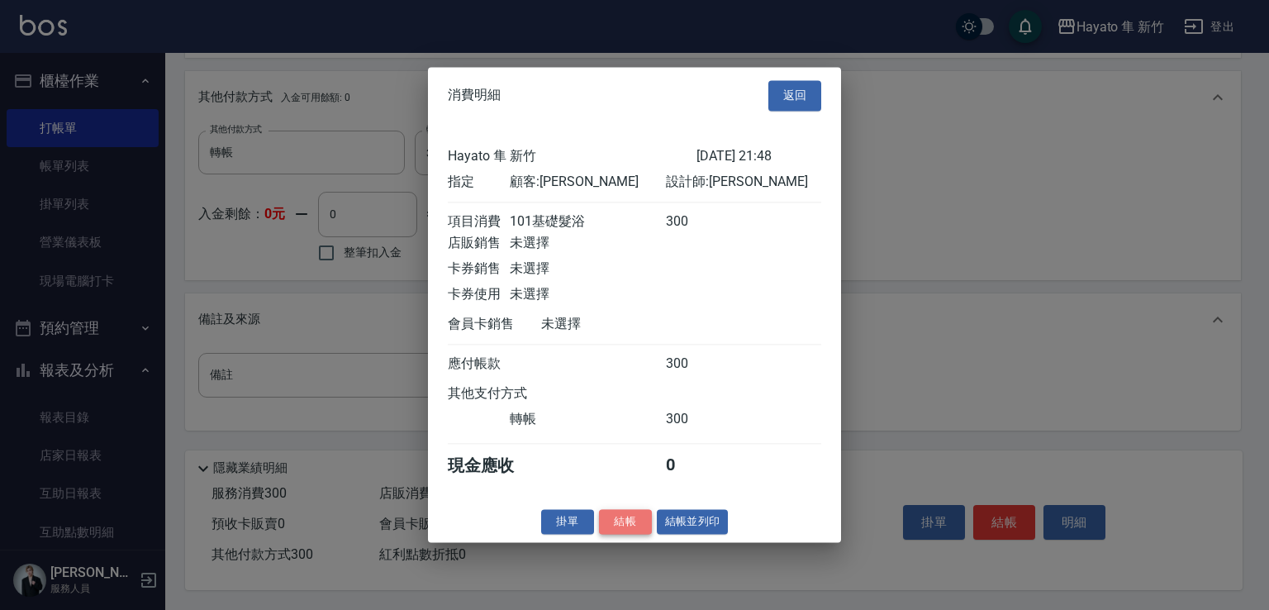
click at [624, 525] on button "結帳" at bounding box center [625, 522] width 53 height 26
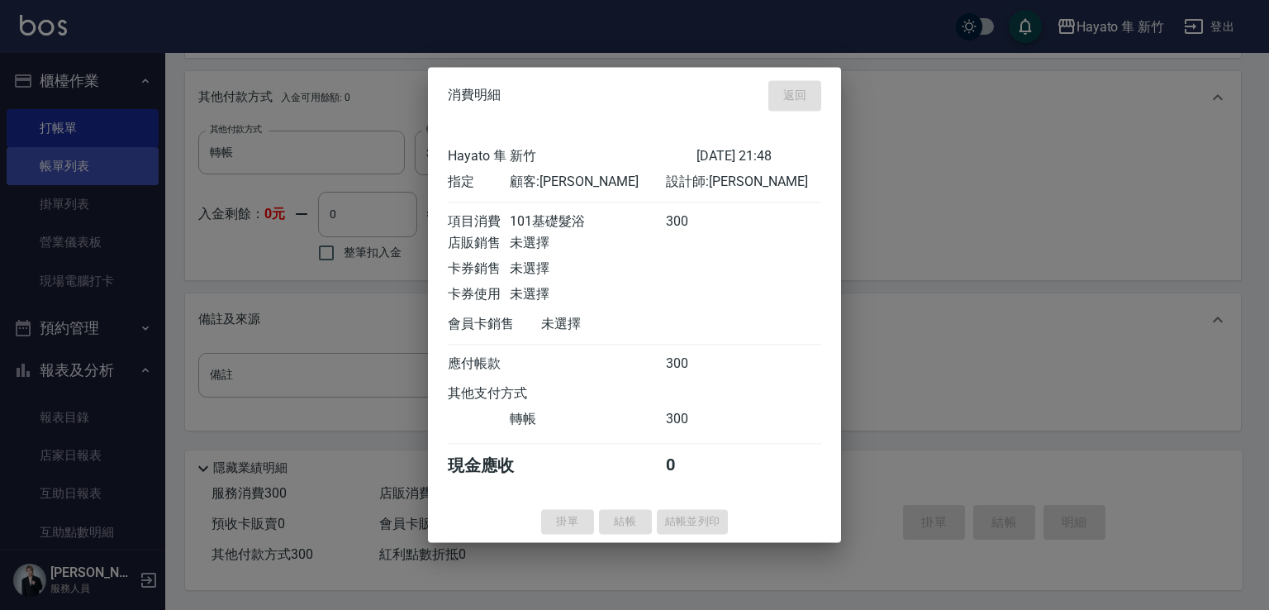
type input "[DATE] 21:49"
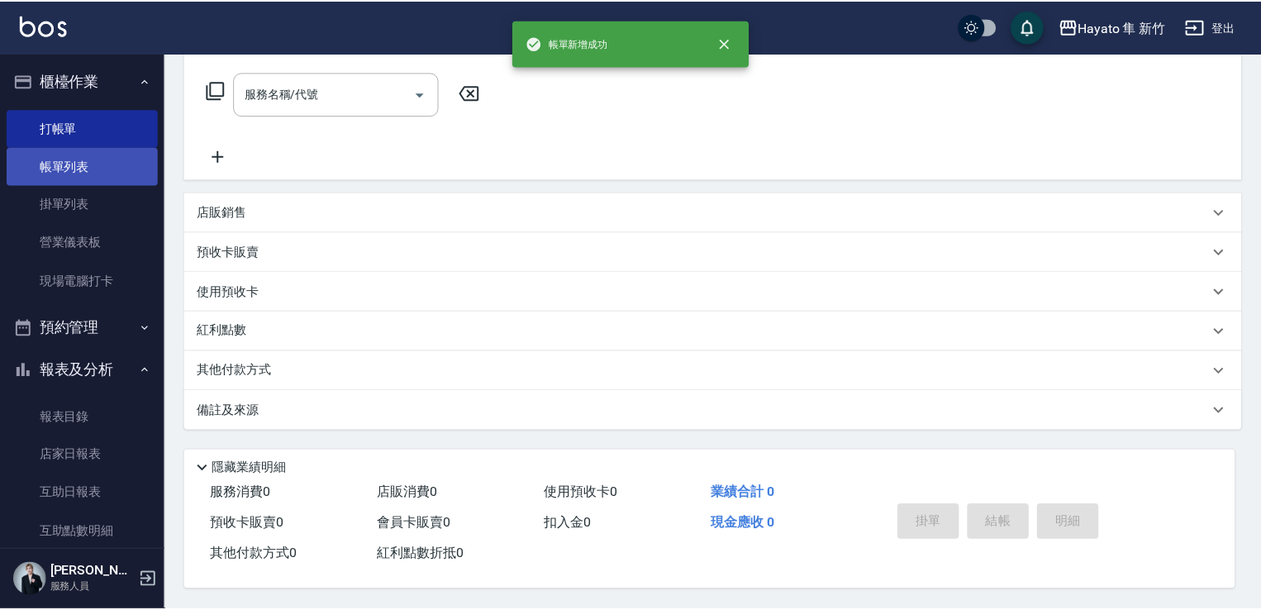
scroll to position [0, 0]
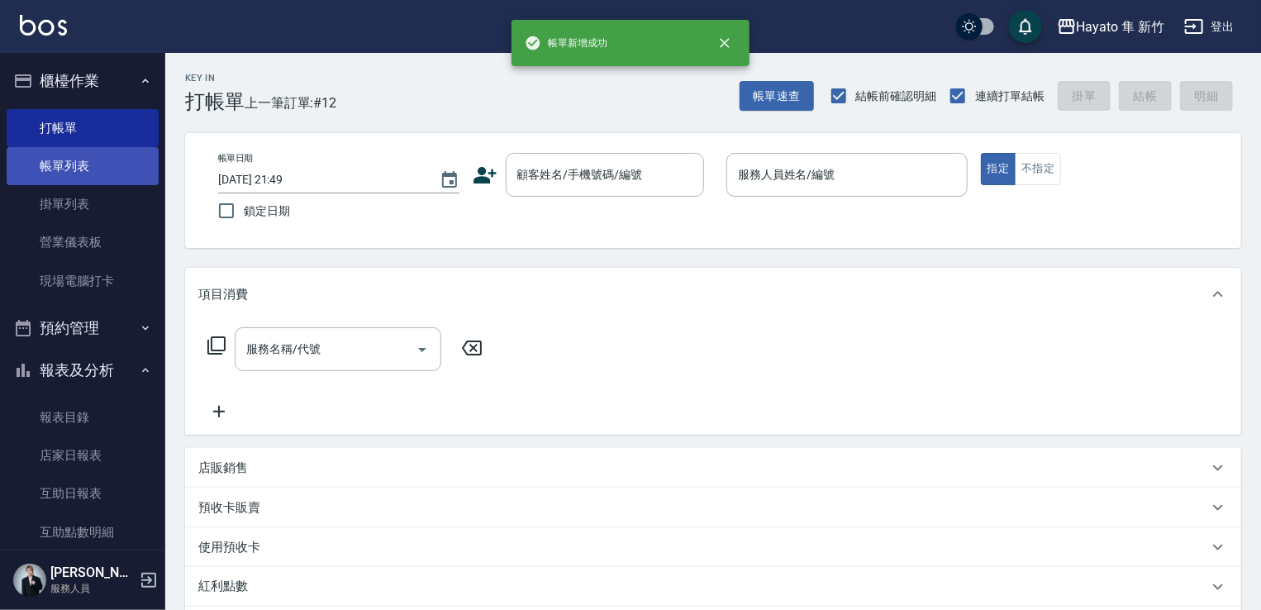
click at [76, 156] on link "帳單列表" at bounding box center [83, 166] width 152 height 38
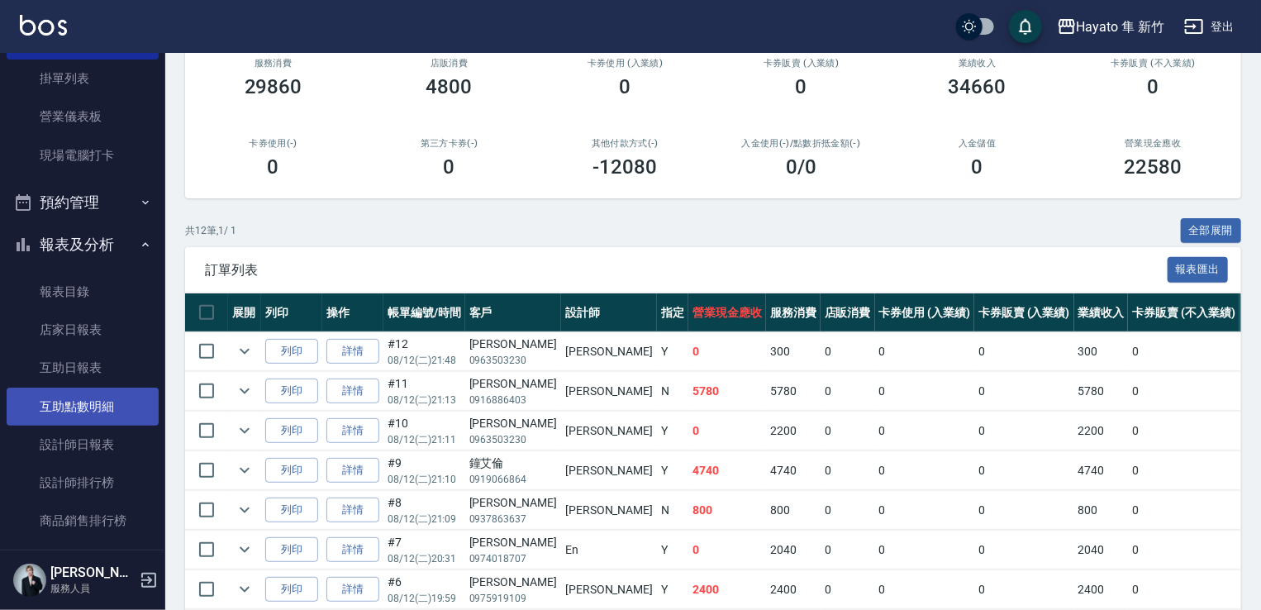
scroll to position [165, 0]
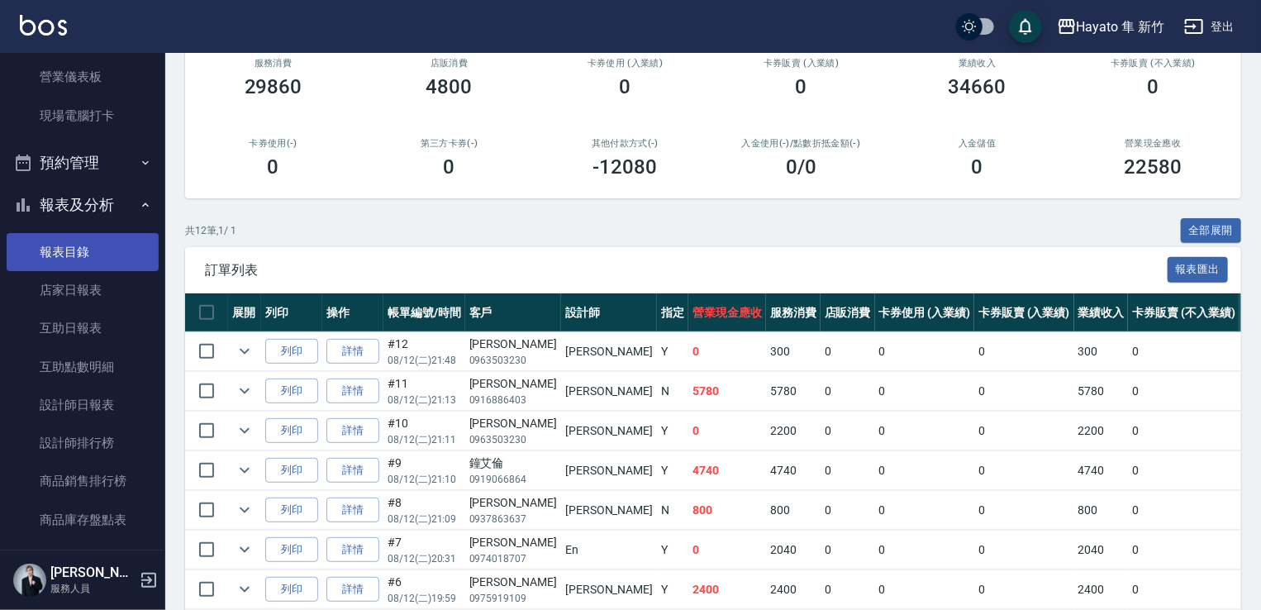
click at [74, 268] on link "報表目錄" at bounding box center [83, 252] width 152 height 38
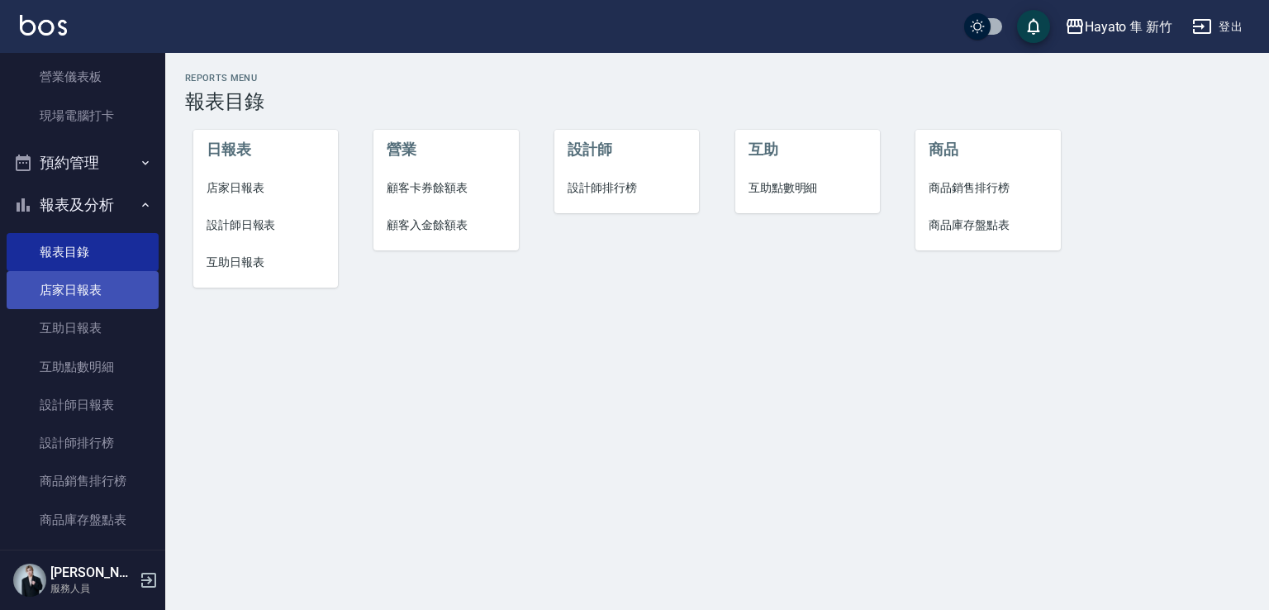
click at [74, 291] on link "店家日報表" at bounding box center [83, 290] width 152 height 38
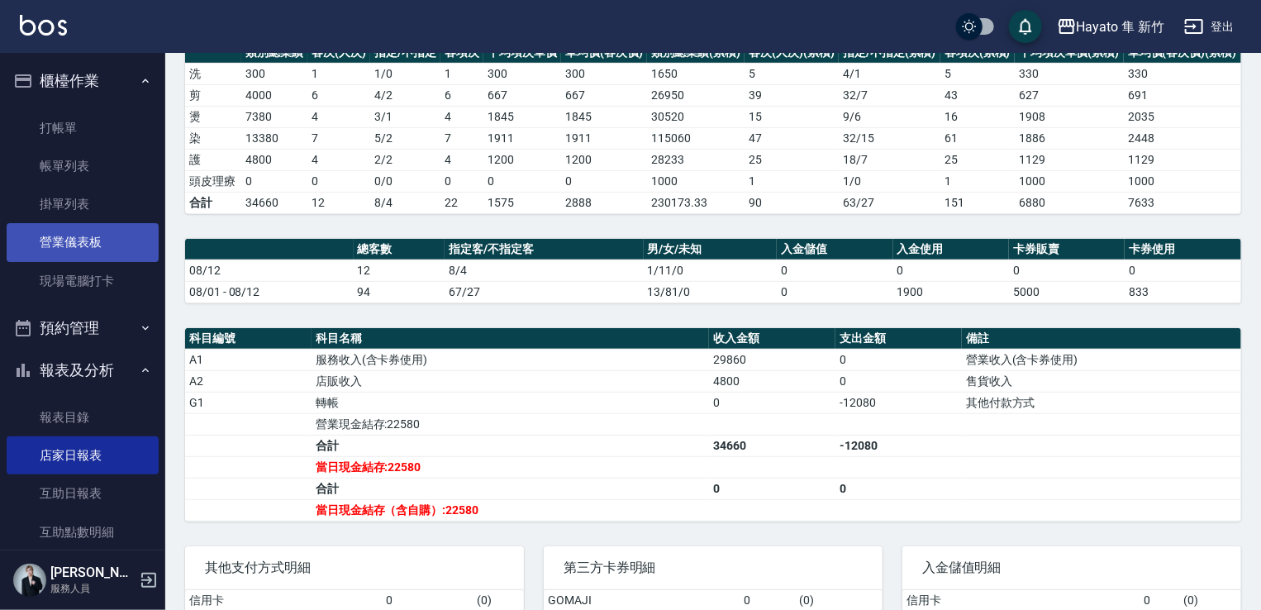
click at [65, 233] on link "營業儀表板" at bounding box center [83, 242] width 152 height 38
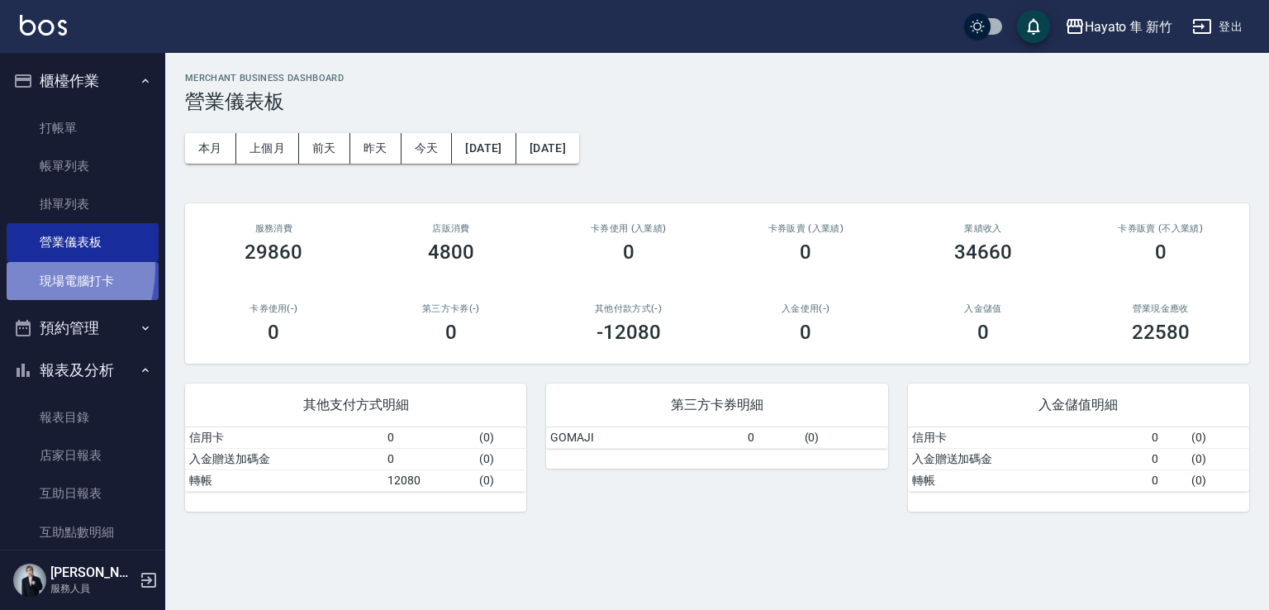
click at [30, 268] on link "現場電腦打卡" at bounding box center [83, 281] width 152 height 38
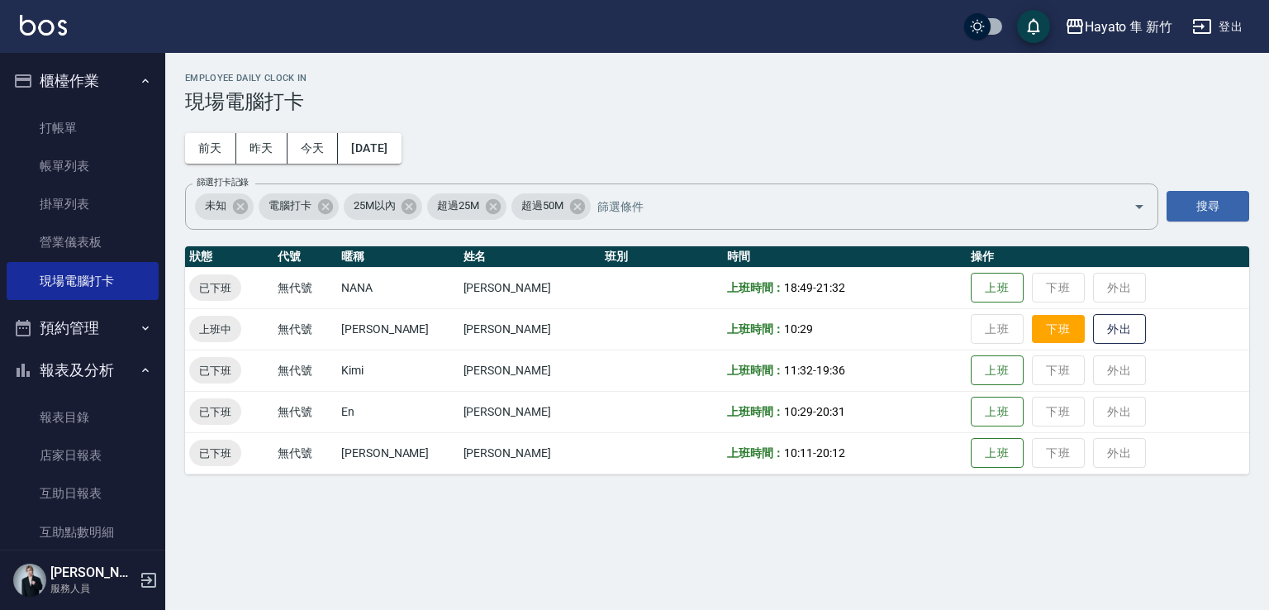
click at [1032, 318] on button "下班" at bounding box center [1058, 329] width 53 height 29
